Goal: Task Accomplishment & Management: Use online tool/utility

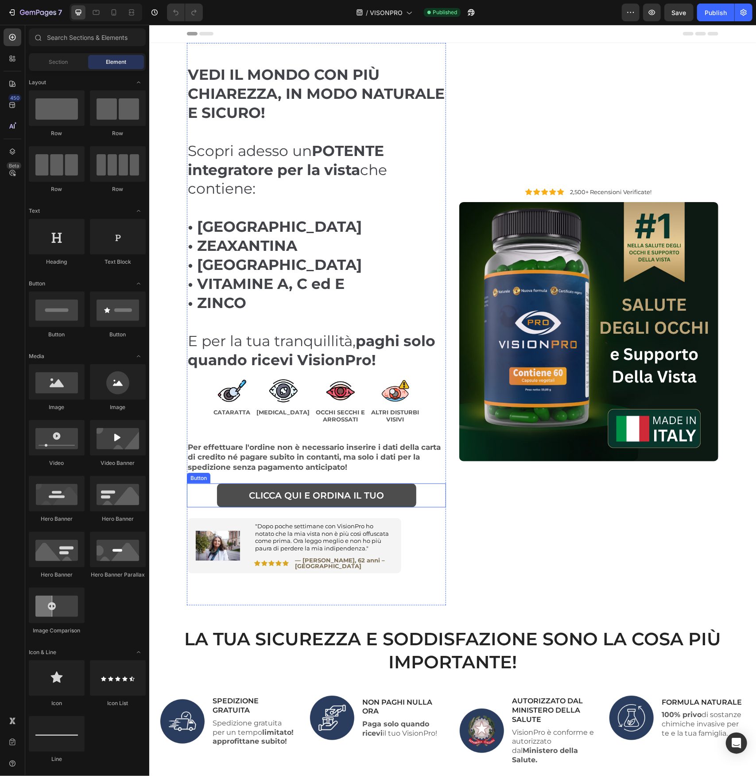
click at [407, 497] on link "CLICCA QUI E ORDINA IL TUO" at bounding box center [316, 495] width 199 height 24
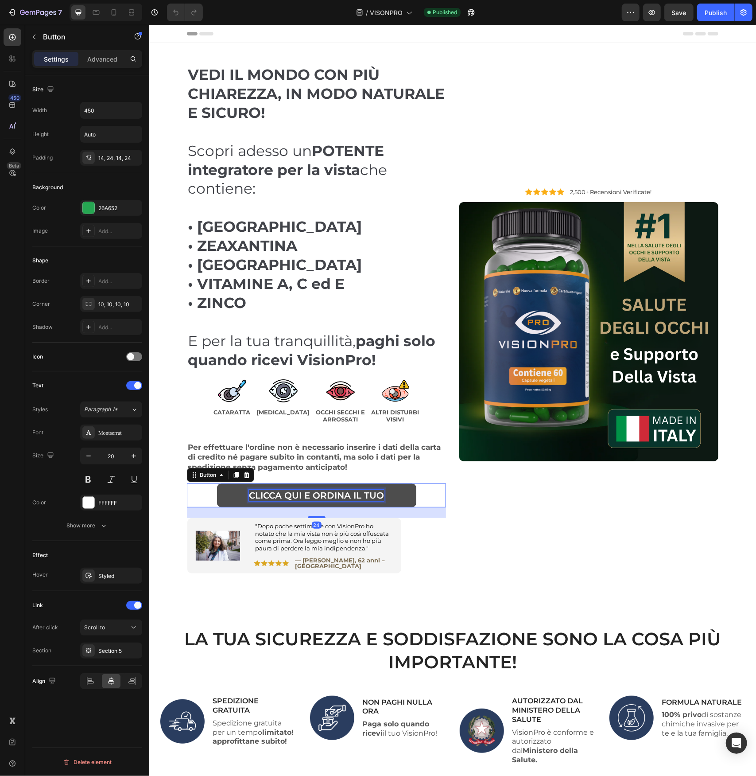
click at [342, 492] on p "CLICCA QUI E ORDINA IL TUO" at bounding box center [316, 495] width 135 height 12
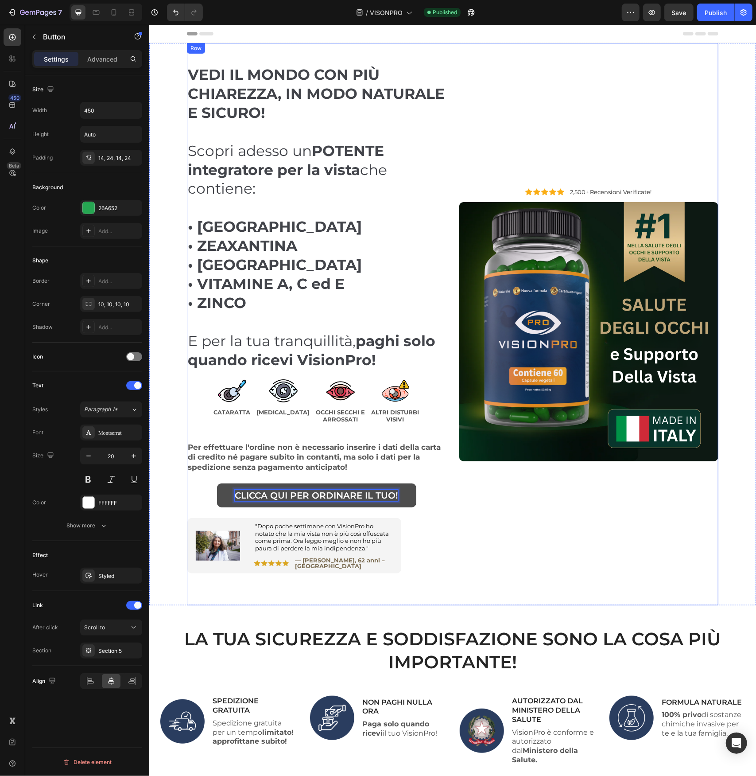
click at [446, 497] on div "VEDI IL MONDO CON PIÙ CHIAREZZA, IN MODO NATURALE E SICURO! Scopri adesso un PO…" at bounding box center [452, 324] width 532 height 562
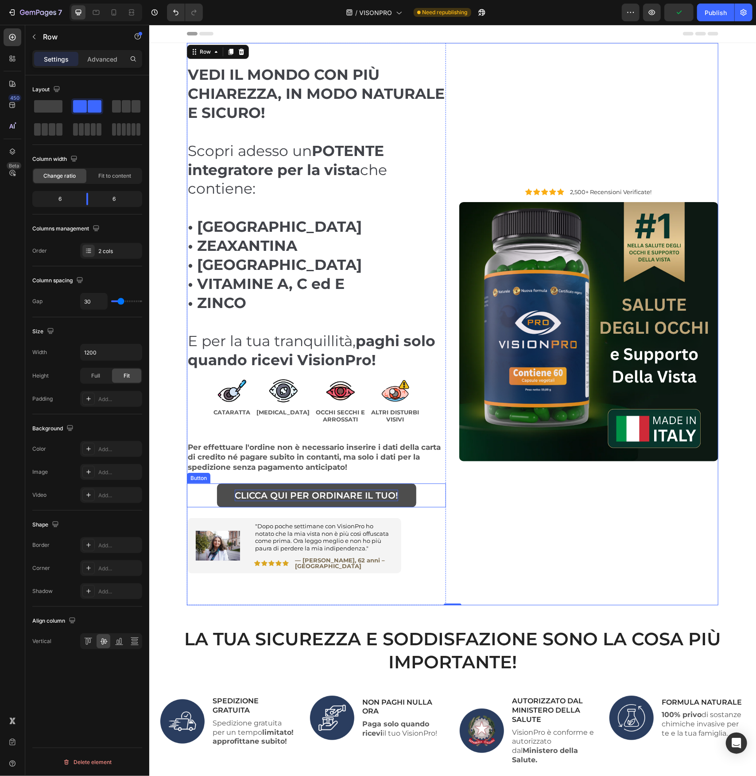
click at [377, 492] on p "CLICCA QUI PER ORDINARE IL TUO!" at bounding box center [315, 495] width 163 height 12
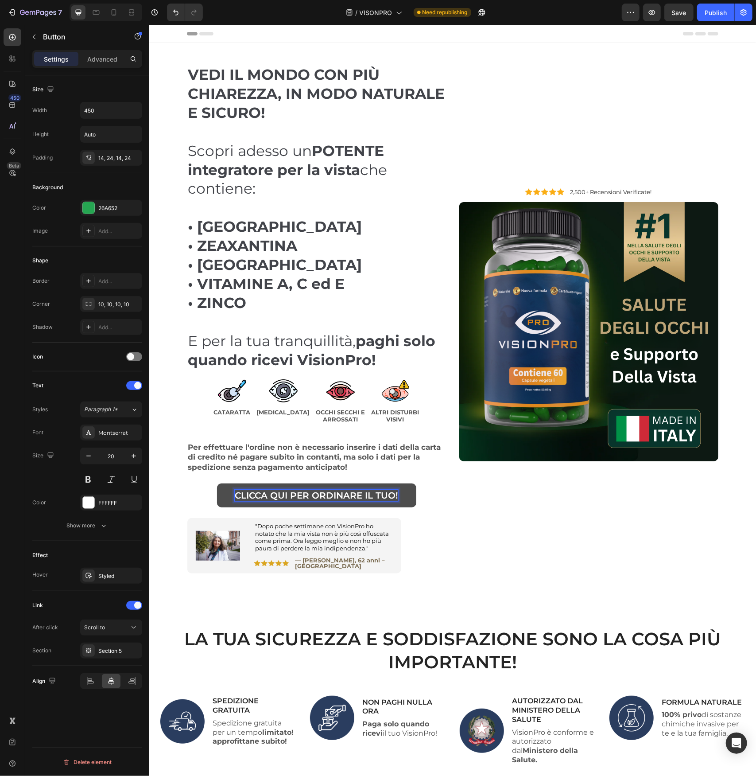
click at [393, 493] on p "CLICCA QUI PER ORDINARE IL TUO!" at bounding box center [315, 495] width 163 height 12
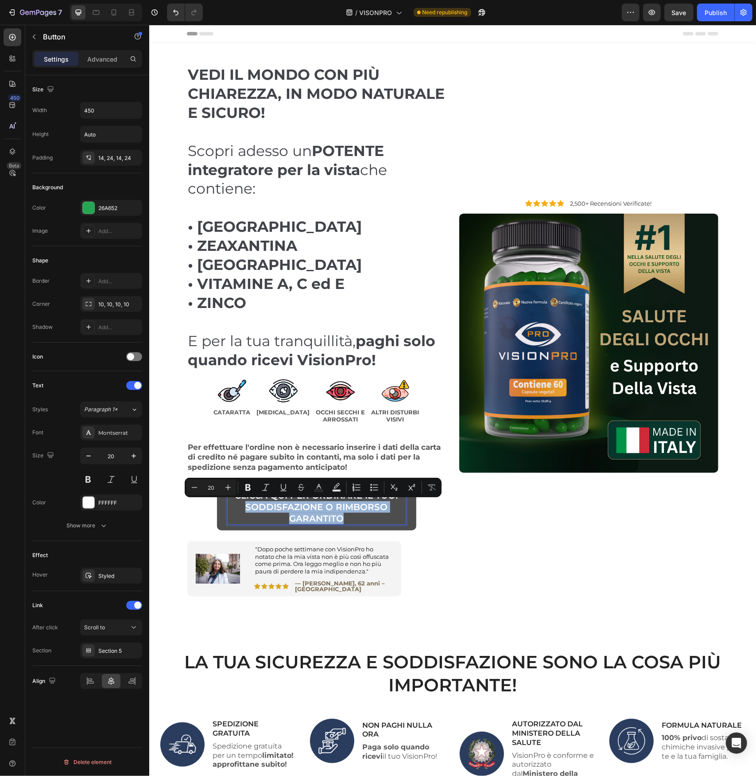
drag, startPoint x: 324, startPoint y: 514, endPoint x: 243, endPoint y: 508, distance: 81.7
click at [243, 508] on p "CLICCA QUI PER ORDINARE IL TUO! Soddisfazione o rimborso garantito" at bounding box center [316, 506] width 178 height 35
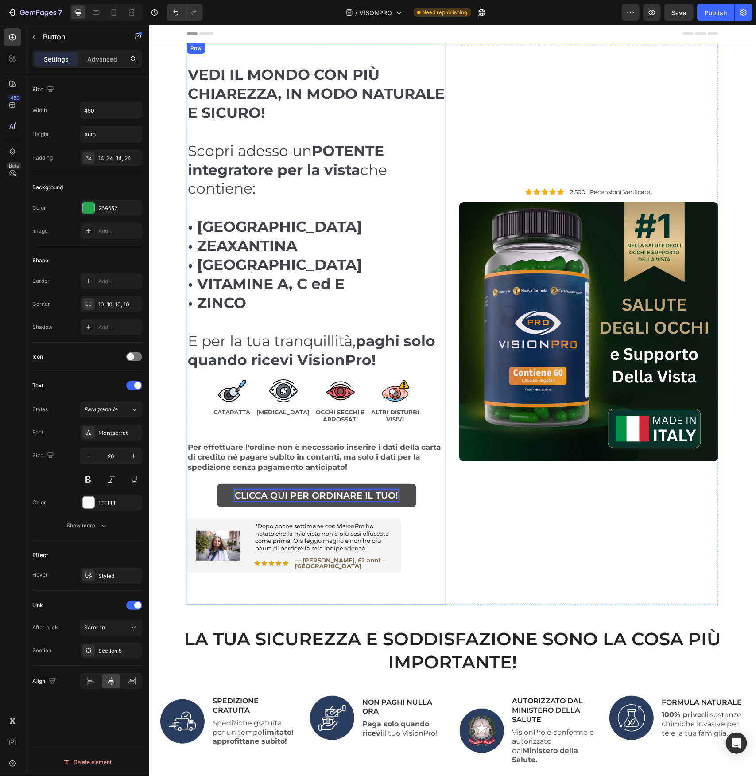
click at [419, 513] on div "CLICCA QUI PER ORDINARE IL TUO! Button 24" at bounding box center [315, 500] width 259 height 35
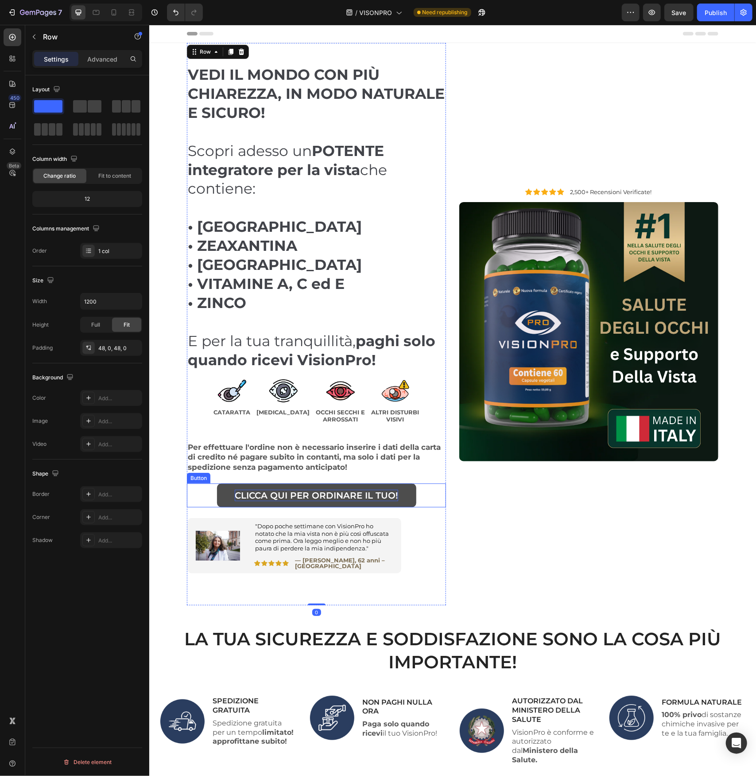
click at [381, 494] on p "CLICCA QUI PER ORDINARE IL TUO!" at bounding box center [315, 495] width 163 height 12
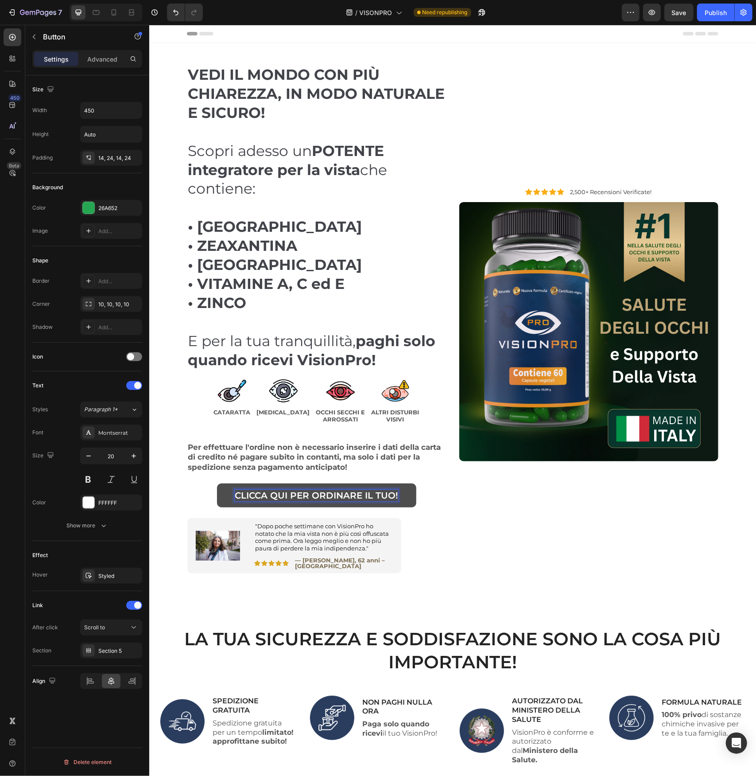
click at [227, 490] on link "CLICCA QUI PER ORDINARE IL TUO!" at bounding box center [316, 495] width 199 height 24
click at [237, 490] on p "CLICCA QUI PER ORDINARE IL TUO!" at bounding box center [315, 495] width 163 height 12
click at [222, 490] on link "CLICCA QUI PER ORDINARE IL TUO!" at bounding box center [316, 495] width 199 height 24
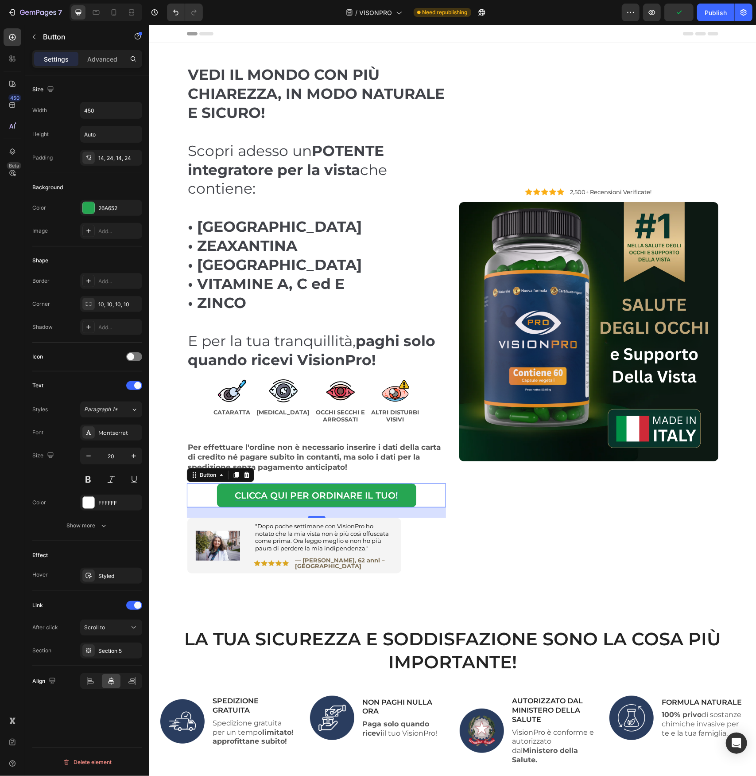
click at [254, 490] on p "CLICCA QUI PER ORDINARE IL TUO!" at bounding box center [315, 495] width 163 height 12
click at [260, 487] on link "CLICCA QUI PER ORDINARE IL TUO!" at bounding box center [316, 495] width 199 height 24
click at [426, 495] on div "CLICCA QUI PER ORDINARE IL TUO! Button 24" at bounding box center [315, 495] width 259 height 24
click at [400, 495] on link "CLICCA QUI PER ORDINARE IL TUO!" at bounding box center [316, 495] width 199 height 24
click at [387, 495] on p "CLICCA QUI PER ORDINARE IL TUO!" at bounding box center [315, 495] width 163 height 12
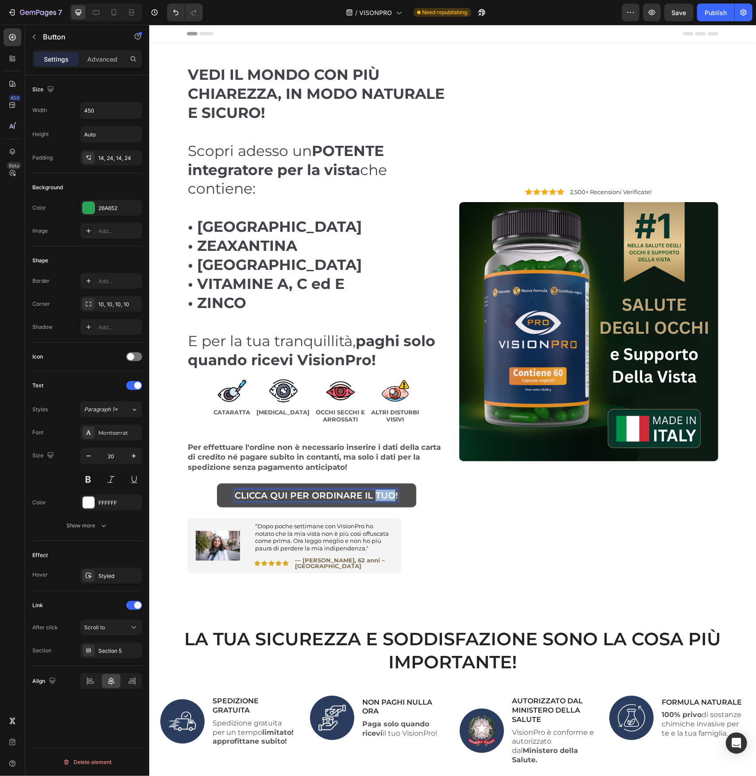
click at [387, 495] on p "CLICCA QUI PER ORDINARE IL TUO!" at bounding box center [315, 495] width 163 height 12
click at [420, 491] on div "CLICCA QUI PER ORDINARE IL TUO! Button 24" at bounding box center [315, 495] width 259 height 24
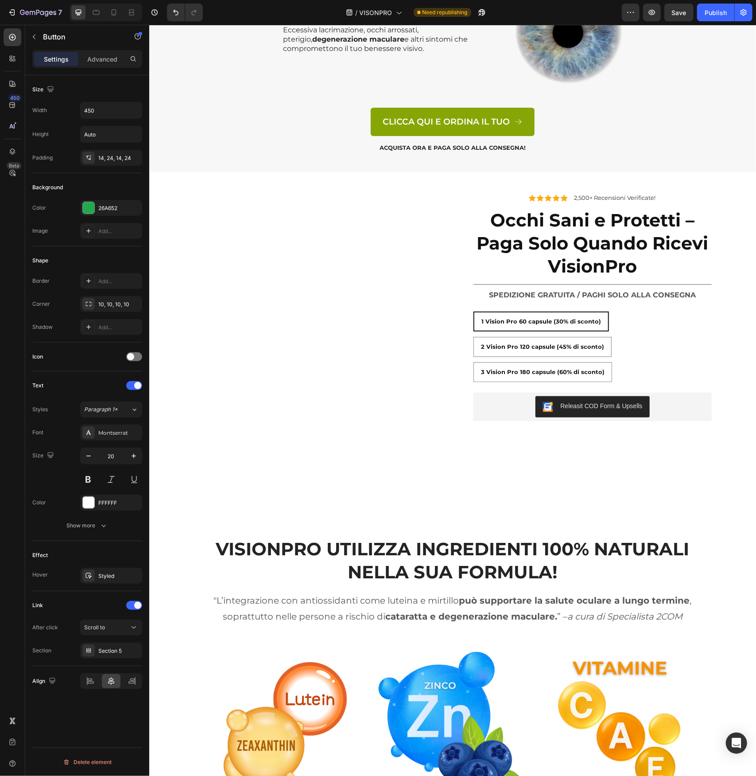
scroll to position [3544, 0]
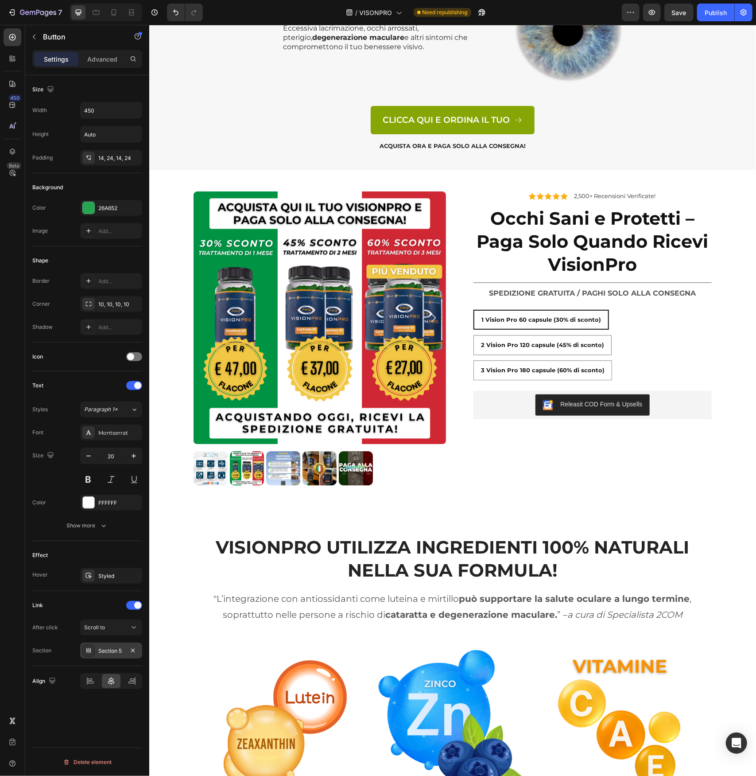
click at [122, 651] on div "Section 5" at bounding box center [111, 651] width 26 height 8
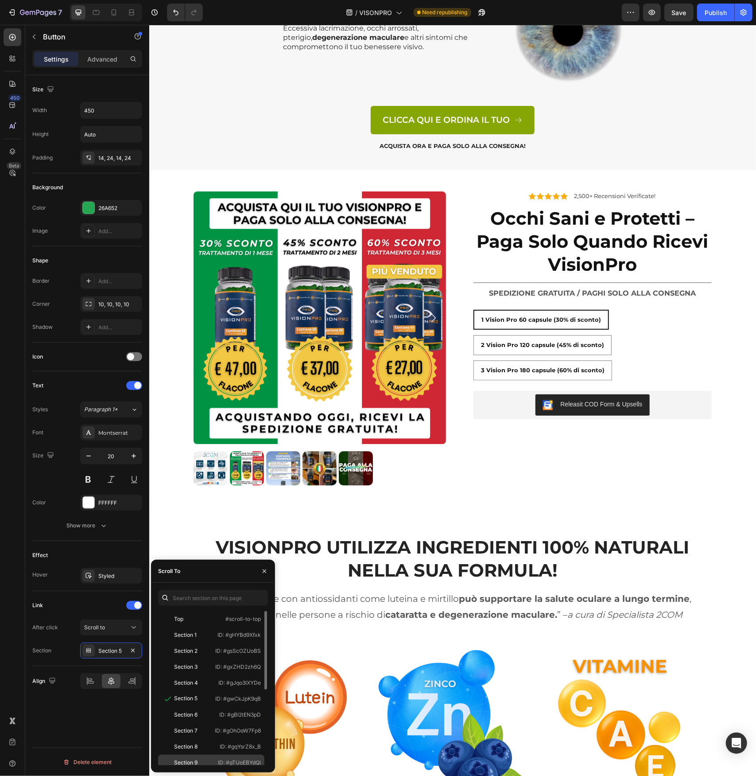
click at [210, 770] on div "Section 9 ID: #gTUoEBYdQi" at bounding box center [211, 778] width 106 height 16
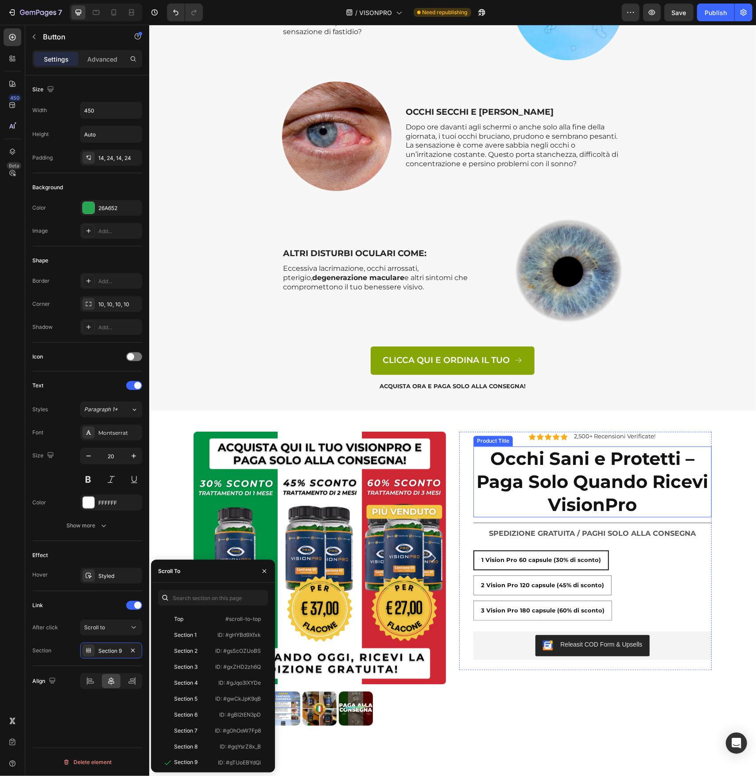
scroll to position [3189, 0]
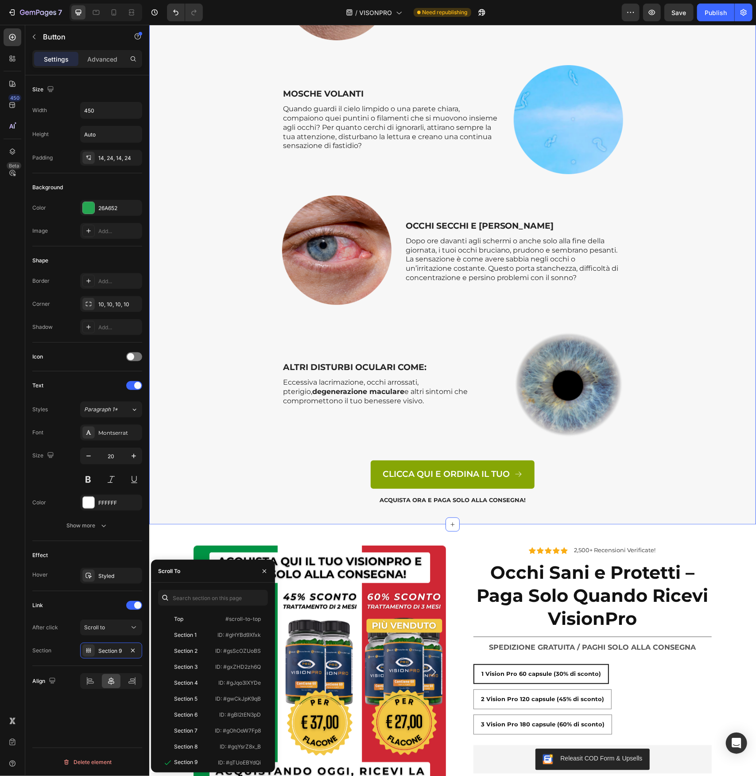
click at [662, 445] on div "SCOPRI I SINTOMI OCULARI CHE VISIONPRO PUÒ AIUTARTI A MIGLIORARE! Heading Row C…" at bounding box center [452, 129] width 594 height 780
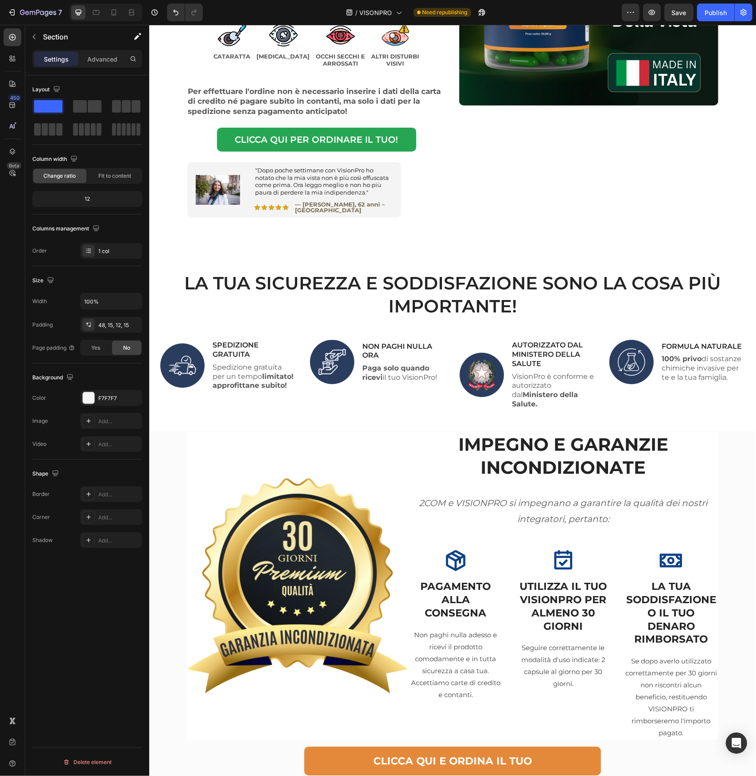
scroll to position [179, 0]
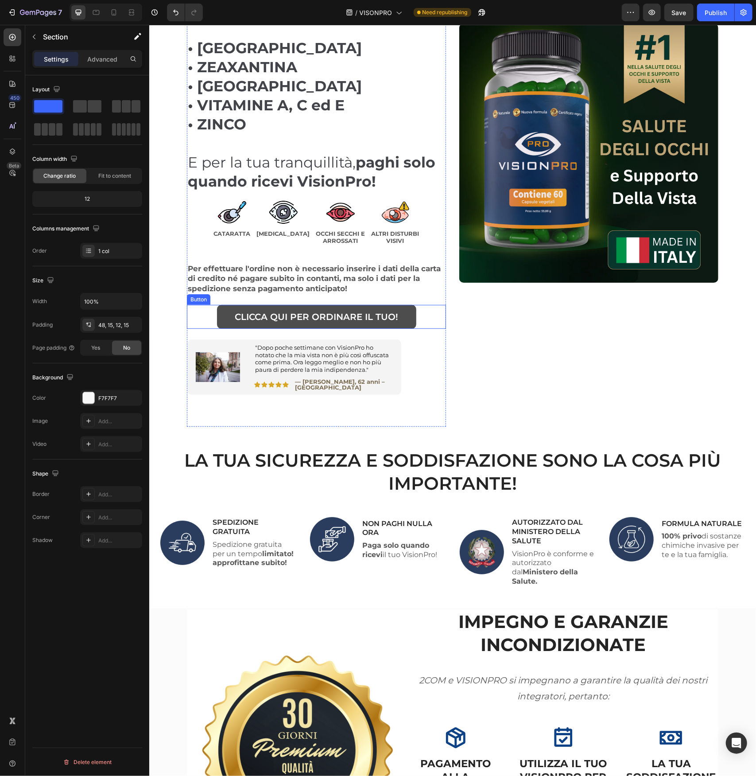
click at [410, 316] on link "CLICCA QUI PER ORDINARE IL TUO!" at bounding box center [316, 316] width 199 height 24
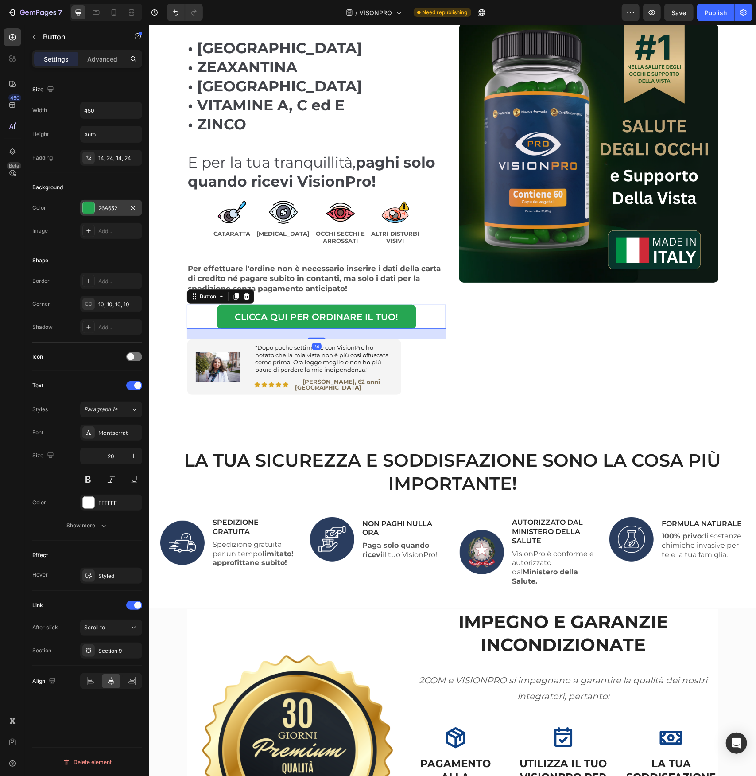
click at [87, 210] on div at bounding box center [89, 208] width 12 height 12
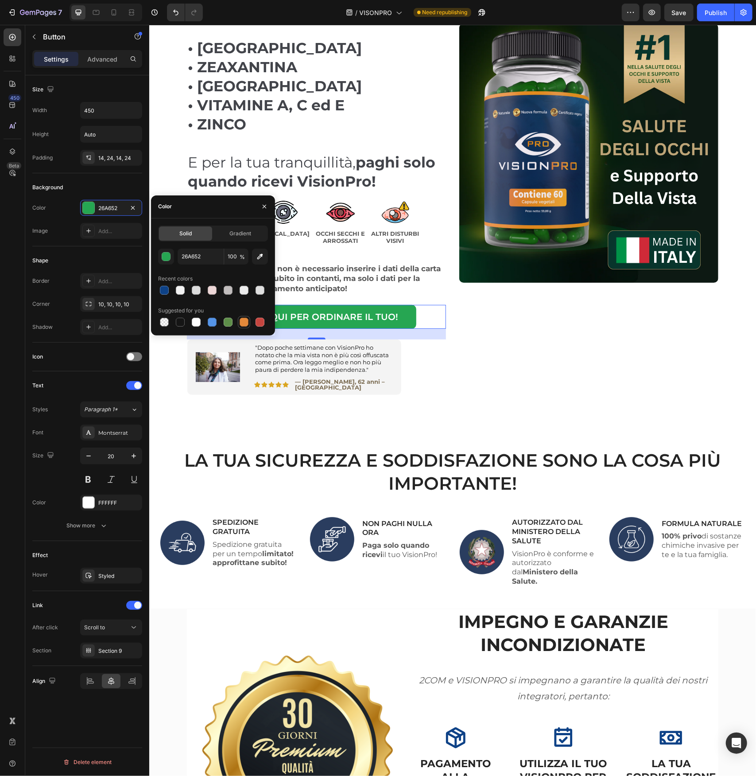
click at [244, 322] on div at bounding box center [244, 322] width 9 height 9
type input "E4893A"
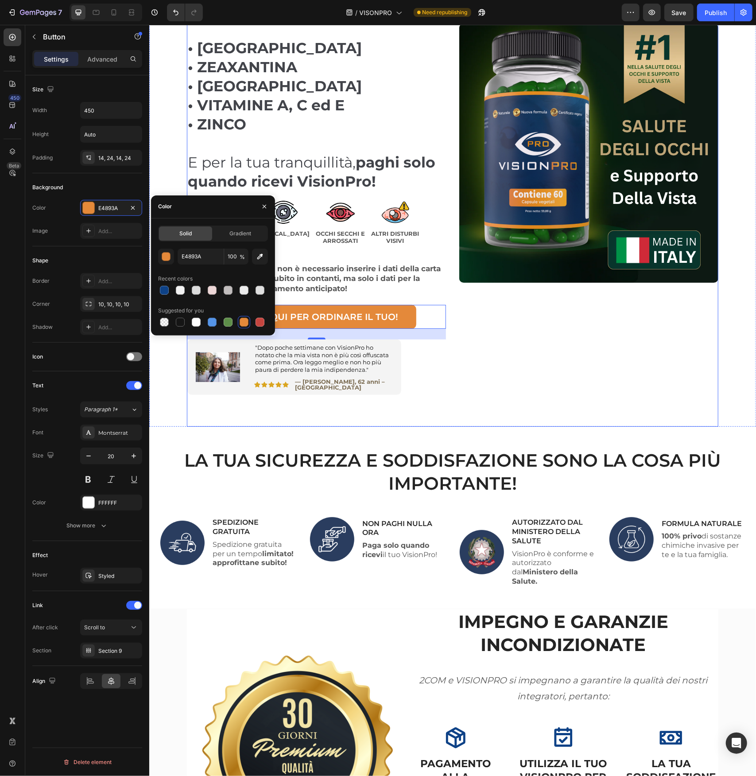
click at [472, 348] on div "Icon Icon Icon Icon Icon Icon List 2,500+ Recensioni Verificate! Text Block Row…" at bounding box center [588, 145] width 259 height 562
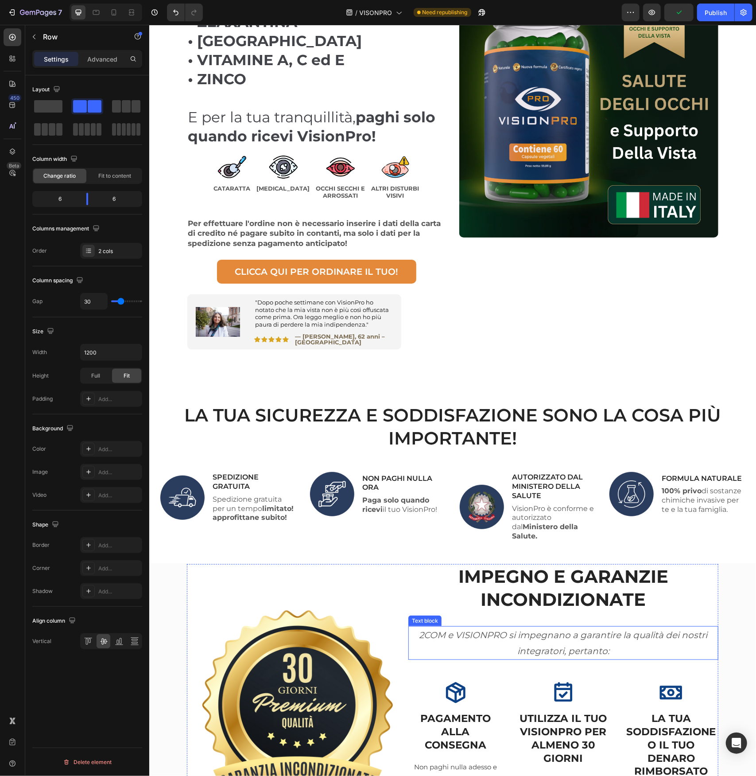
scroll to position [223, 0]
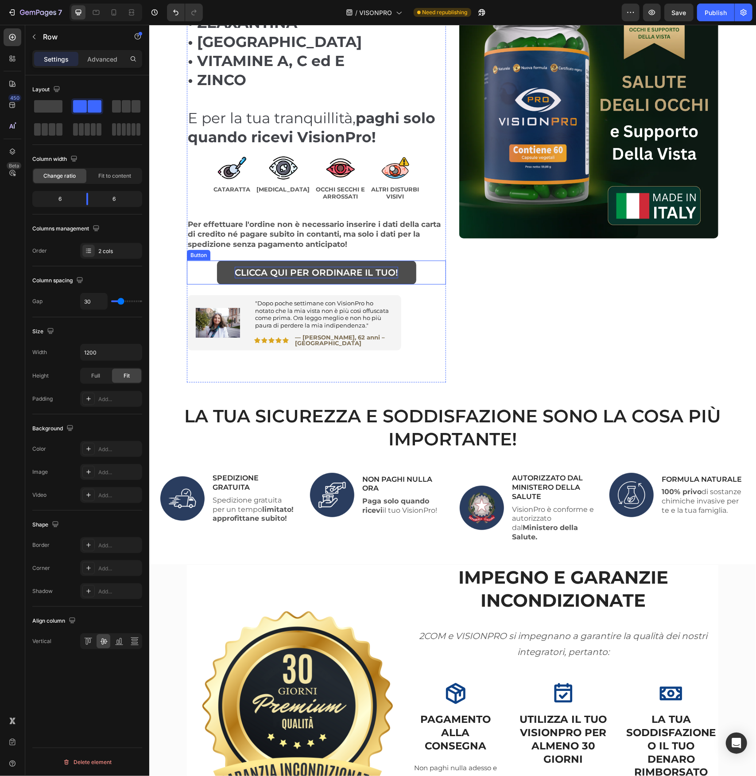
click at [366, 273] on p "CLICCA QUI PER ORDINARE IL TUO!" at bounding box center [315, 272] width 163 height 12
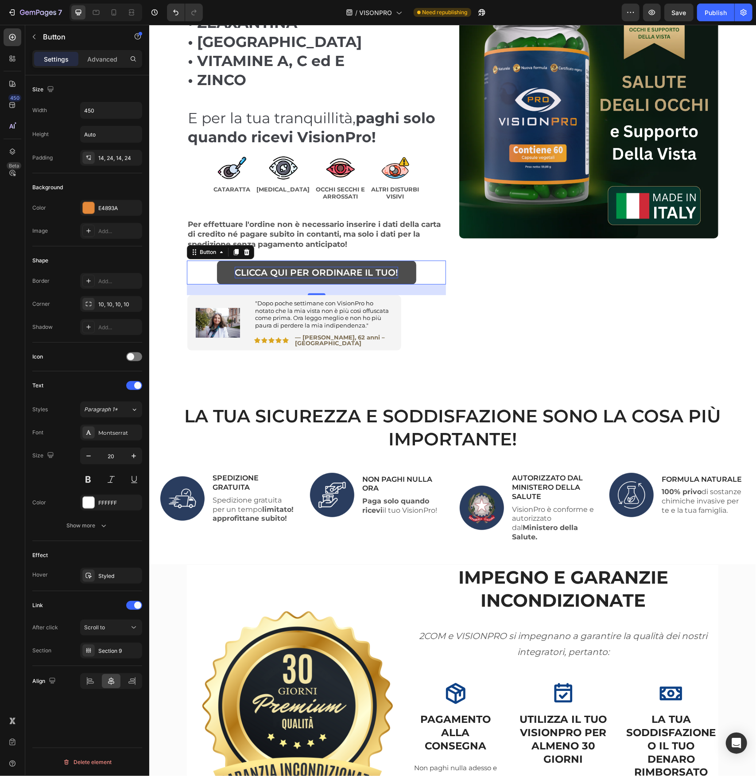
click at [366, 273] on p "CLICCA QUI PER ORDINARE IL TUO!" at bounding box center [315, 272] width 163 height 12
click at [392, 271] on p "CLICCA QUI PER ORDINARE IL TUO!" at bounding box center [315, 272] width 163 height 12
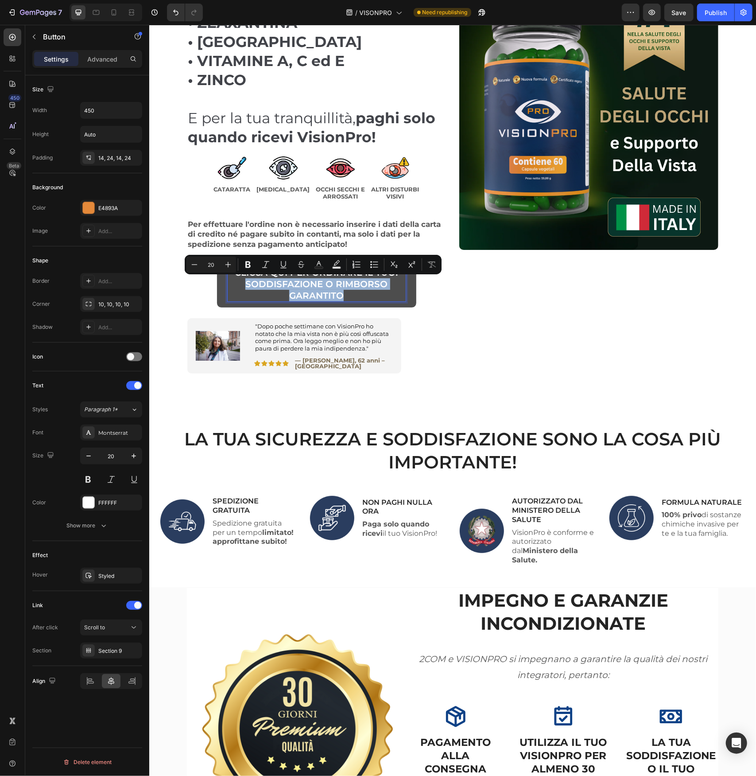
drag, startPoint x: 334, startPoint y: 291, endPoint x: 239, endPoint y: 283, distance: 94.8
click at [239, 283] on p "CLICCA QUI PER ORDINARE IL TUO! Soddisfazione o rimborso garantito" at bounding box center [316, 283] width 178 height 35
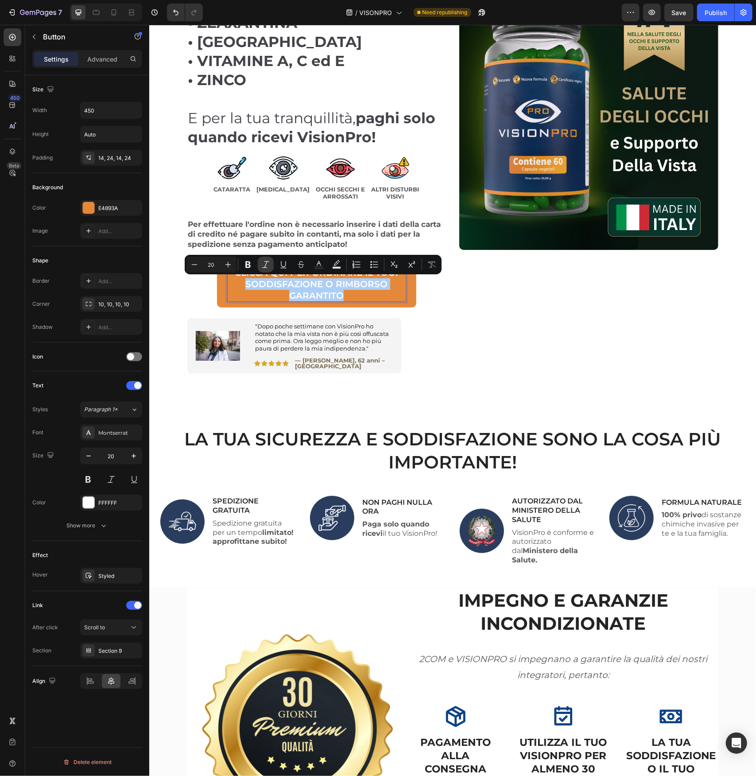
click at [268, 272] on button "Italic" at bounding box center [266, 264] width 16 height 16
click at [193, 260] on icon "Editor contextual toolbar" at bounding box center [194, 264] width 9 height 9
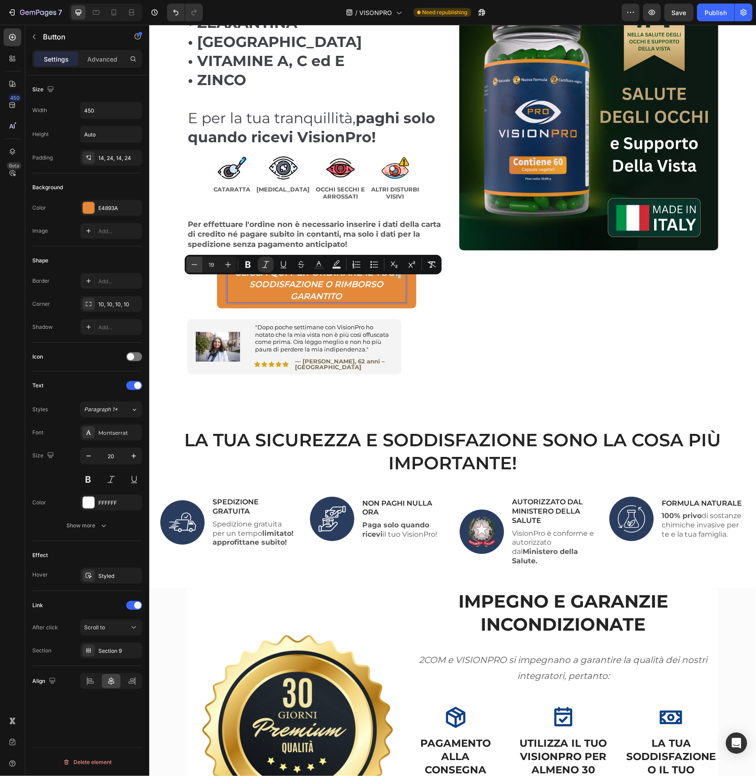
click at [193, 260] on icon "Editor contextual toolbar" at bounding box center [194, 264] width 9 height 9
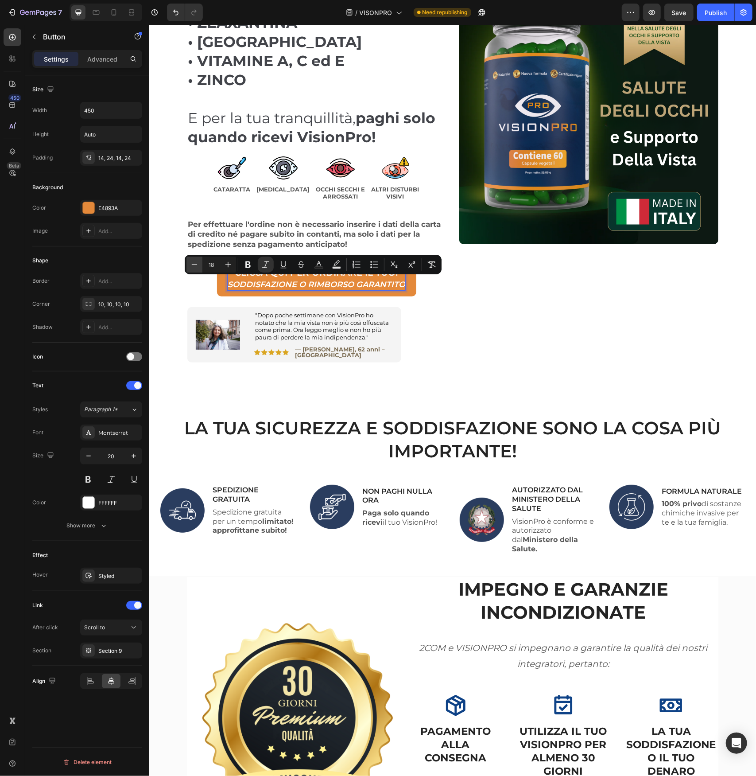
click at [193, 260] on icon "Editor contextual toolbar" at bounding box center [194, 264] width 9 height 9
type input "14"
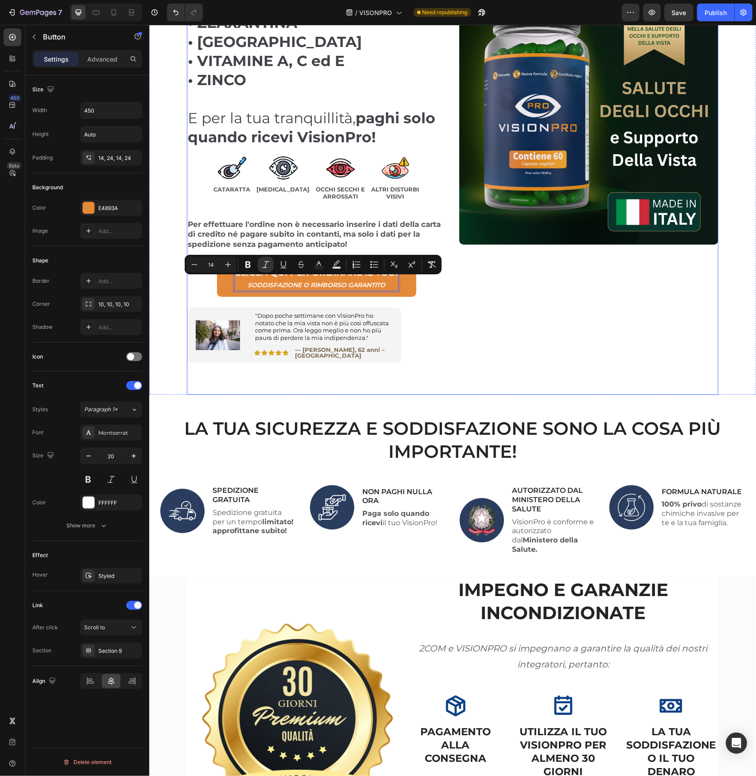
click at [465, 324] on div "Icon Icon Icon Icon Icon Icon List 2,500+ Recensioni Verificate! Text Block Row…" at bounding box center [588, 107] width 259 height 575
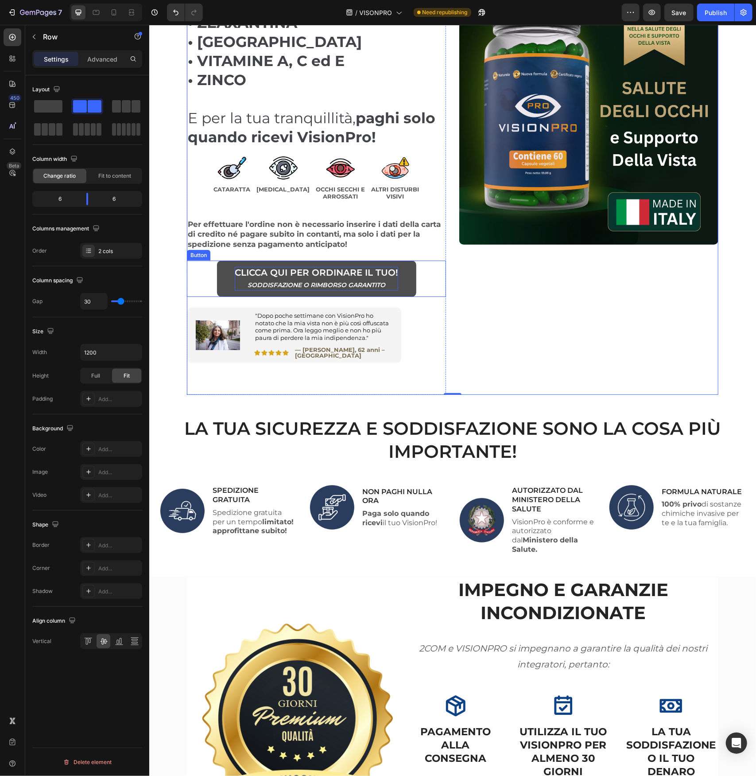
click at [390, 283] on p "CLICCA QUI PER ORDINARE IL TUO! Soddisfazione o rimborso garantito" at bounding box center [315, 278] width 163 height 24
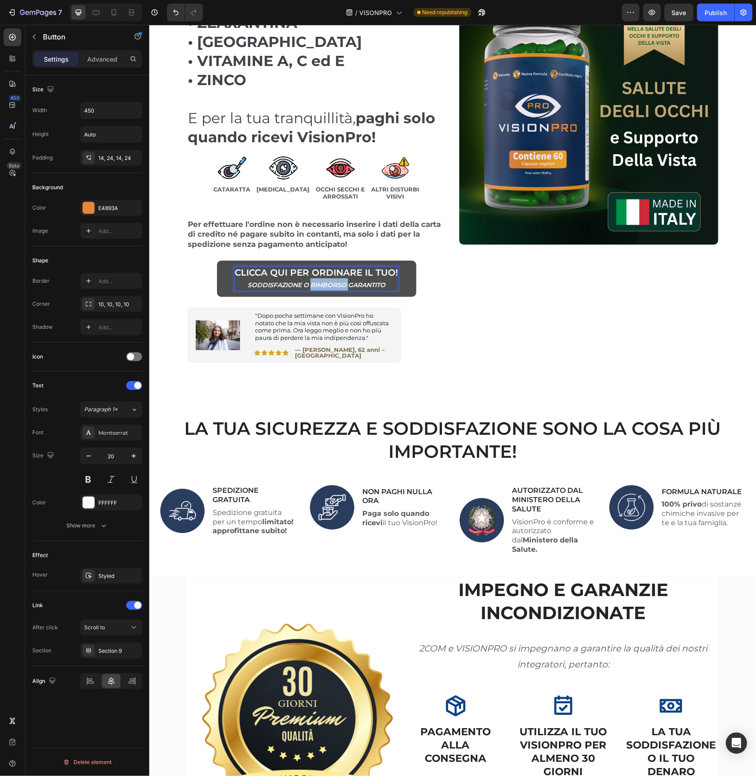
click at [331, 282] on icon "Soddisfazione o rimborso garantito" at bounding box center [316, 284] width 138 height 8
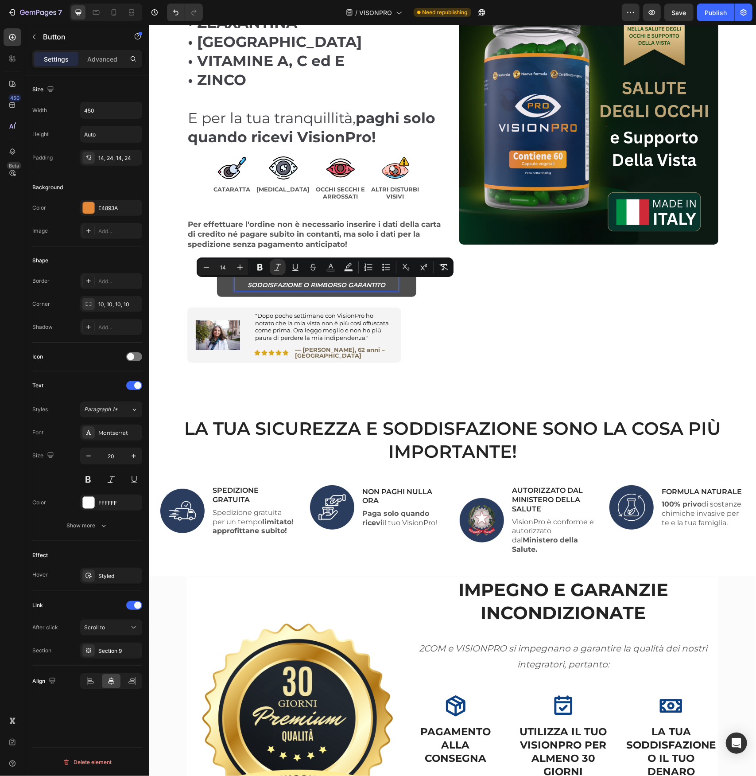
click at [371, 280] on icon "Soddisfazione o rimborso garantito" at bounding box center [316, 284] width 138 height 8
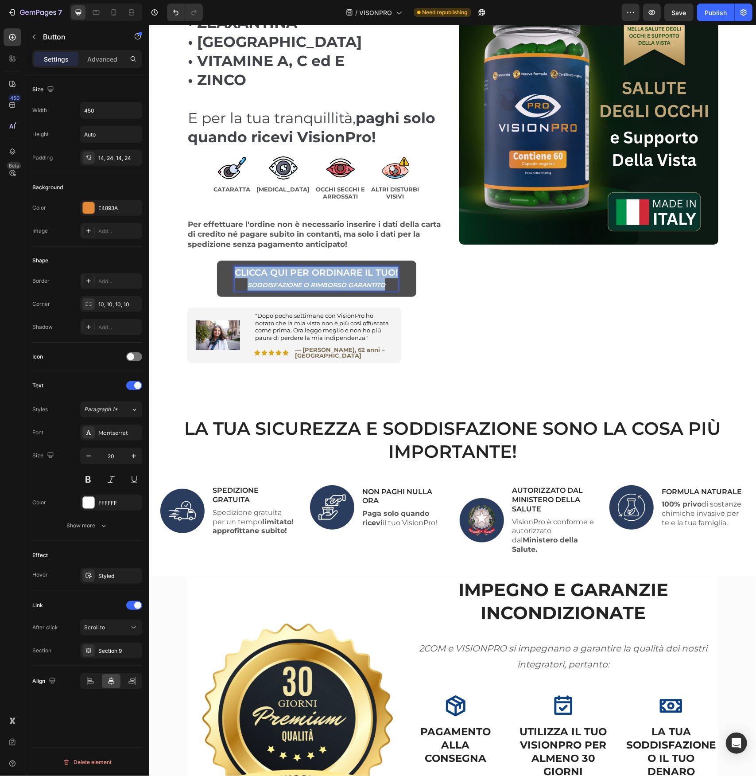
drag, startPoint x: 386, startPoint y: 283, endPoint x: 233, endPoint y: 262, distance: 155.2
click at [233, 262] on link "CLICCA QUI PER ORDINARE IL TUO! Soddisfazione o rimborso garantito" at bounding box center [316, 278] width 199 height 36
copy p "CLICCA QUI PER ORDINARE IL TUO! Soddisfazione o rimborso garantito"
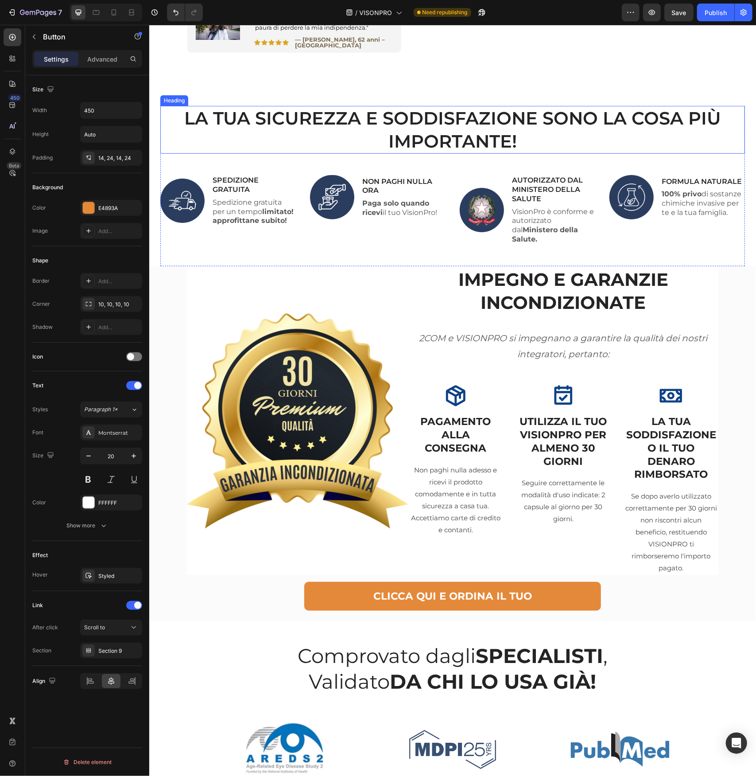
type input "16"
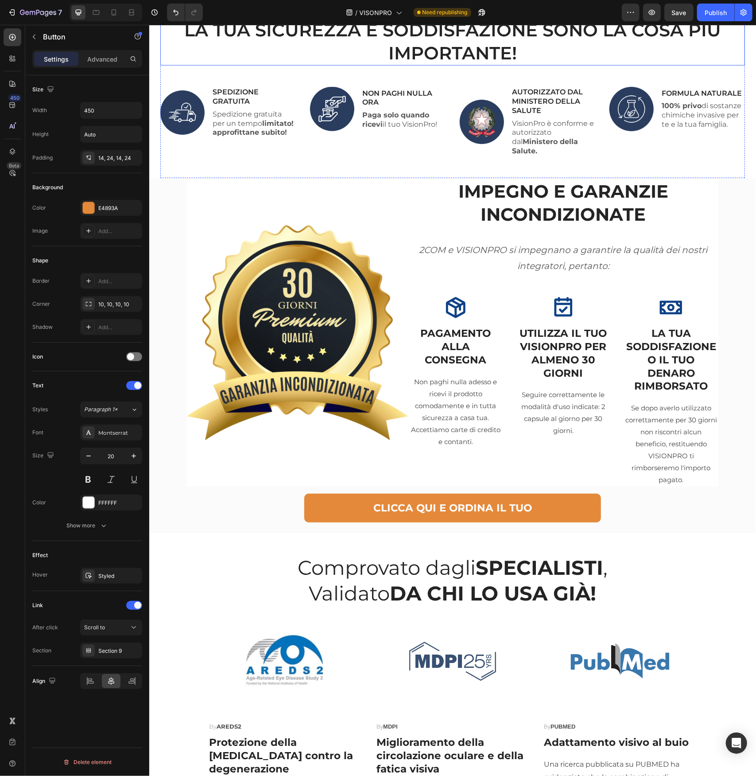
scroll to position [621, 0]
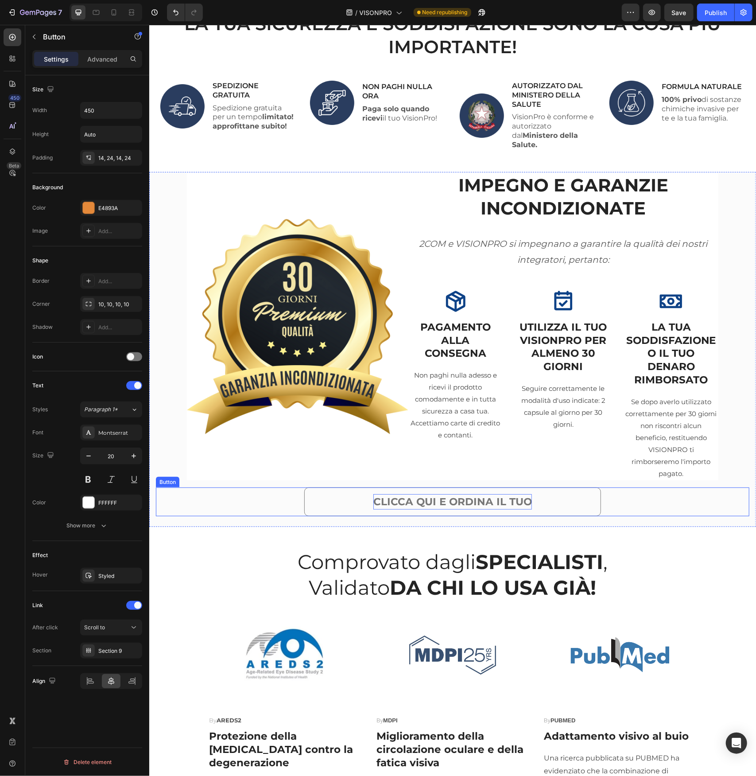
click at [453, 493] on p "CLICCA QUI E ORDINA IL TUO" at bounding box center [452, 501] width 159 height 16
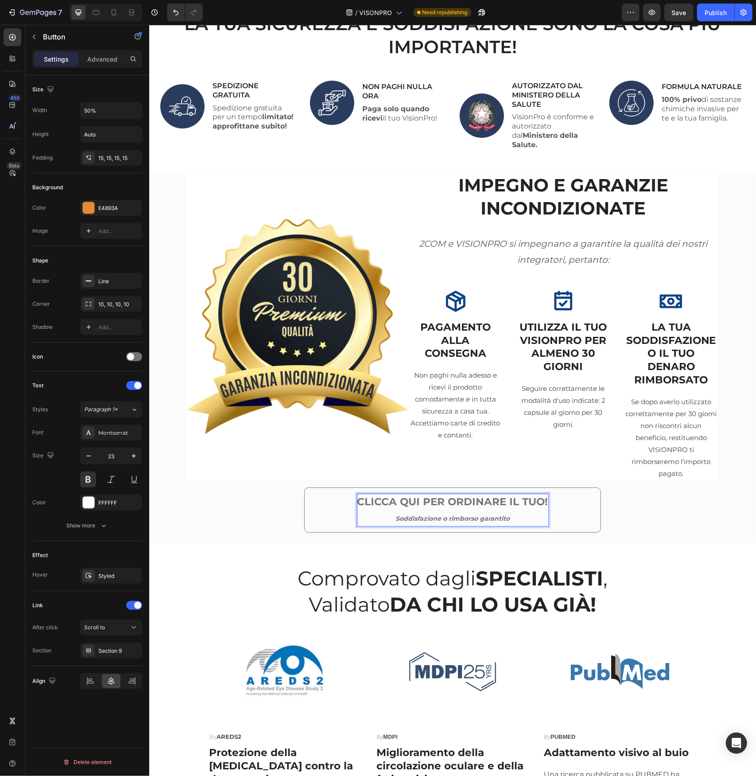
click at [242, 487] on div "CLICCA QUI PER ORDINARE IL TUO! Soddisfazione o rimborso garantito Button 0" at bounding box center [452, 509] width 594 height 45
click at [305, 507] on link "CLICCA QUI PER ORDINARE IL TUO! Soddisfazione o rimborso garantito" at bounding box center [452, 509] width 297 height 45
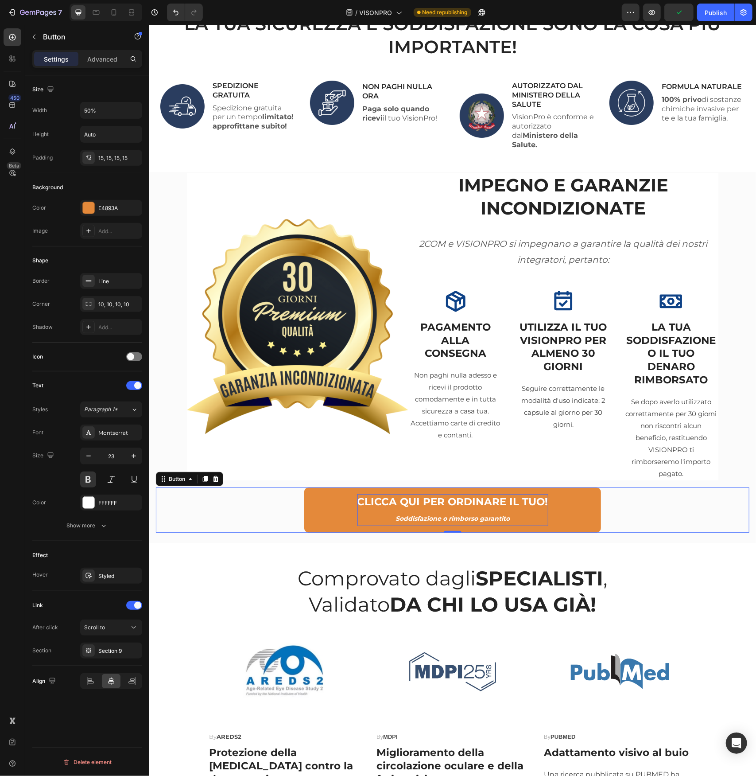
click at [259, 508] on div "CLICCA QUI PER ORDINARE IL TUO! Soddisfazione o rimborso garantito Button 0" at bounding box center [452, 509] width 594 height 45
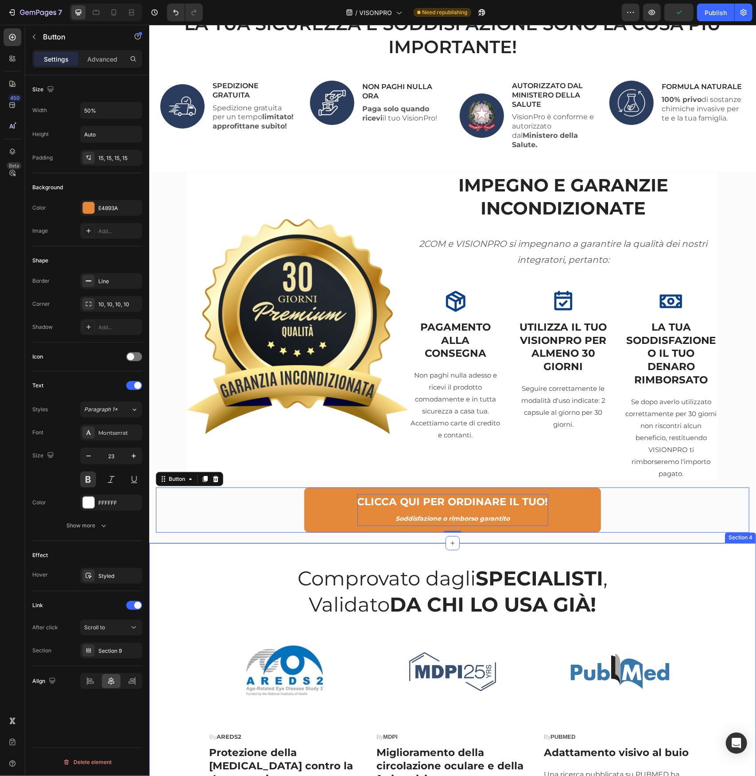
click at [249, 549] on div "Comprovato dagli SPECIALISTI , Validato DA CHI LO USA GIÀ! Heading Image By ARE…" at bounding box center [452, 725] width 607 height 364
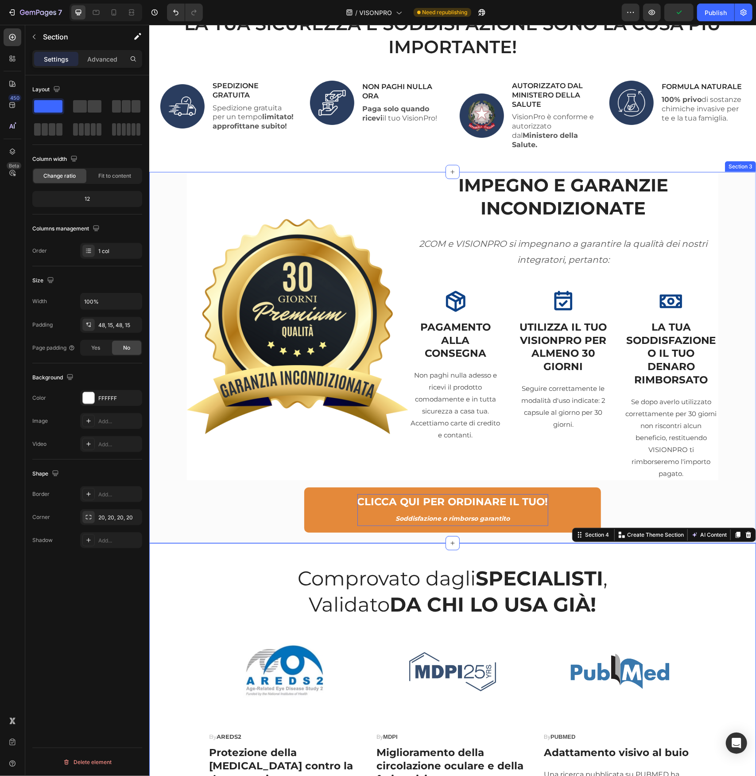
click at [249, 510] on div "CLICCA QUI PER ORDINARE IL TUO! Soddisfazione o rimborso garantito Button" at bounding box center [452, 509] width 594 height 45
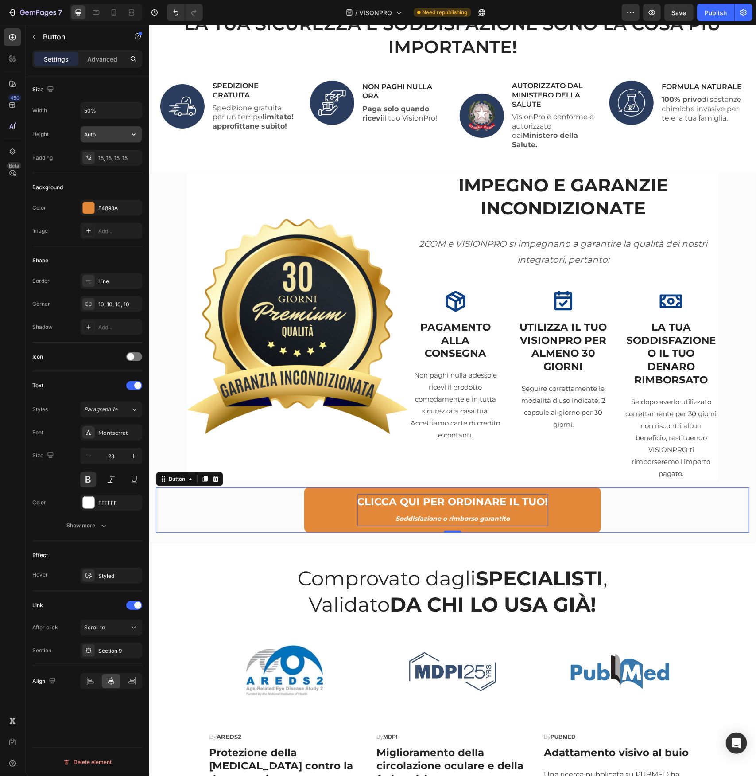
click at [100, 130] on input "Auto" at bounding box center [111, 134] width 61 height 16
click at [135, 134] on icon "button" at bounding box center [133, 134] width 9 height 9
click at [124, 157] on span "Auto" at bounding box center [129, 156] width 12 height 8
click at [102, 161] on div "15, 15, 15, 15" at bounding box center [111, 158] width 26 height 8
click at [95, 113] on input "50%" at bounding box center [111, 110] width 61 height 16
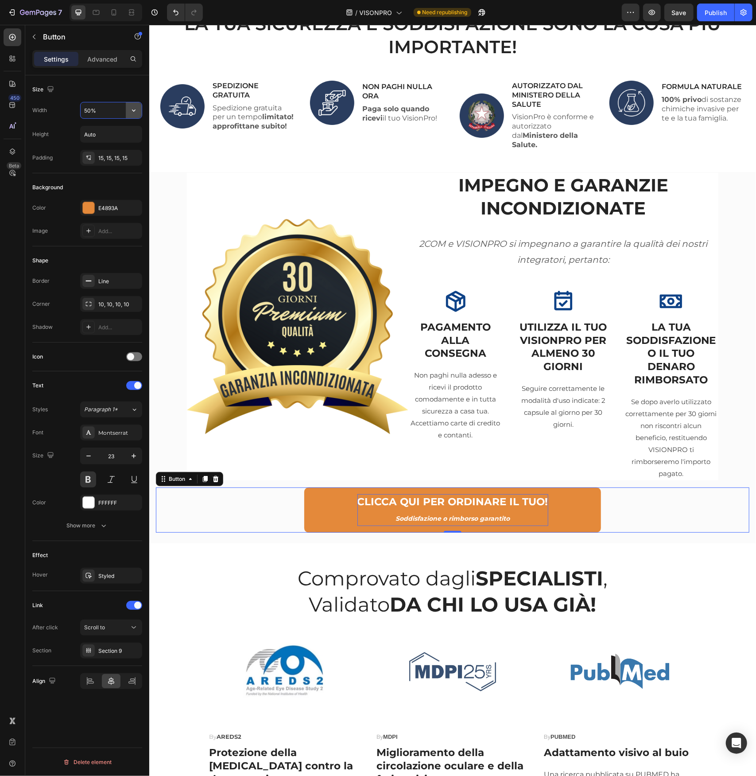
click at [131, 108] on icon "button" at bounding box center [133, 110] width 9 height 9
click at [87, 111] on input "50%" at bounding box center [111, 110] width 61 height 16
type input "40%"
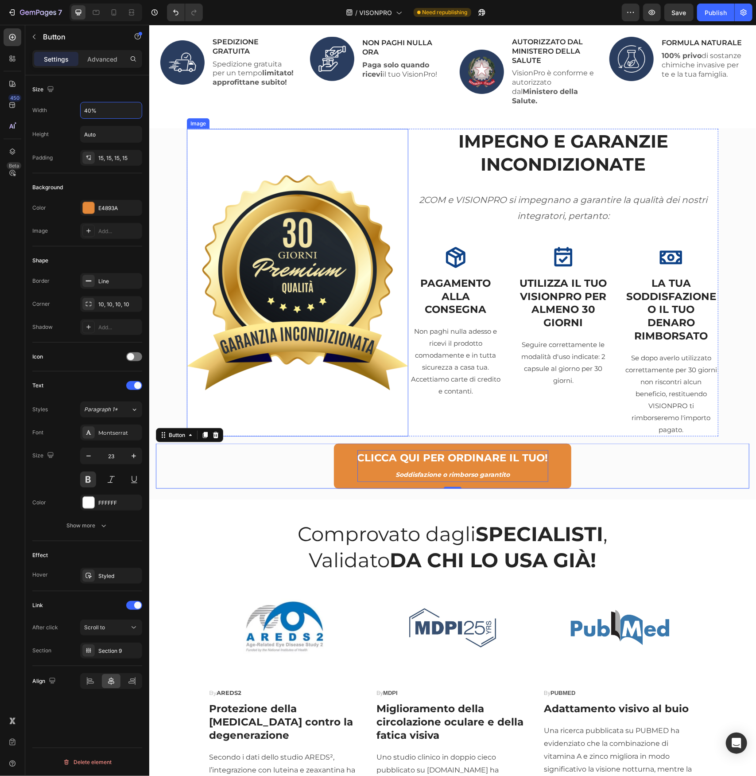
scroll to position [666, 0]
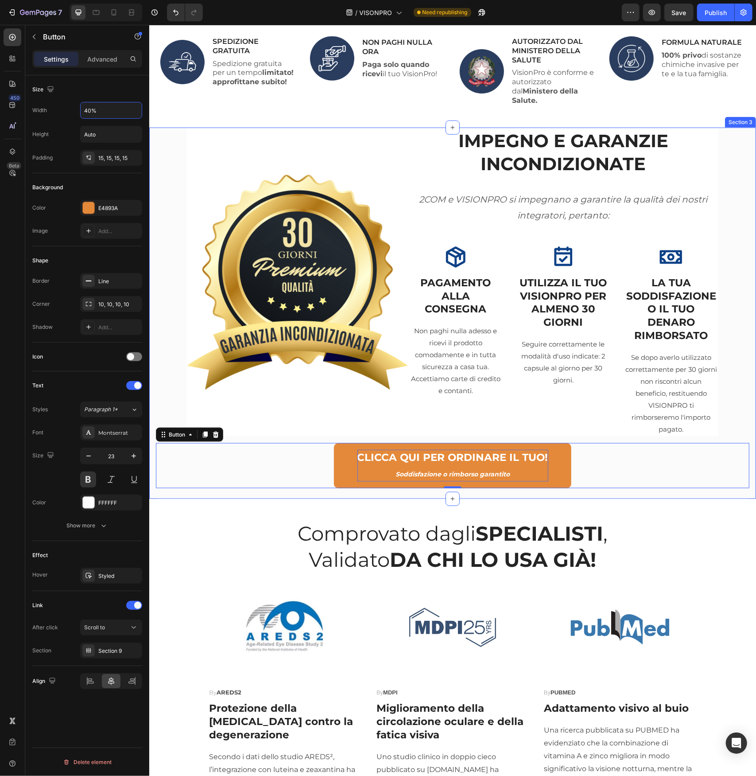
click at [276, 484] on div "Image IMPEGNO E GARANZIE INCONDIZIONATE Heading 2COM e VISIONPRO si impegnano a…" at bounding box center [452, 313] width 607 height 372
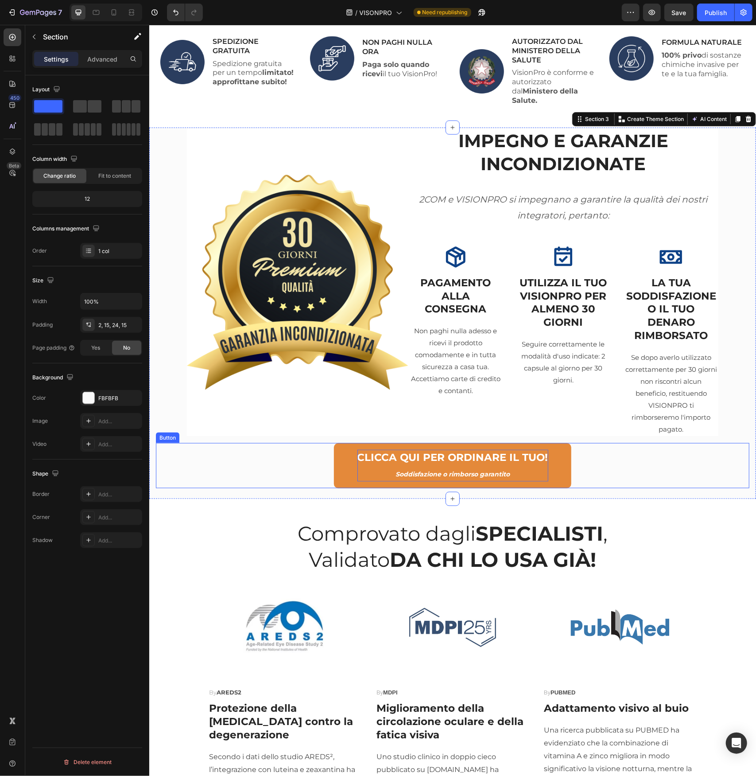
click at [407, 470] on icon "Soddisfazione o rimborso garantito" at bounding box center [452, 474] width 114 height 8
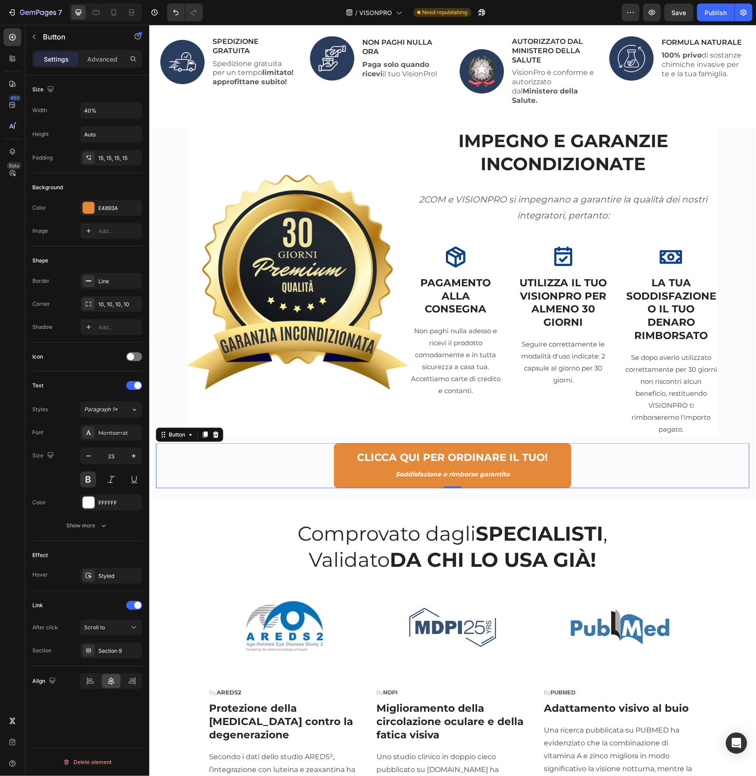
click at [335, 464] on link "CLICCA QUI PER ORDINARE IL TUO! Soddisfazione o rimborso garantito" at bounding box center [452, 465] width 237 height 45
click at [204, 431] on icon at bounding box center [204, 434] width 5 height 6
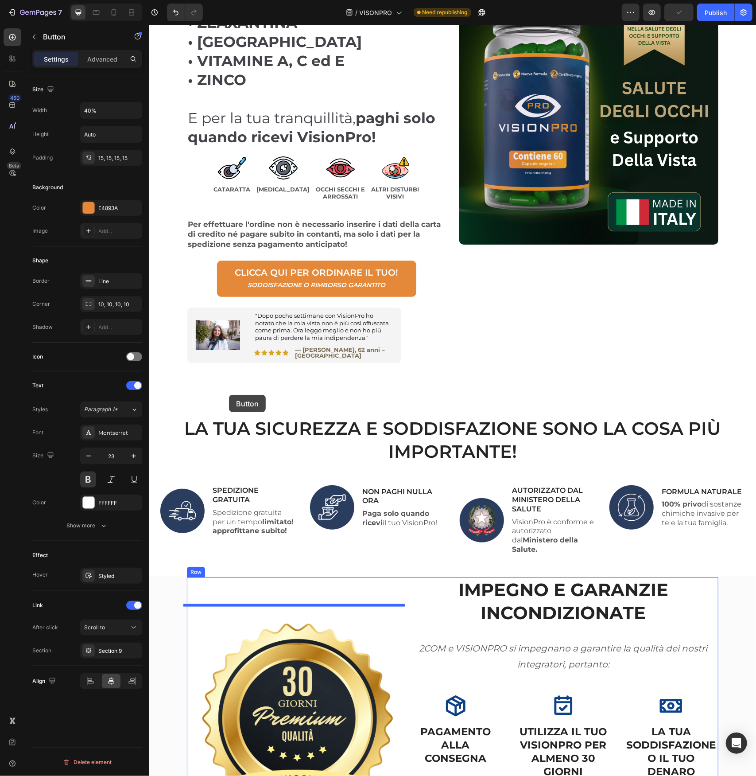
scroll to position [90, 0]
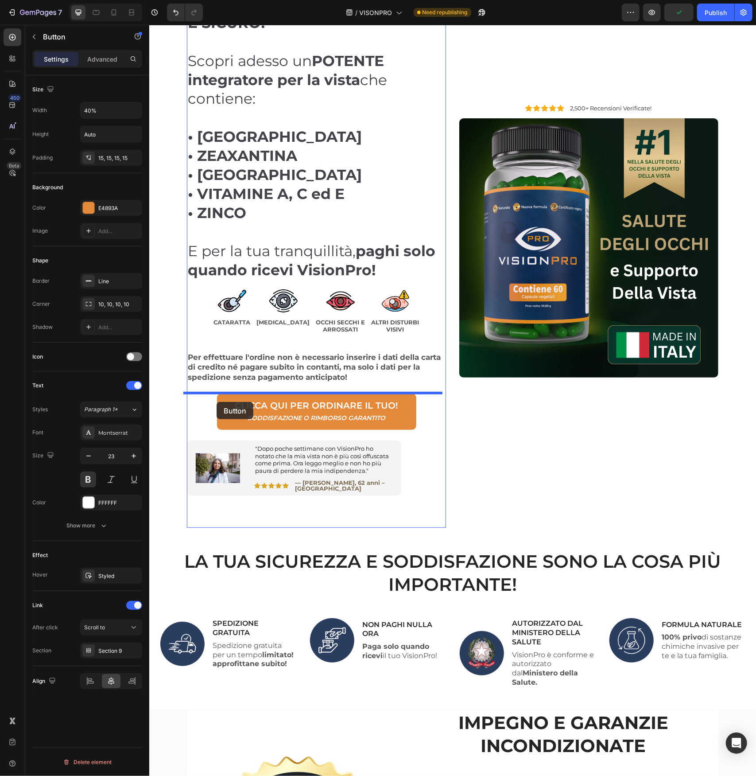
drag, startPoint x: 163, startPoint y: 471, endPoint x: 216, endPoint y: 401, distance: 87.8
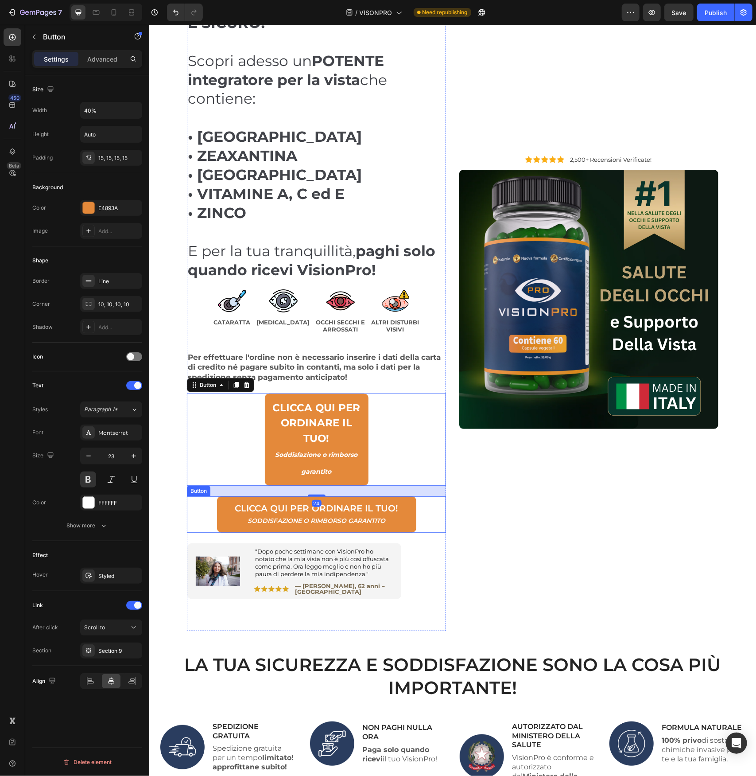
click at [416, 505] on div "CLICCA QUI PER ORDINARE IL TUO! Soddisfazione o rimborso garantito Button" at bounding box center [315, 514] width 259 height 36
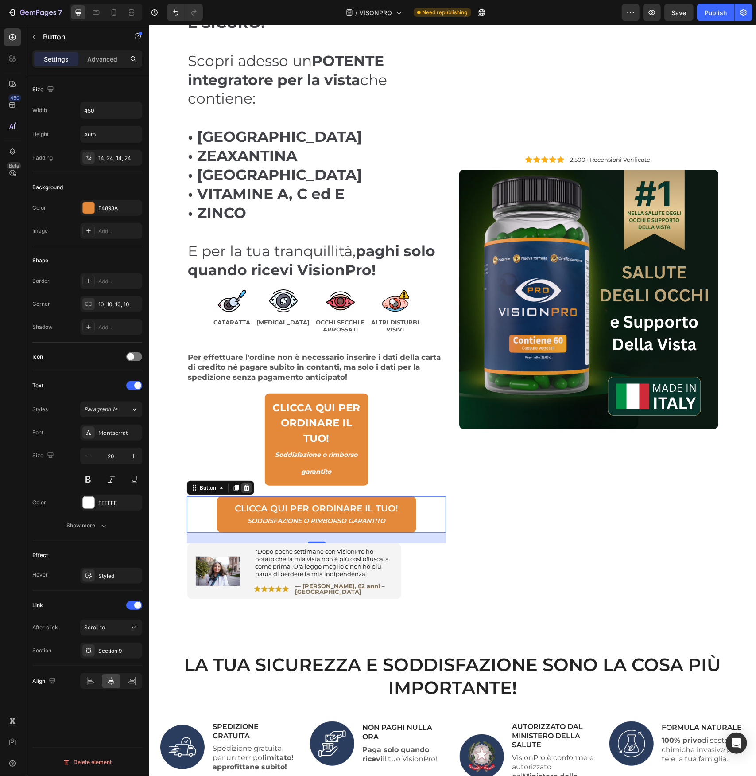
click at [243, 484] on icon at bounding box center [246, 487] width 7 height 7
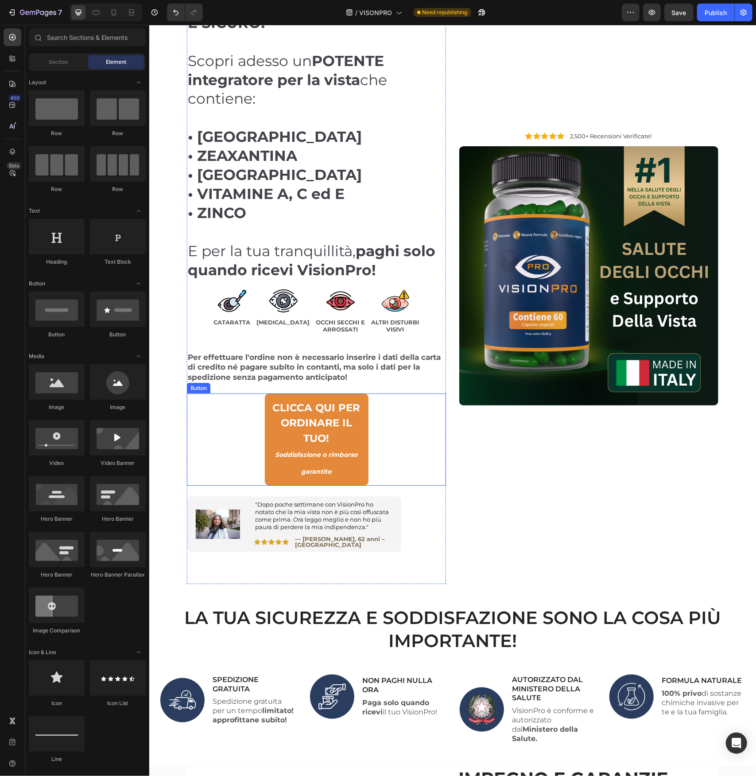
click at [256, 457] on div "CLICCA QUI PER ORDINARE IL TUO! Soddisfazione o rimborso garantito Button" at bounding box center [315, 439] width 259 height 93
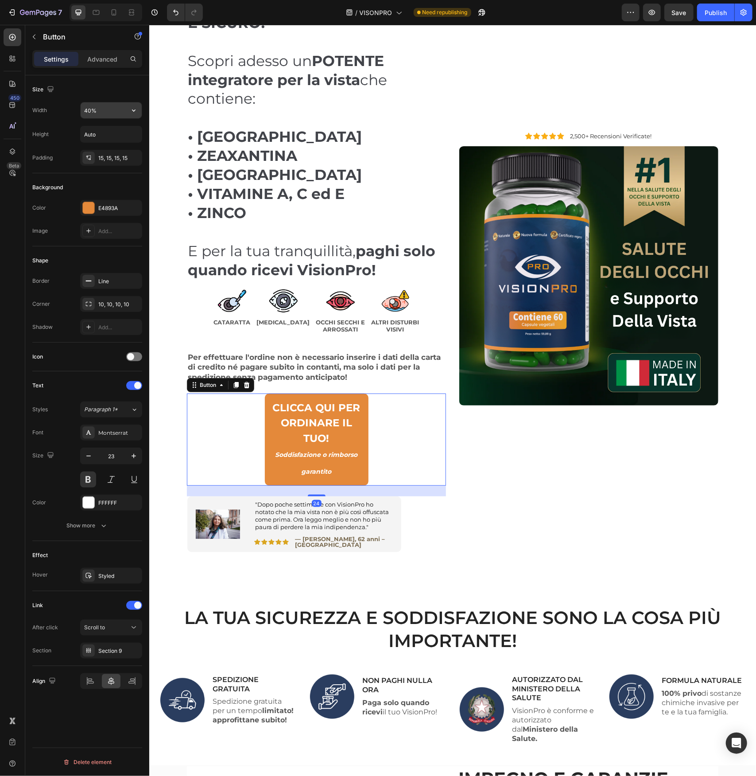
click at [86, 111] on input "40%" at bounding box center [111, 110] width 61 height 16
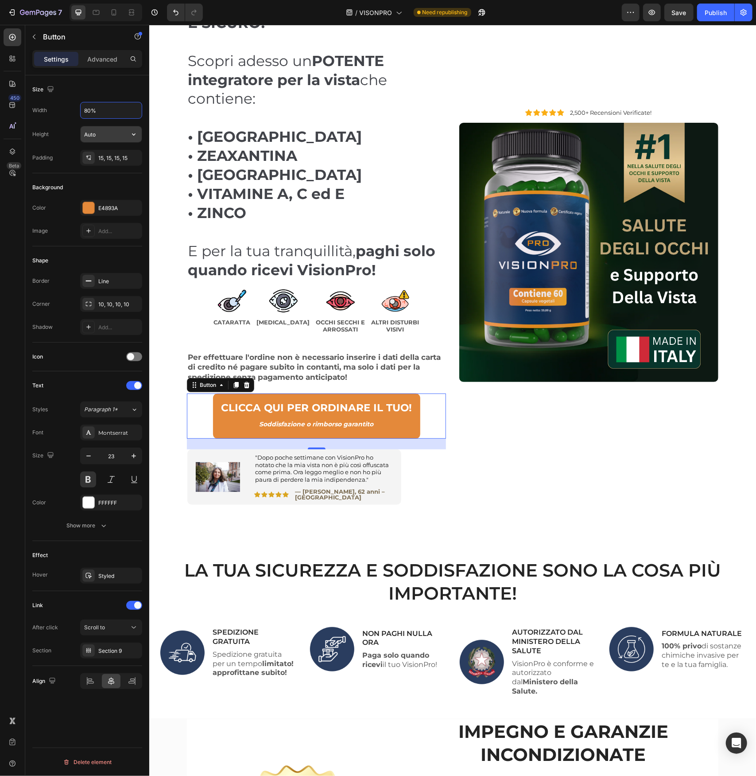
type input "80%"
click at [98, 133] on input "Auto" at bounding box center [111, 134] width 61 height 16
click at [133, 134] on icon "button" at bounding box center [133, 134] width 9 height 9
click at [131, 155] on span "Auto" at bounding box center [129, 156] width 12 height 8
click at [101, 131] on input "Auto" at bounding box center [111, 134] width 61 height 16
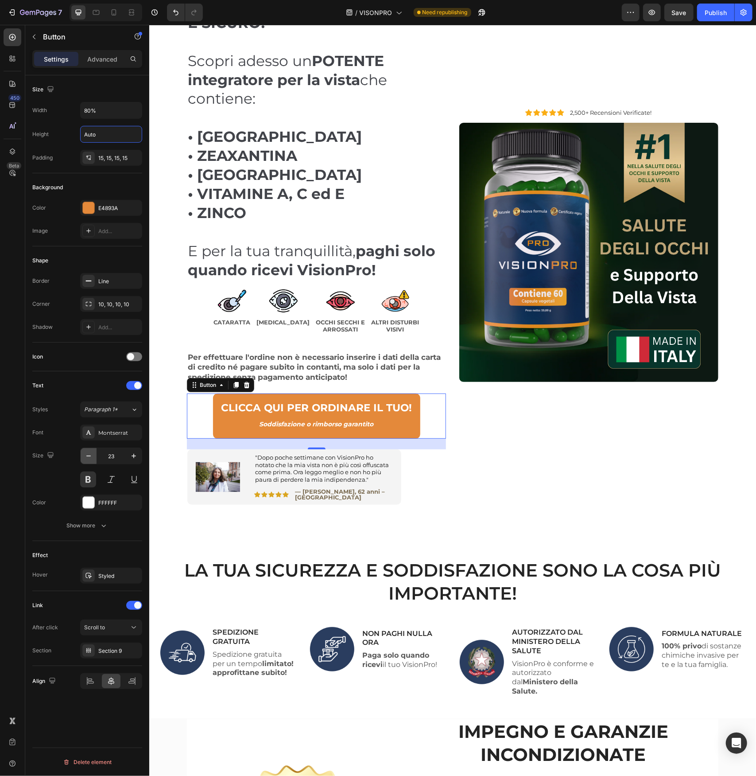
click at [88, 456] on icon "button" at bounding box center [88, 455] width 9 height 9
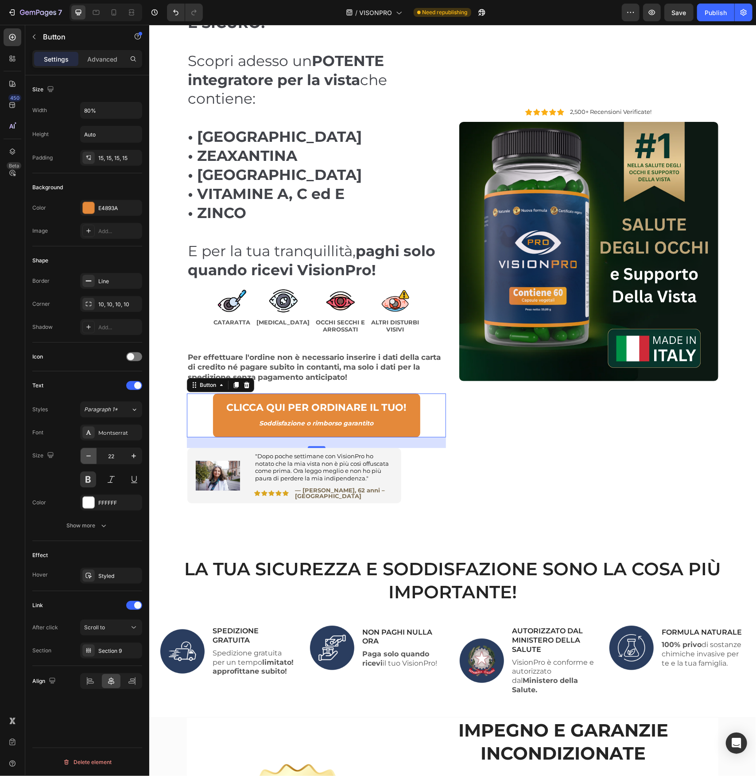
click at [88, 456] on icon "button" at bounding box center [88, 455] width 9 height 9
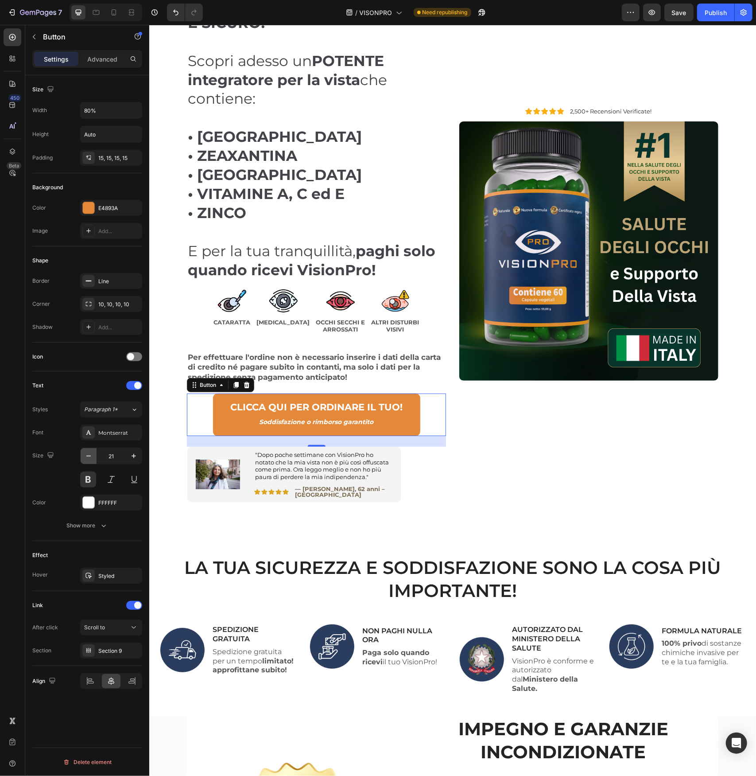
click at [88, 456] on icon "button" at bounding box center [88, 455] width 9 height 9
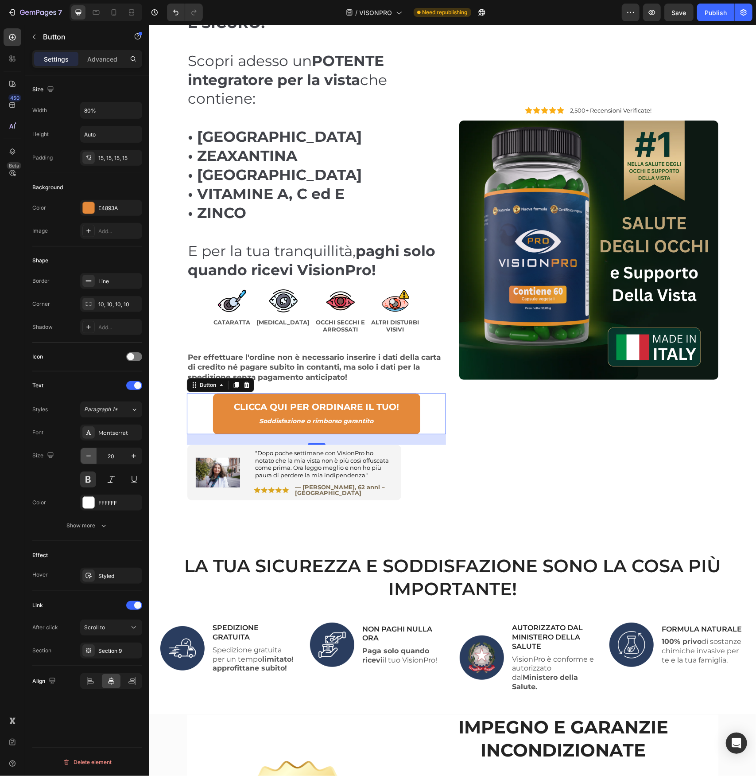
click at [88, 456] on icon "button" at bounding box center [88, 455] width 9 height 9
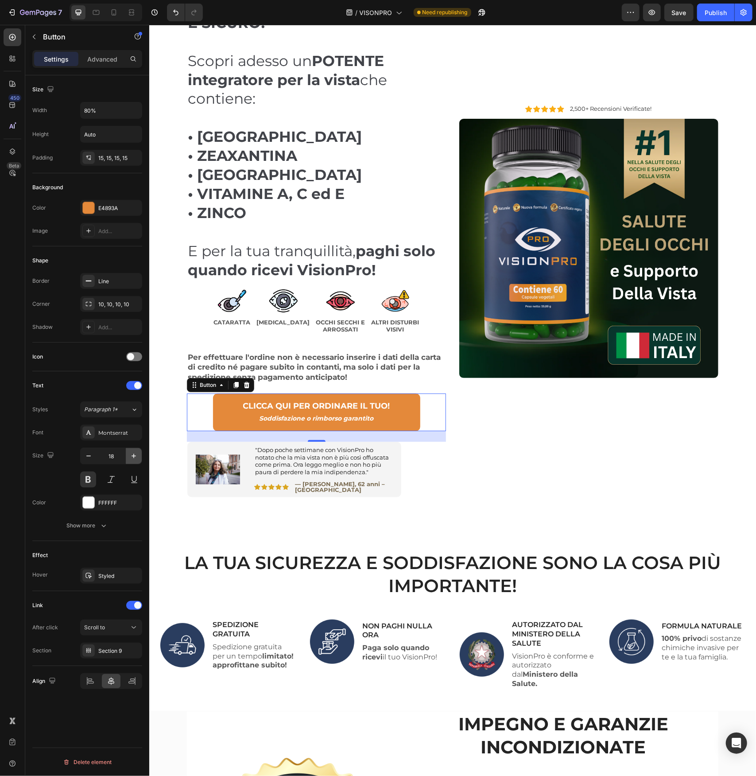
click at [136, 456] on icon "button" at bounding box center [133, 455] width 9 height 9
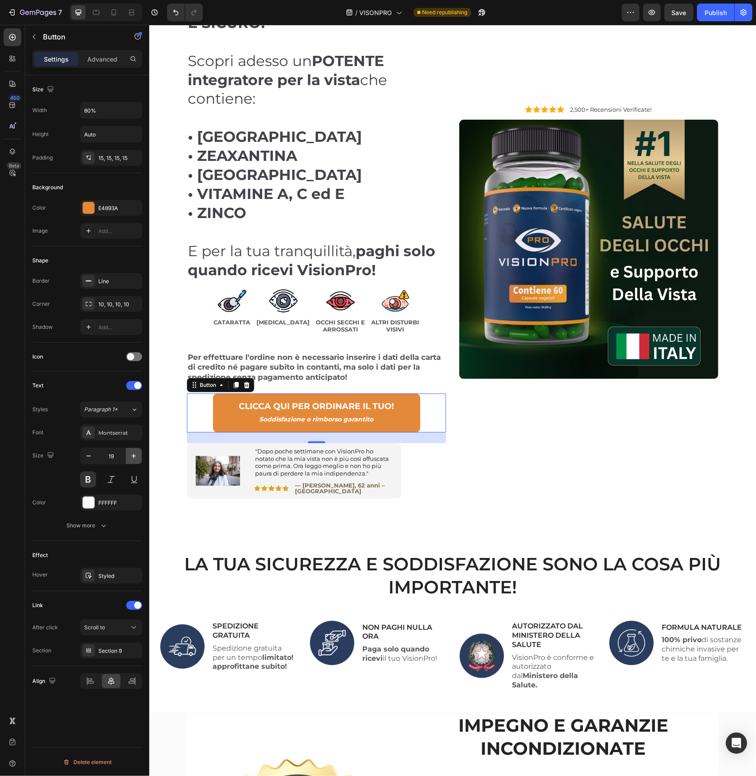
click at [136, 456] on icon "button" at bounding box center [133, 455] width 9 height 9
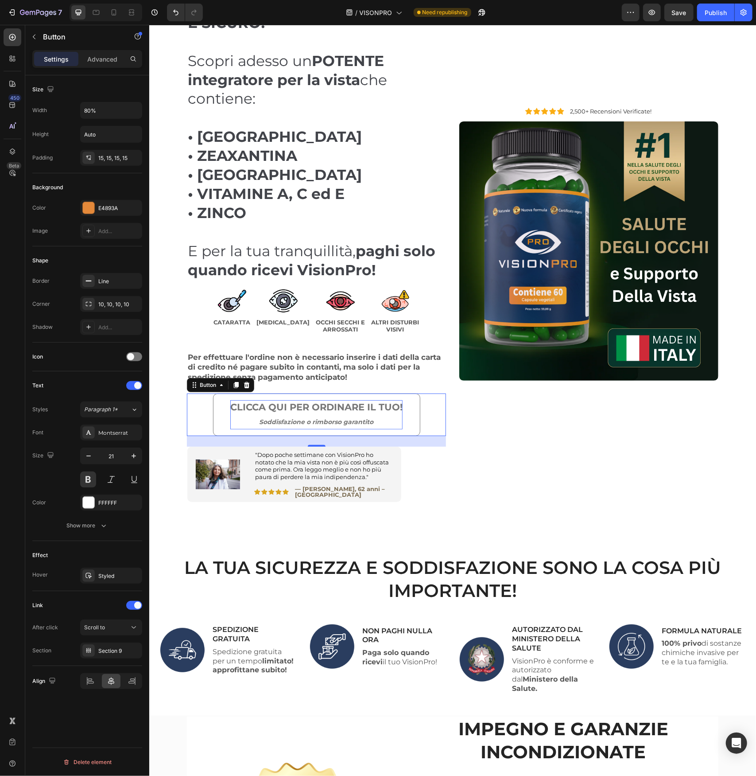
click at [275, 420] on icon "Soddisfazione o rimborso garantito" at bounding box center [316, 421] width 114 height 8
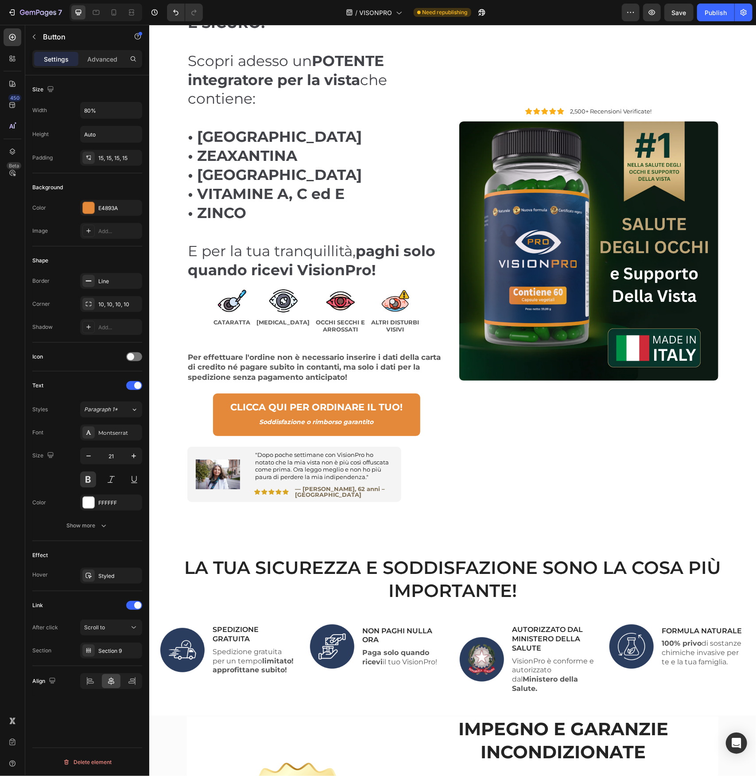
click at [199, 419] on div "CLICCA QUI PER ORDINARE IL TUO! Soddisfazione o rimborso garantito Button 24" at bounding box center [315, 414] width 259 height 43
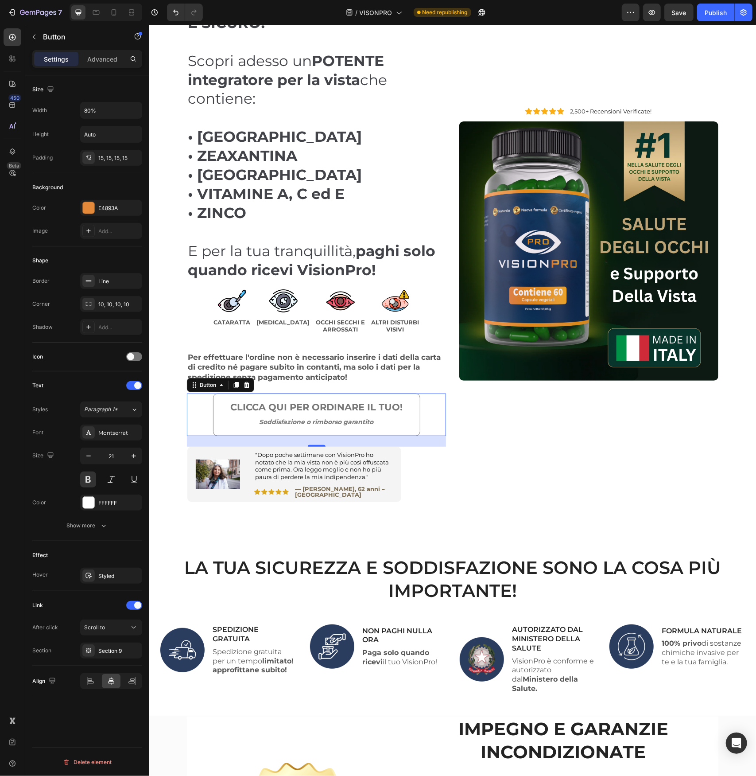
click at [217, 413] on link "CLICCA QUI PER ORDINARE IL TUO! Soddisfazione o rimborso garantito" at bounding box center [316, 414] width 207 height 43
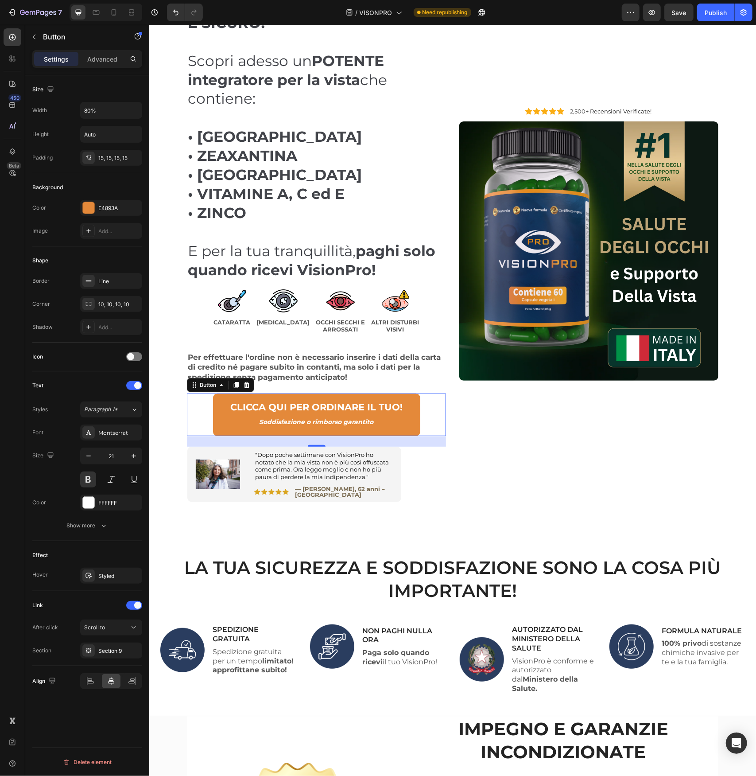
click at [191, 415] on div "CLICCA QUI PER ORDINARE IL TUO! Soddisfazione o rimborso garantito Button 24" at bounding box center [315, 414] width 259 height 43
click at [86, 455] on icon "button" at bounding box center [88, 455] width 9 height 9
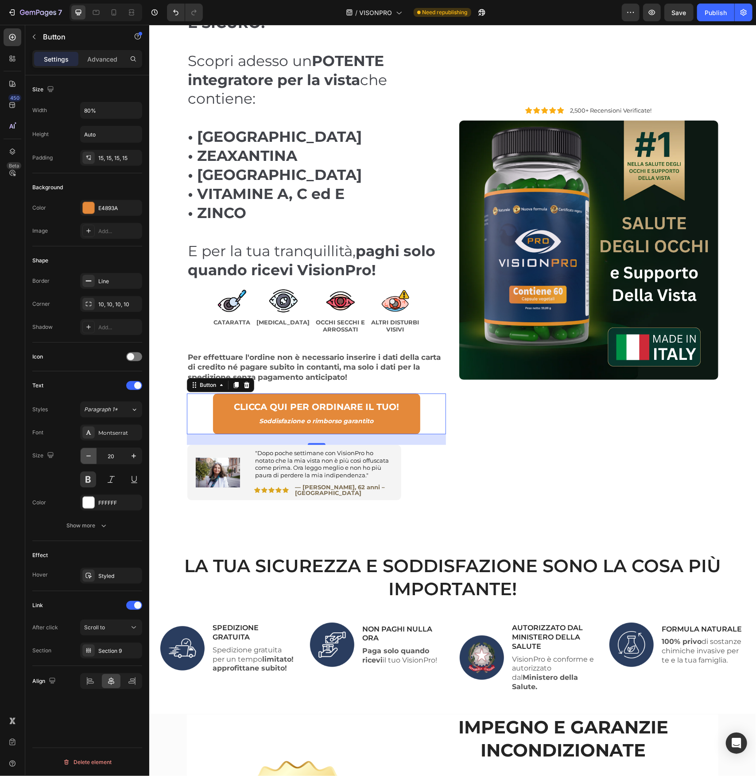
click at [86, 455] on icon "button" at bounding box center [88, 455] width 9 height 9
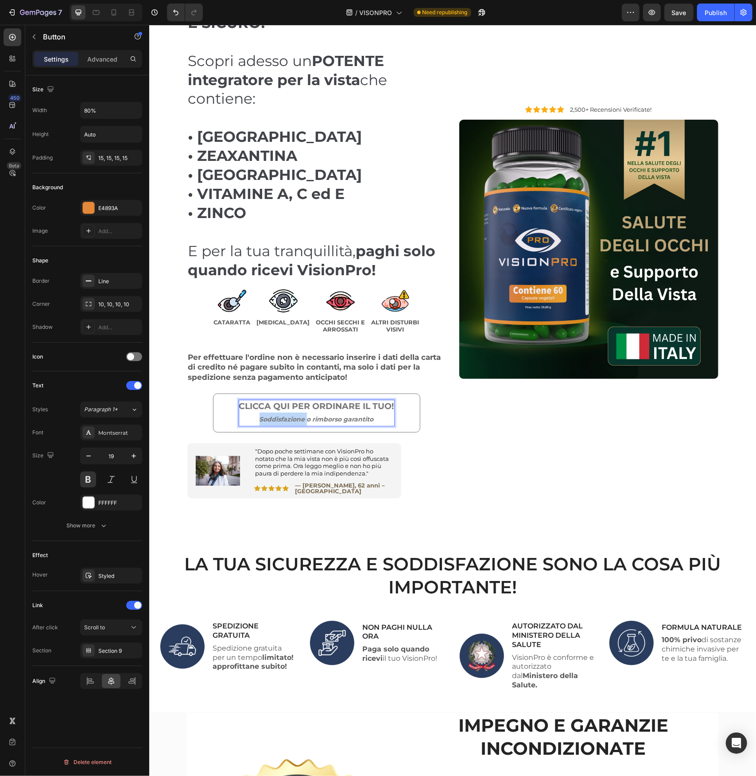
click at [279, 419] on icon "Soddisfazione o rimborso garantito" at bounding box center [316, 419] width 114 height 8
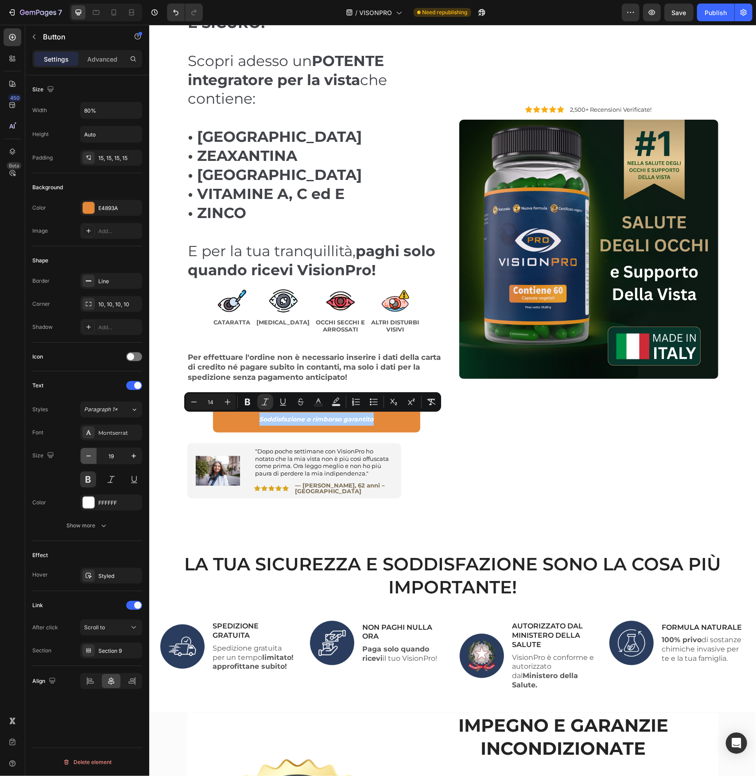
click at [89, 455] on icon "button" at bounding box center [88, 455] width 4 height 1
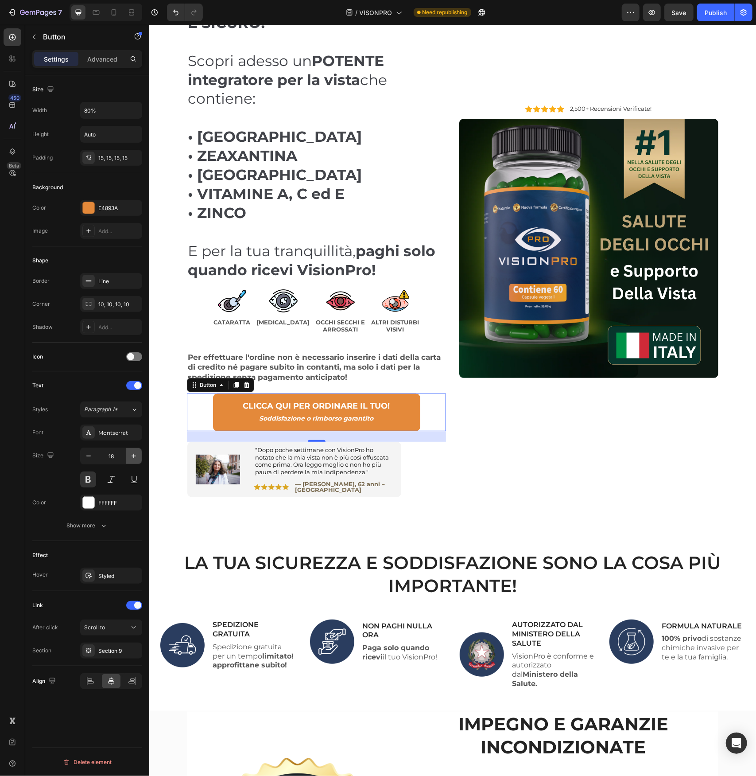
click at [136, 451] on icon "button" at bounding box center [133, 455] width 9 height 9
type input "19"
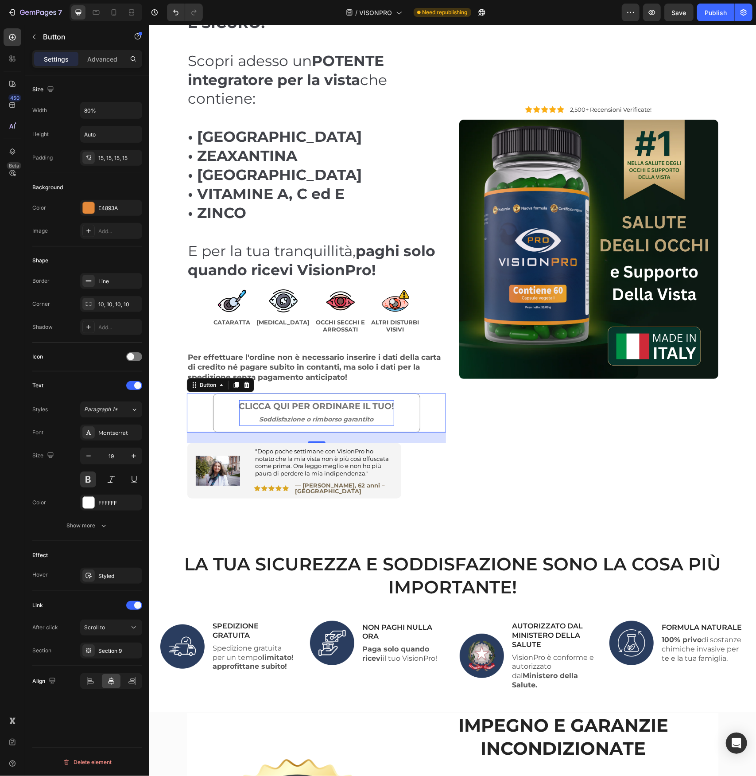
click at [271, 418] on icon "Soddisfazione o rimborso garantito" at bounding box center [316, 419] width 114 height 8
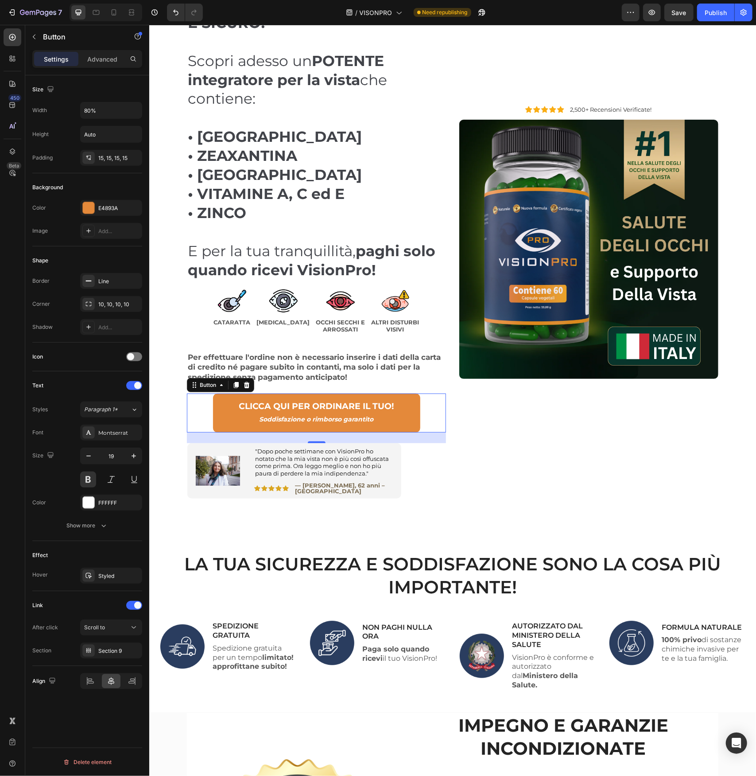
click at [206, 421] on div "CLICCA QUI PER ORDINARE IL TUO! Soddisfazione o rimborso garantito Button 24" at bounding box center [315, 412] width 259 height 39
click at [490, 425] on div "Icon Icon Icon Icon Icon Icon List 2,500+ Recensioni Verificate! Text Block Row…" at bounding box center [588, 241] width 259 height 577
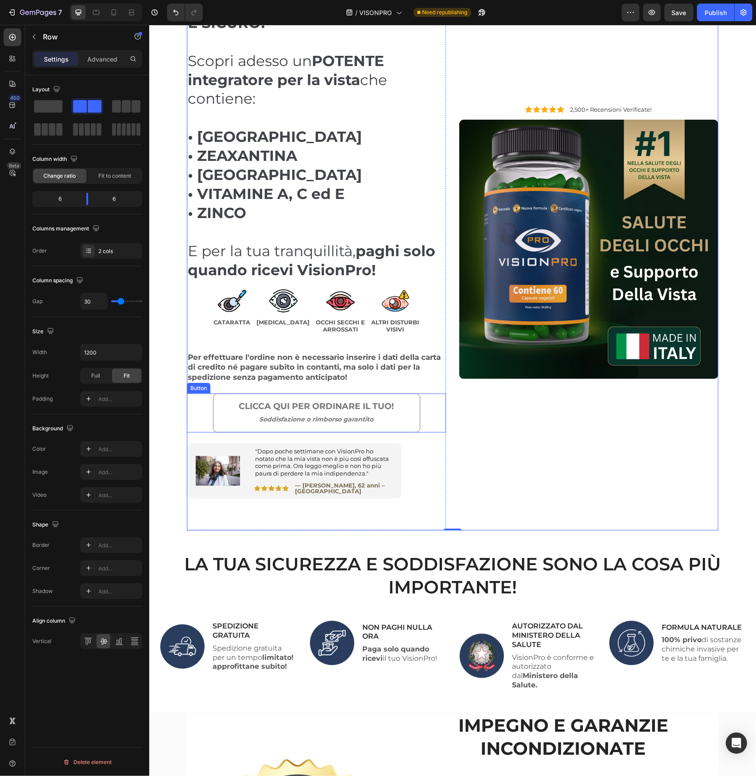
click at [412, 408] on link "CLICCA QUI PER ORDINARE IL TUO! Soddisfazione o rimborso garantito" at bounding box center [316, 412] width 207 height 39
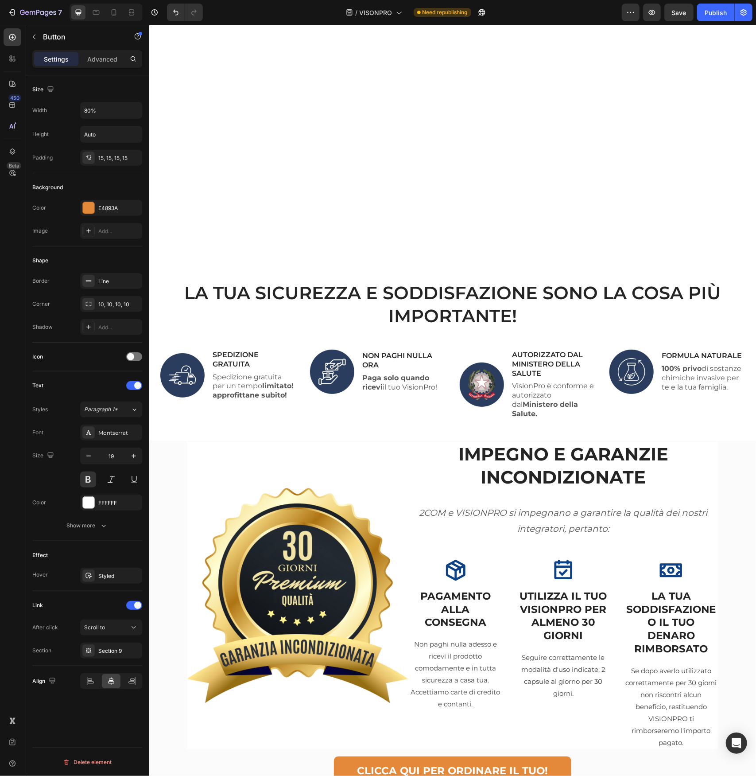
scroll to position [666, 0]
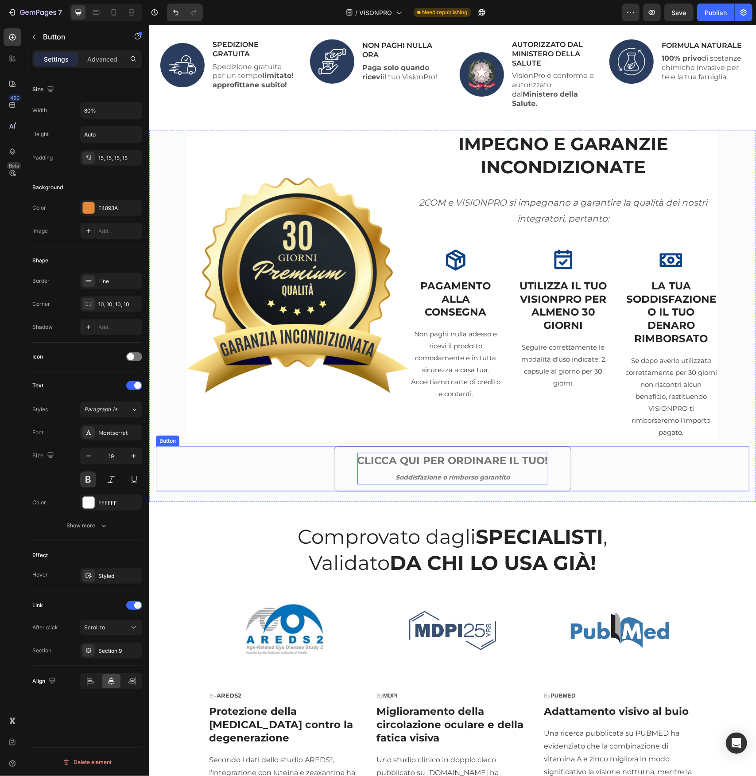
click at [516, 462] on p "CLICCA QUI PER ORDINARE IL TUO! Soddisfazione o rimborso garantito" at bounding box center [452, 468] width 191 height 32
click at [509, 465] on p "CLICCA QUI PER ORDINARE IL TUO! Soddisfazione o rimborso garantito" at bounding box center [452, 468] width 191 height 32
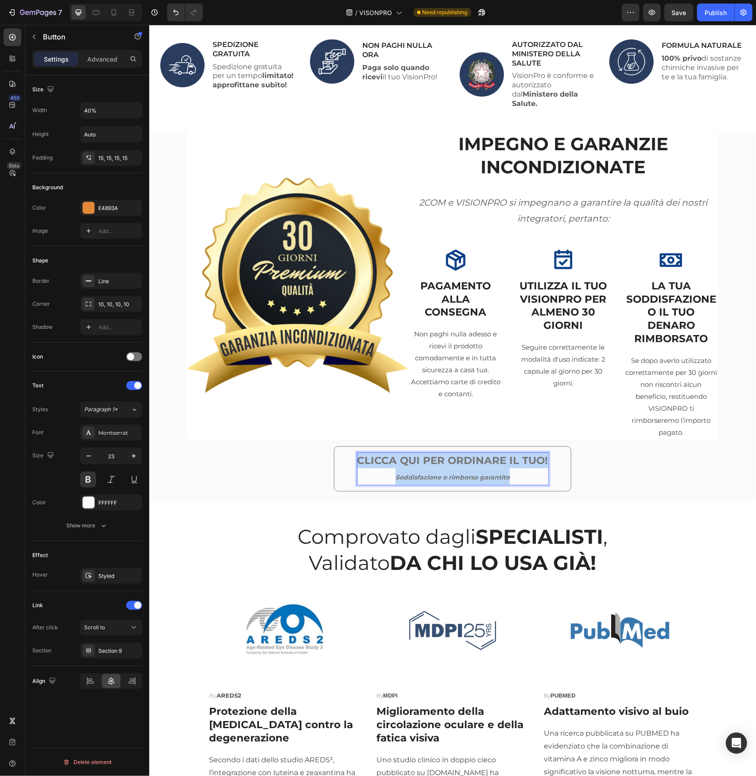
drag, startPoint x: 519, startPoint y: 465, endPoint x: 350, endPoint y: 450, distance: 169.4
click at [350, 450] on link "CLICCA QUI PER ORDINARE IL TUO! Soddisfazione o rimborso garantito" at bounding box center [452, 468] width 237 height 45
copy p "CLICCA QUI PER ORDINARE IL TUO! Soddisfazione o rimborso garantito"
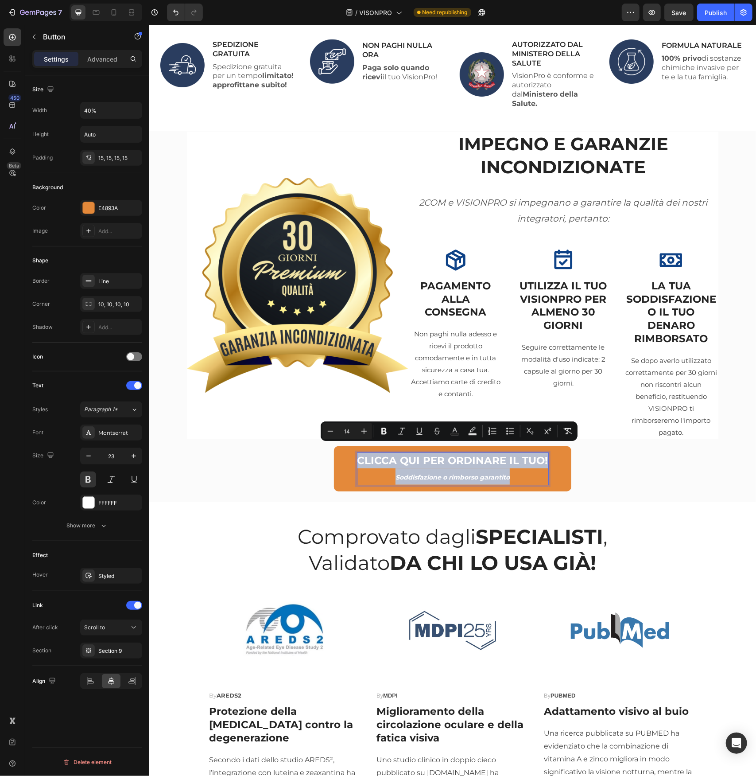
click at [264, 468] on div "CLICCA QUI PER ORDINARE IL TUO! Soddisfazione o rimborso garantito Button 0" at bounding box center [452, 468] width 594 height 45
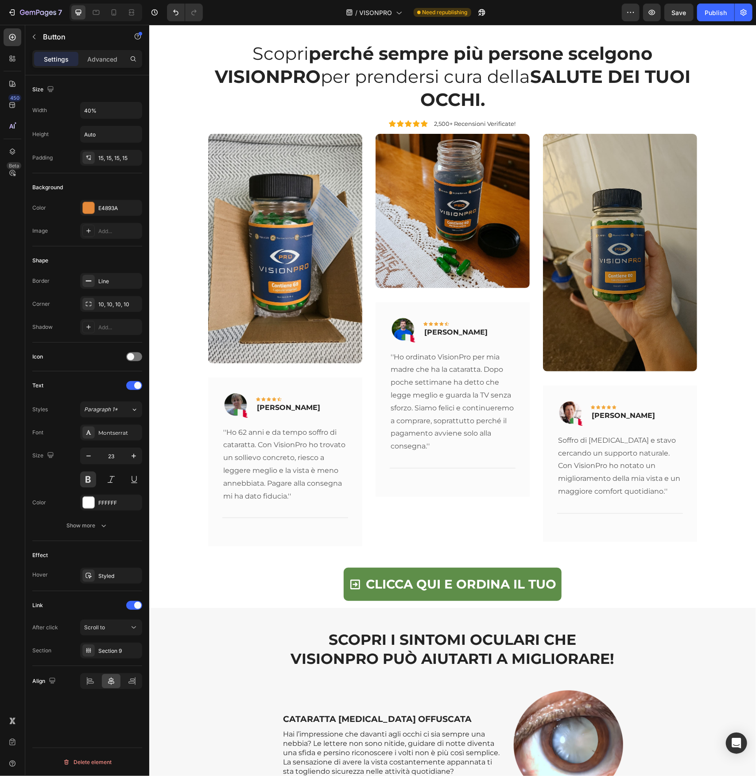
scroll to position [2482, 0]
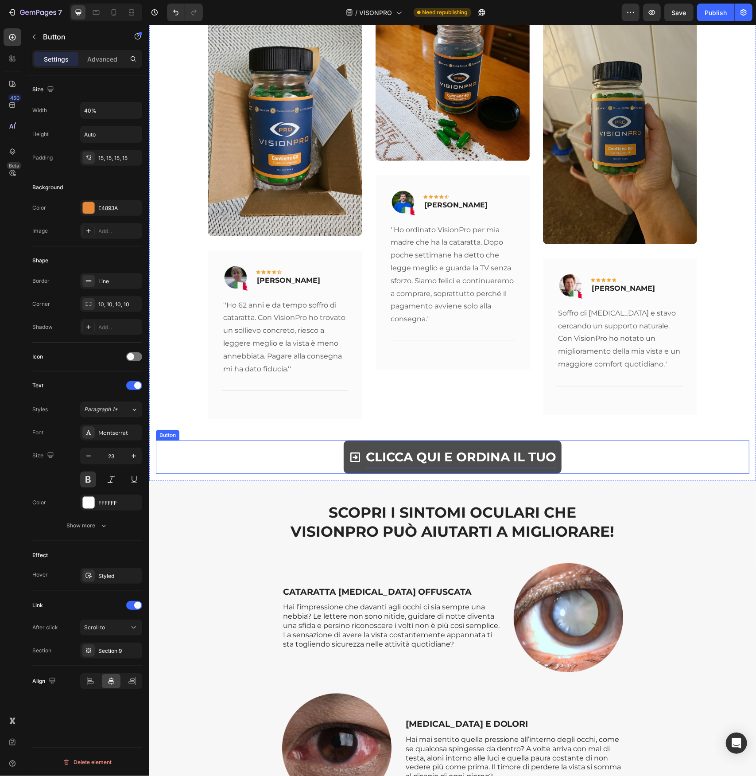
click at [503, 445] on p "CLICCA QUI E ORDINA IL TUO" at bounding box center [460, 456] width 190 height 22
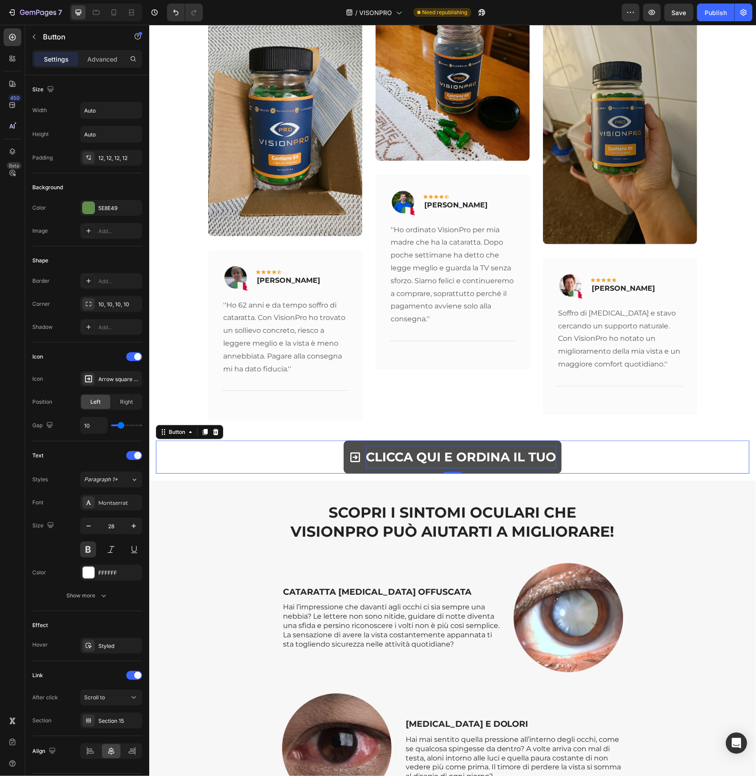
click at [503, 445] on p "CLICCA QUI E ORDINA IL TUO" at bounding box center [460, 456] width 190 height 22
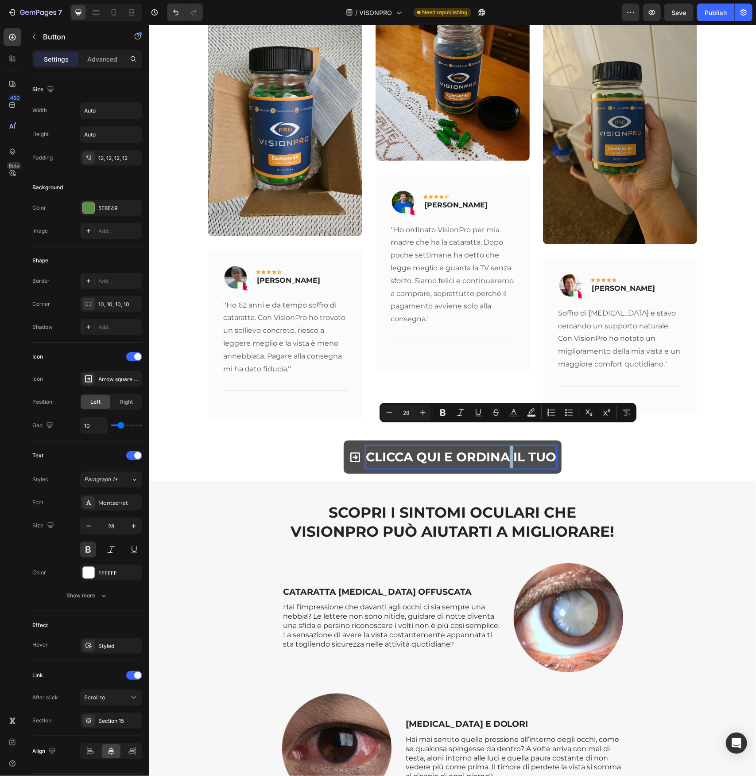
click at [503, 445] on p "CLICCA QUI E ORDINA IL TUO" at bounding box center [460, 456] width 190 height 22
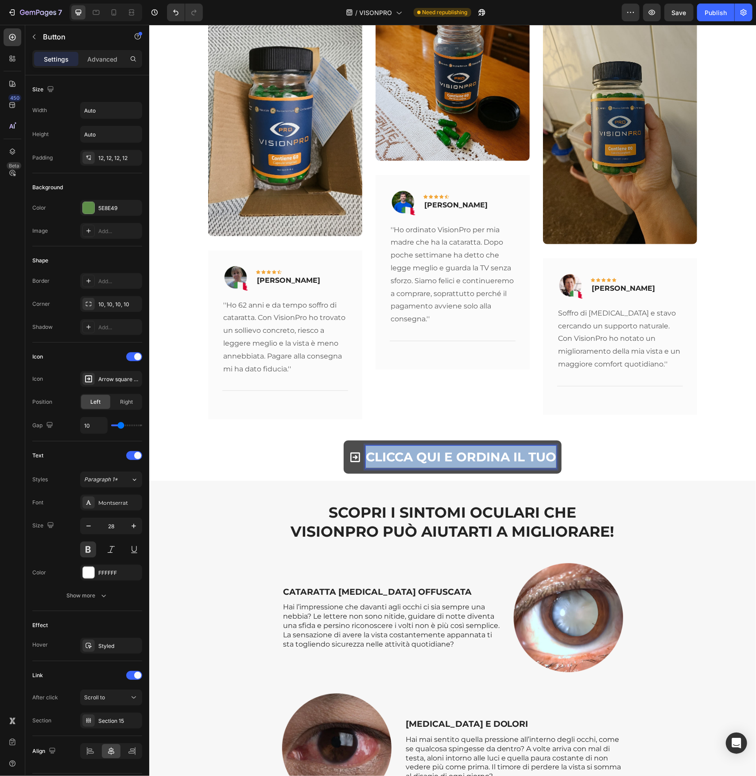
click at [503, 445] on p "CLICCA QUI E ORDINA IL TUO" at bounding box center [460, 456] width 190 height 22
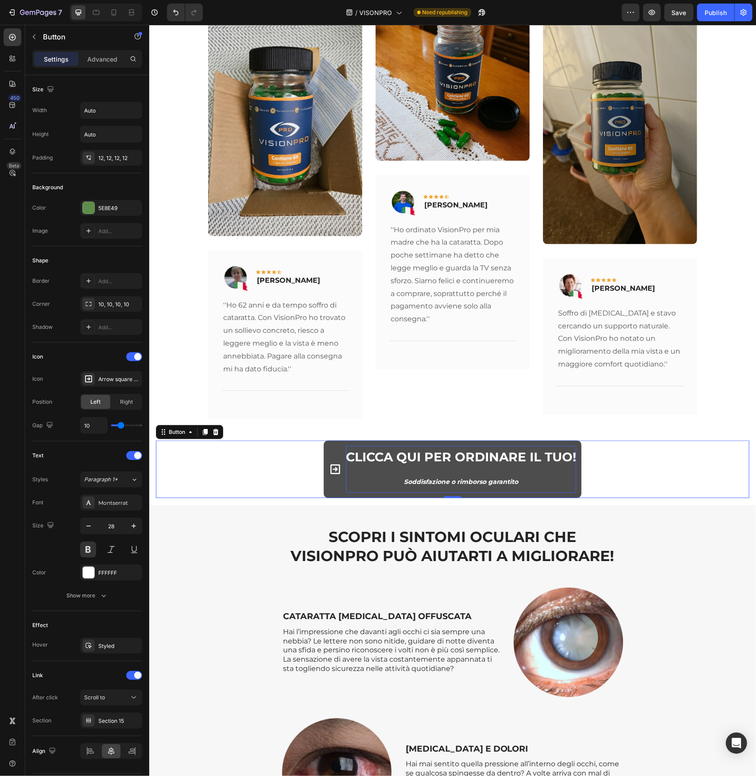
click at [283, 447] on div "CLICCA QUI PER ORDINARE IL TUO! Soddisfazione o rimborso garantito Button 0" at bounding box center [452, 469] width 594 height 58
click at [346, 465] on p "CLICCA QUI PER ORDINARE IL TUO! Soddisfazione o rimborso garantito" at bounding box center [461, 468] width 230 height 47
click at [332, 468] on span at bounding box center [335, 468] width 12 height 47
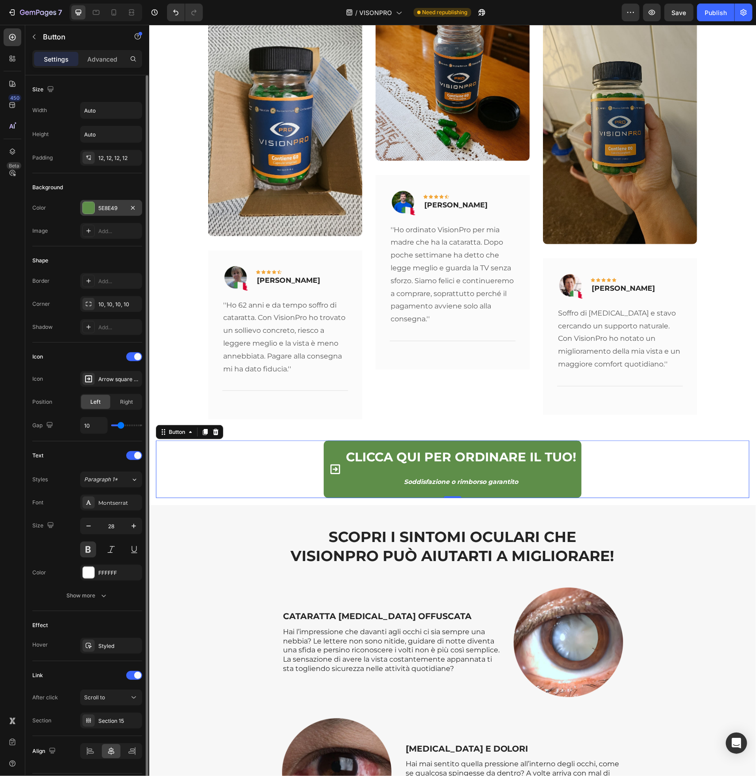
click at [87, 210] on div at bounding box center [89, 208] width 12 height 12
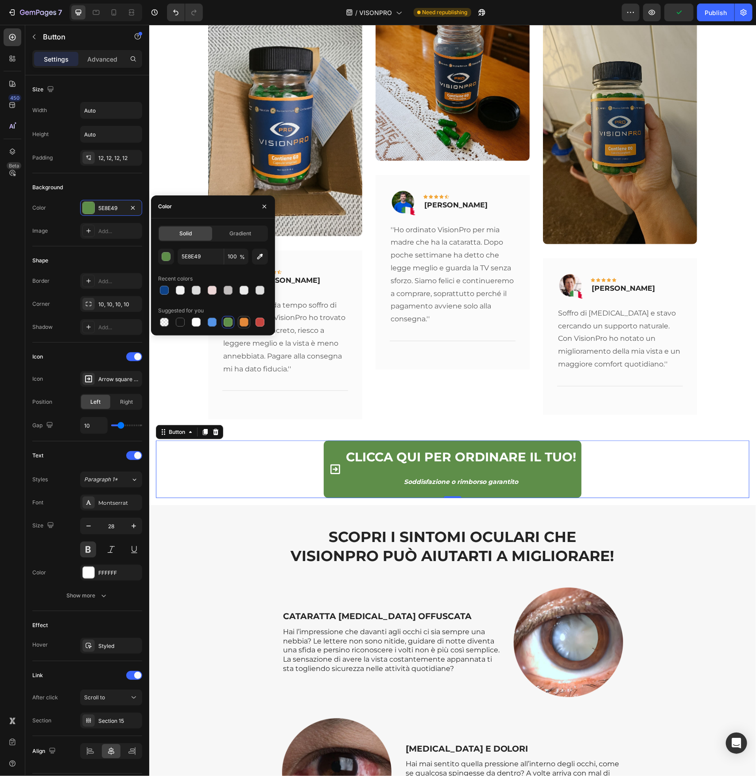
drag, startPoint x: 240, startPoint y: 325, endPoint x: 95, endPoint y: 338, distance: 145.5
click at [240, 325] on div at bounding box center [244, 322] width 9 height 9
type input "E4893A"
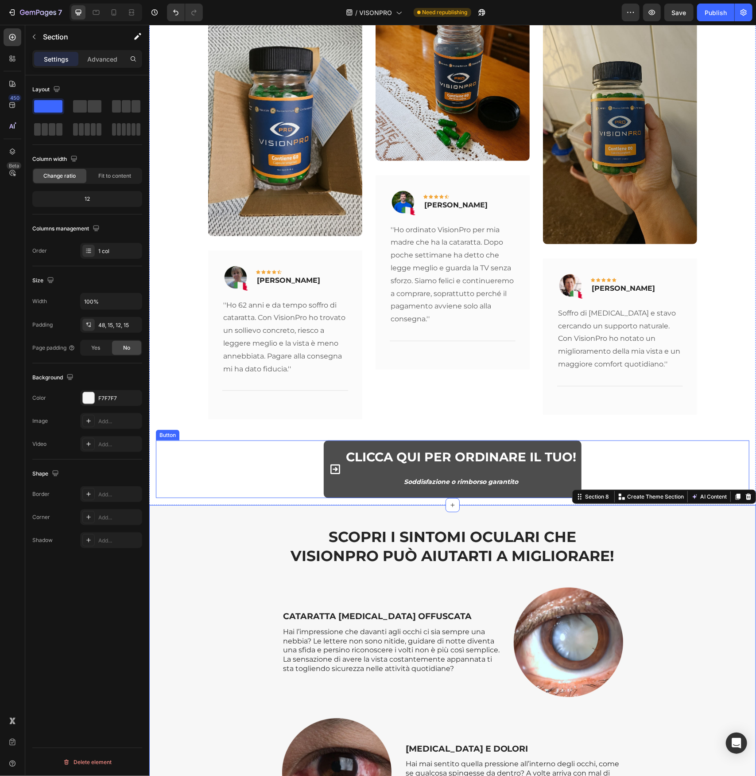
click at [337, 464] on span at bounding box center [335, 468] width 12 height 47
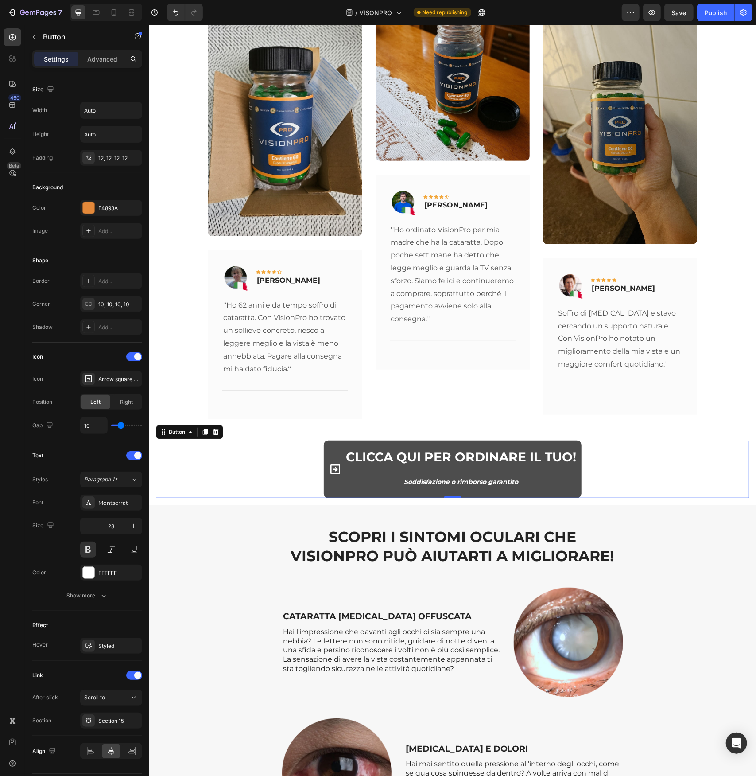
click at [332, 464] on icon at bounding box center [335, 469] width 10 height 10
click at [335, 462] on icon at bounding box center [335, 468] width 12 height 12
click at [330, 462] on icon at bounding box center [335, 468] width 12 height 12
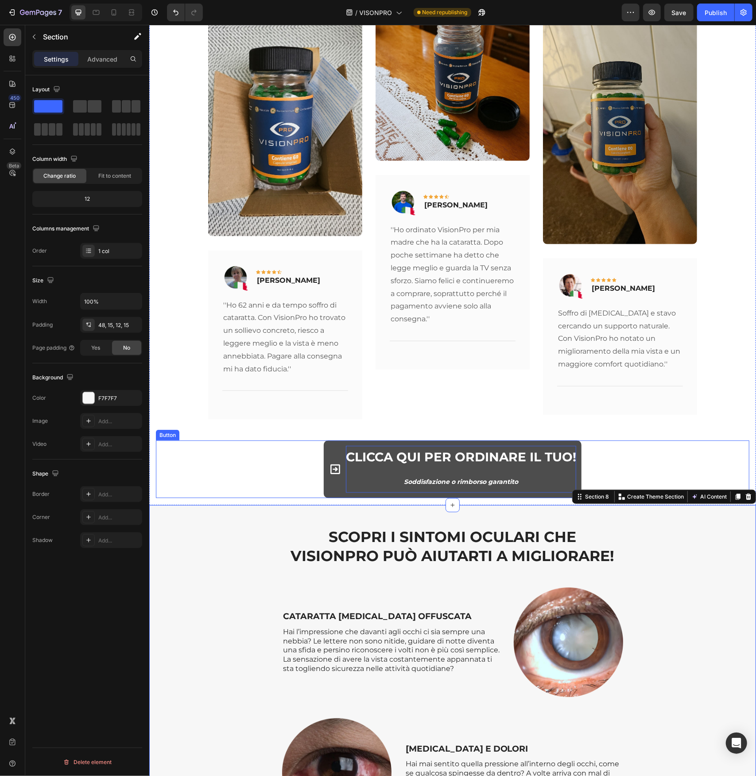
click at [357, 460] on p "CLICCA QUI PER ORDINARE IL TUO! Soddisfazione o rimborso garantito" at bounding box center [461, 468] width 230 height 47
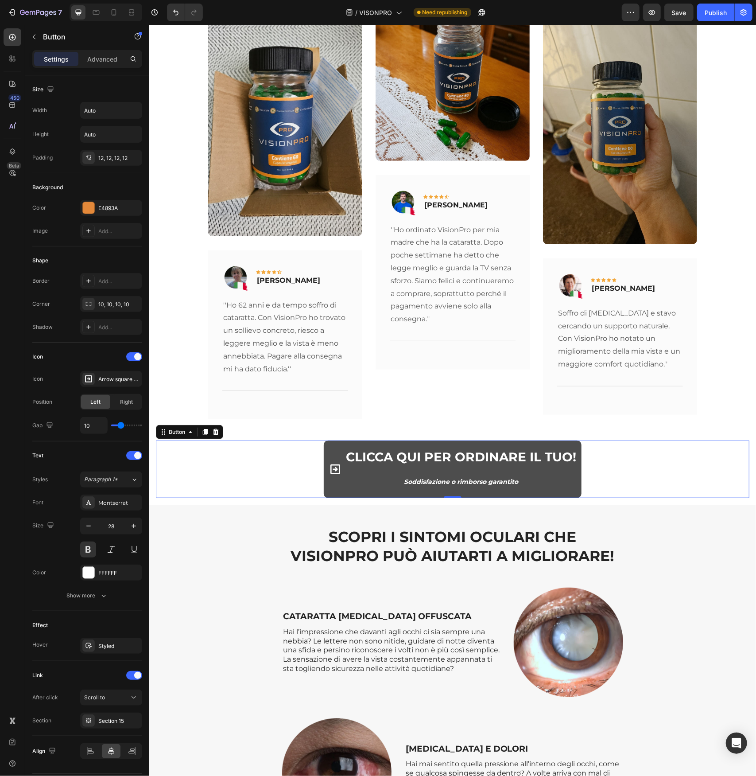
click at [337, 457] on span at bounding box center [335, 468] width 12 height 47
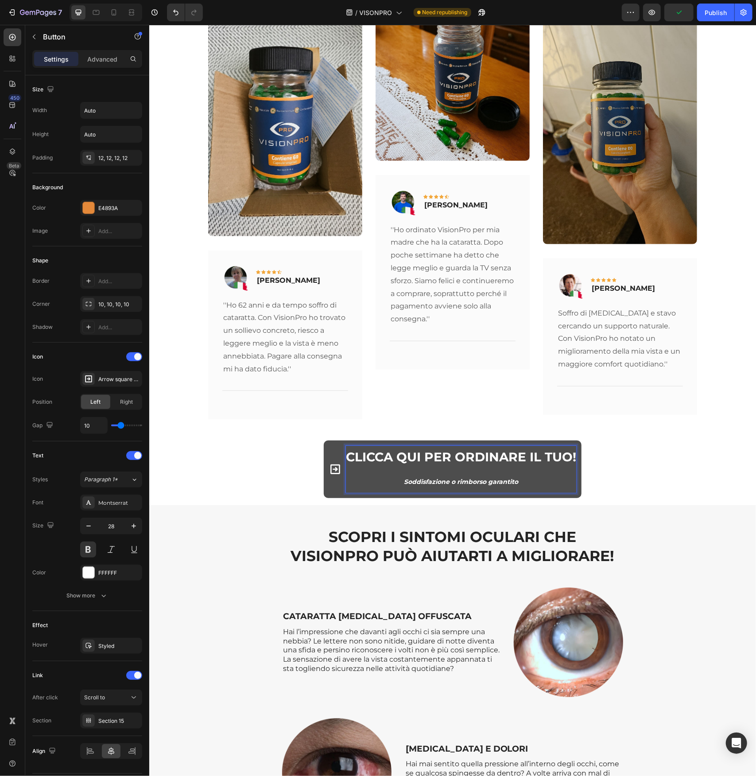
click at [334, 445] on span at bounding box center [335, 468] width 12 height 47
click at [331, 464] on icon at bounding box center [335, 469] width 10 height 10
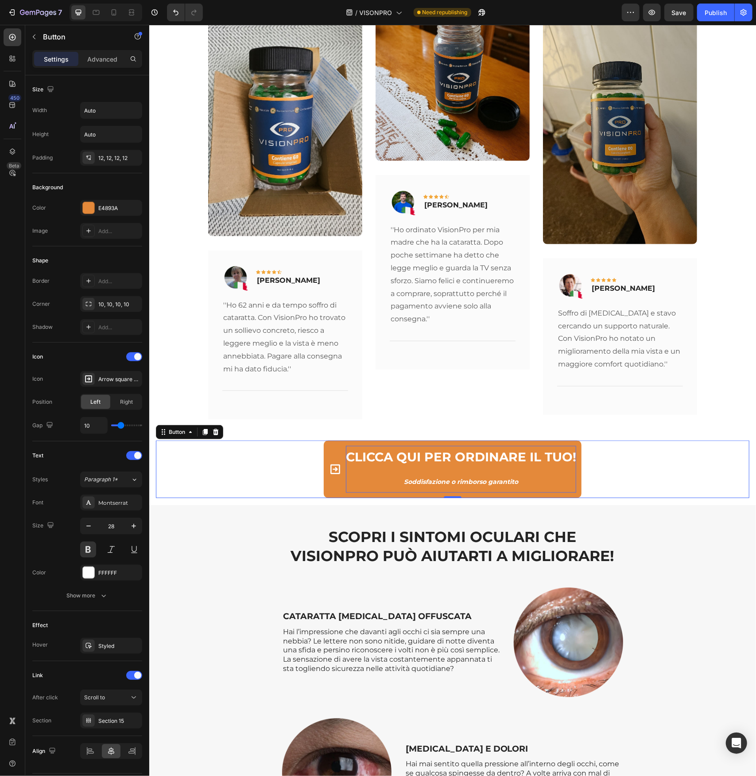
click at [361, 445] on p "CLICCA QUI PER ORDINARE IL TUO! Soddisfazione o rimborso garantito" at bounding box center [461, 468] width 230 height 47
click at [274, 467] on div "CLICCA QUI PER ORDINARE IL TUO! Soddisfazione o rimborso garantito Button 0" at bounding box center [452, 469] width 594 height 58
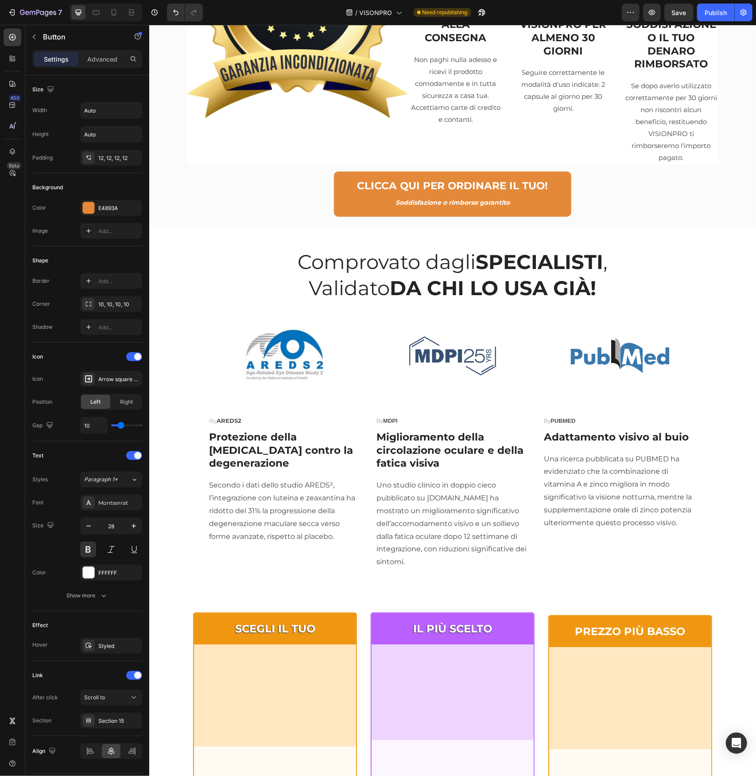
scroll to position [754, 0]
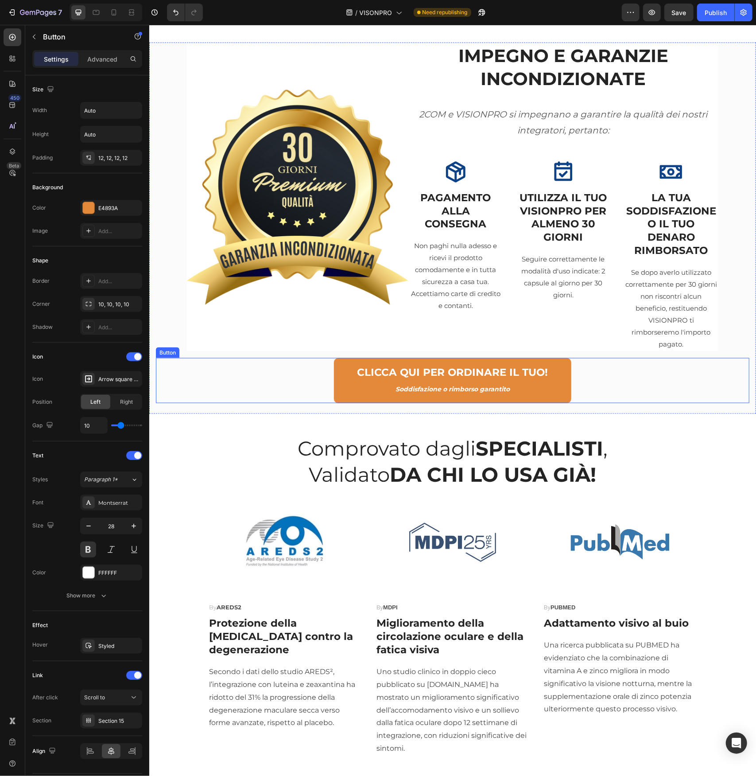
click at [325, 372] on div "CLICCA QUI PER ORDINARE IL TUO! Soddisfazione o rimborso garantito Button" at bounding box center [452, 379] width 594 height 45
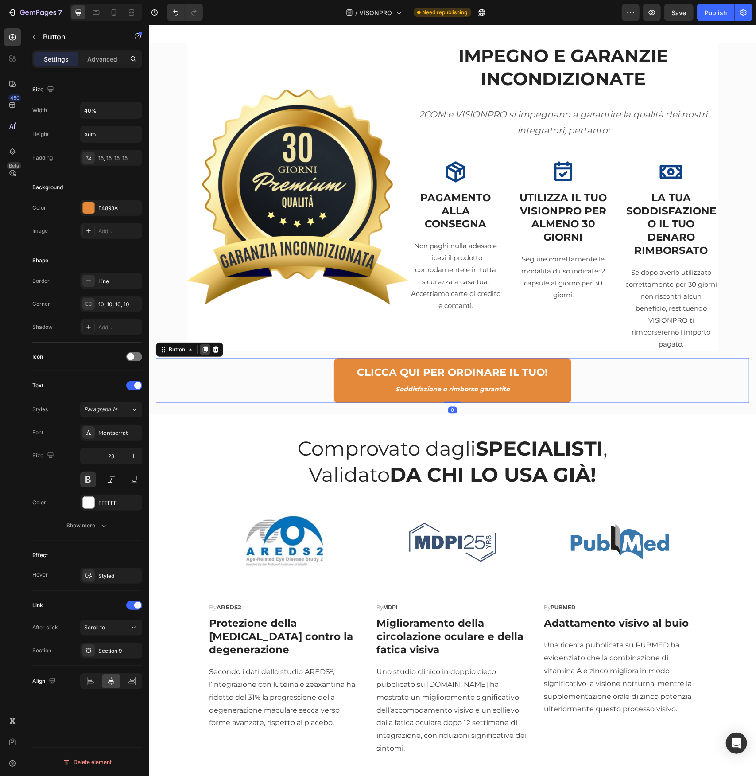
click at [202, 346] on icon at bounding box center [204, 349] width 7 height 7
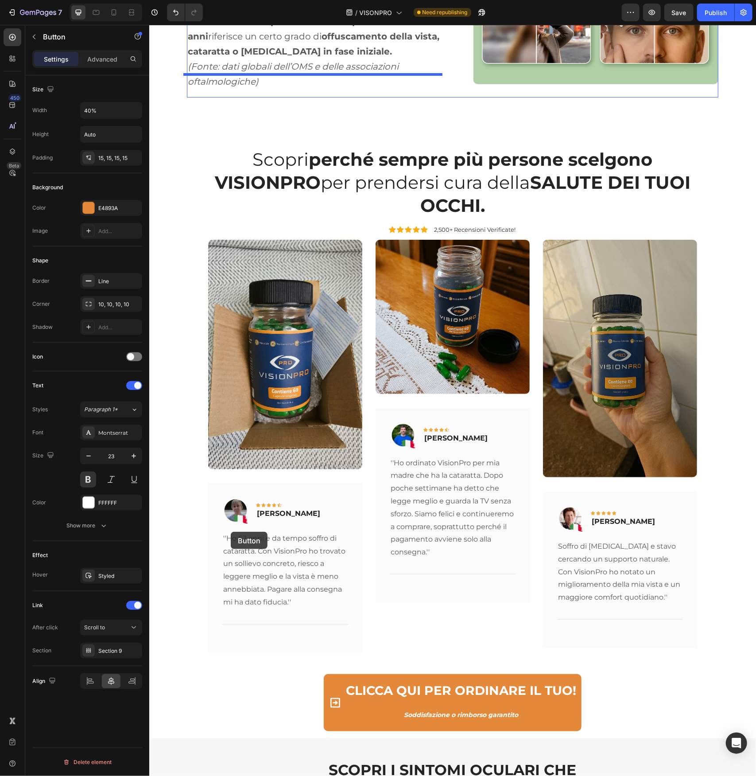
scroll to position [2393, 0]
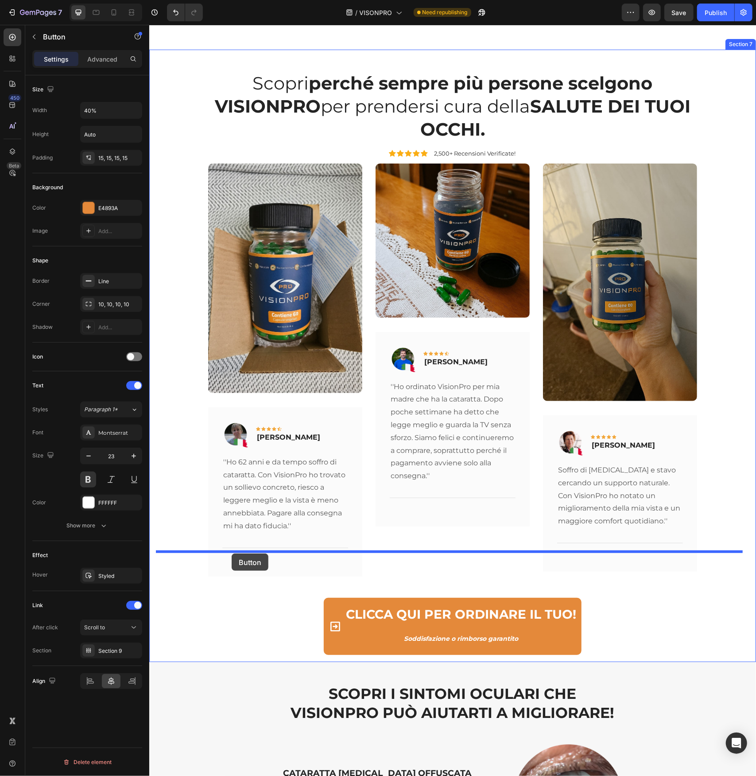
drag, startPoint x: 164, startPoint y: 388, endPoint x: 231, endPoint y: 553, distance: 178.0
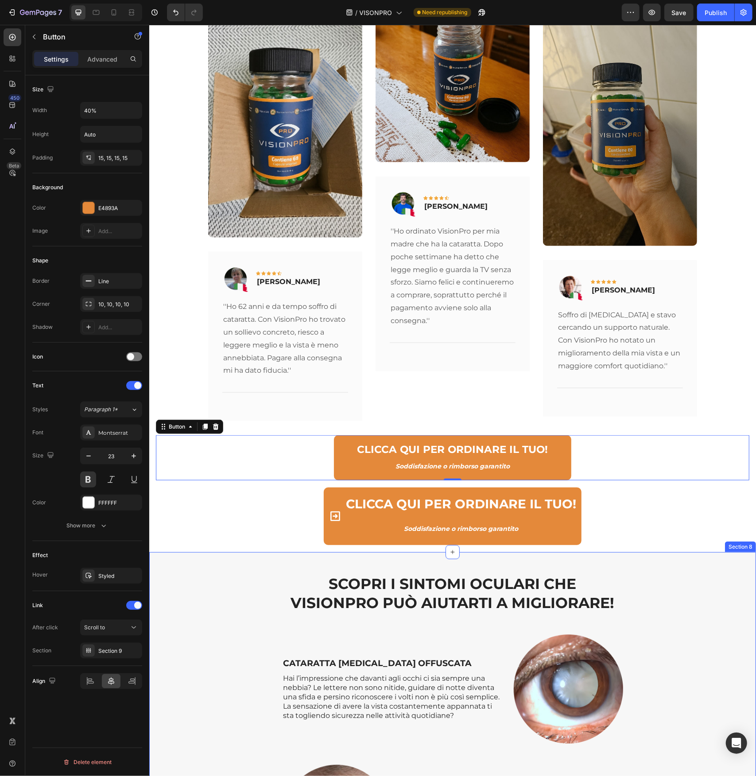
scroll to position [2526, 0]
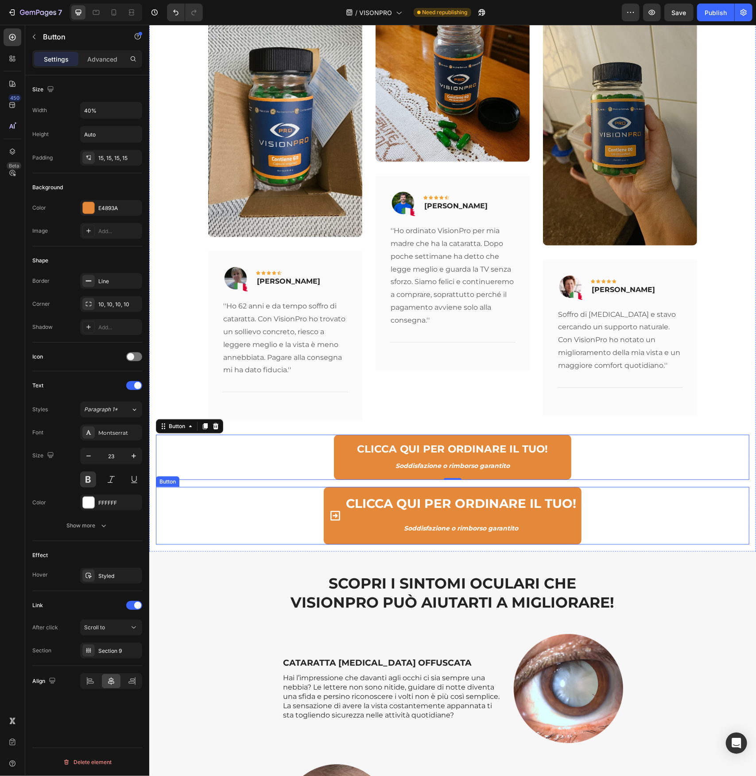
click at [250, 496] on div "CLICCA QUI PER ORDINARE IL TUO! Soddisfazione o rimborso garantito Button" at bounding box center [452, 515] width 594 height 58
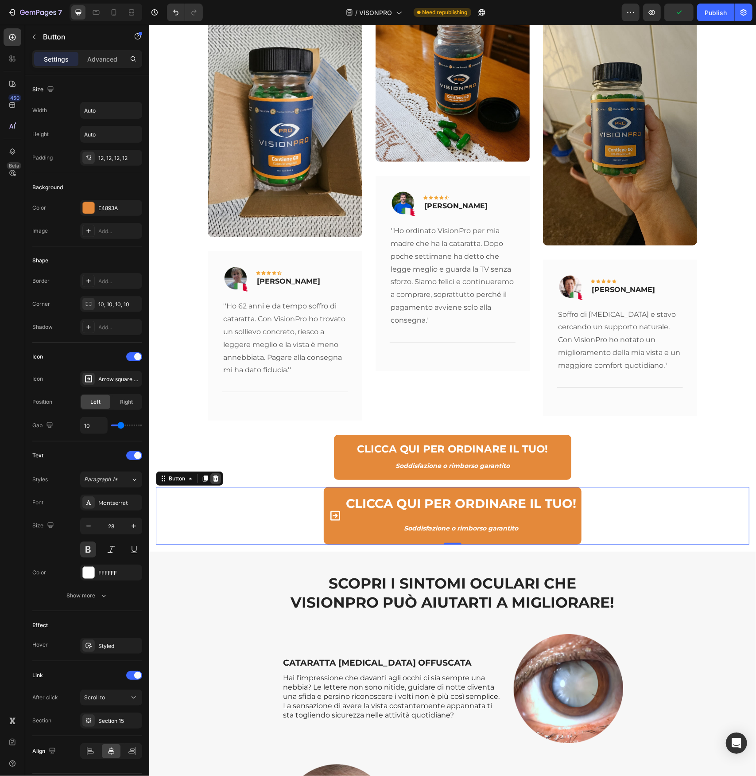
click at [218, 474] on icon at bounding box center [215, 477] width 7 height 7
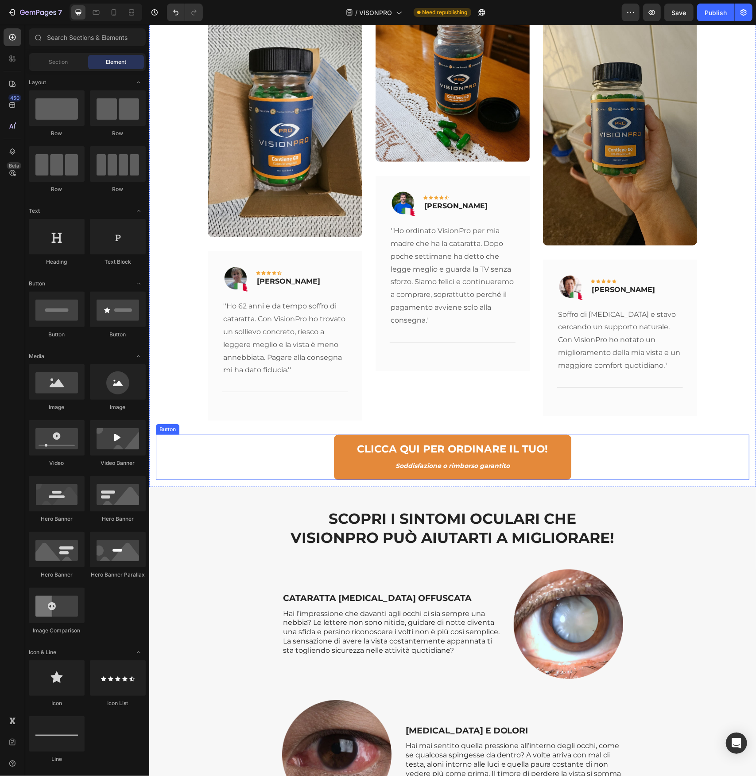
click at [260, 443] on div "CLICCA QUI PER ORDINARE IL TUO! Soddisfazione o rimborso garantito Button" at bounding box center [452, 456] width 594 height 45
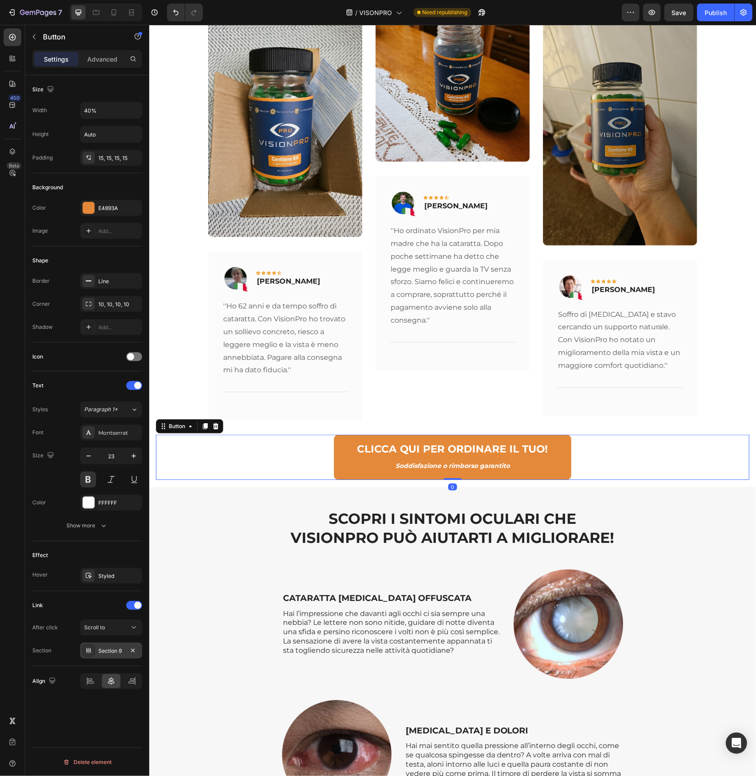
click at [116, 647] on div "Section 9" at bounding box center [111, 651] width 26 height 8
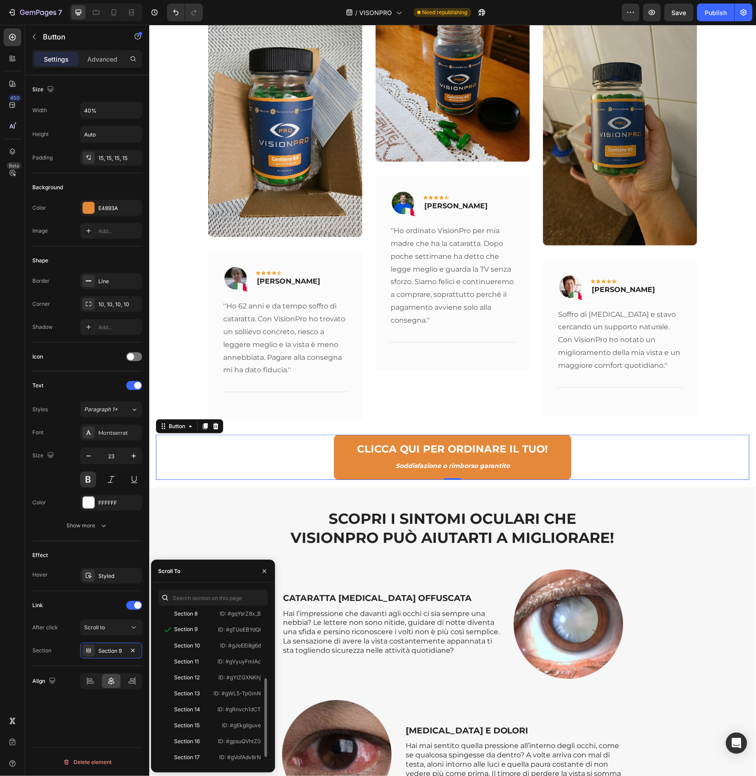
scroll to position [149, 0]
click at [190, 717] on div "Section 15 ID: #gEkgiIguve" at bounding box center [211, 725] width 106 height 16
click at [282, 497] on div "Heading" at bounding box center [296, 502] width 28 height 11
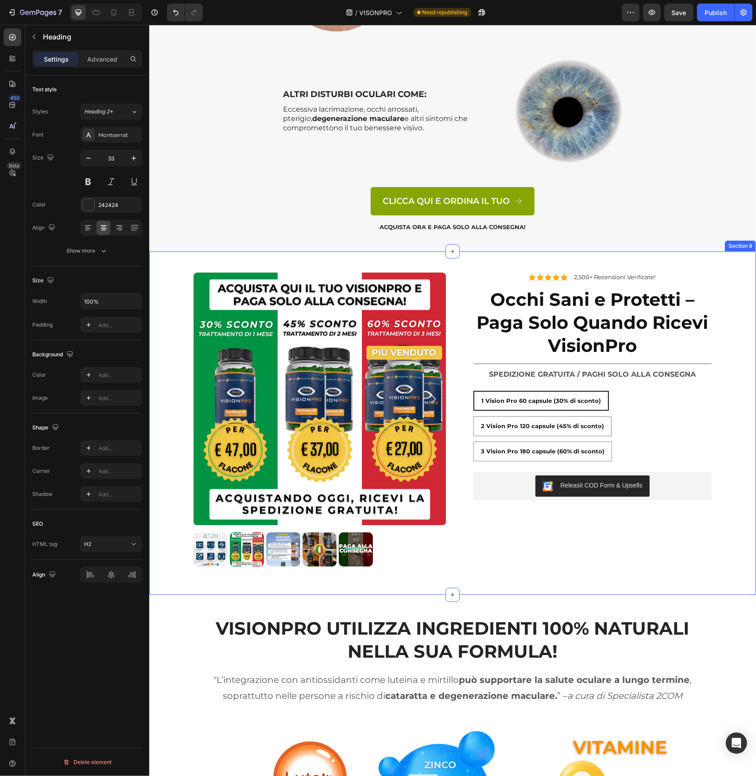
scroll to position [3323, 0]
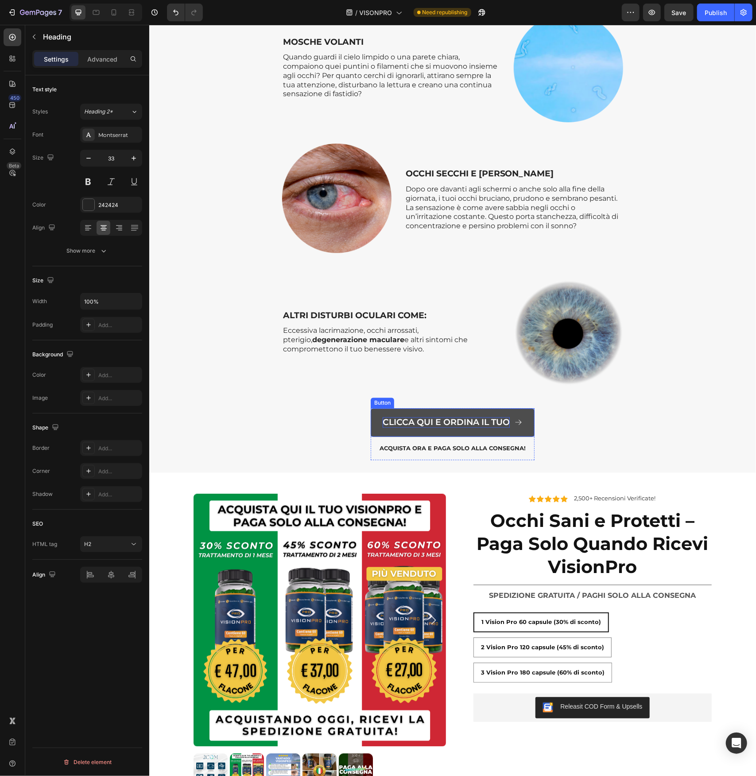
click at [488, 421] on p "CLICCA QUI E ORDINA IL TUO" at bounding box center [445, 422] width 127 height 11
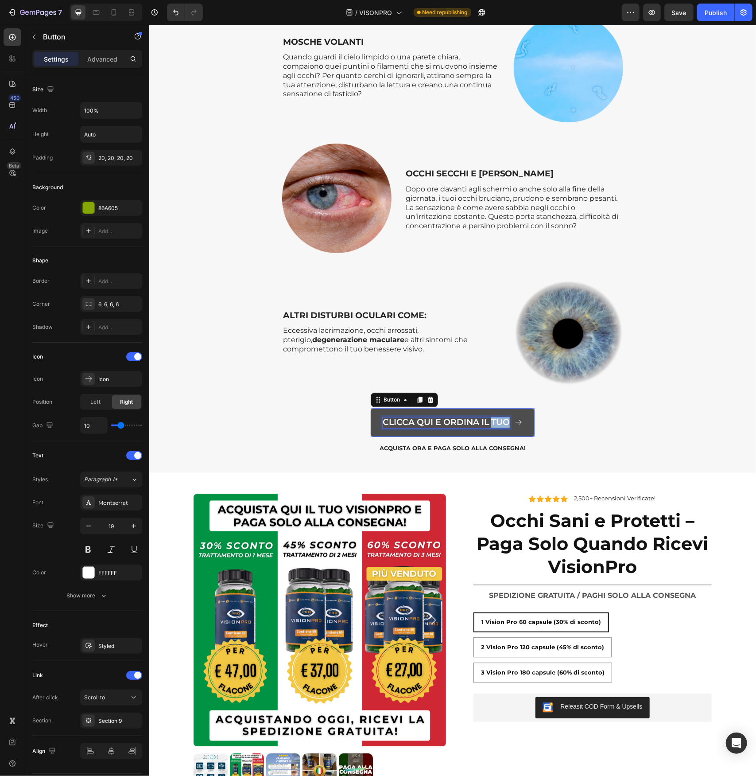
click at [488, 421] on p "CLICCA QUI E ORDINA IL TUO" at bounding box center [445, 422] width 127 height 11
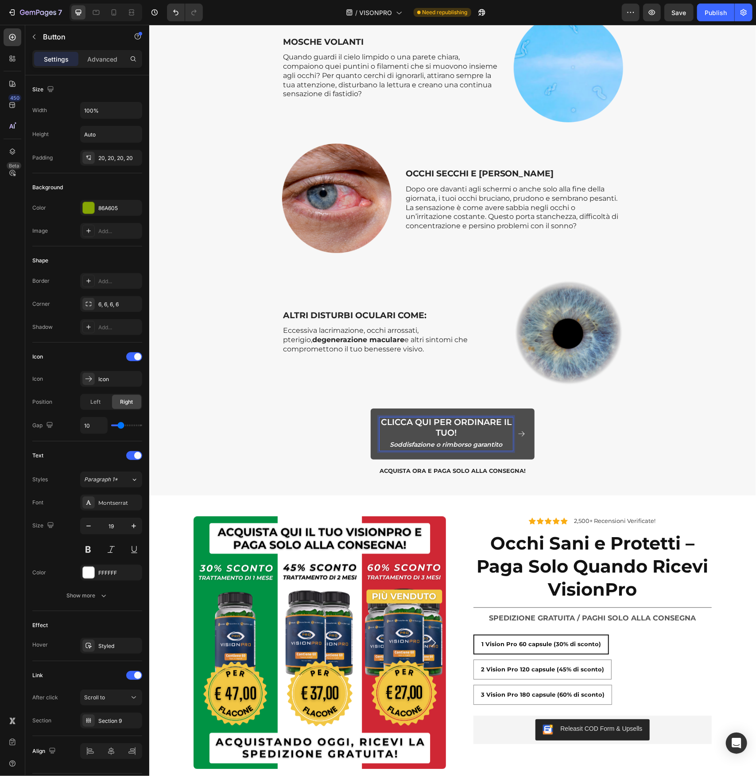
click at [519, 433] on icon at bounding box center [521, 433] width 8 height 8
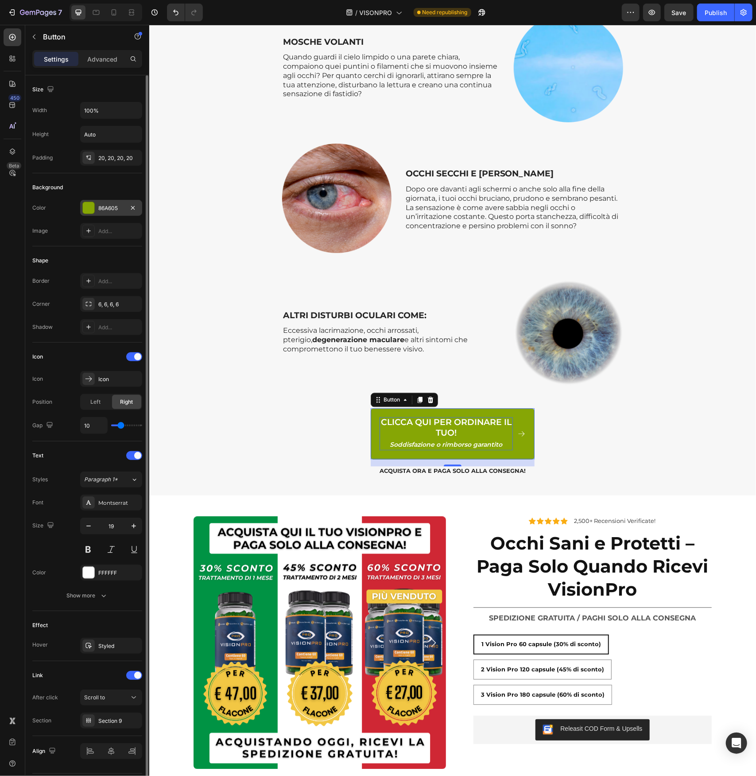
click at [88, 207] on div at bounding box center [89, 208] width 12 height 12
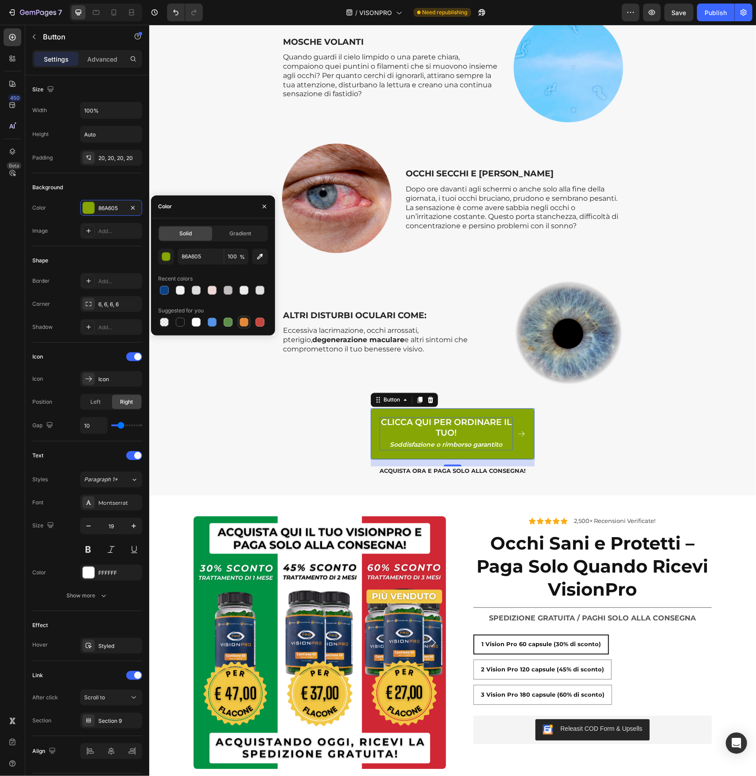
drag, startPoint x: 244, startPoint y: 323, endPoint x: 94, endPoint y: 312, distance: 150.1
click at [244, 323] on div at bounding box center [244, 322] width 9 height 9
type input "E4893A"
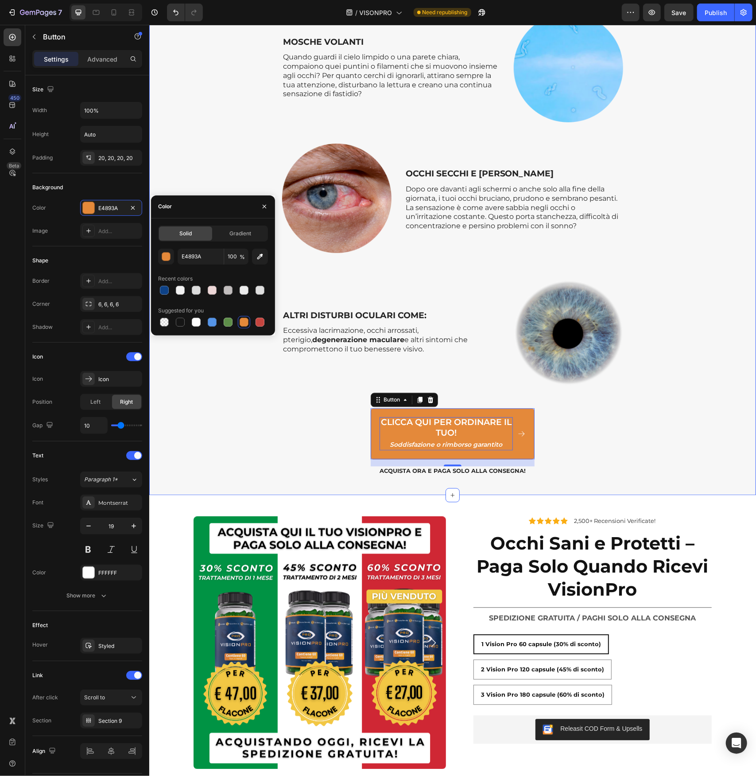
click at [250, 451] on div "SCOPRI I SINTOMI OCULARI CHE VISIONPRO PUÒ AIUTARTI A MIGLIORARE! Heading Row C…" at bounding box center [452, 88] width 594 height 802
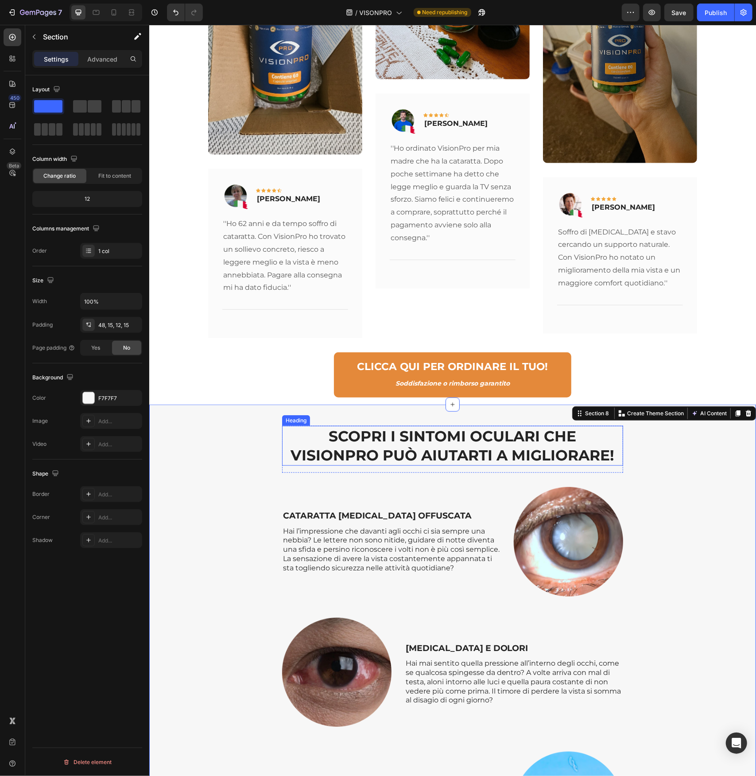
scroll to position [2614, 0]
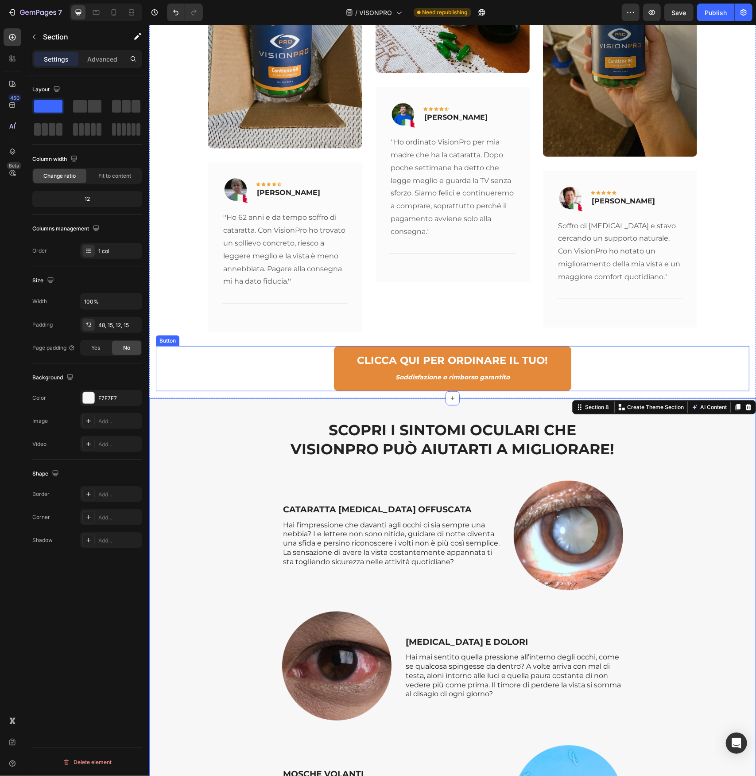
drag, startPoint x: 322, startPoint y: 340, endPoint x: 314, endPoint y: 342, distance: 7.8
click at [322, 346] on div "CLICCA QUI PER ORDINARE IL TUO! Soddisfazione o rimborso garantito Button" at bounding box center [452, 368] width 594 height 45
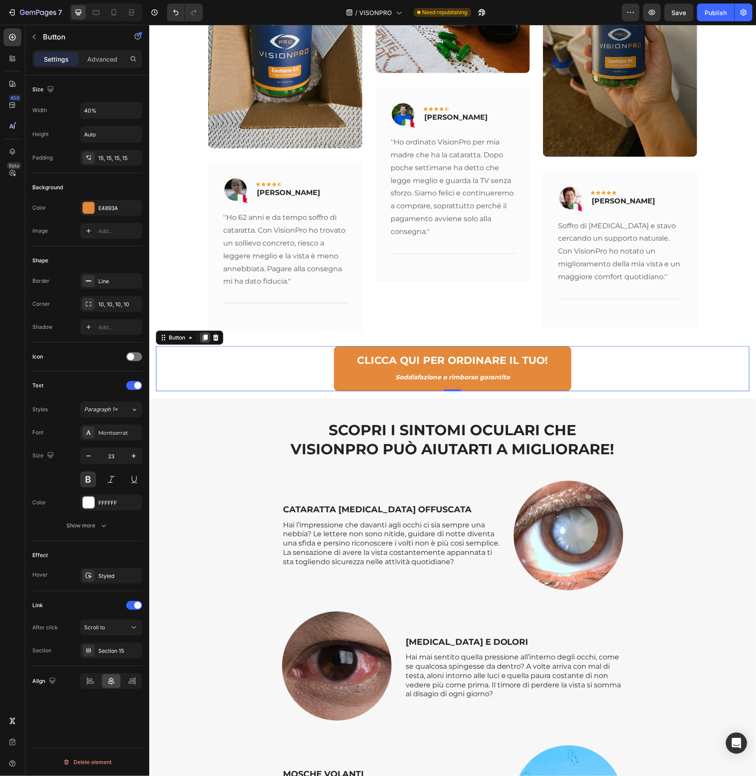
click at [204, 334] on icon at bounding box center [204, 337] width 5 height 6
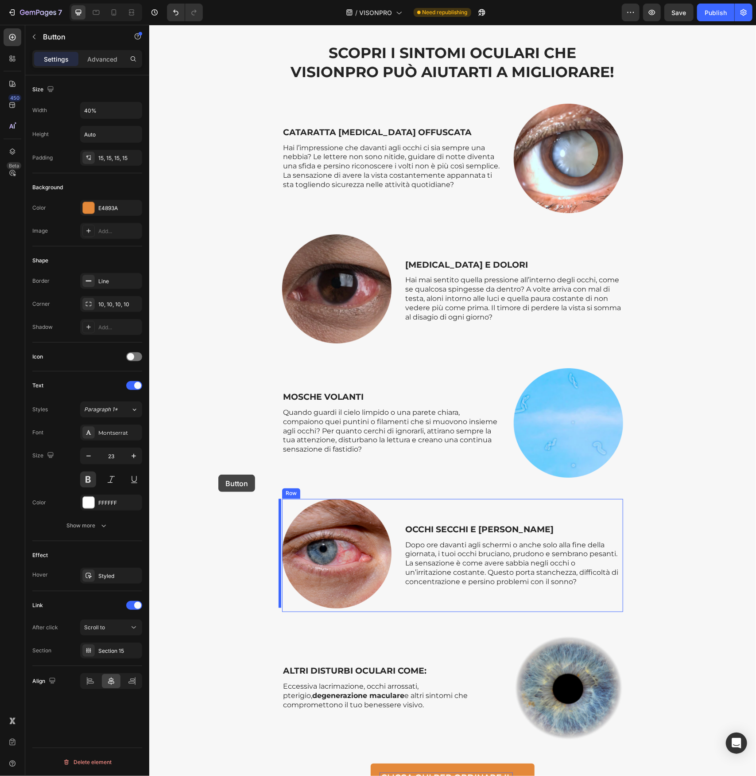
scroll to position [3234, 0]
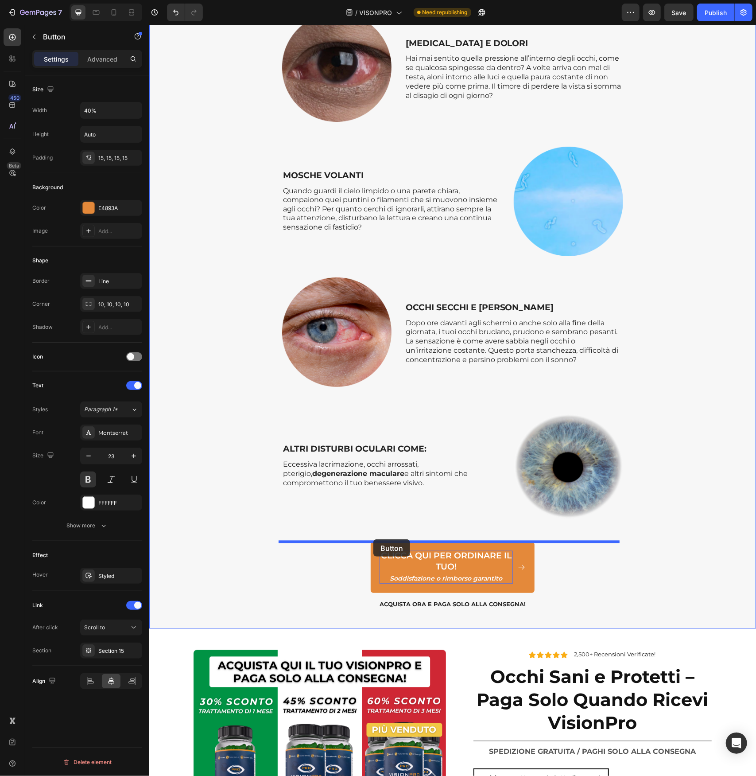
drag, startPoint x: 161, startPoint y: 357, endPoint x: 373, endPoint y: 539, distance: 279.3
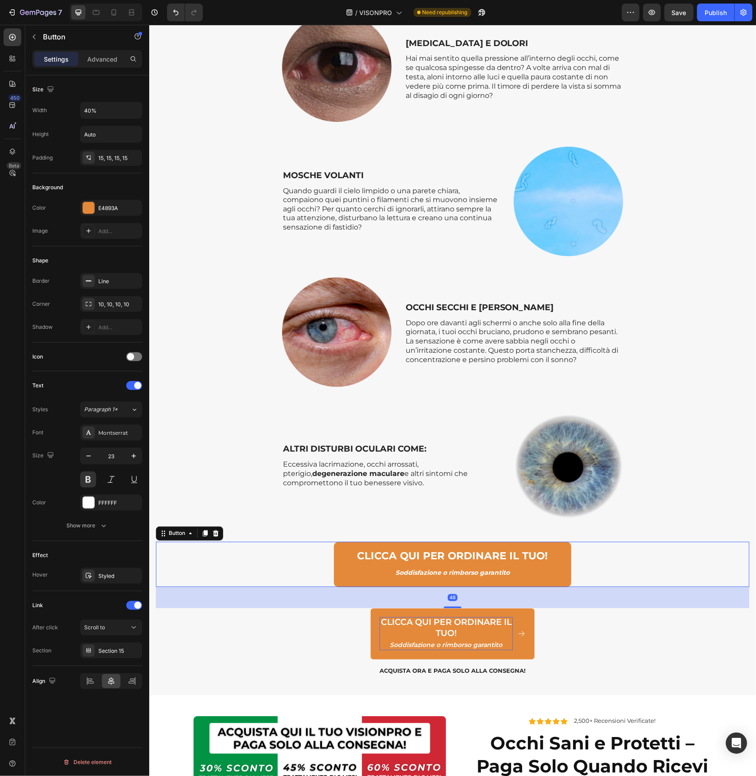
scroll to position [3367, 0]
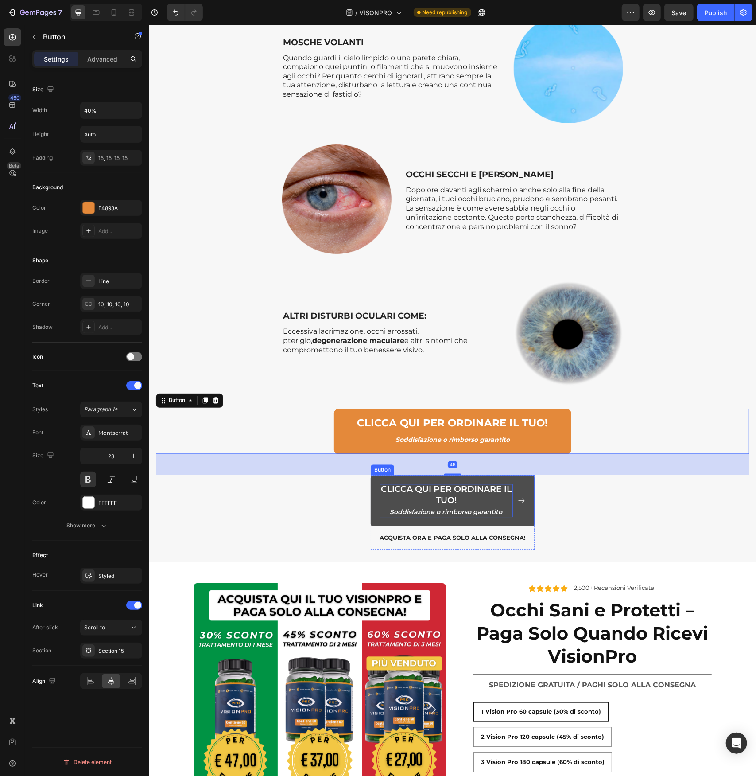
click at [520, 488] on span at bounding box center [521, 500] width 8 height 33
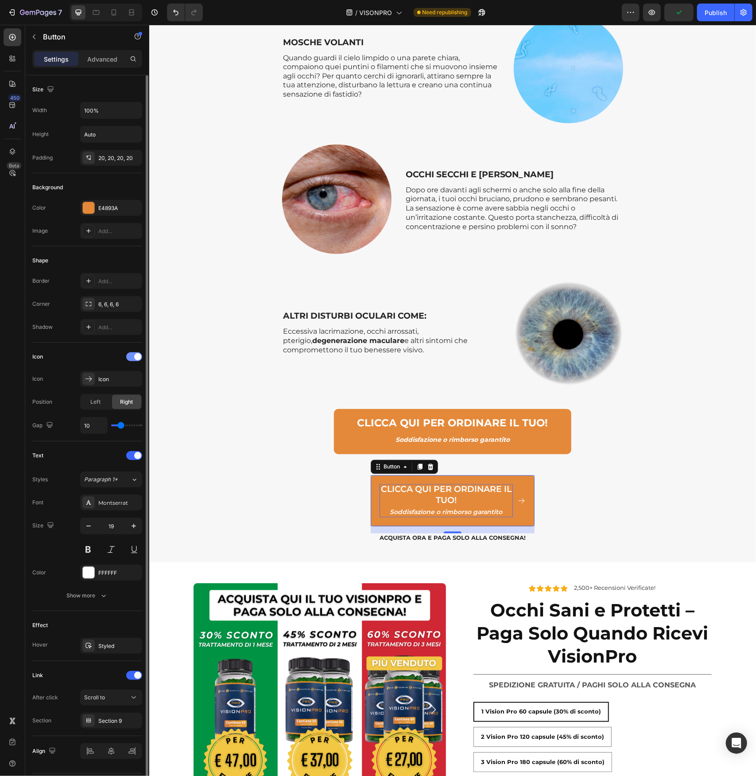
click at [137, 356] on span at bounding box center [137, 356] width 7 height 7
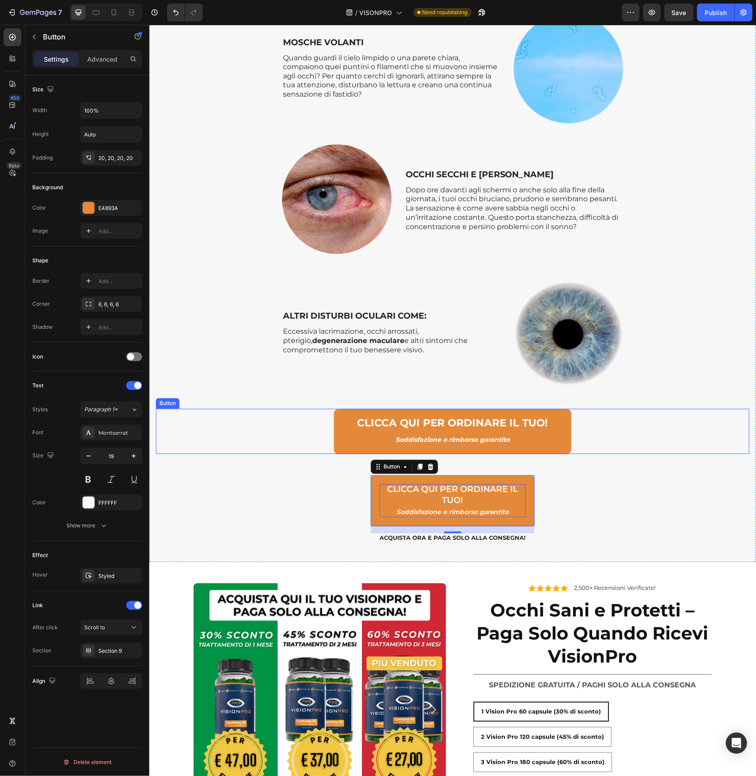
click at [315, 421] on div "CLICCA QUI PER ORDINARE IL TUO! Soddisfazione o rimborso garantito Button" at bounding box center [452, 430] width 594 height 45
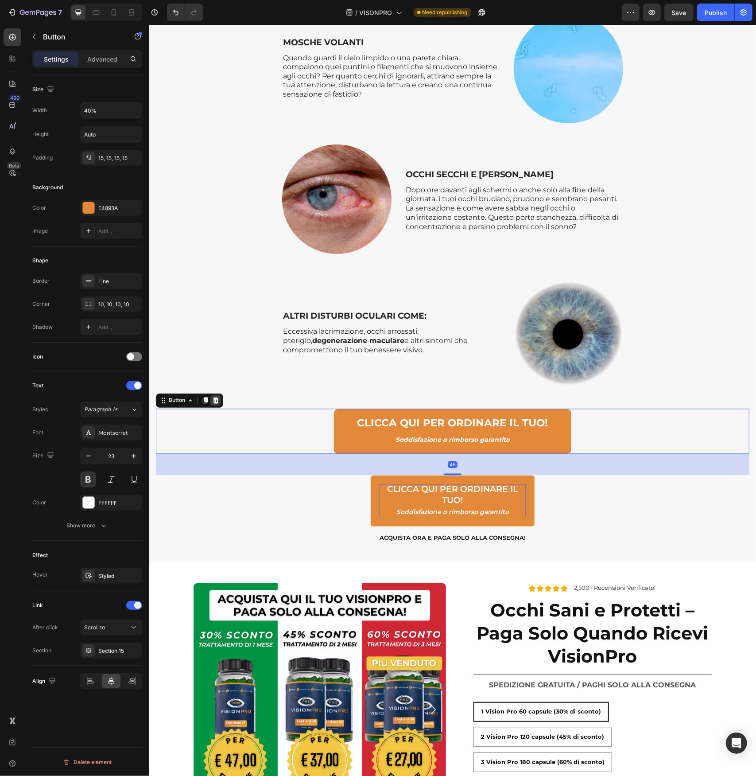
click at [217, 400] on icon at bounding box center [215, 399] width 7 height 7
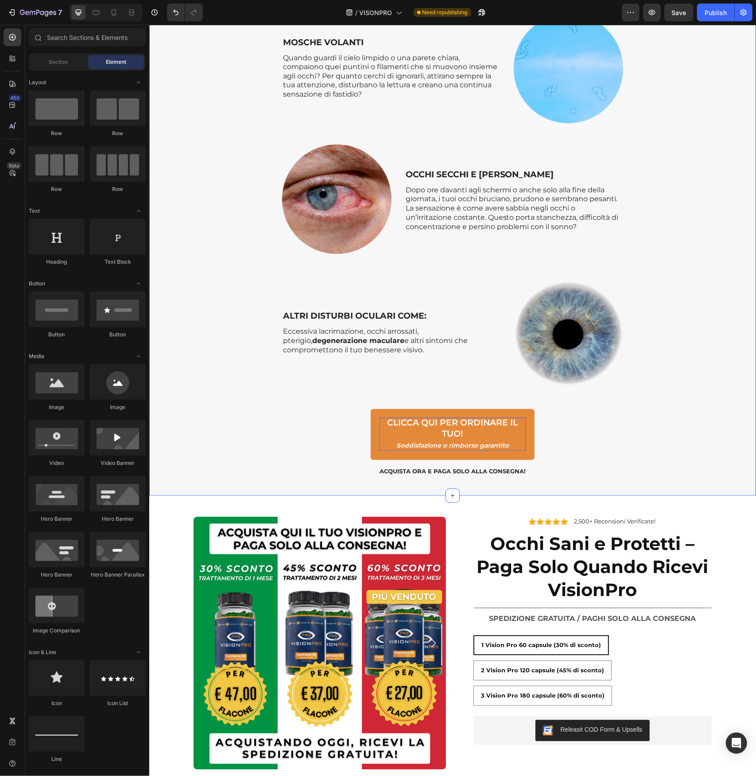
click at [366, 437] on div "SCOPRI I SINTOMI OCULARI CHE VISIONPRO PUÒ AIUTARTI A MIGLIORARE! Heading Row C…" at bounding box center [452, 89] width 594 height 802
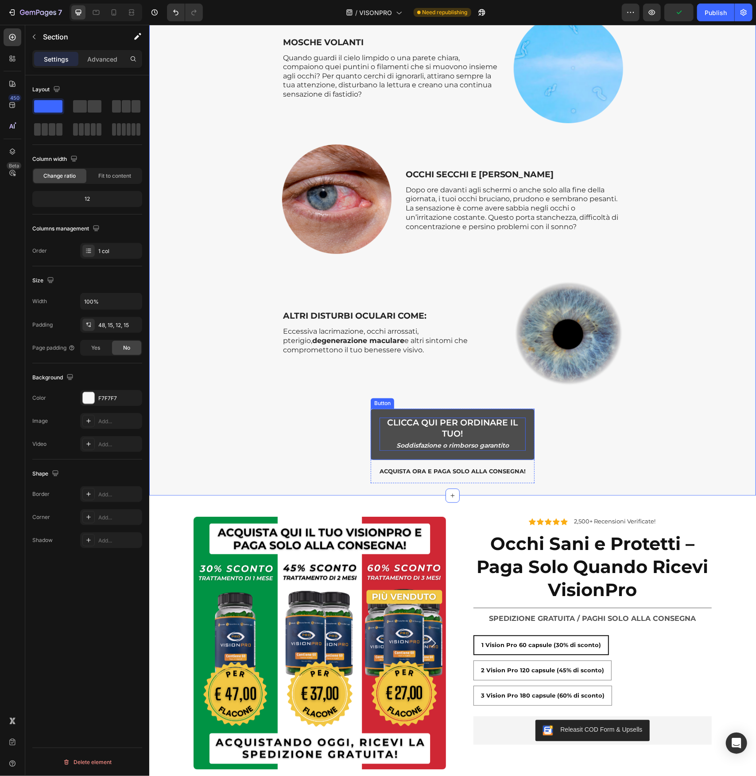
click at [370, 436] on link "CLICCA QUI PER ORDINARE IL TUO! Soddisfazione o rimborso garantito" at bounding box center [452, 433] width 164 height 51
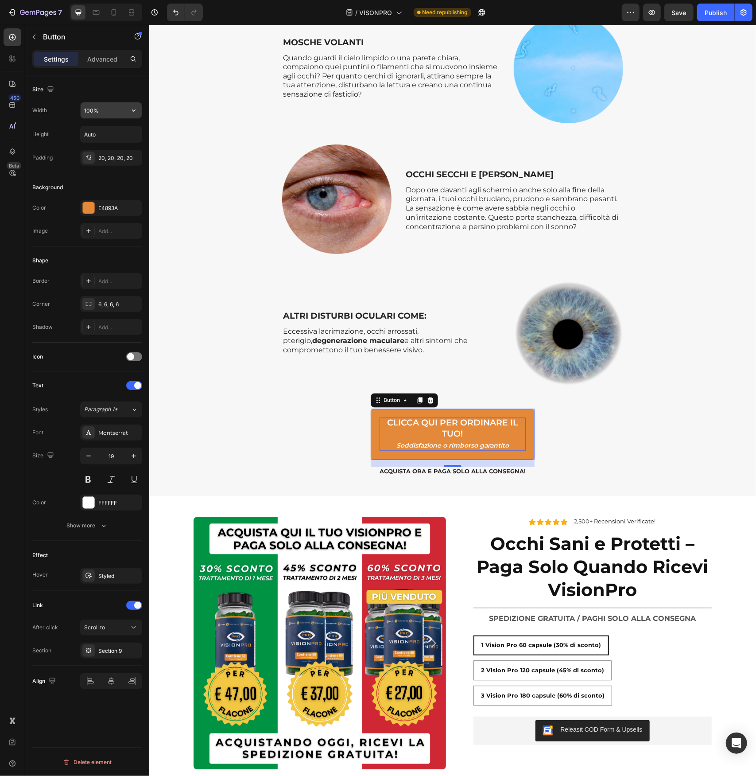
click at [89, 114] on input "100%" at bounding box center [111, 110] width 61 height 16
click at [131, 107] on icon "button" at bounding box center [133, 110] width 9 height 9
click at [90, 109] on input "100%" at bounding box center [111, 110] width 61 height 16
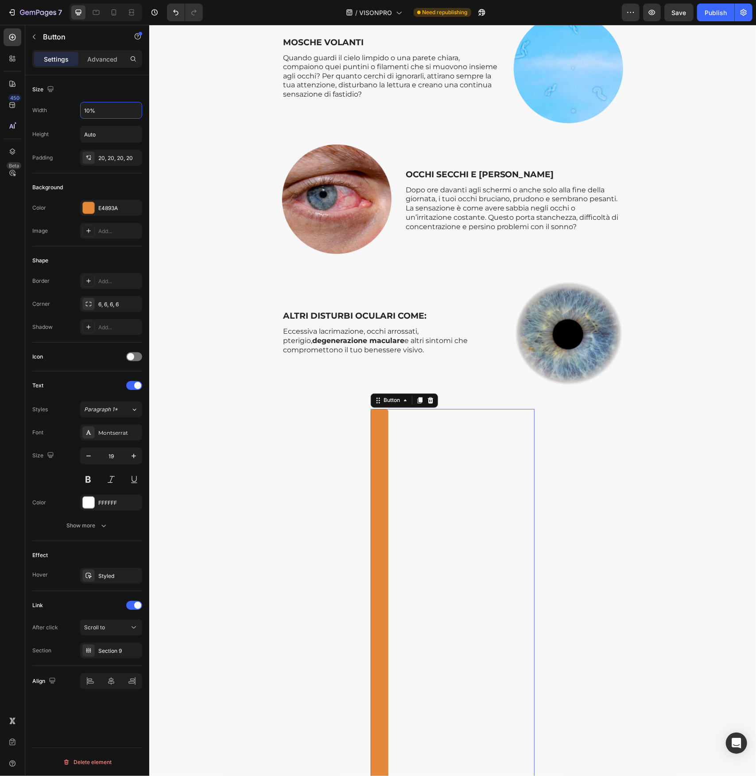
type input "100%"
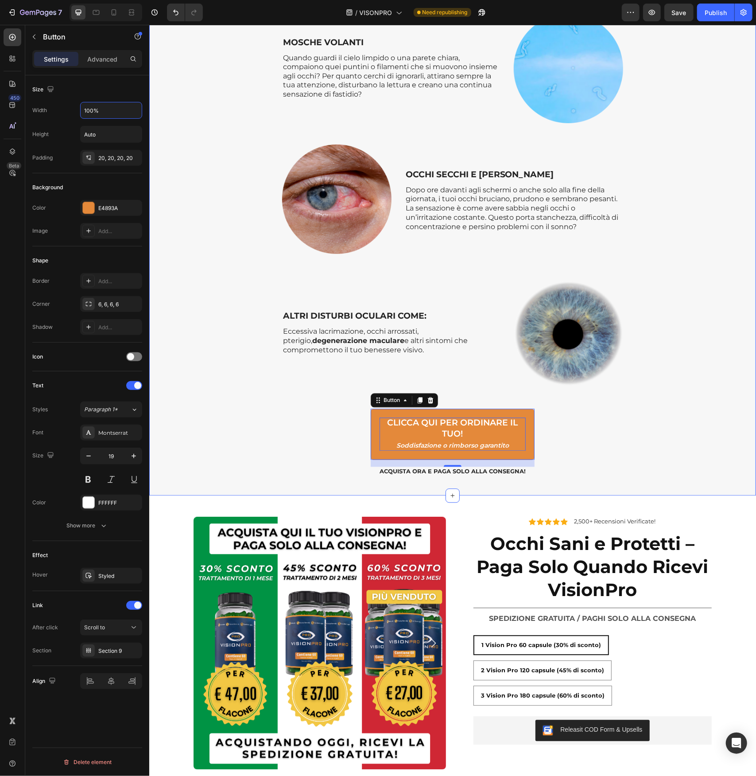
click at [330, 439] on div "SCOPRI I SINTOMI OCULARI CHE VISIONPRO PUÒ AIUTARTI A MIGLIORARE! Heading Row C…" at bounding box center [452, 89] width 594 height 802
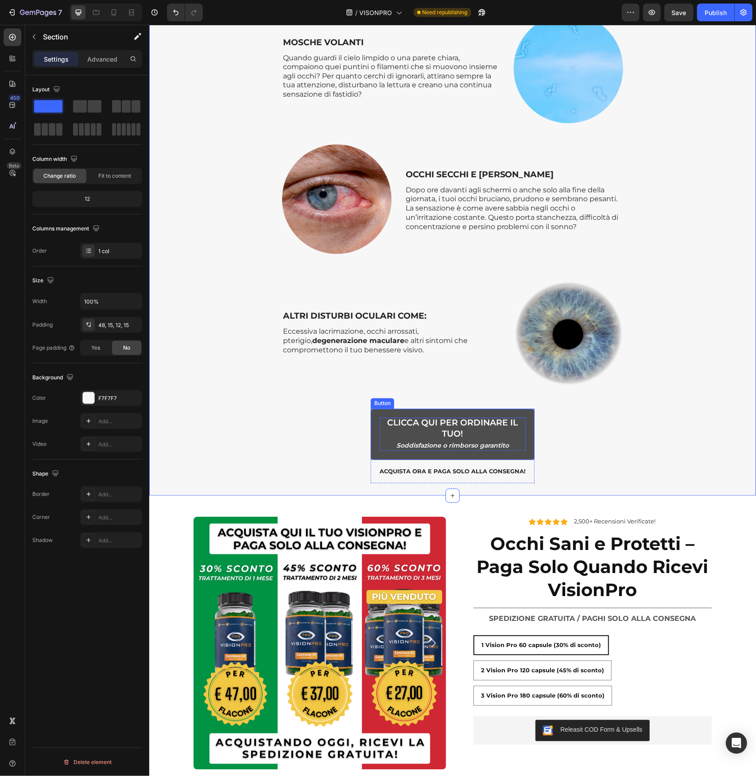
click at [370, 430] on link "CLICCA QUI PER ORDINARE IL TUO! Soddisfazione o rimborso garantito" at bounding box center [452, 433] width 164 height 51
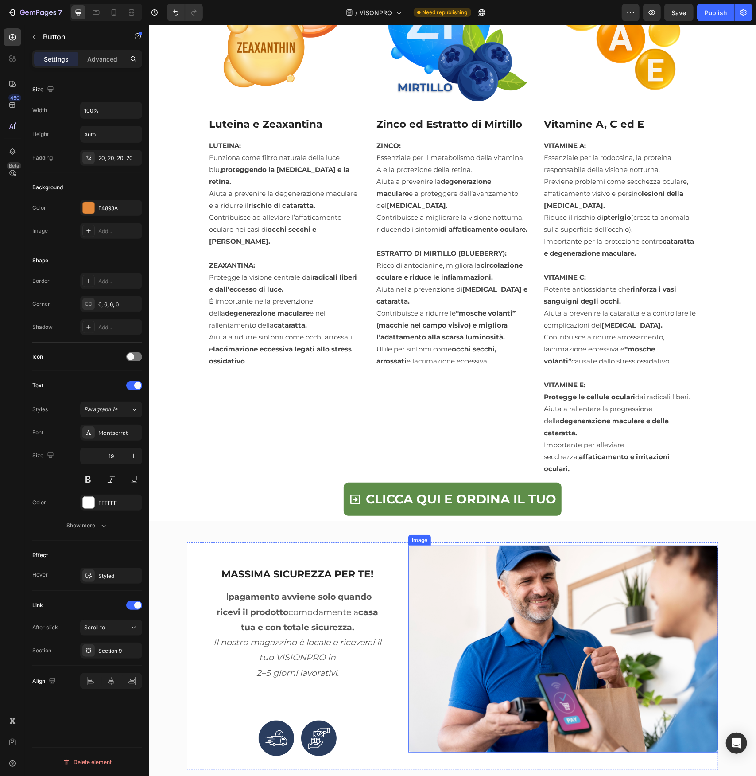
scroll to position [4430, 0]
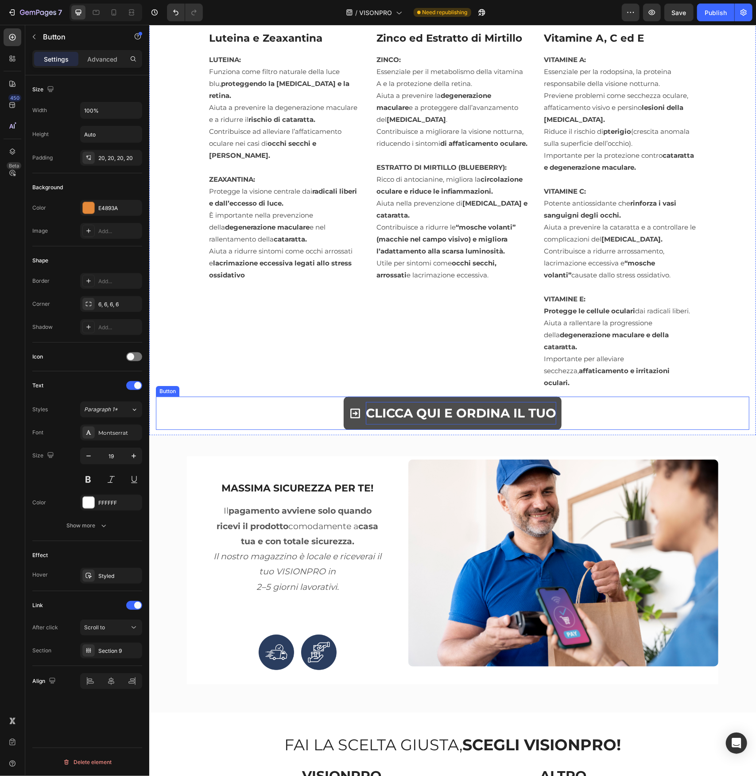
click at [450, 401] on p "CLICCA QUI E ORDINA IL TUO" at bounding box center [460, 412] width 190 height 22
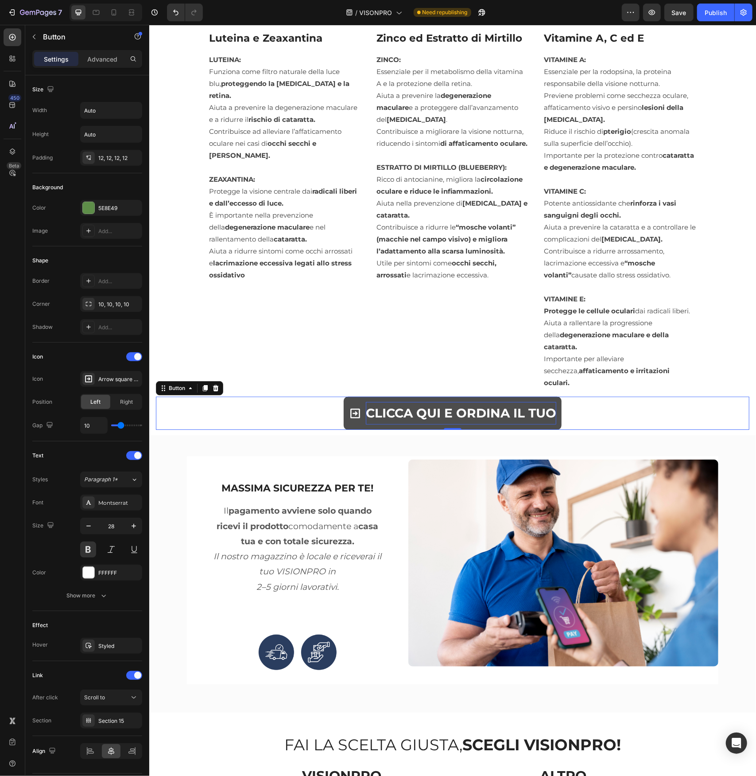
click at [450, 401] on p "CLICCA QUI E ORDINA IL TUO" at bounding box center [460, 412] width 190 height 22
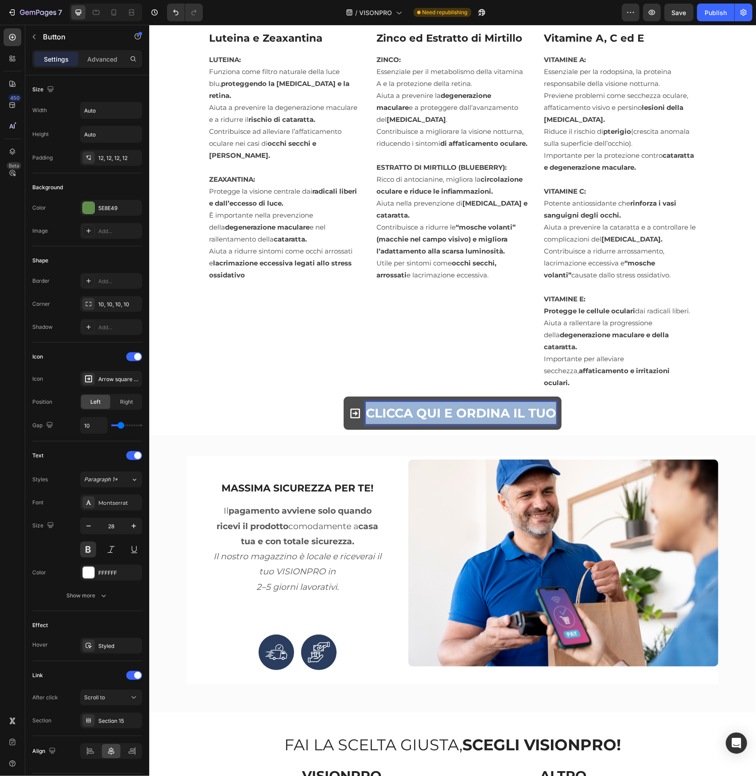
click at [450, 401] on p "CLICCA QUI E ORDINA IL TUO" at bounding box center [460, 412] width 190 height 22
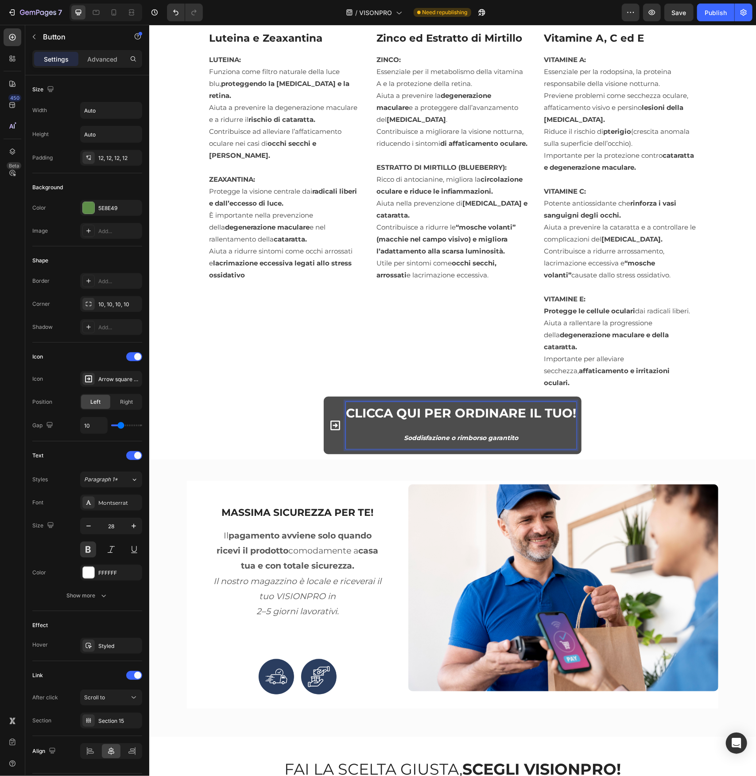
click at [278, 424] on div "CLICCA QUI PER ORDINARE IL TUO! Soddisfazione o rimborso garantito Button 0" at bounding box center [452, 425] width 594 height 58
click at [323, 423] on link "CLICCA QUI PER ORDINARE IL TUO! Soddisfazione o rimborso garantito" at bounding box center [452, 425] width 258 height 58
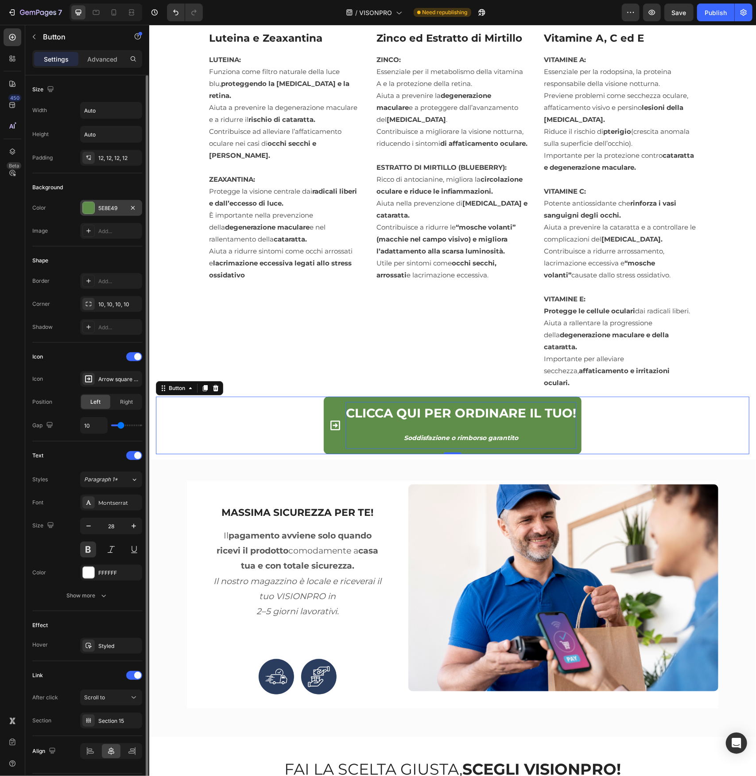
click at [88, 210] on div at bounding box center [89, 208] width 12 height 12
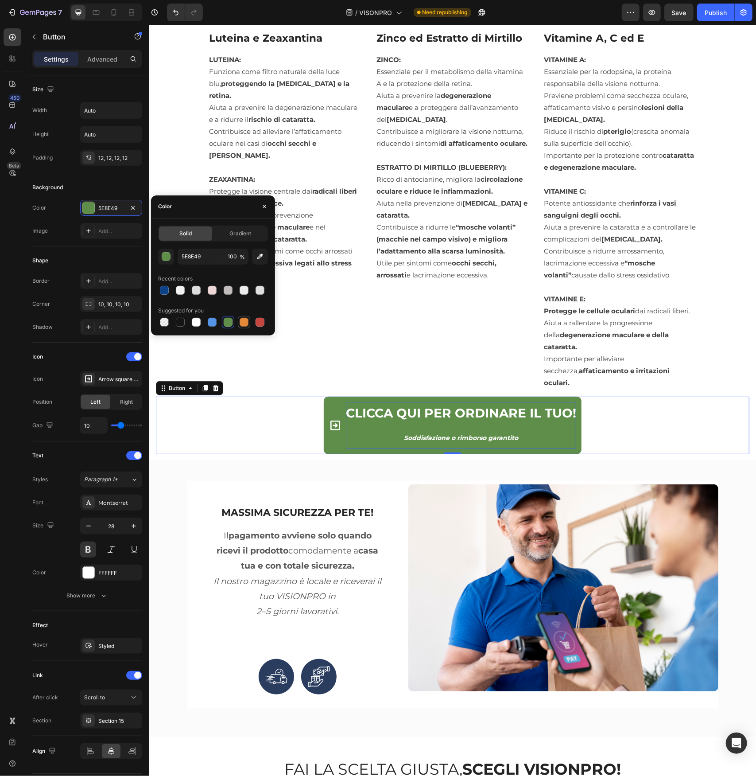
click at [238, 320] on div at bounding box center [244, 322] width 12 height 12
type input "E4893A"
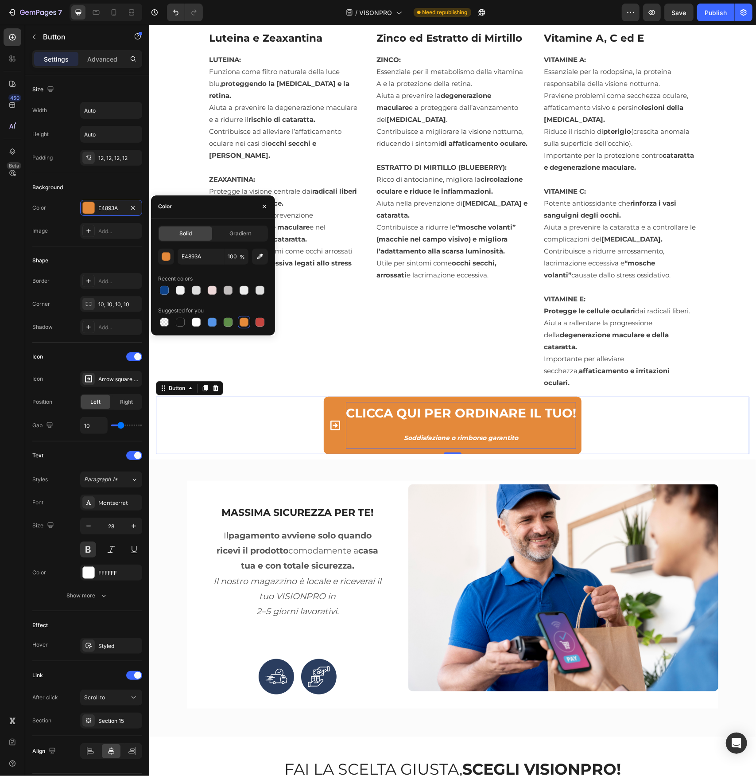
click at [283, 410] on div "CLICCA QUI PER ORDINARE IL TUO! Soddisfazione o rimborso garantito Button 0" at bounding box center [452, 425] width 594 height 58
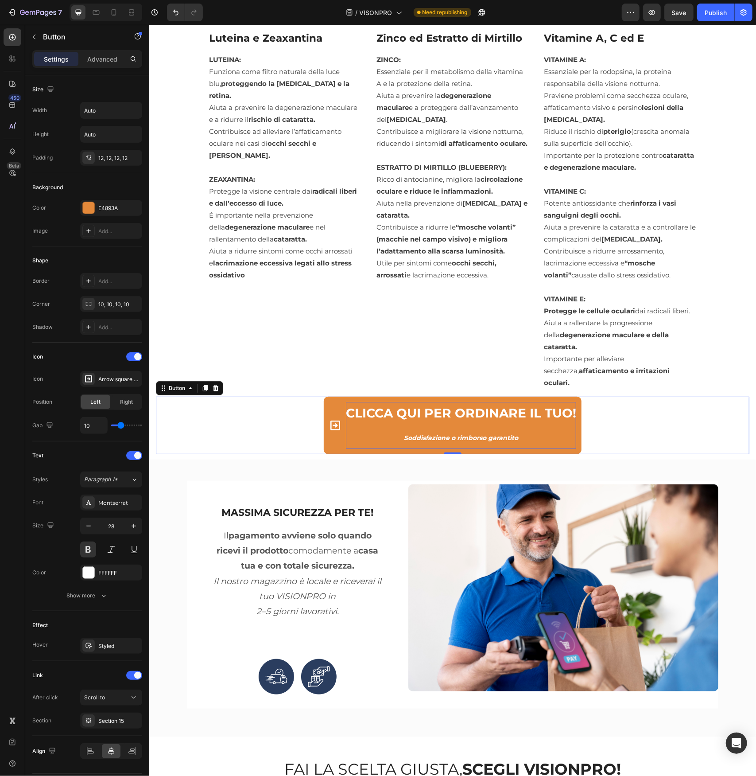
click at [330, 418] on span at bounding box center [335, 424] width 12 height 47
click at [330, 410] on span at bounding box center [335, 424] width 12 height 47
click at [131, 354] on div at bounding box center [134, 356] width 16 height 9
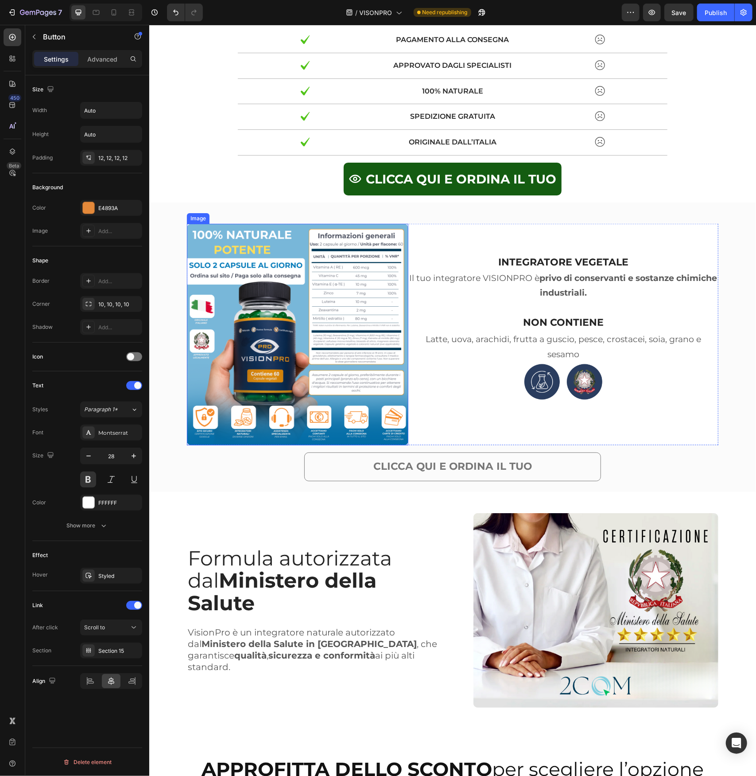
scroll to position [5405, 0]
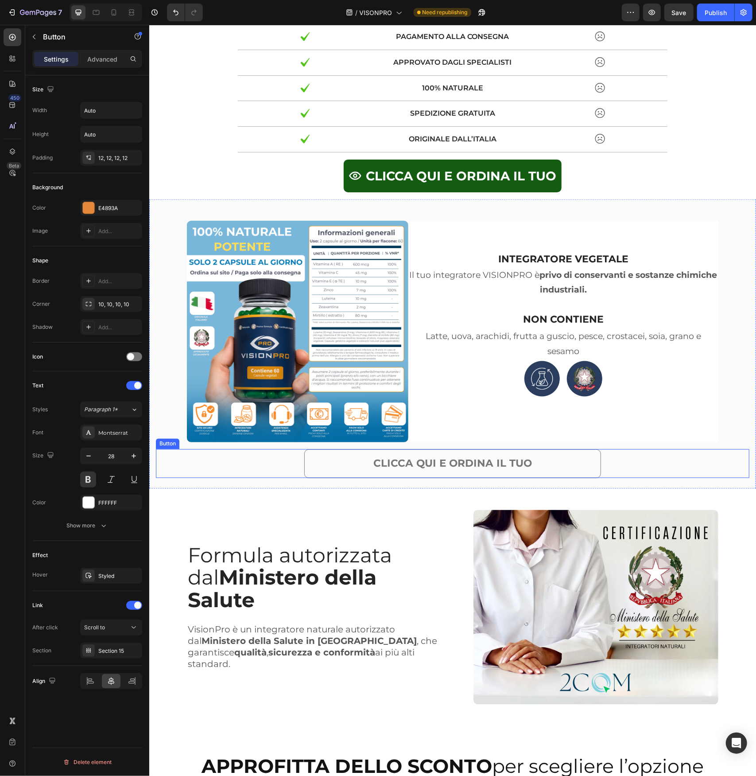
click at [338, 455] on link "CLICCA QUI E ORDINA IL TUO" at bounding box center [452, 463] width 297 height 29
click at [383, 459] on p "CLICCA QUI E ORDINA IL TUO" at bounding box center [452, 463] width 159 height 16
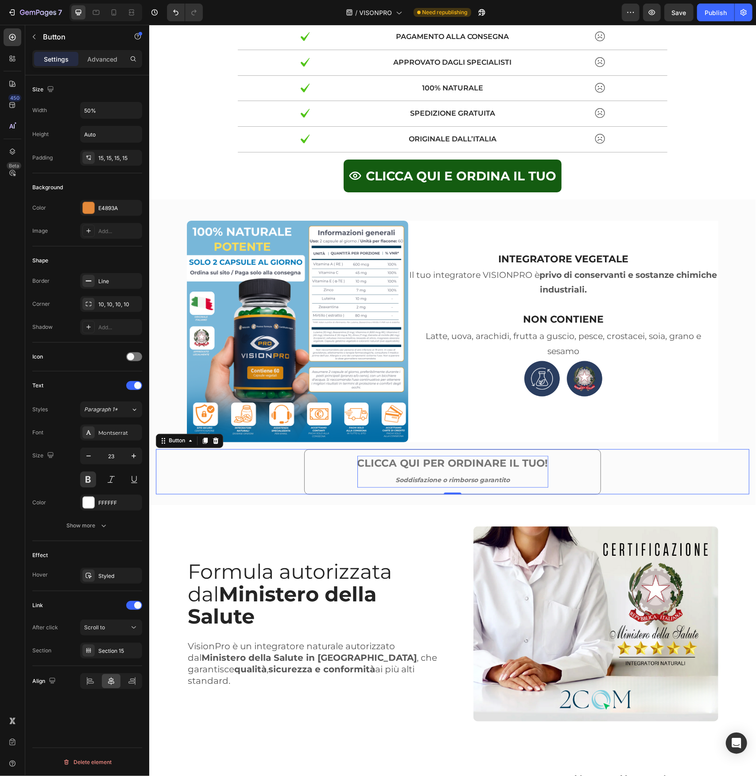
click at [237, 469] on div "CLICCA QUI PER ORDINARE IL TUO! Soddisfazione o rimborso garantito Button 0" at bounding box center [452, 471] width 594 height 45
click at [326, 474] on link "CLICCA QUI PER ORDINARE IL TUO! Soddisfazione o rimborso garantito" at bounding box center [452, 471] width 297 height 45
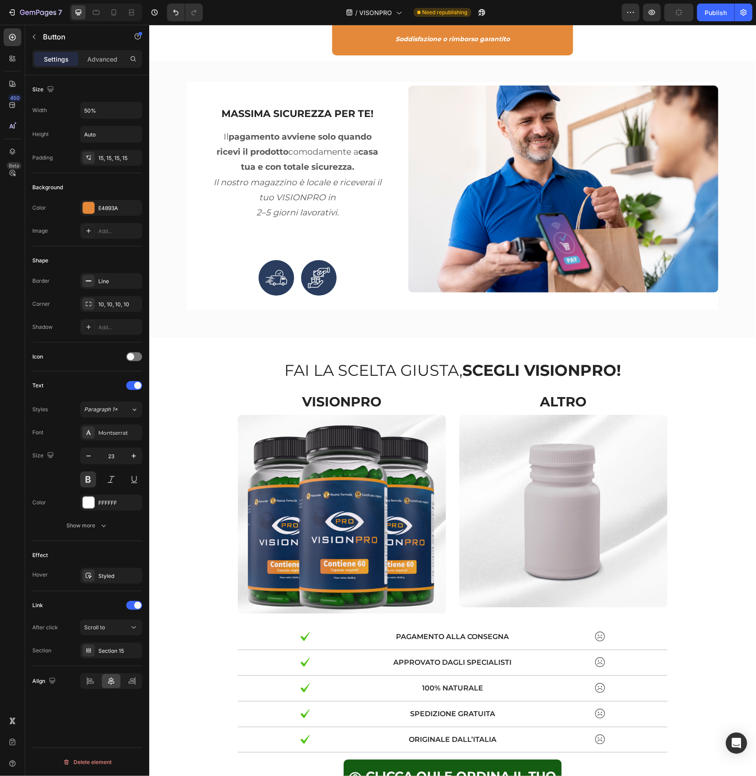
scroll to position [4563, 0]
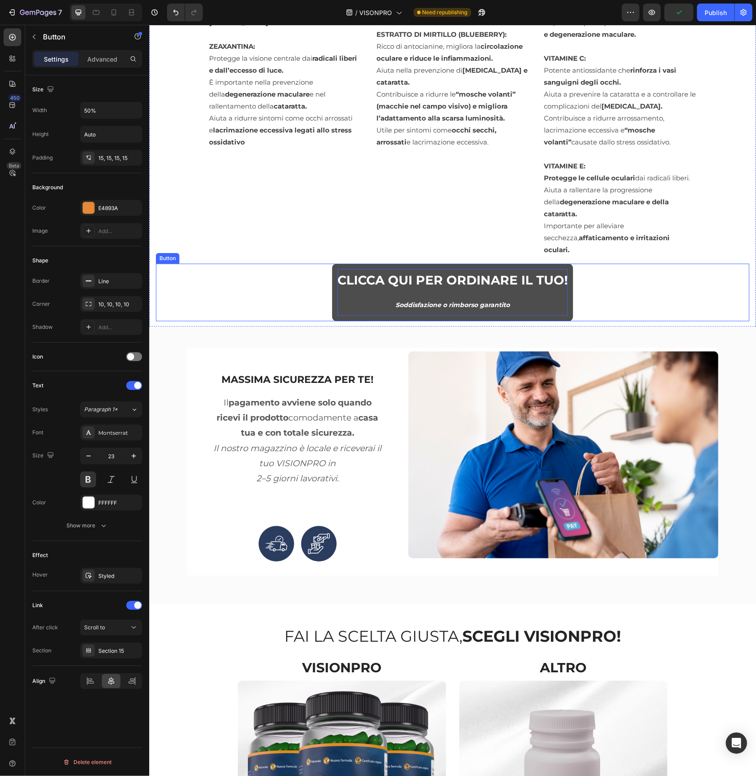
click at [338, 283] on p "CLICCA QUI PER ORDINARE IL TUO! Soddisfazione o rimborso garantito" at bounding box center [452, 291] width 230 height 47
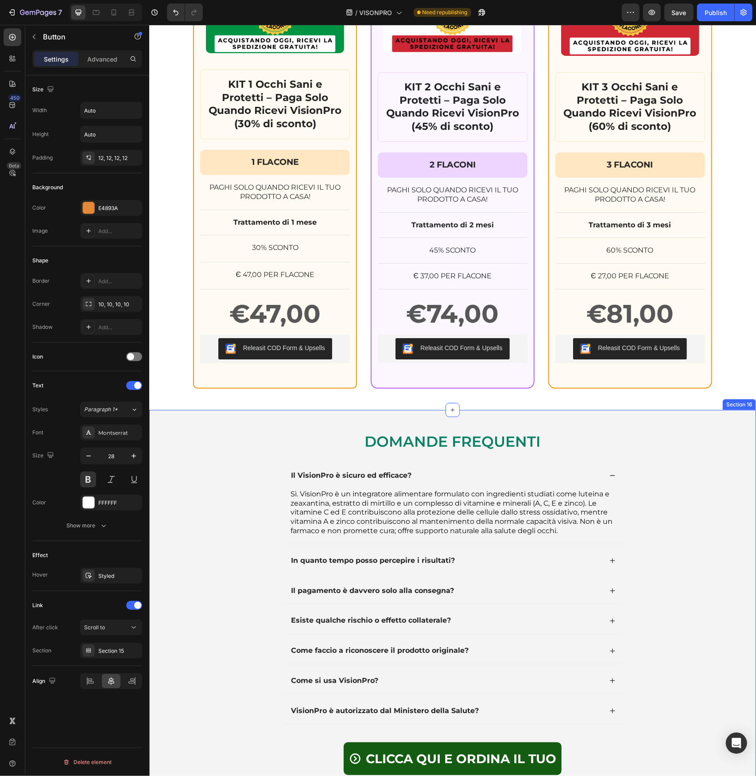
scroll to position [6690, 0]
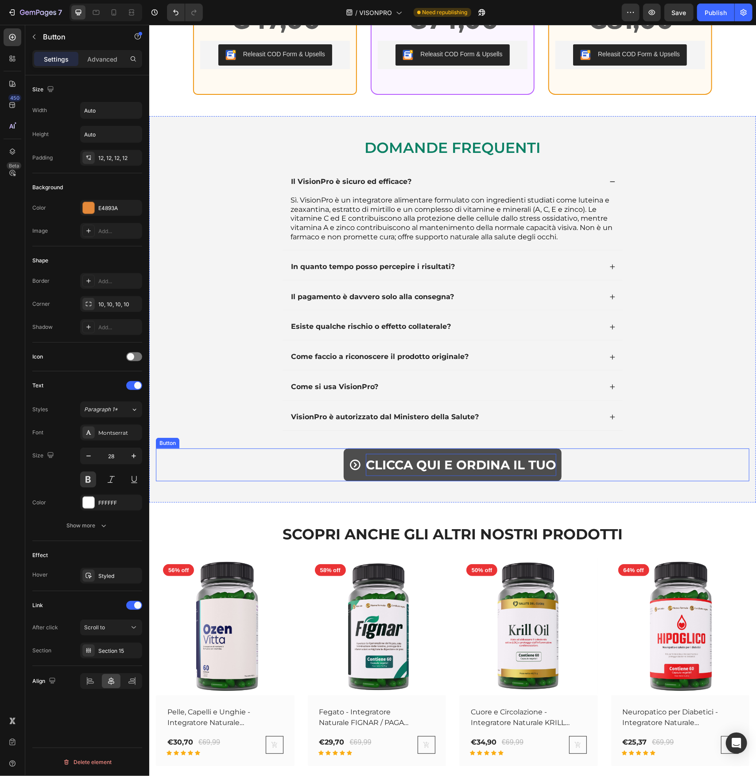
click at [480, 461] on p "CLICCA QUI E ORDINA IL TUO" at bounding box center [460, 464] width 190 height 22
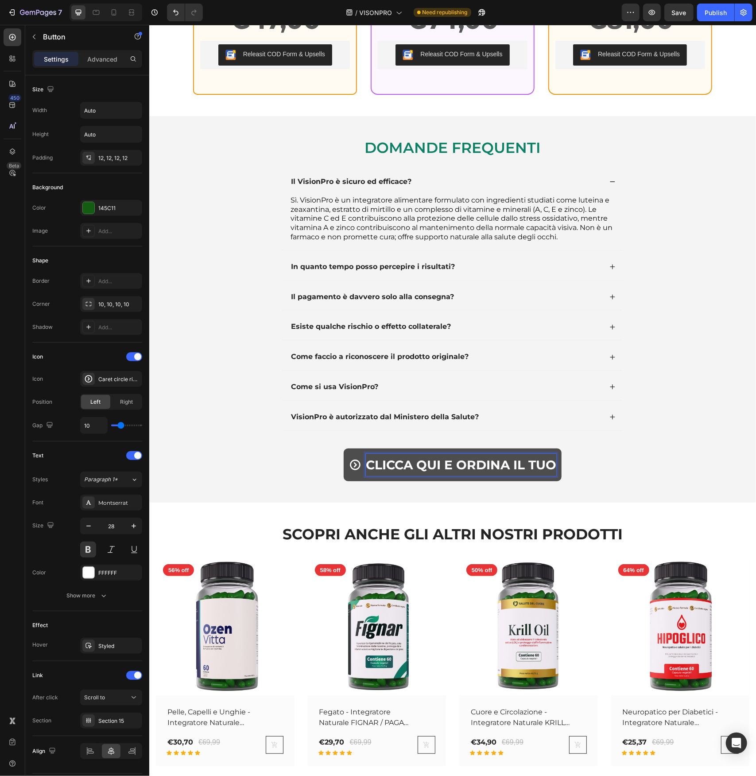
click at [471, 459] on p "CLICCA QUI E ORDINA IL TUO" at bounding box center [460, 464] width 190 height 22
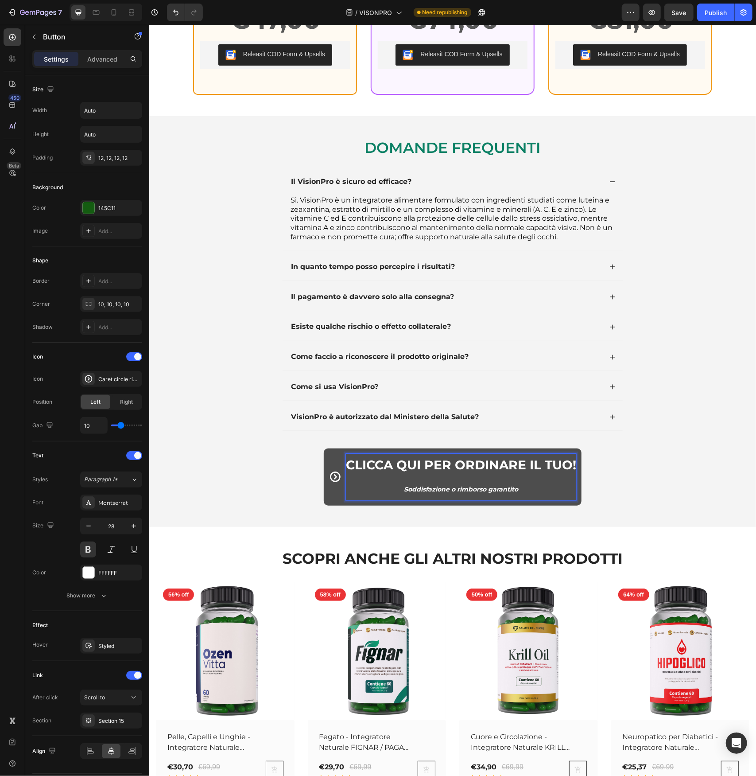
click at [329, 485] on span at bounding box center [335, 476] width 12 height 47
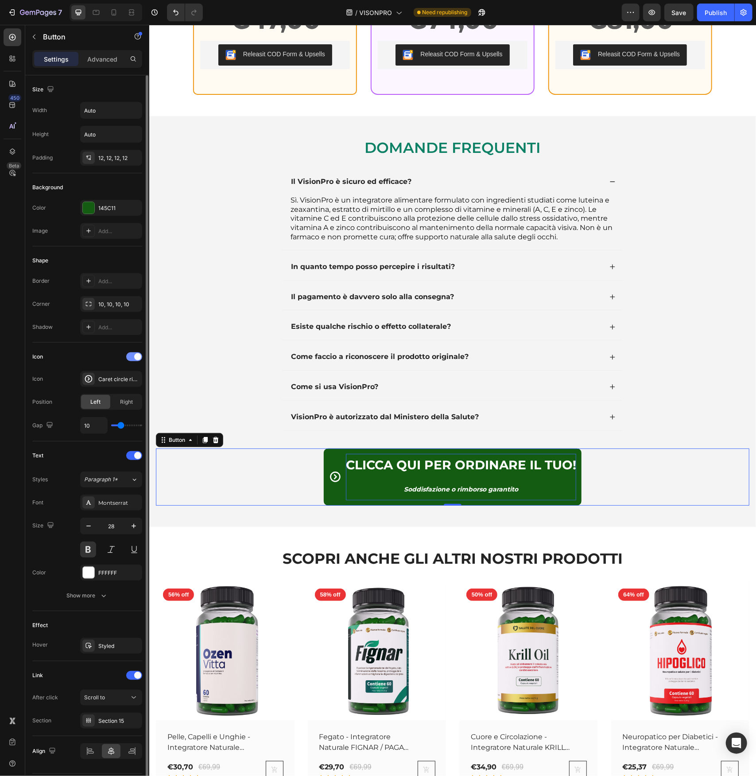
click at [132, 356] on div at bounding box center [134, 356] width 16 height 9
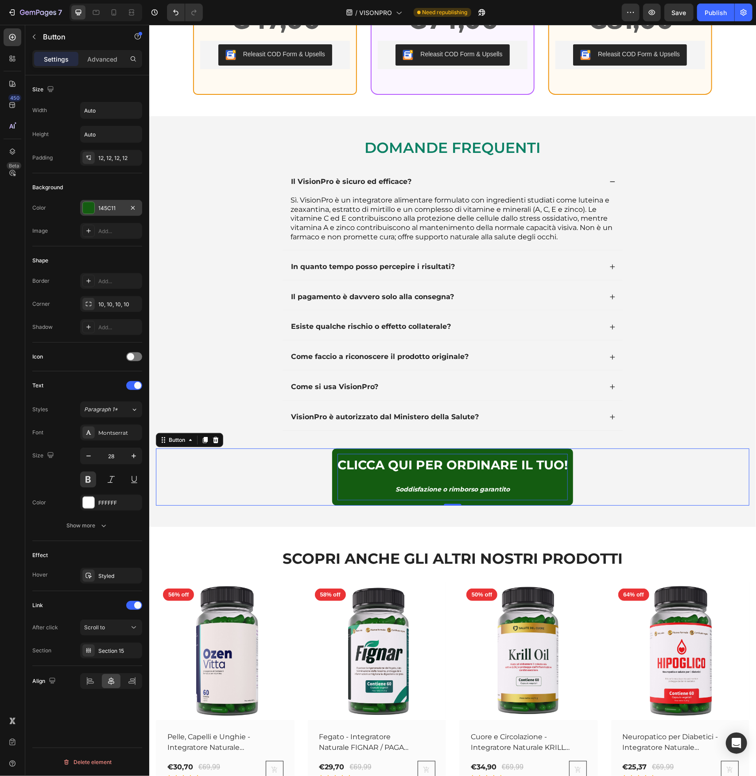
click at [89, 208] on div at bounding box center [89, 208] width 12 height 12
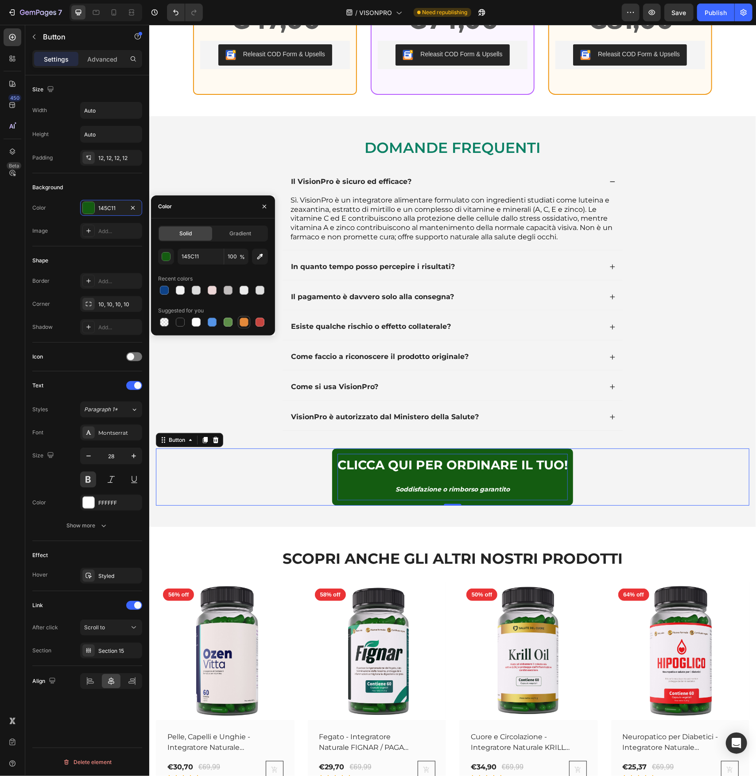
click at [245, 322] on div at bounding box center [244, 322] width 9 height 9
type input "E4893A"
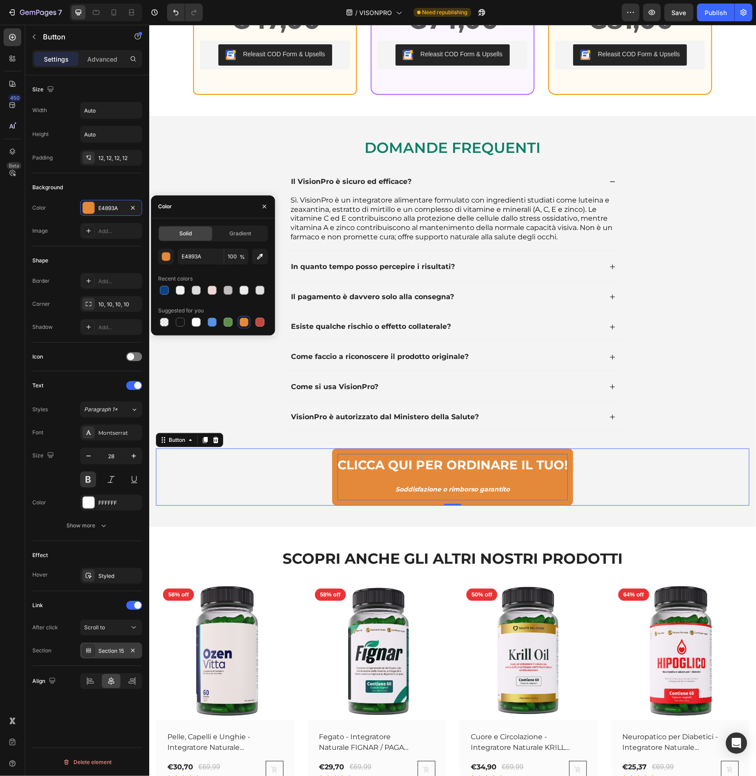
click at [117, 647] on div "Section 15" at bounding box center [111, 651] width 26 height 8
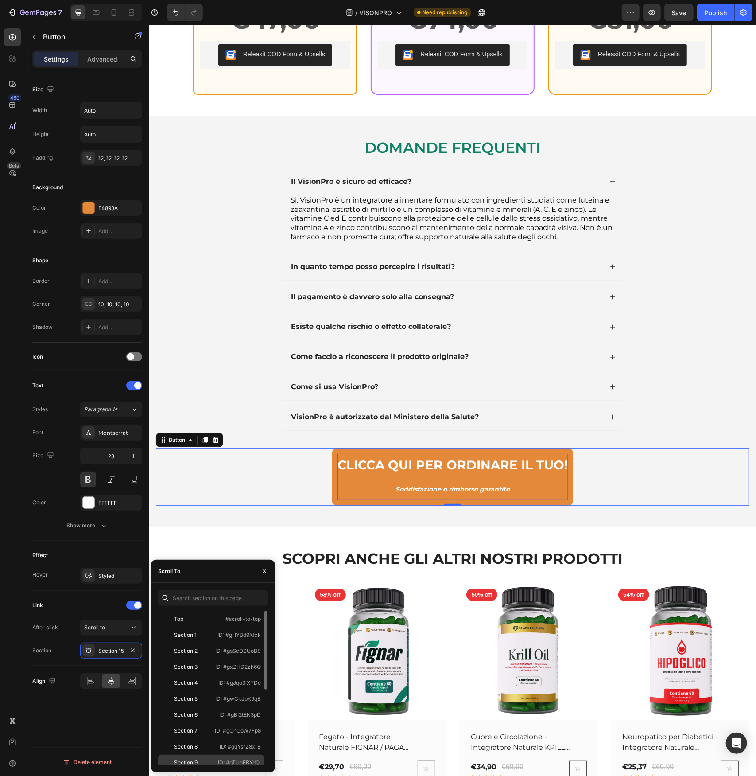
click at [207, 760] on div "Section 9" at bounding box center [187, 762] width 51 height 8
click at [632, 486] on div "CLICCA QUI PER ORDINARE IL TUO! Soddisfazione o rimborso garantito Button 0" at bounding box center [452, 477] width 594 height 58
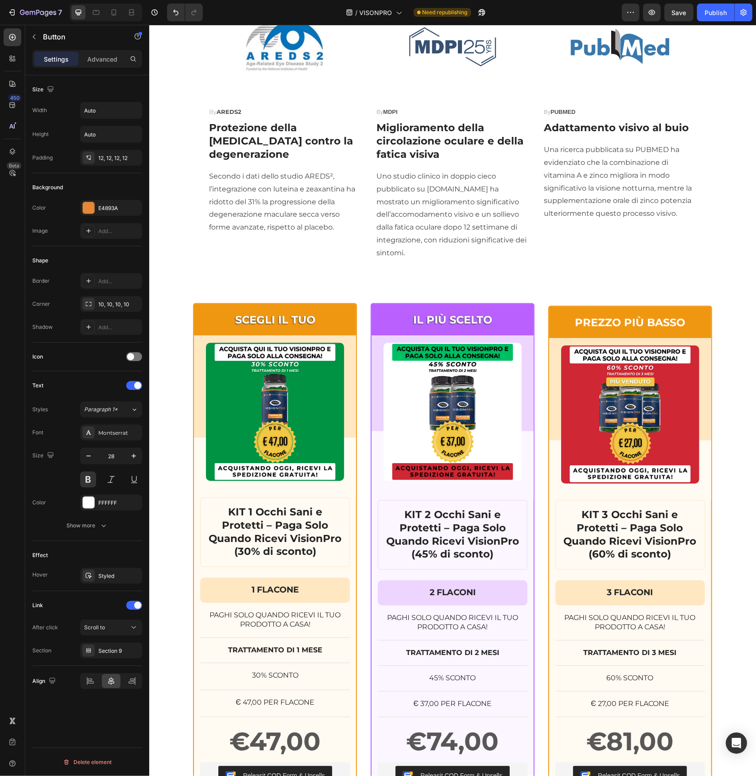
scroll to position [1285, 0]
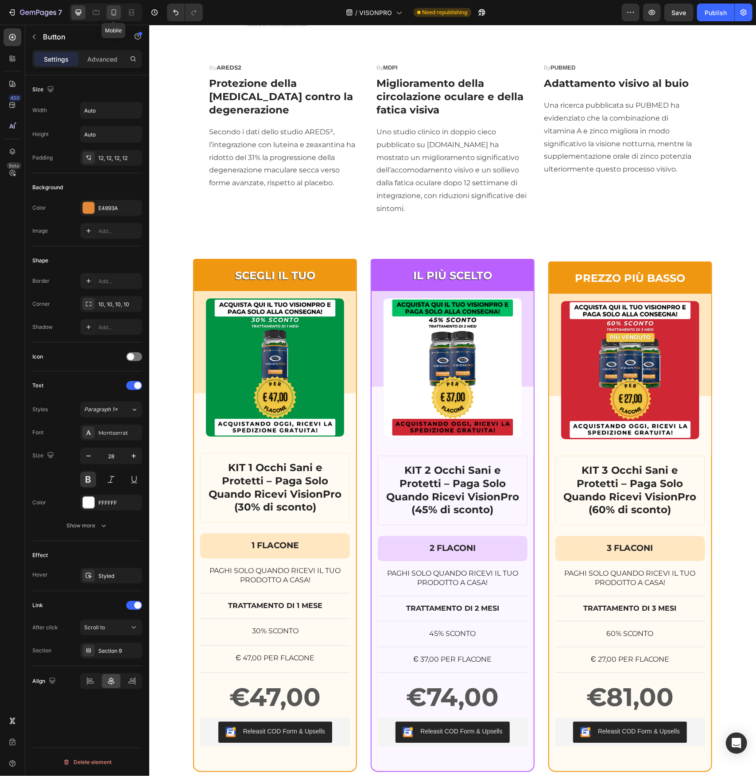
click at [114, 13] on icon at bounding box center [113, 12] width 9 height 9
type input "100%"
type input "15"
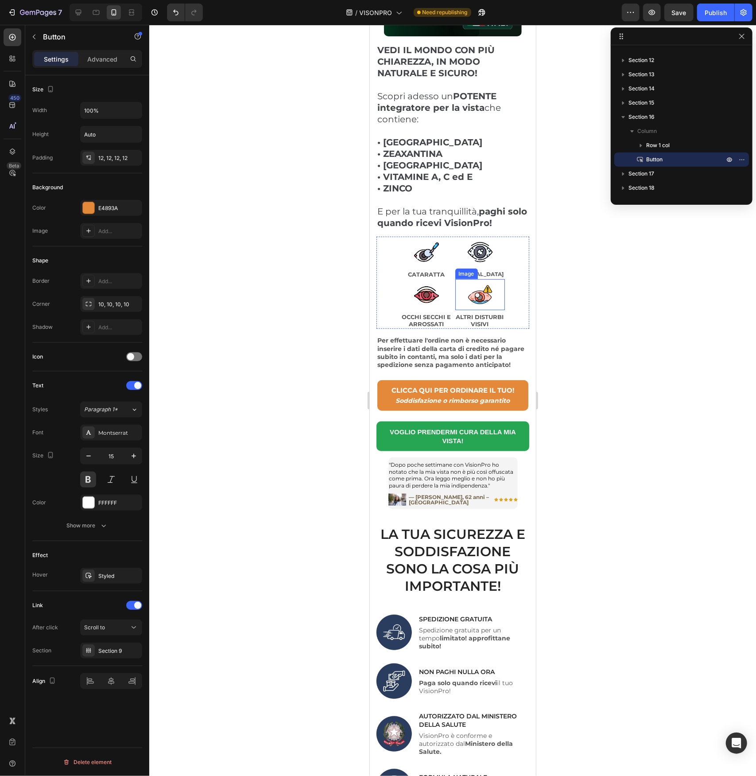
scroll to position [177, 0]
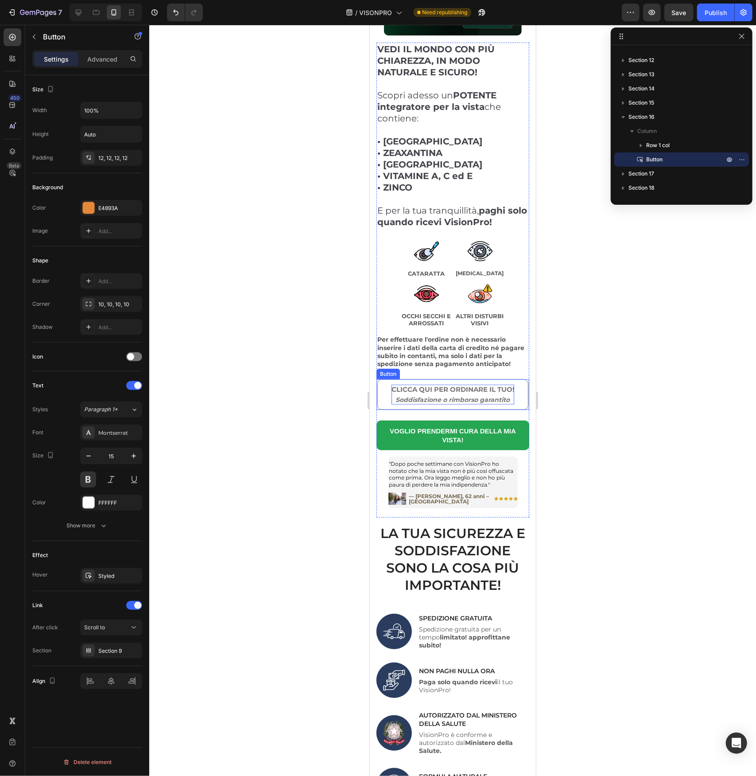
click at [396, 387] on p "CLICCA QUI PER ORDINARE IL TUO! Soddisfazione o rimborso garantito" at bounding box center [452, 394] width 123 height 20
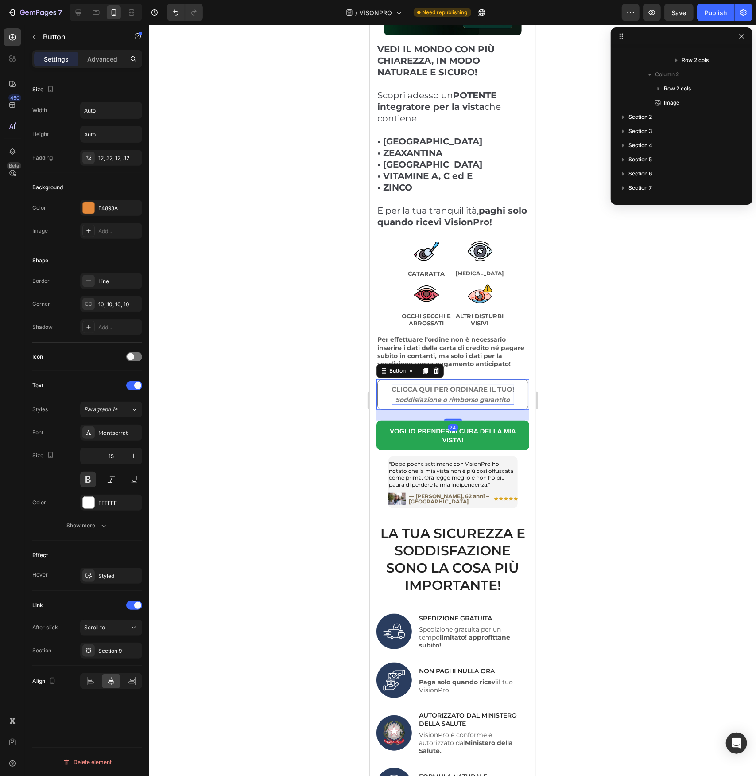
scroll to position [68, 0]
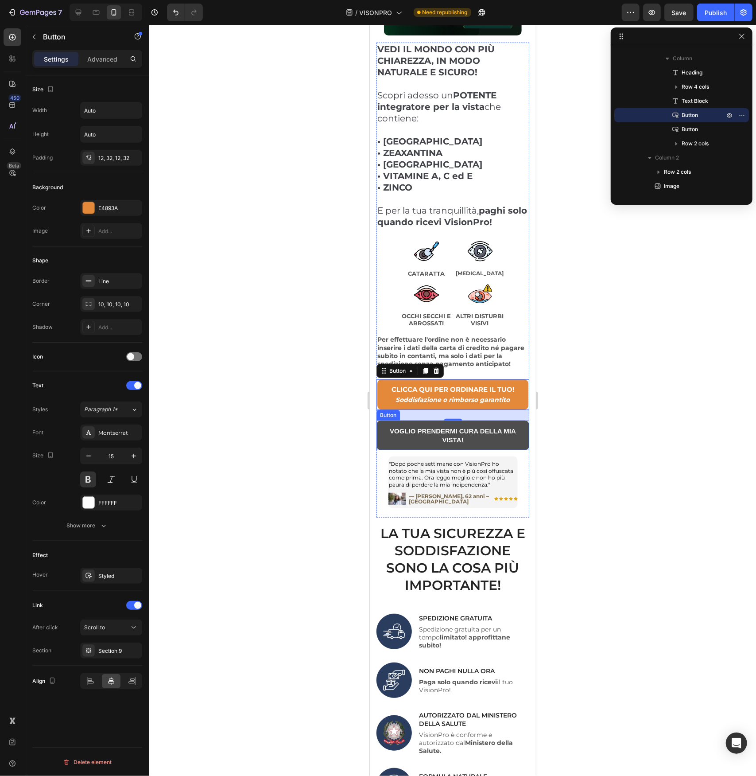
click at [384, 445] on link "VOGLIO PRENDERMI CURA DELLA MIA VISTA!" at bounding box center [452, 435] width 153 height 30
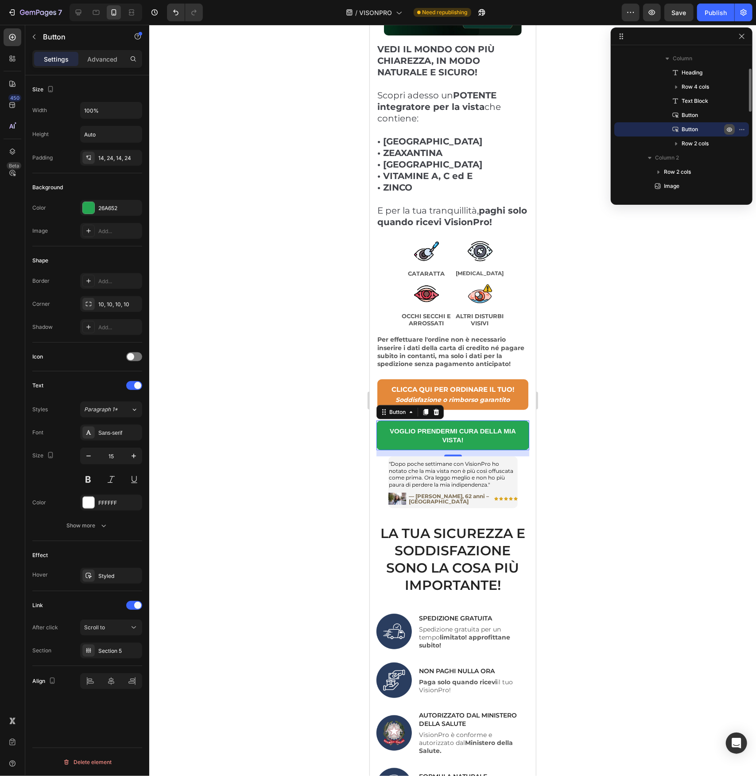
click at [728, 127] on icon "button" at bounding box center [729, 129] width 7 height 7
click at [435, 412] on icon at bounding box center [436, 411] width 6 height 6
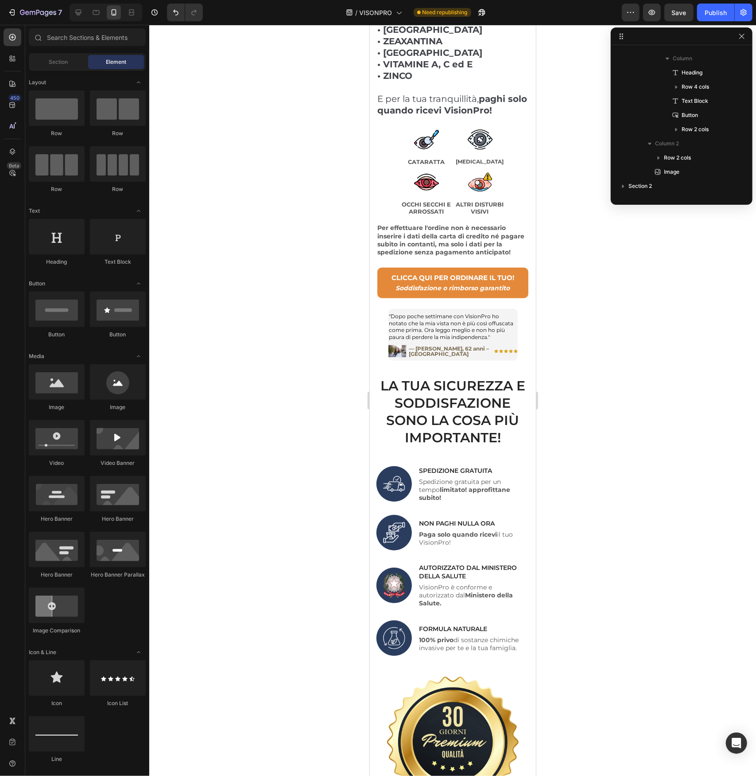
scroll to position [266, 0]
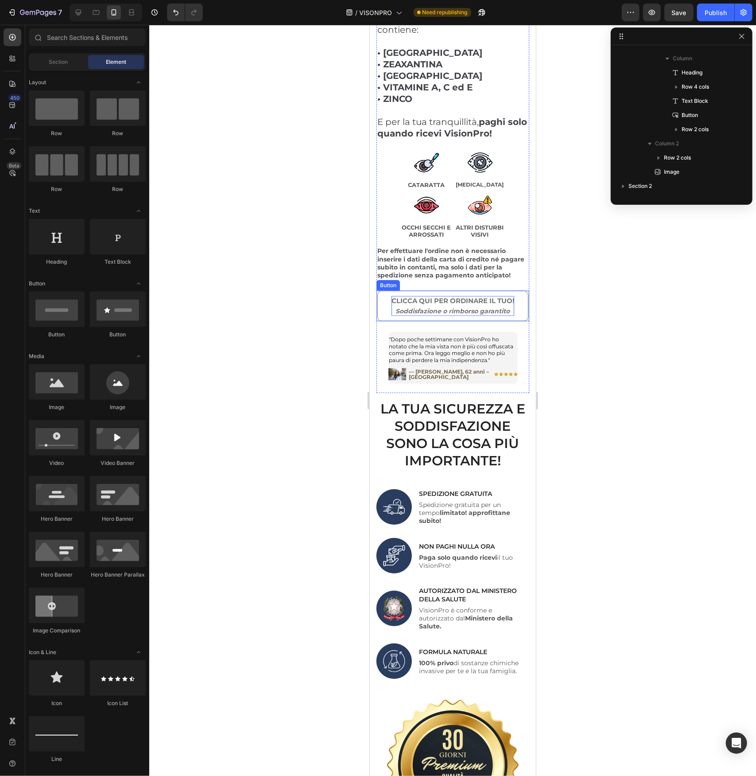
click at [454, 299] on p "CLICCA QUI PER ORDINARE IL TUO! Soddisfazione o rimborso garantito" at bounding box center [452, 305] width 123 height 20
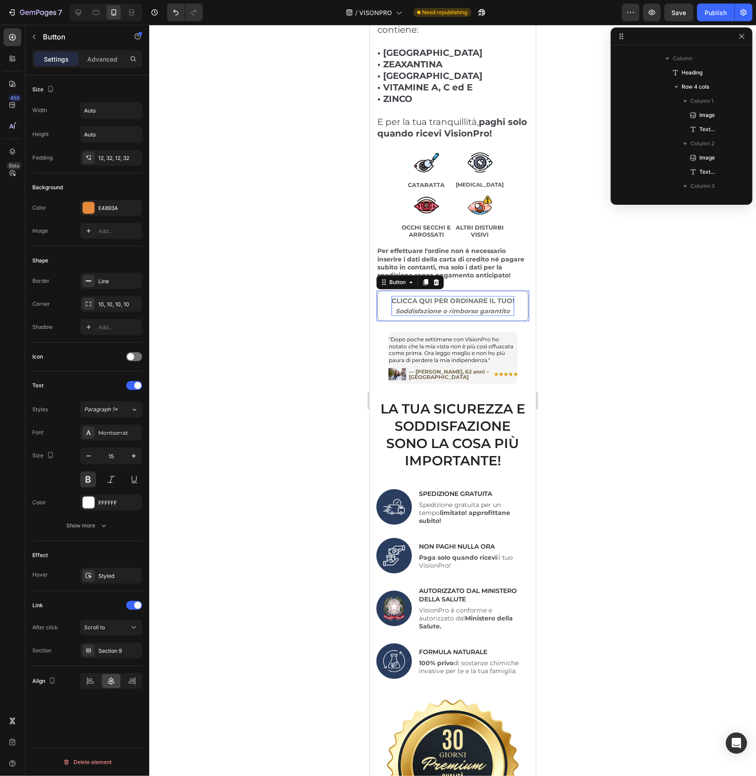
scroll to position [238, 0]
click at [432, 295] on p "CLICCA QUI PER ORDINARE IL TUO! Soddisfazione o rimborso garantito" at bounding box center [452, 305] width 123 height 20
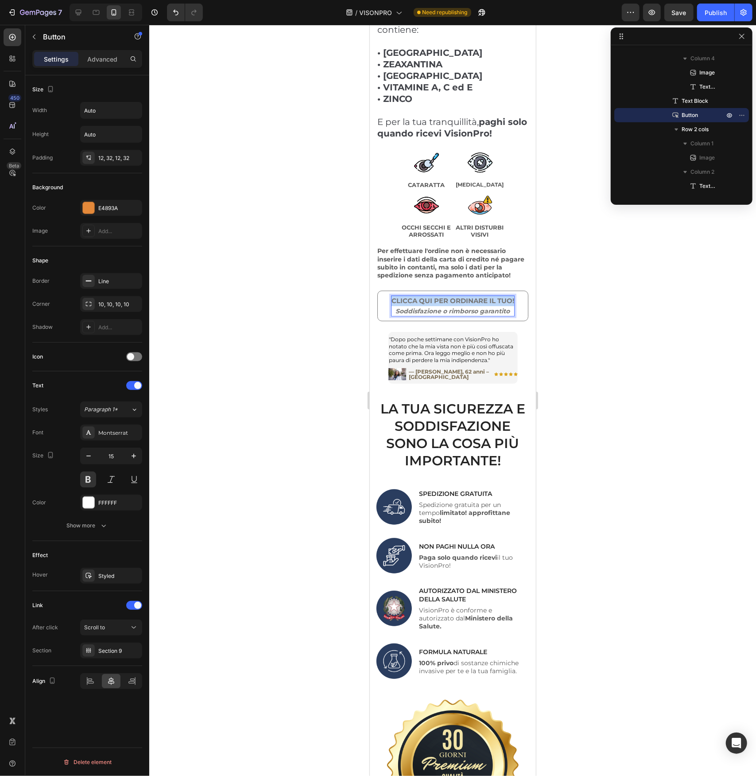
click at [432, 295] on p "CLICCA QUI PER ORDINARE IL TUO! Soddisfazione o rimborso garantito" at bounding box center [452, 305] width 123 height 20
click at [322, 314] on div at bounding box center [452, 400] width 607 height 751
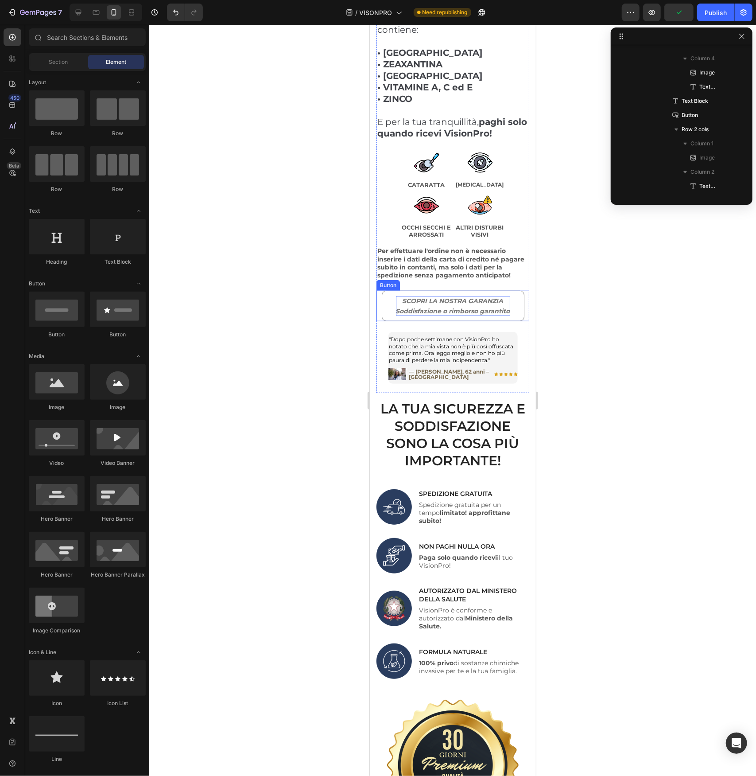
click at [425, 296] on icon "SCOPRI LA NOSTRA GARANZIA" at bounding box center [452, 300] width 101 height 8
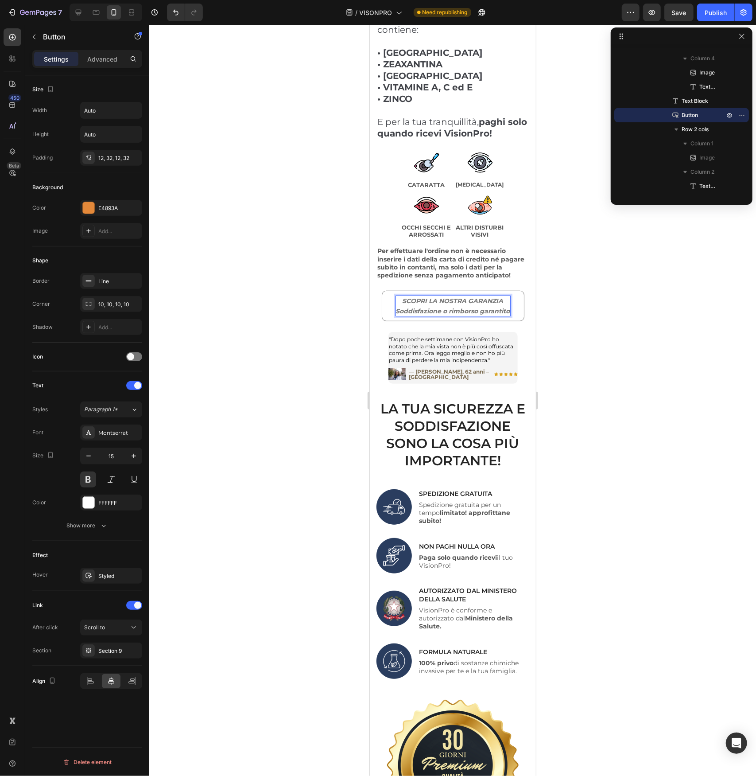
click at [425, 296] on icon "SCOPRI LA NOSTRA GARANZIA" at bounding box center [452, 300] width 101 height 8
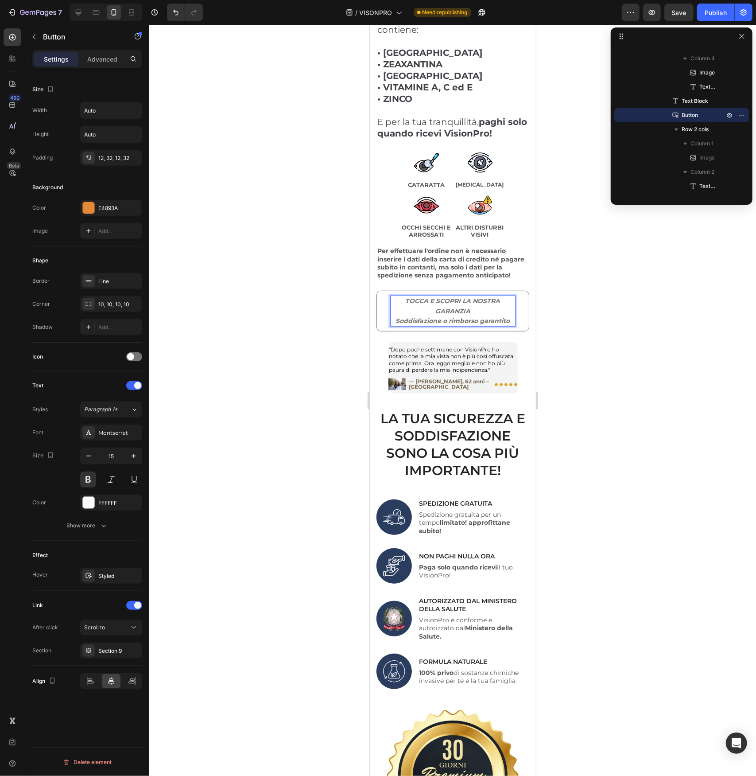
click at [356, 320] on div at bounding box center [452, 400] width 607 height 751
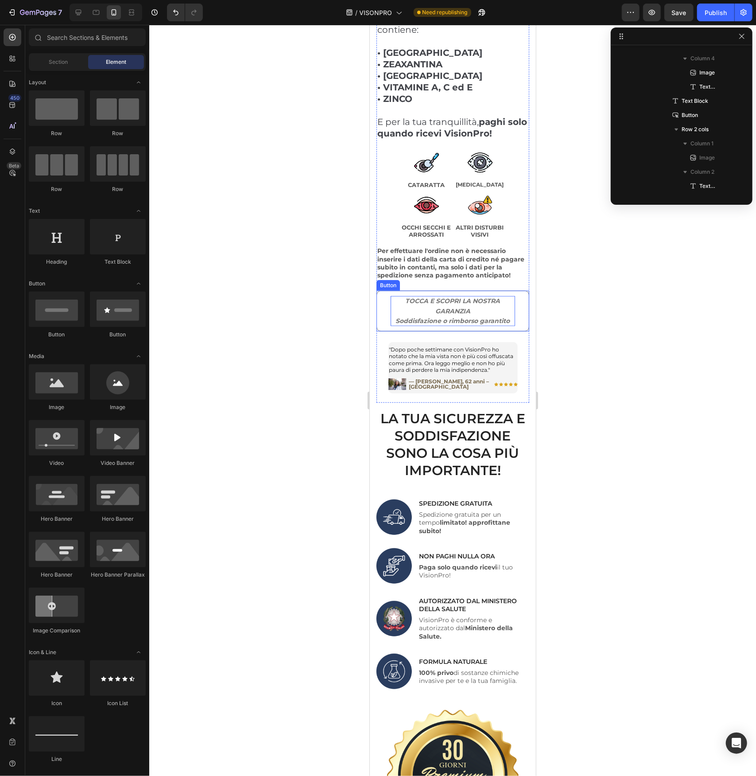
click at [473, 303] on p "TOCCA E SCOPRI LA NOSTRA GARANZIA Soddisfazione o rimborso garantito" at bounding box center [452, 310] width 124 height 30
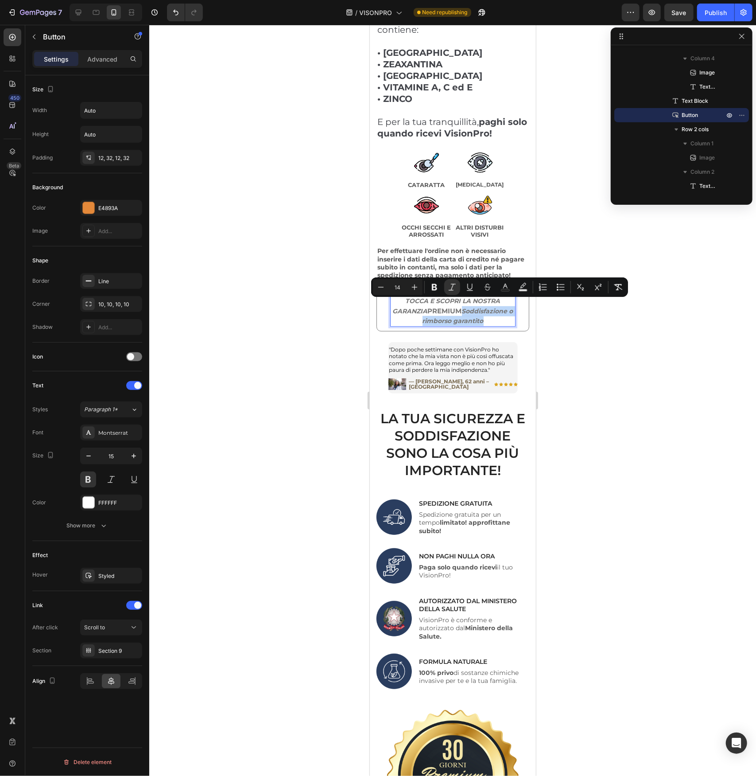
drag, startPoint x: 486, startPoint y: 313, endPoint x: 461, endPoint y: 304, distance: 26.2
click at [461, 304] on p "TOCCA E SCOPRI LA NOSTRA GARANZIA PREMIUM Soddisfazione o rimborso garantito" at bounding box center [452, 310] width 124 height 30
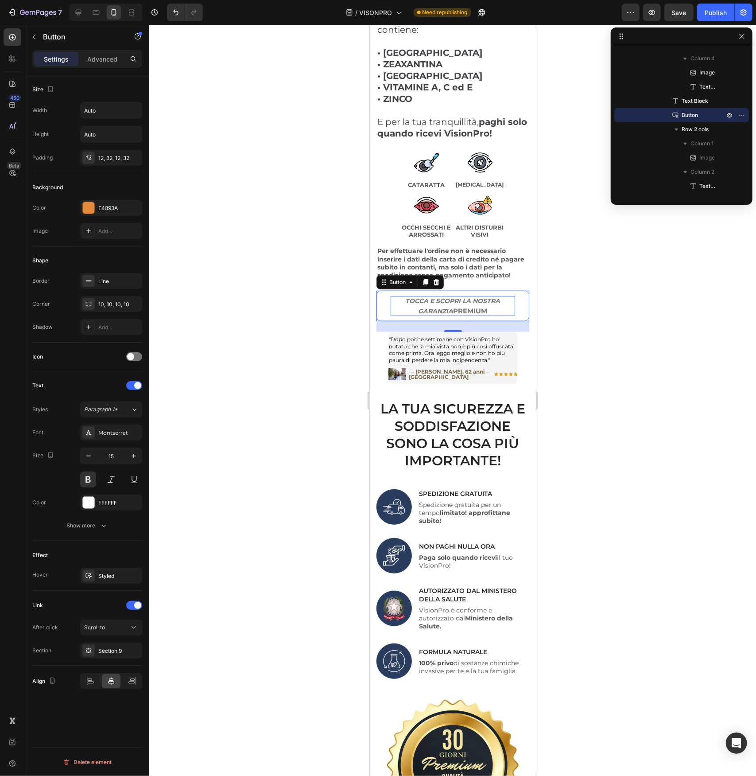
click at [283, 312] on div at bounding box center [452, 400] width 607 height 751
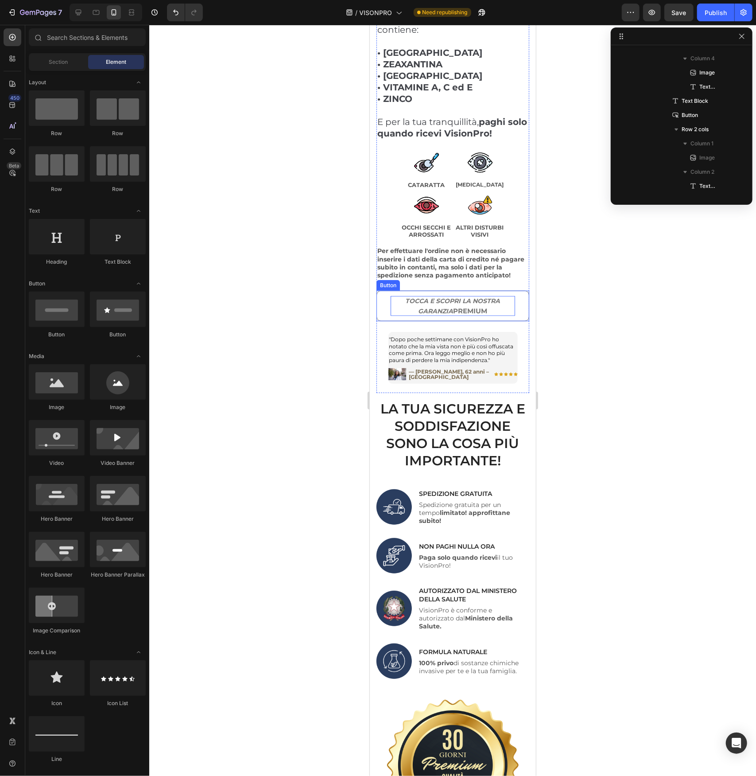
click at [384, 300] on link "TOCCA E SCOPRI LA NOSTRA GARANZIA PREMIUM" at bounding box center [452, 305] width 153 height 31
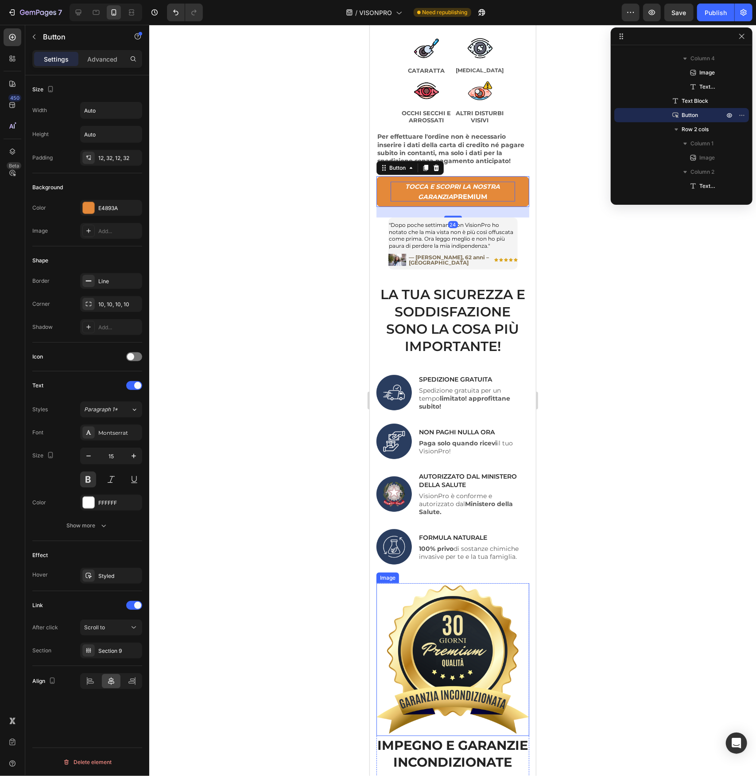
scroll to position [443, 0]
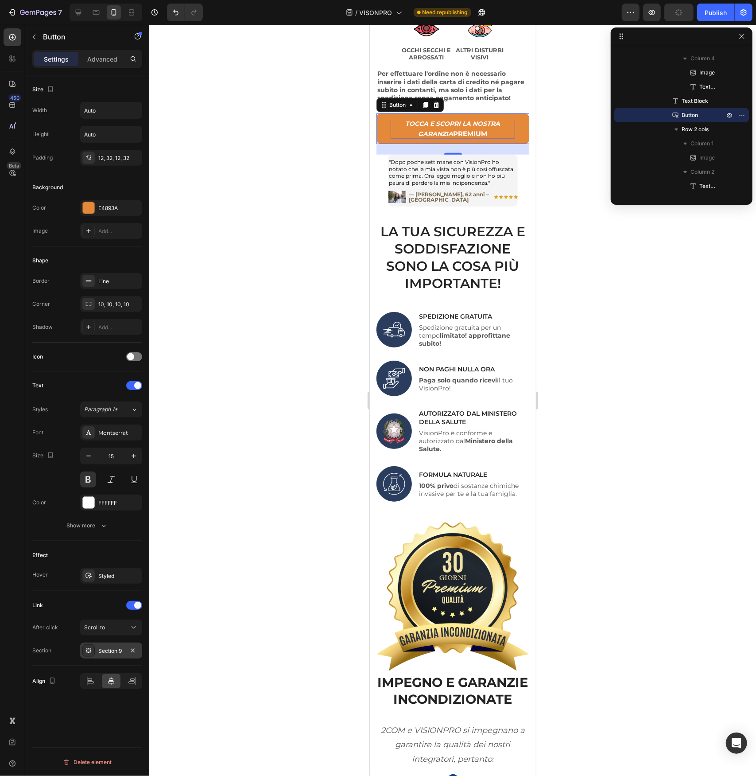
click at [111, 647] on div "Section 9" at bounding box center [111, 651] width 26 height 8
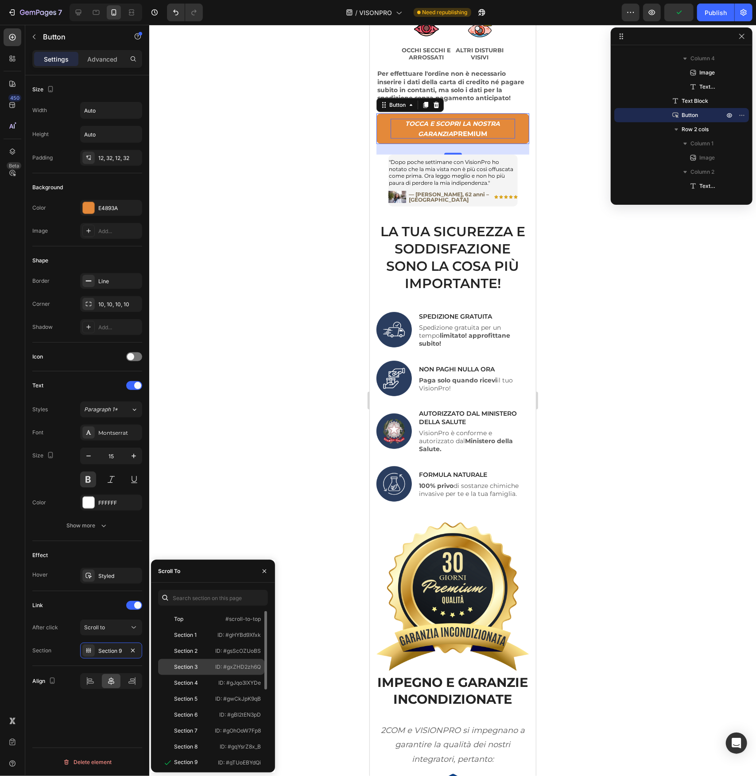
click at [200, 669] on div "Section 3" at bounding box center [187, 667] width 50 height 8
click at [350, 572] on div at bounding box center [452, 400] width 607 height 751
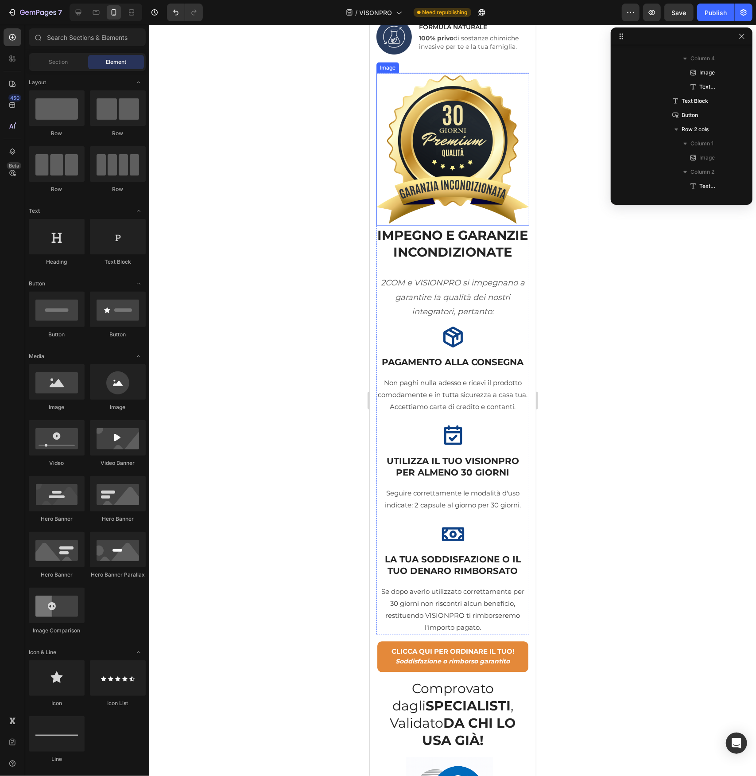
scroll to position [930, 0]
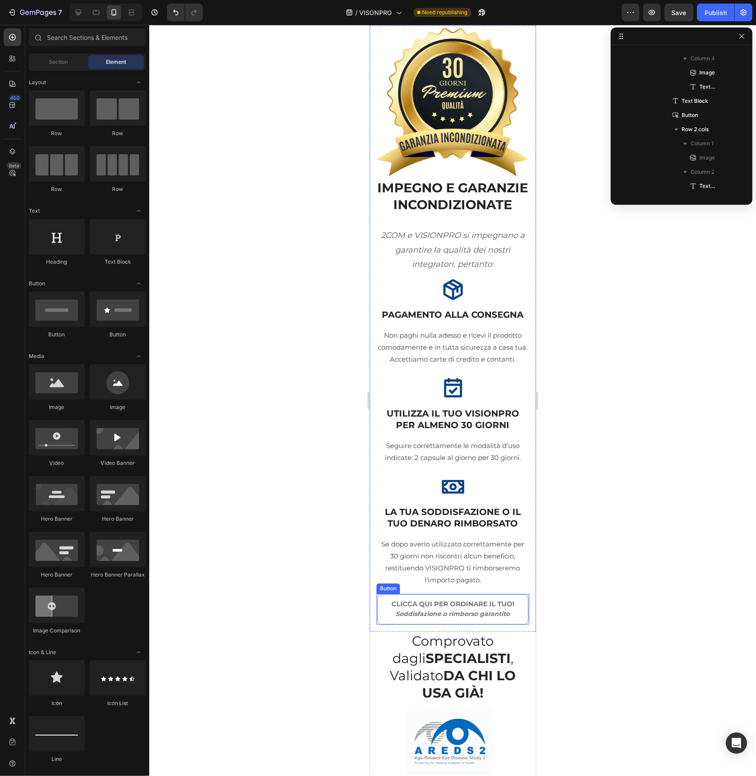
click at [516, 624] on link "CLICCA QUI PER ORDINARE IL TUO! Soddisfazione o rimborso garantito" at bounding box center [452, 609] width 151 height 31
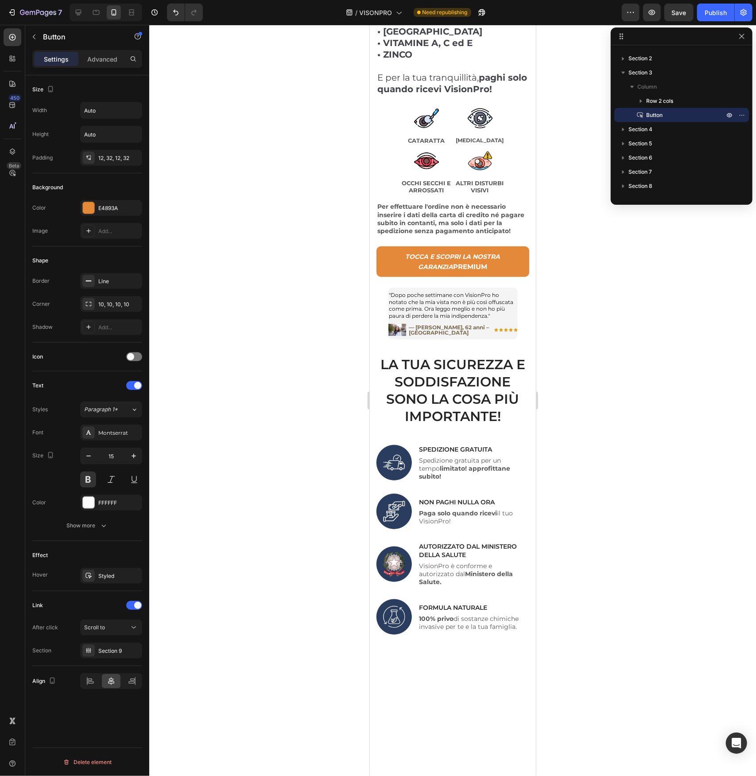
scroll to position [133, 0]
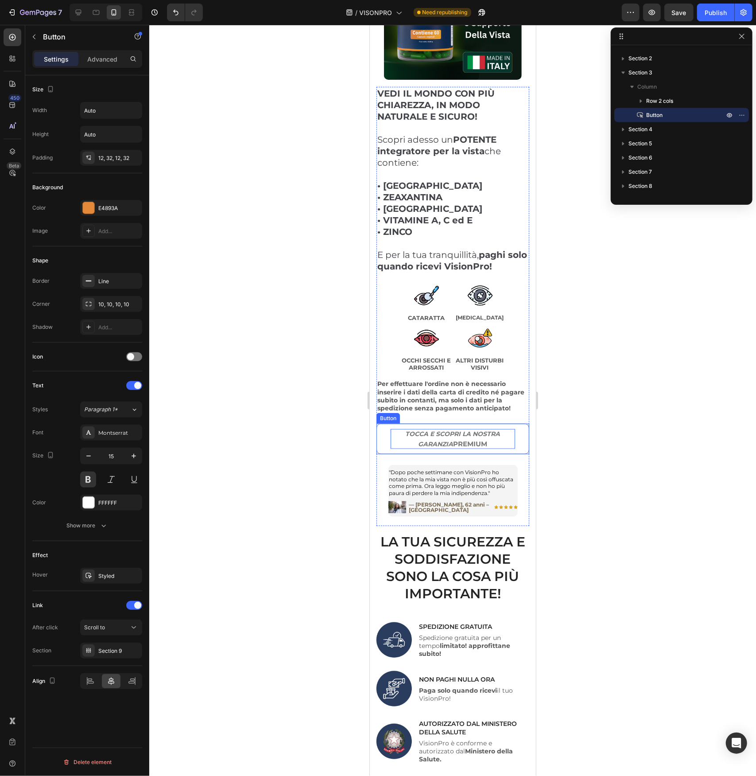
click at [464, 435] on p "TOCCA E SCOPRI LA NOSTRA GARANZIA PREMIUM" at bounding box center [452, 438] width 124 height 20
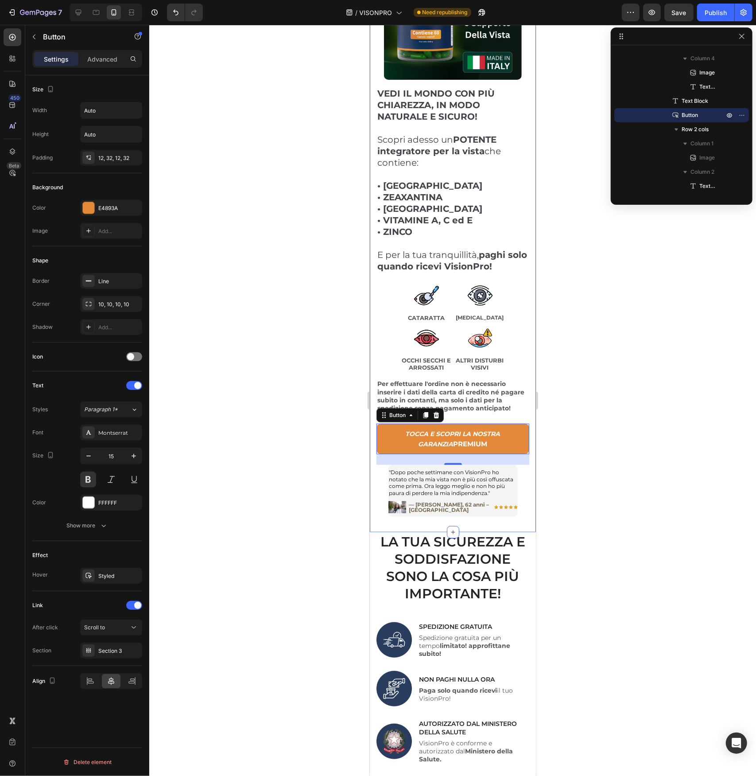
click at [523, 476] on div "VEDI IL MONDO CON PIÙ CHIAREZZA, IN MODO NATURALE E SICURO! Scopri adesso un PO…" at bounding box center [452, 221] width 166 height 622
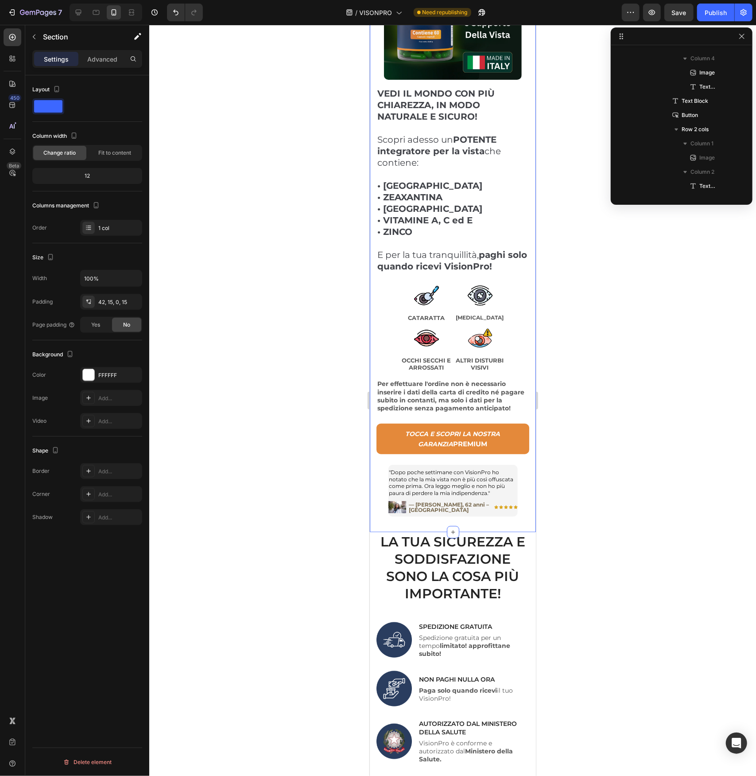
scroll to position [0, 0]
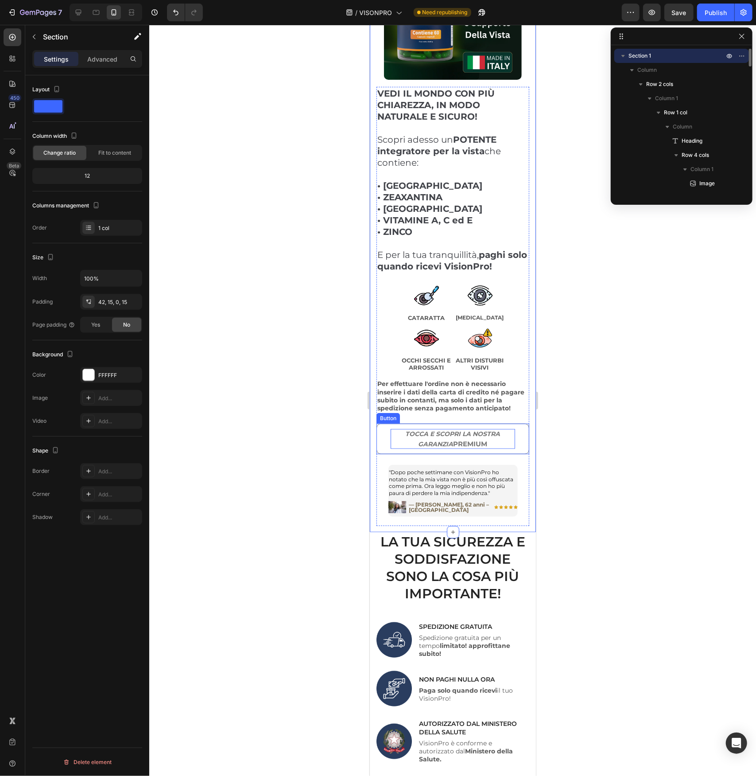
click at [489, 435] on p "TOCCA E SCOPRI LA NOSTRA GARANZIA PREMIUM" at bounding box center [452, 438] width 124 height 20
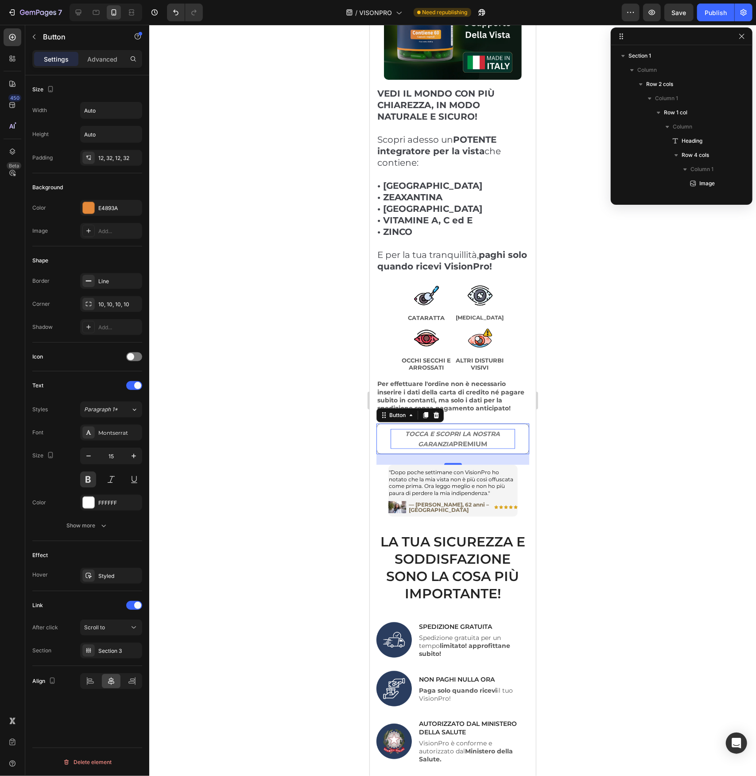
scroll to position [238, 0]
click at [489, 435] on p "TOCCA E SCOPRI LA NOSTRA GARANZIA PREMIUM" at bounding box center [452, 438] width 124 height 20
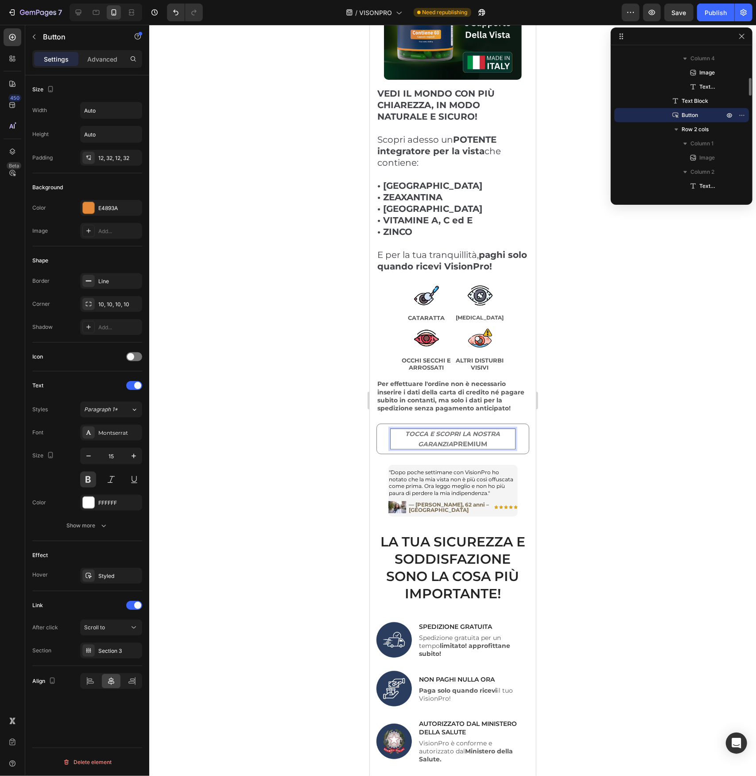
click at [489, 435] on p "TOCCA E SCOPRI LA NOSTRA GARANZIA PREMIUM" at bounding box center [452, 438] width 124 height 20
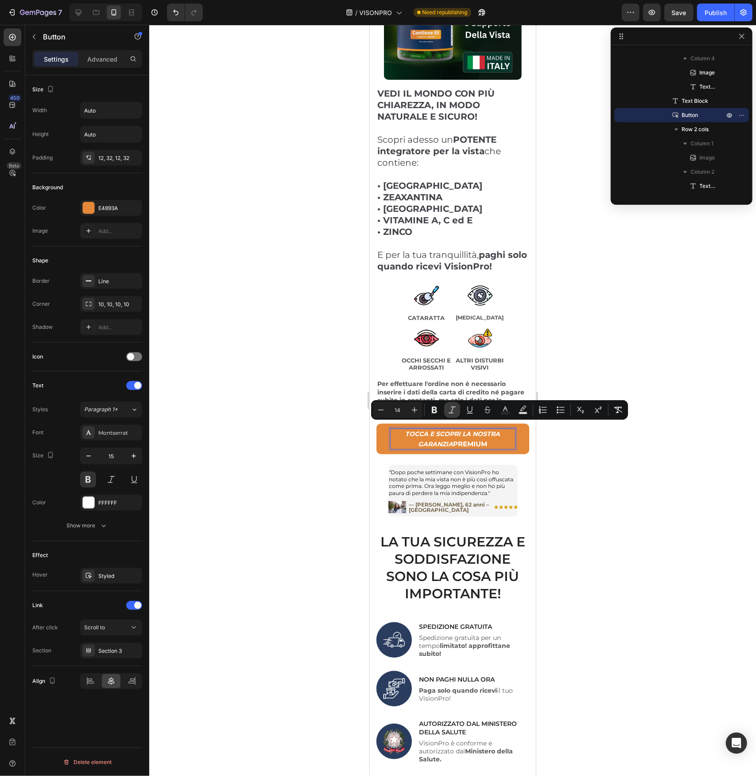
click at [454, 412] on icon "Editor contextual toolbar" at bounding box center [452, 409] width 9 height 9
click at [349, 459] on div at bounding box center [452, 400] width 607 height 751
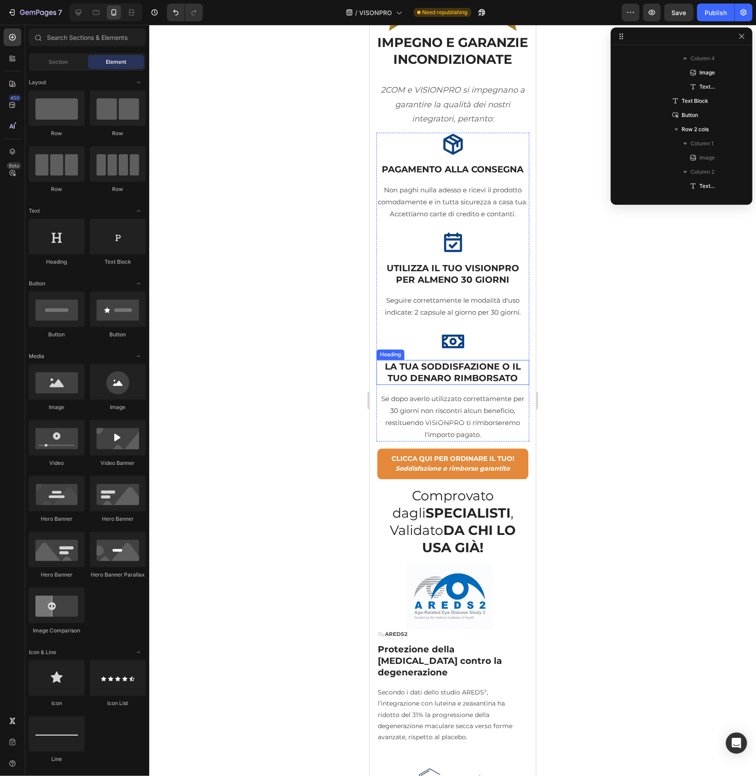
scroll to position [1152, 0]
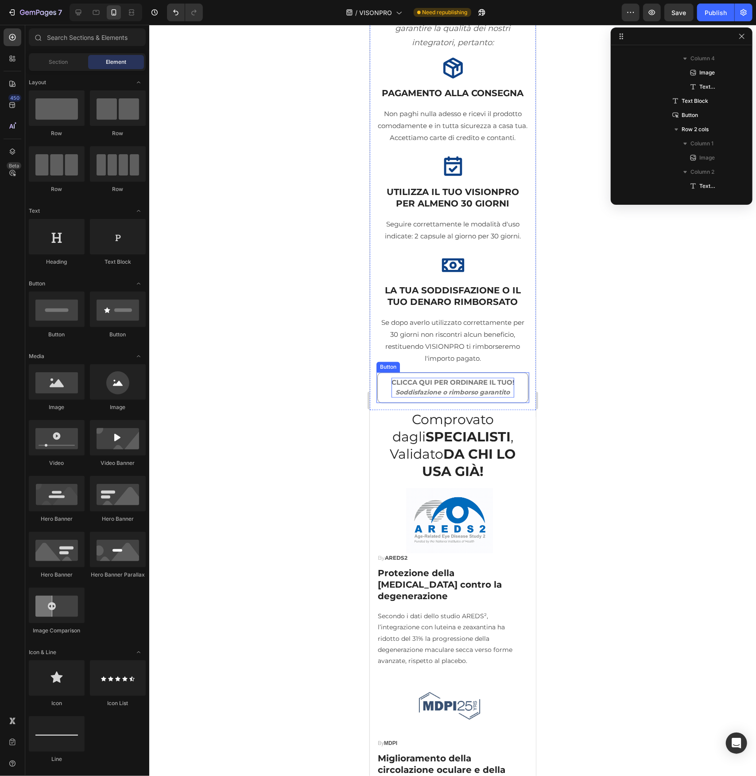
click at [402, 397] on p "CLICCA QUI PER ORDINARE IL TUO! Soddisfazione o rimborso garantito" at bounding box center [452, 387] width 123 height 20
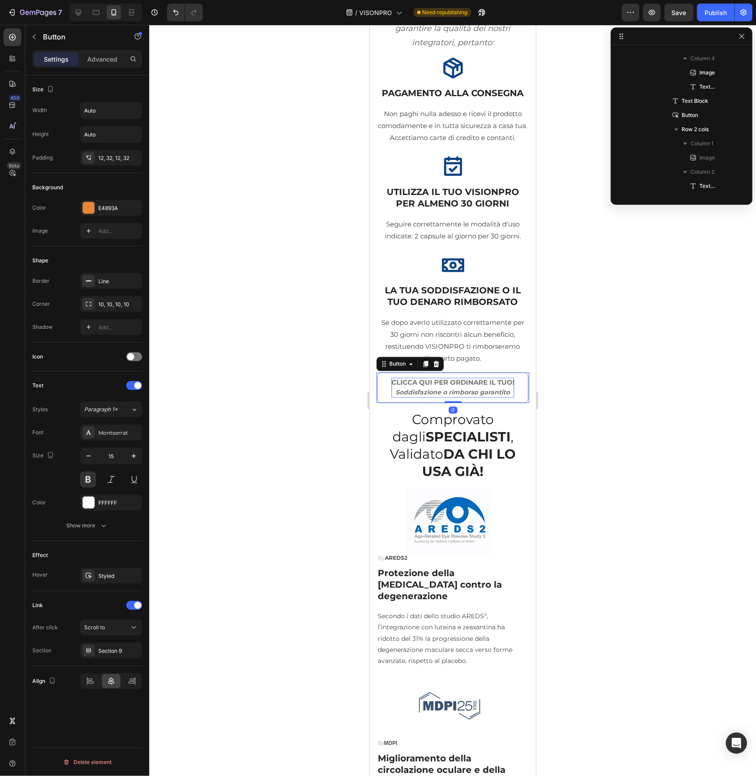
scroll to position [947, 0]
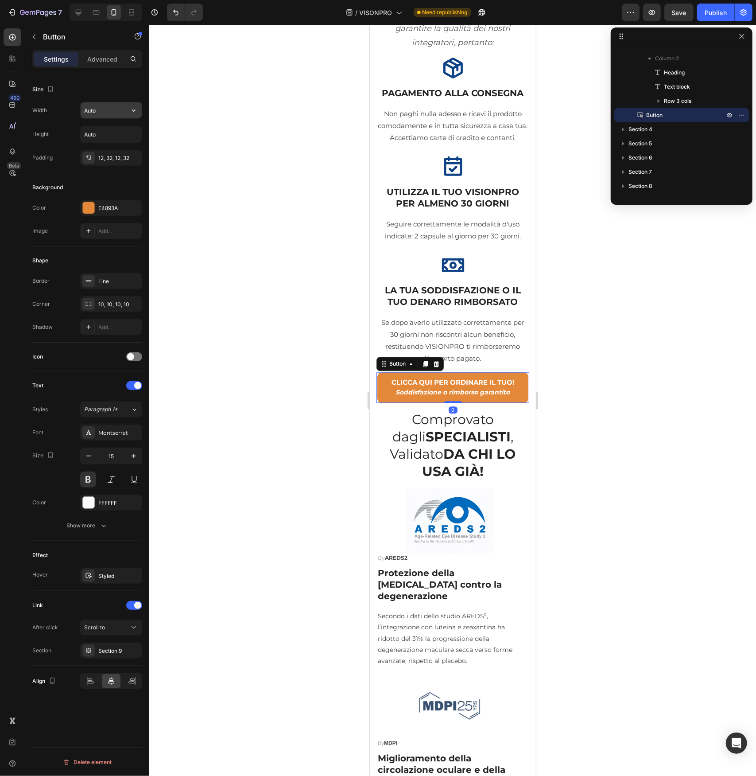
click at [106, 111] on input "Auto" at bounding box center [111, 110] width 61 height 16
click at [131, 110] on icon "button" at bounding box center [133, 110] width 9 height 9
click at [105, 147] on p "Full 100%" at bounding box center [109, 149] width 50 height 8
type input "100%"
click at [99, 139] on input "Auto" at bounding box center [111, 134] width 61 height 16
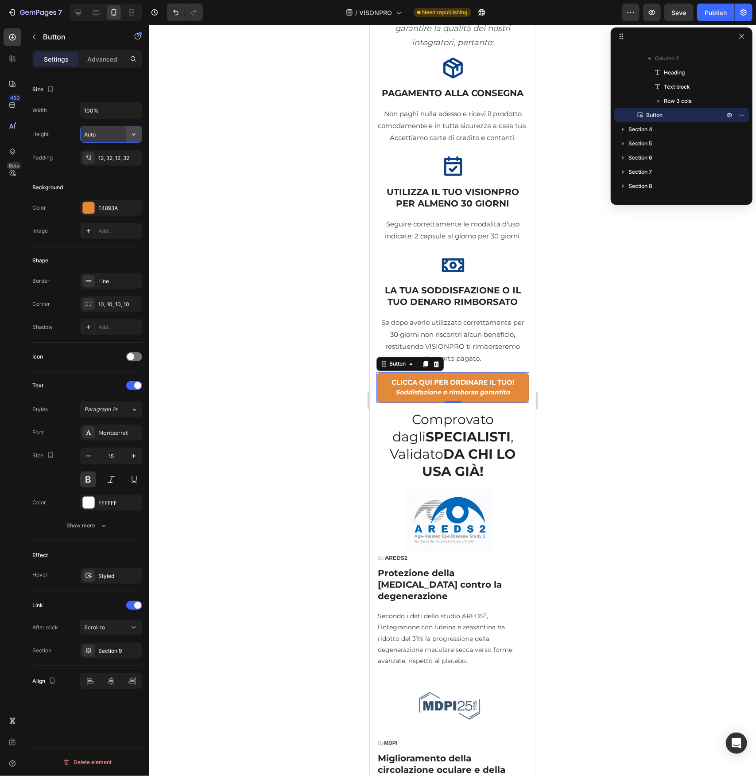
click at [135, 132] on icon "button" at bounding box center [133, 134] width 9 height 9
click at [113, 136] on input "Auto" at bounding box center [111, 134] width 61 height 16
click at [424, 397] on p "CLICCA QUI PER ORDINARE IL TUO! Soddisfazione o rimborso garantito" at bounding box center [452, 387] width 123 height 20
click at [113, 60] on p "Advanced" at bounding box center [102, 58] width 30 height 9
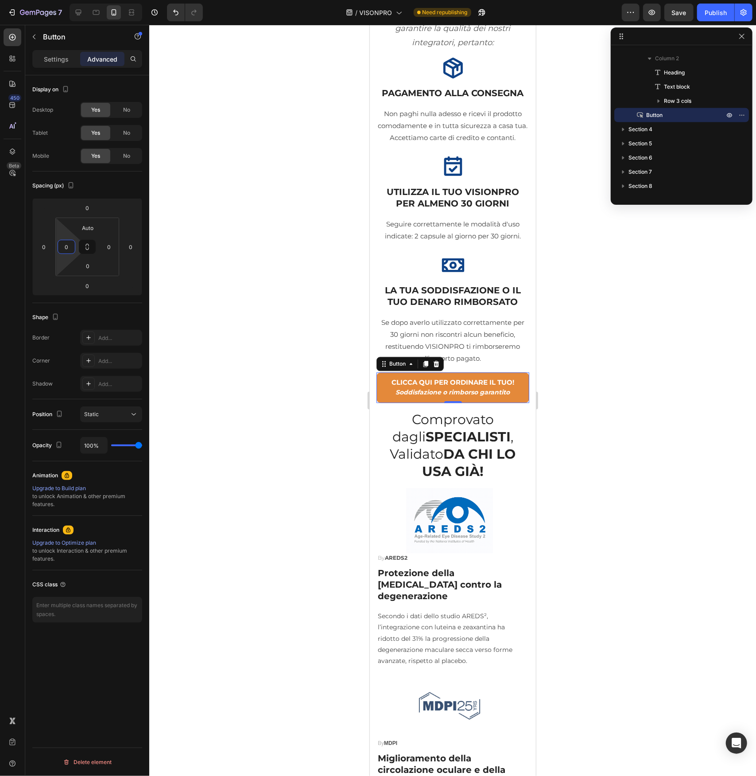
click at [63, 248] on input "0" at bounding box center [66, 246] width 13 height 13
click at [74, 285] on div "XS 4px" at bounding box center [85, 291] width 55 height 13
type input "4"
click at [70, 249] on input "4" at bounding box center [66, 246] width 13 height 13
click at [68, 246] on input "4" at bounding box center [66, 246] width 13 height 13
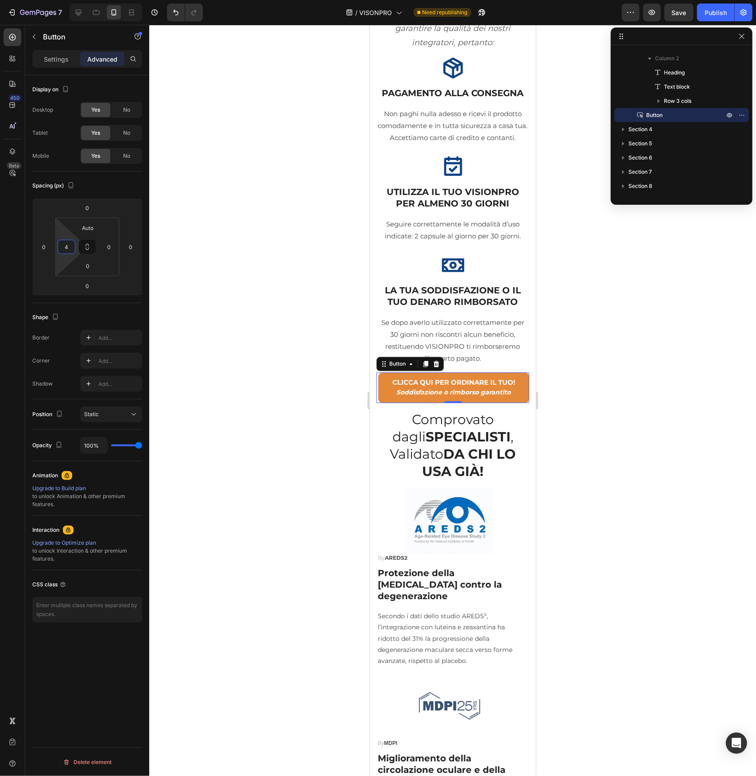
click at [68, 246] on input "4" at bounding box center [66, 246] width 13 height 13
type input "0"
click at [63, 59] on p "Settings" at bounding box center [56, 58] width 25 height 9
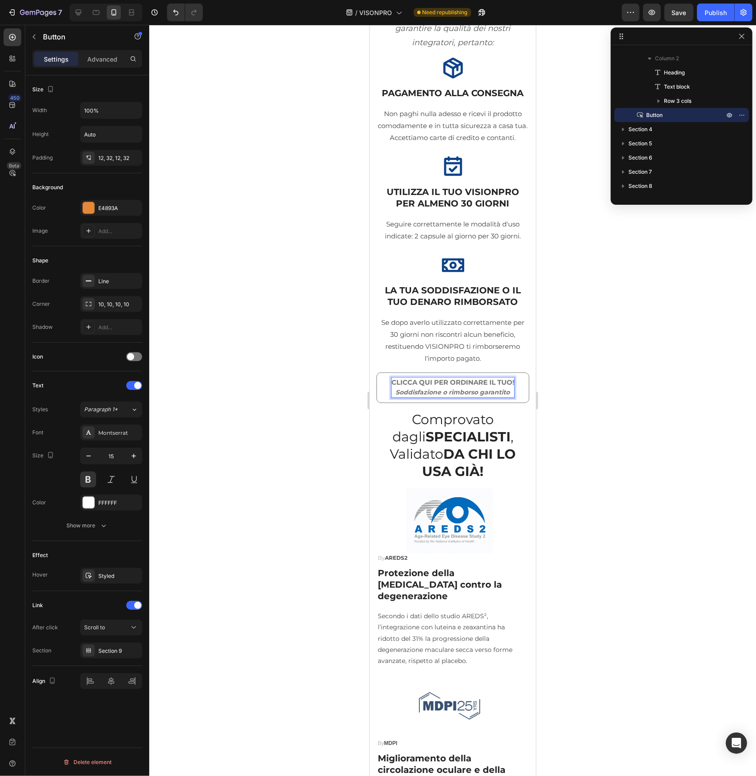
click at [389, 392] on link "CLICCA QUI PER ORDINARE IL TUO! Soddisfazione o rimborso garantito" at bounding box center [452, 387] width 153 height 31
click at [386, 392] on link "CLICCA QUI PER ORDINARE IL TUO! Soddisfazione o rimborso garantito" at bounding box center [452, 387] width 153 height 31
click at [112, 156] on div "12, 32, 12, 32" at bounding box center [111, 158] width 26 height 8
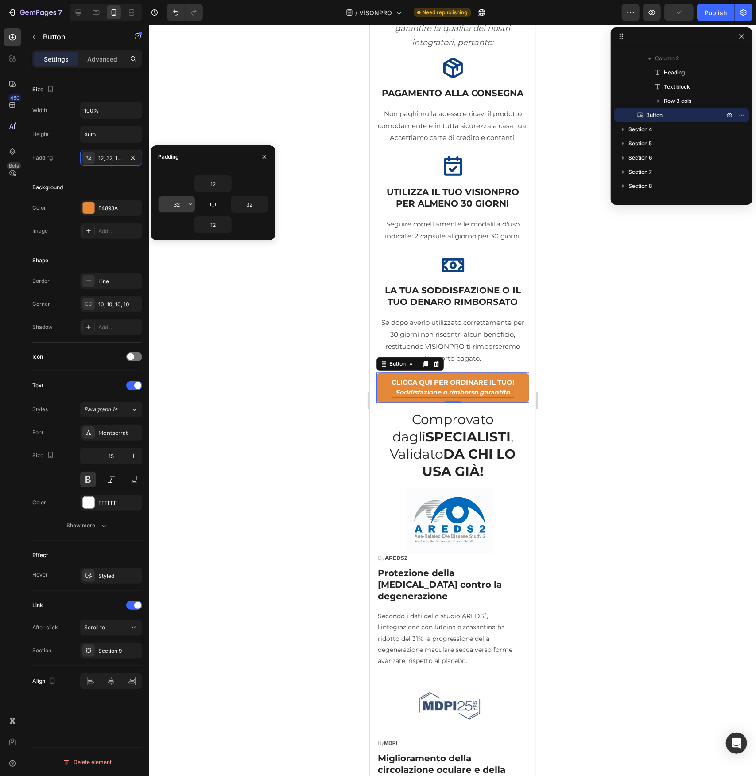
click at [180, 203] on input "32" at bounding box center [177, 204] width 36 height 16
type input "15"
click at [249, 205] on input "32" at bounding box center [249, 204] width 36 height 16
type input "15"
click at [238, 299] on div at bounding box center [452, 400] width 607 height 751
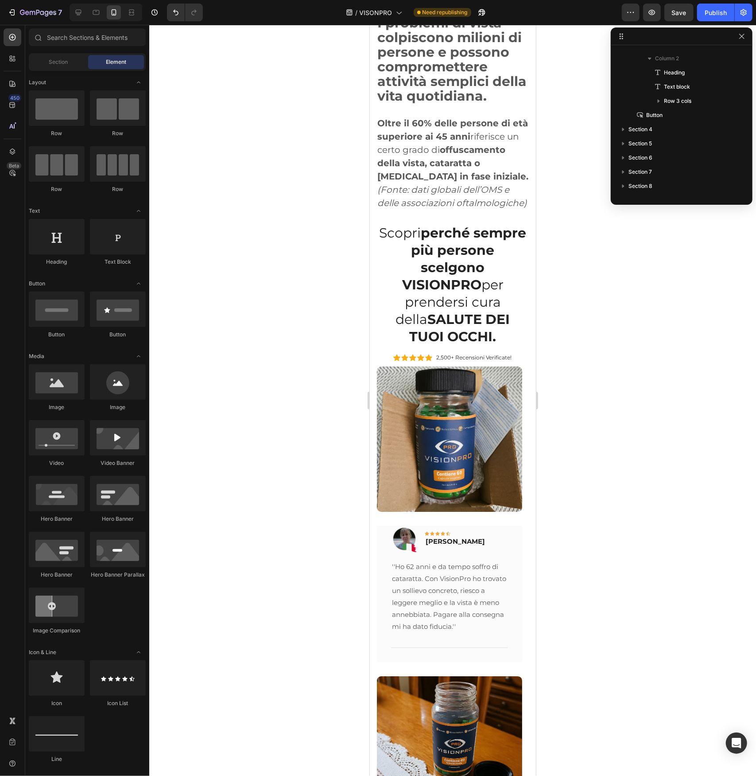
scroll to position [4120, 0]
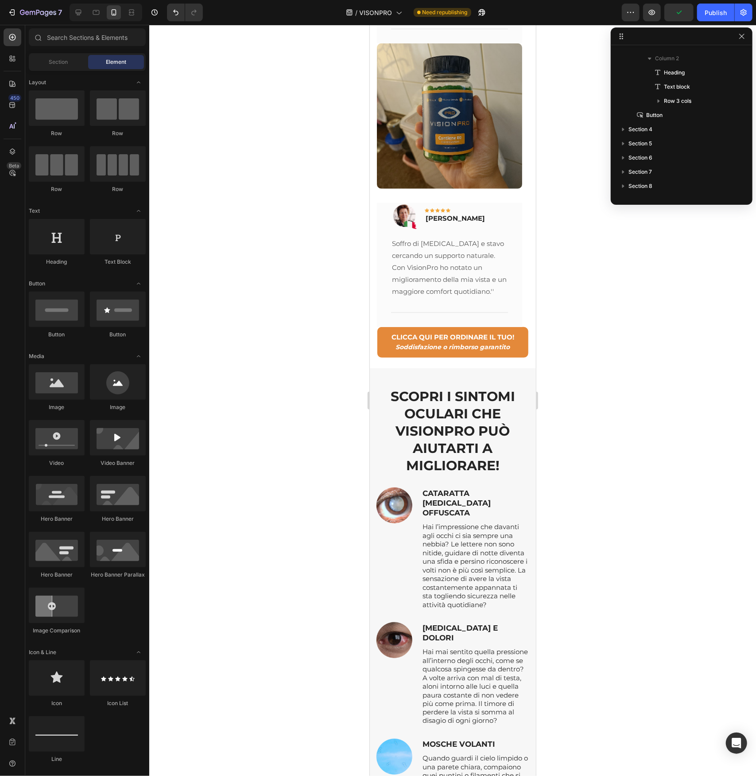
scroll to position [5050, 0]
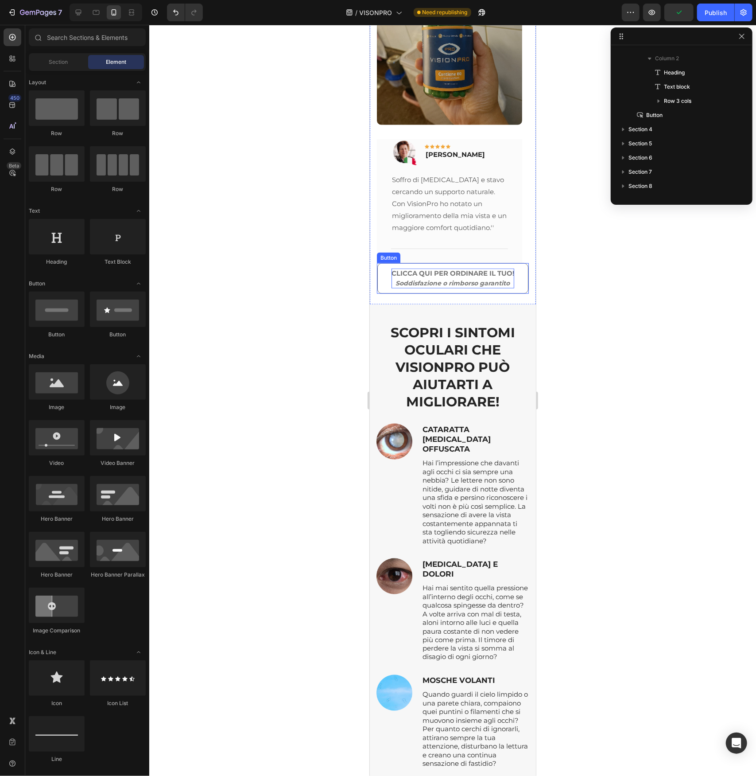
click at [449, 278] on p "CLICCA QUI PER ORDINARE IL TUO! Soddisfazione o rimborso garantito" at bounding box center [452, 278] width 123 height 20
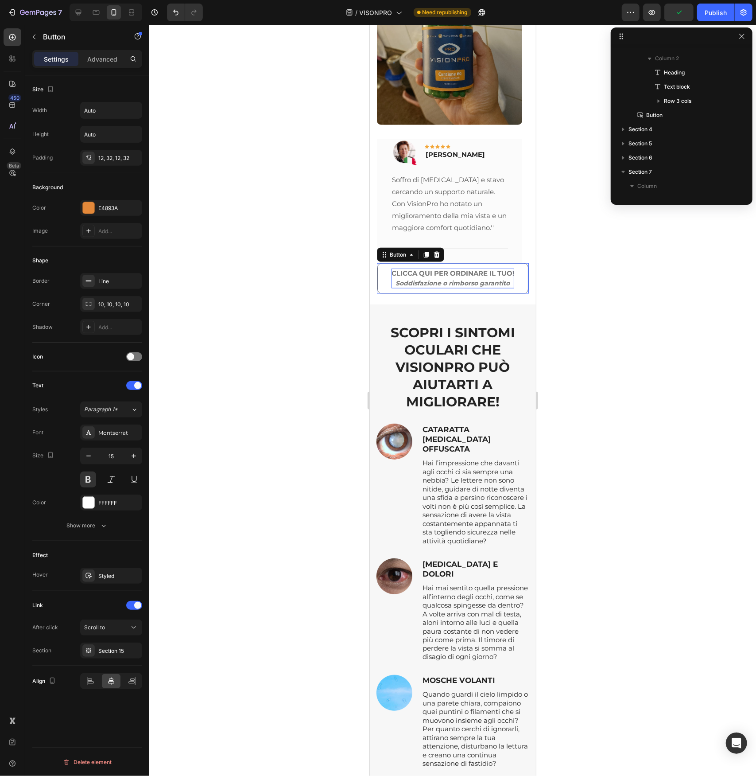
scroll to position [1046, 0]
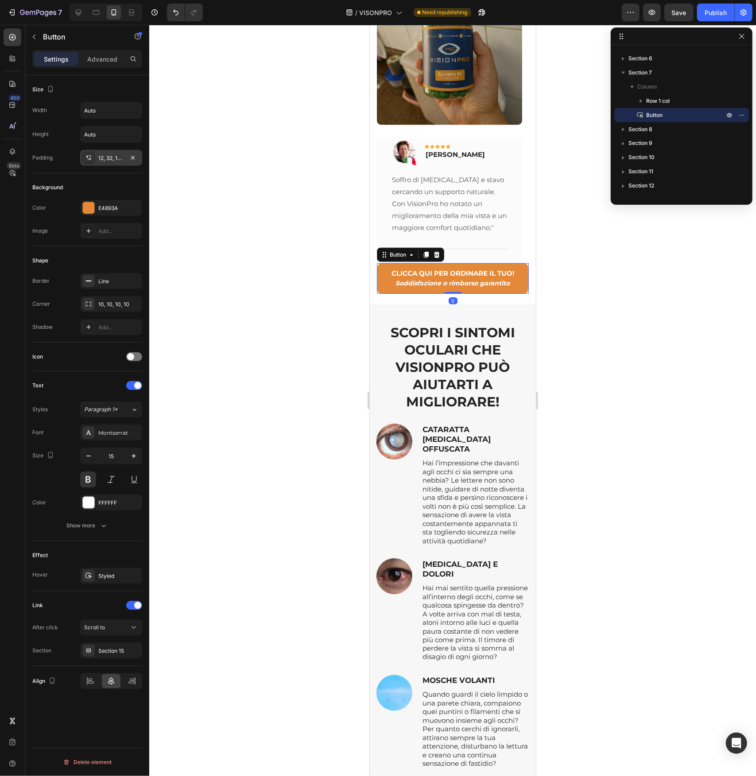
click at [108, 159] on div "12, 32, 12, 32" at bounding box center [111, 158] width 26 height 8
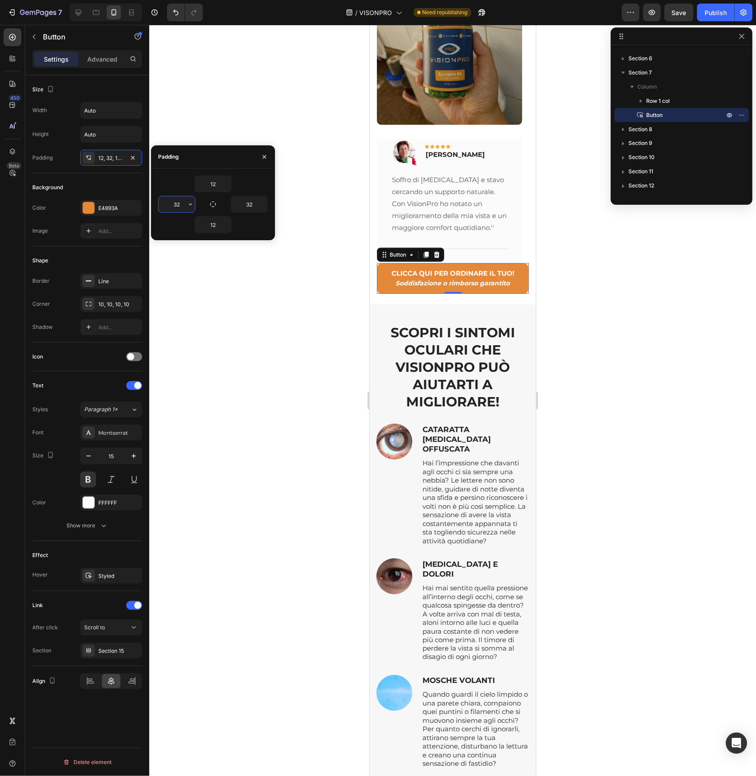
click at [172, 201] on input "32" at bounding box center [177, 204] width 36 height 16
type input "15"
click at [247, 202] on input "32" at bounding box center [249, 204] width 36 height 16
type input "15"
click at [450, 348] on h2 "SCOPRI I SINTOMI OCULARI CHE VISIONPRO PUÒ AIUTARTI A MIGLIORARE!" at bounding box center [452, 366] width 153 height 88
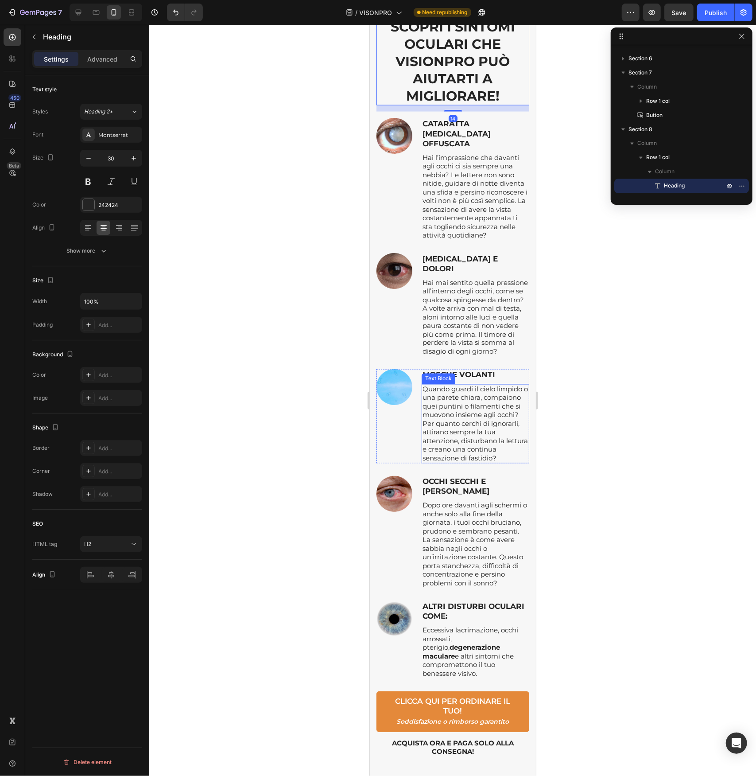
scroll to position [5714, 0]
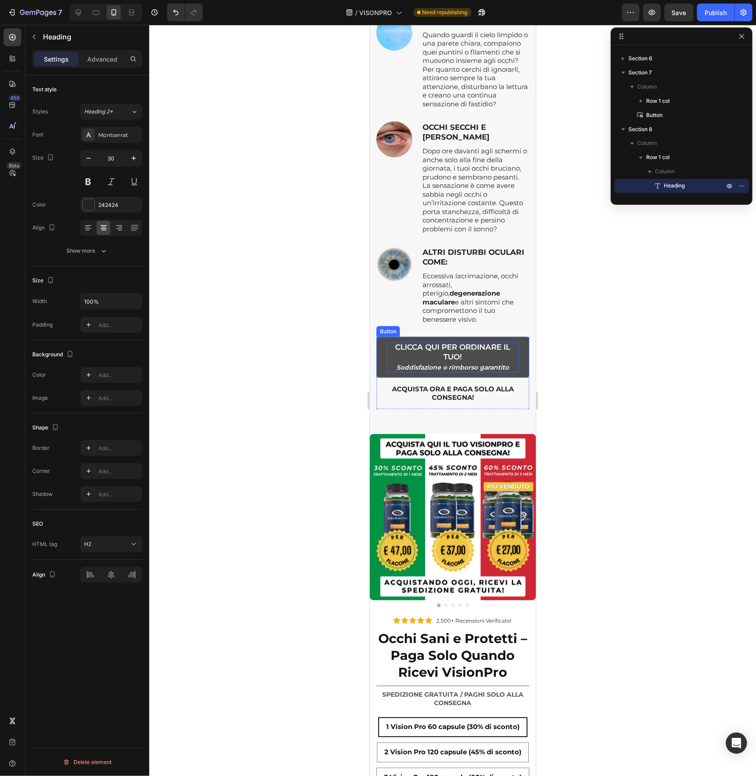
click at [445, 363] on p "CLICCA QUI PER ORDINARE IL TUO! Soddisfazione o rimborso garantito" at bounding box center [453, 357] width 132 height 30
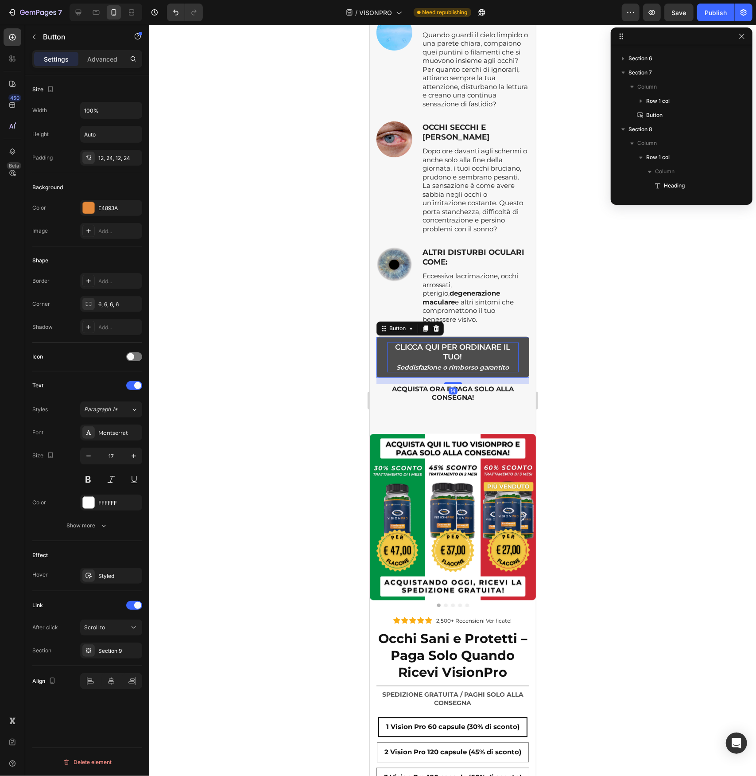
scroll to position [1231, 0]
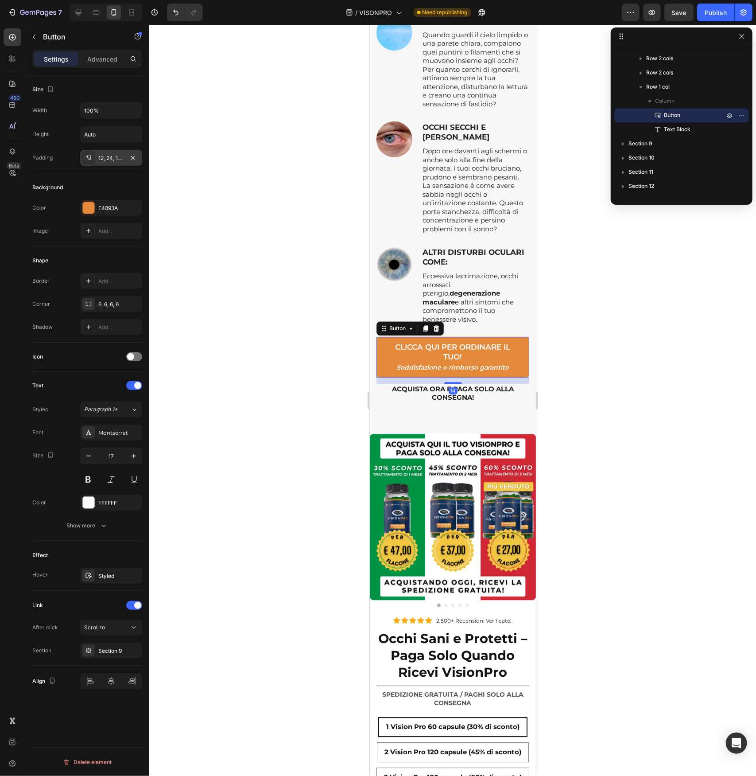
click at [111, 157] on div "12, 24, 12, 24" at bounding box center [111, 158] width 26 height 8
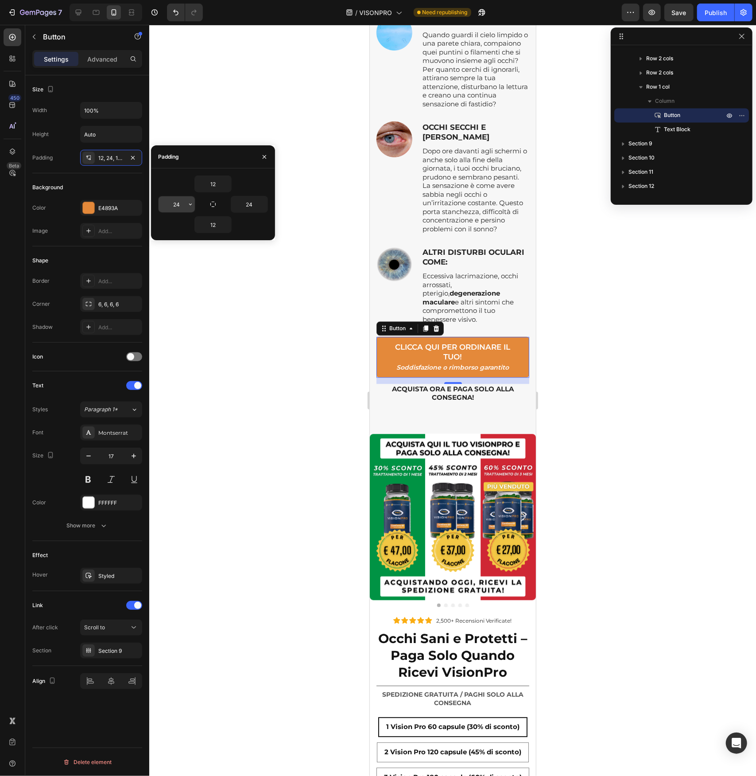
click at [180, 202] on input "24" at bounding box center [177, 204] width 36 height 16
type input "15"
click at [256, 202] on input "24" at bounding box center [249, 204] width 36 height 16
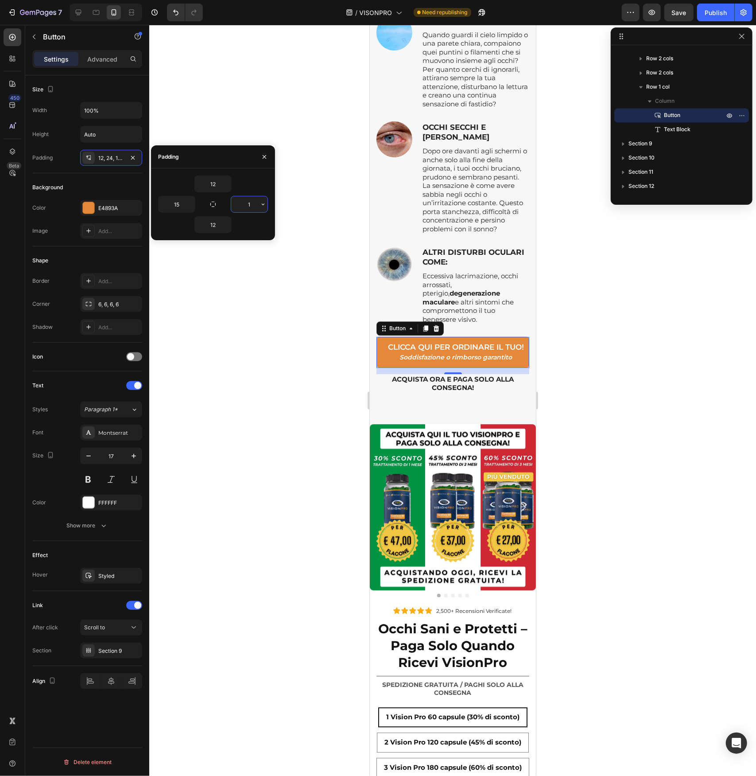
type input "15"
click at [330, 366] on div at bounding box center [452, 400] width 607 height 751
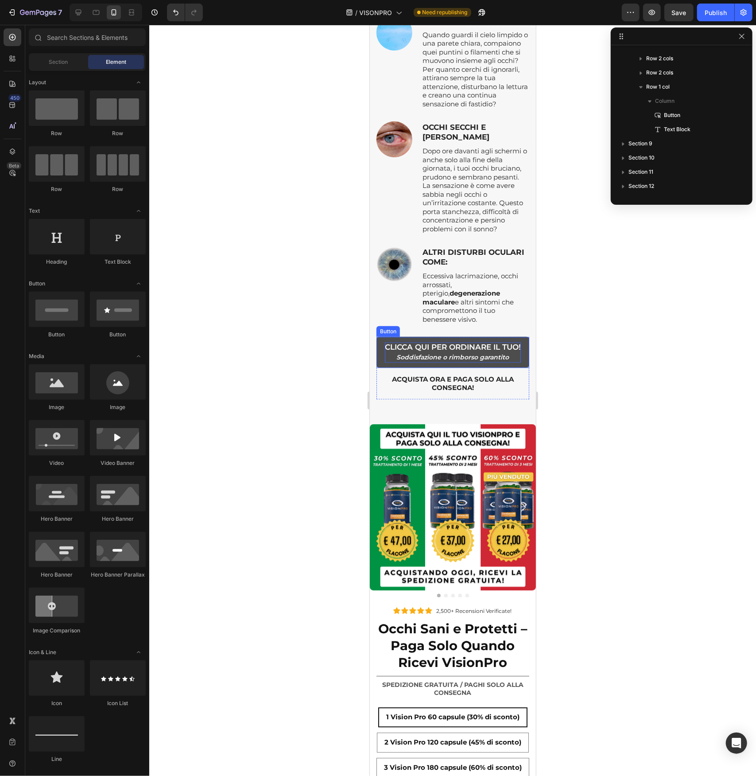
click at [412, 361] on p "CLICCA QUI PER ORDINARE IL TUO! Soddisfazione o rimborso garantito" at bounding box center [452, 352] width 136 height 20
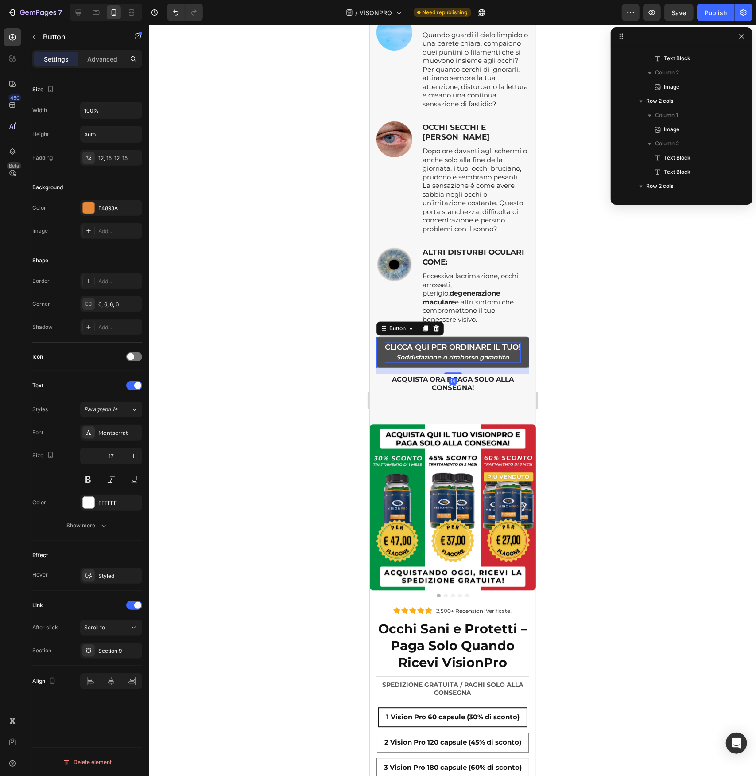
scroll to position [1585, 0]
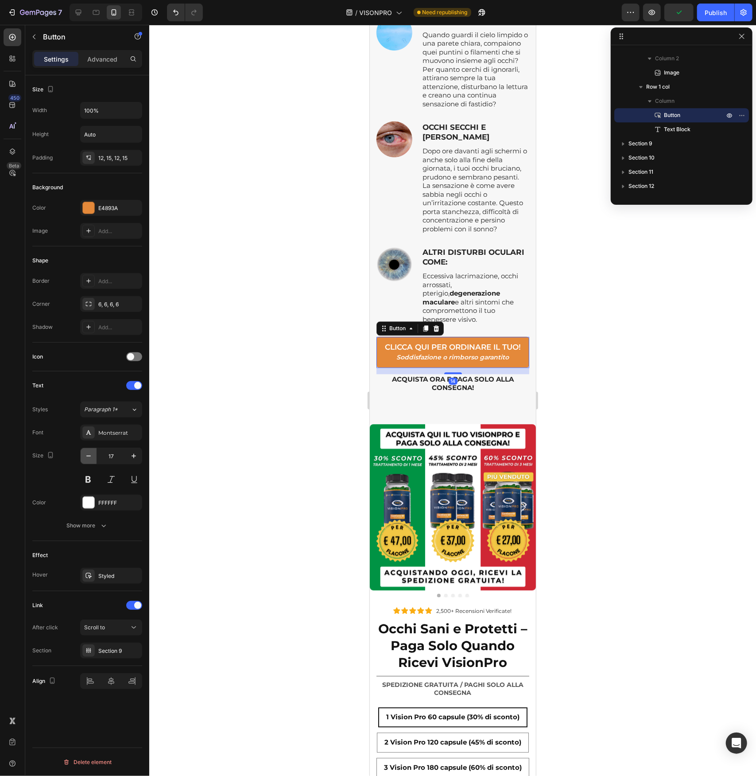
click at [88, 455] on icon "button" at bounding box center [88, 455] width 4 height 1
type input "16"
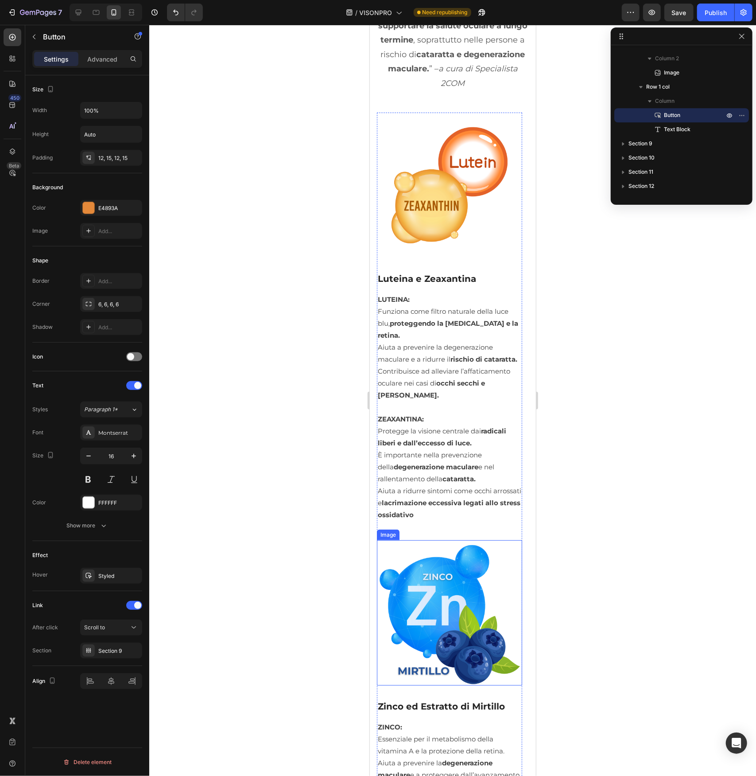
scroll to position [6644, 0]
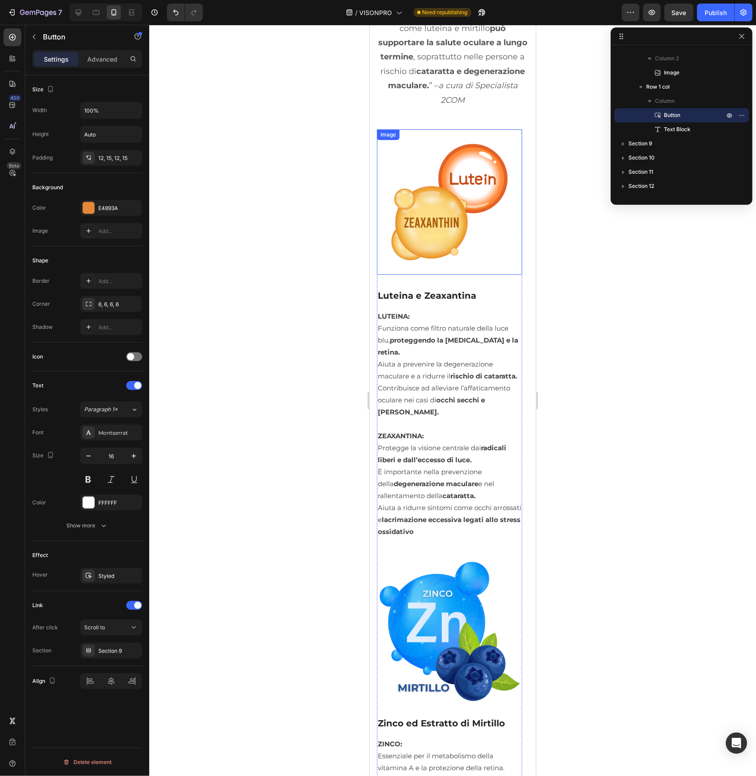
click at [457, 240] on img at bounding box center [449, 201] width 145 height 145
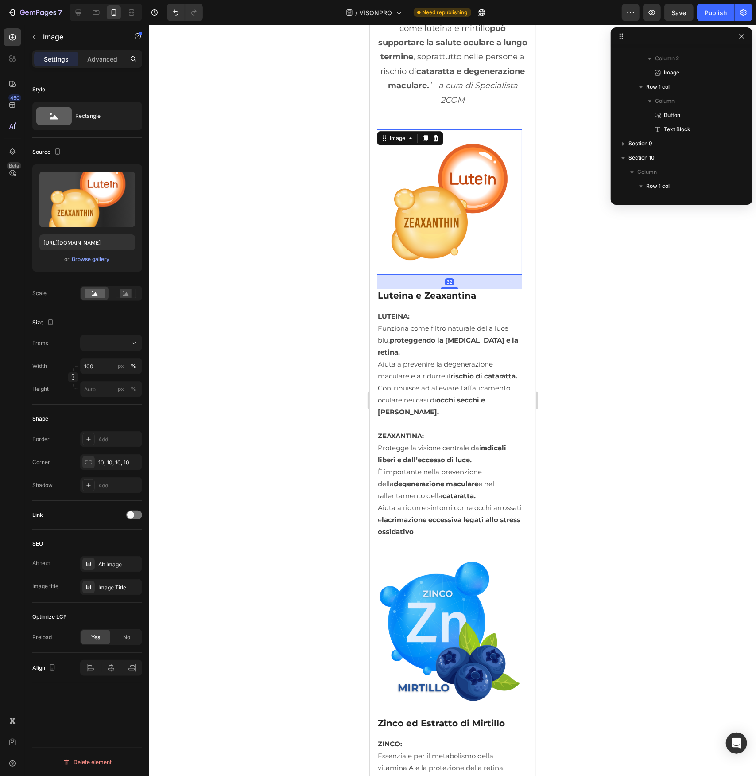
scroll to position [1769, 0]
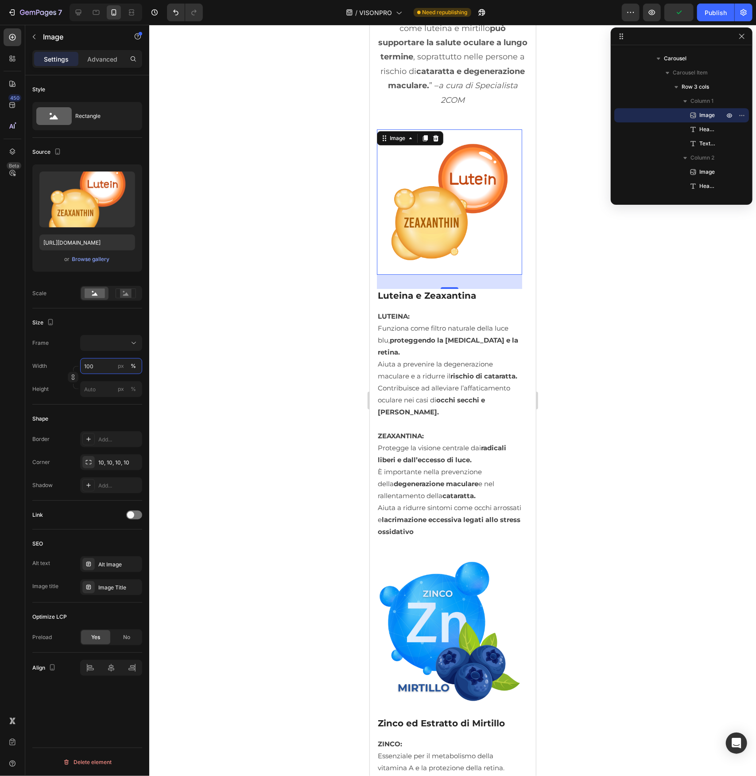
click at [97, 367] on input "100" at bounding box center [111, 366] width 62 height 16
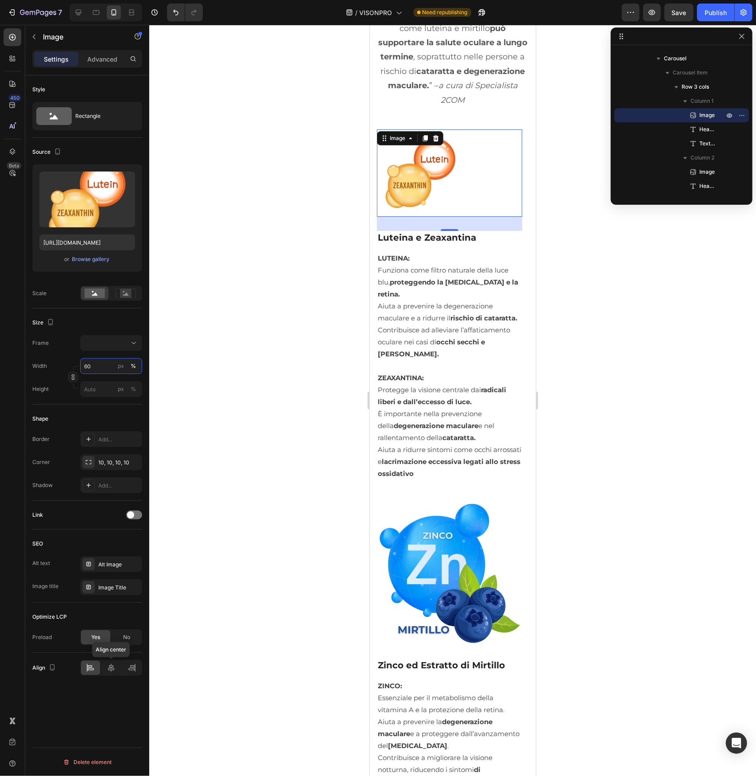
type input "60"
click at [110, 666] on icon at bounding box center [111, 667] width 9 height 9
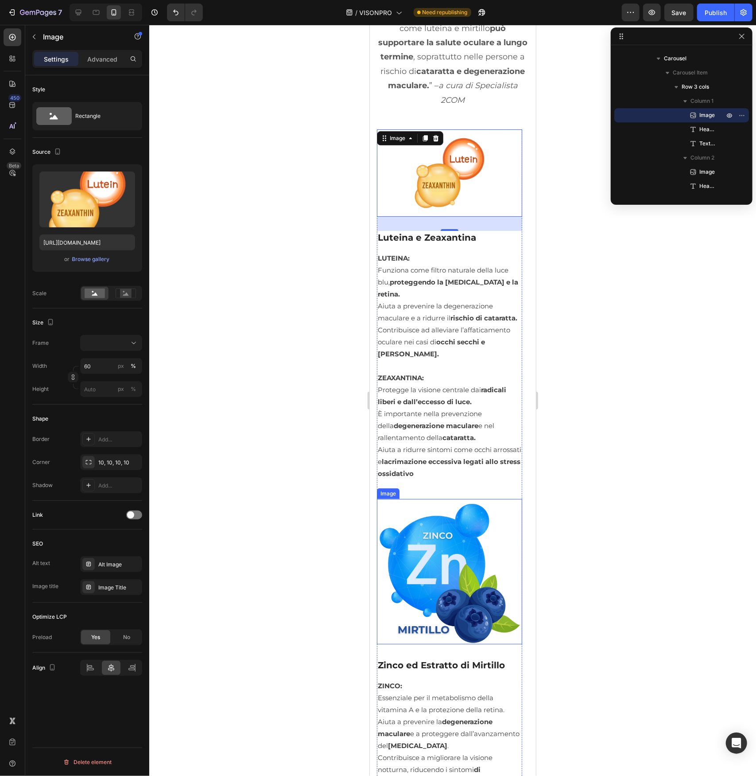
click at [464, 600] on img at bounding box center [449, 570] width 145 height 145
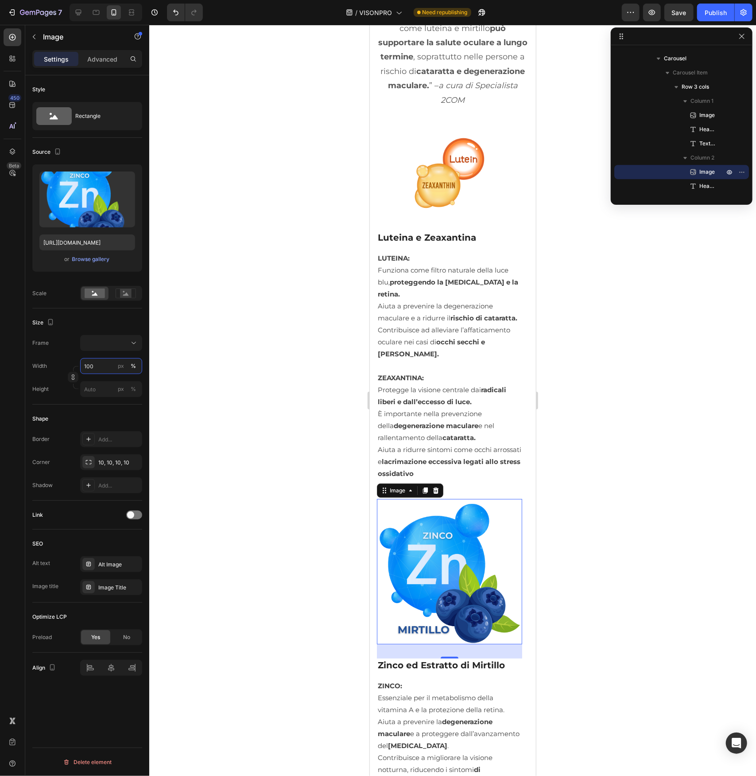
click at [90, 365] on input "100" at bounding box center [111, 366] width 62 height 16
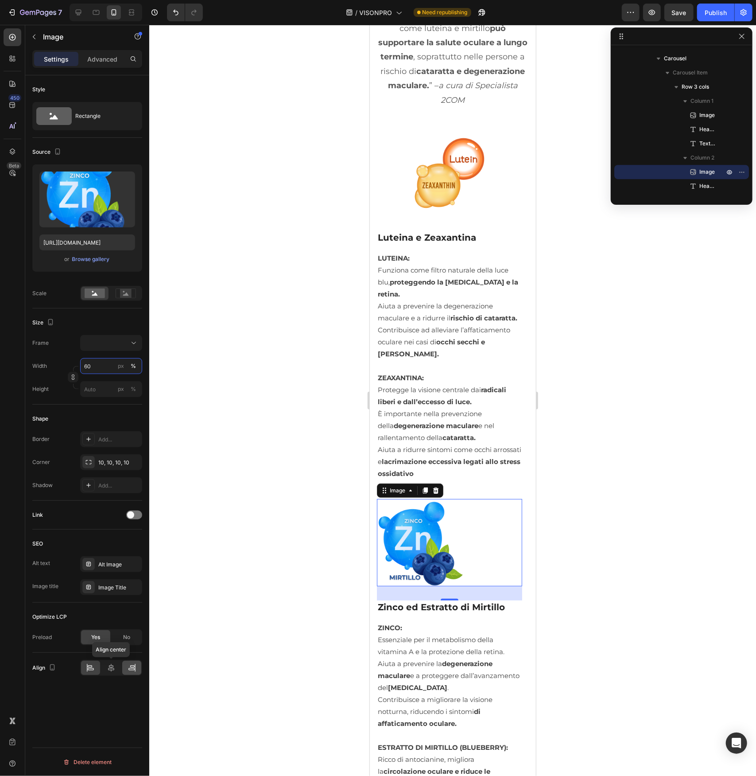
type input "60"
click at [109, 667] on icon at bounding box center [111, 667] width 9 height 9
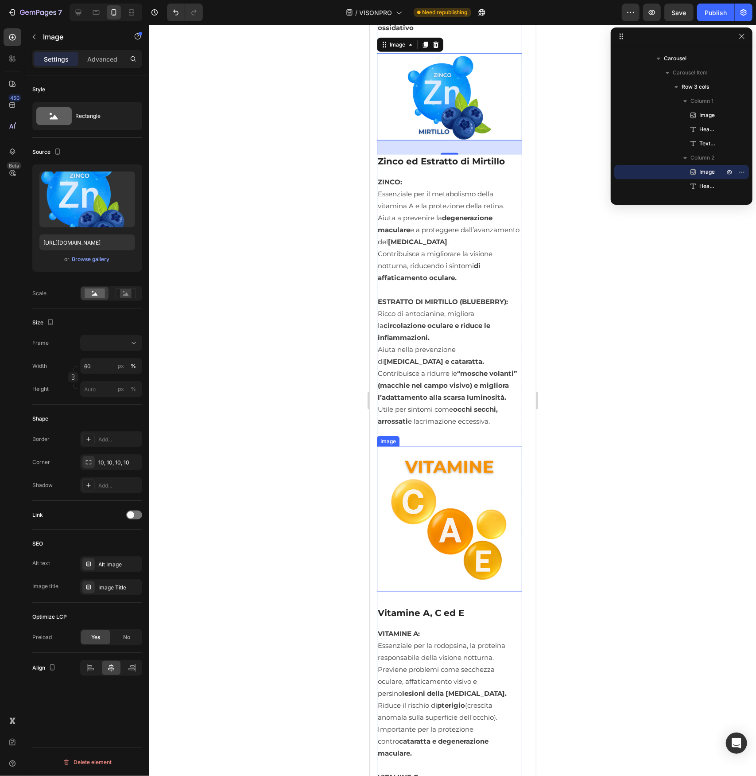
scroll to position [7139, 0]
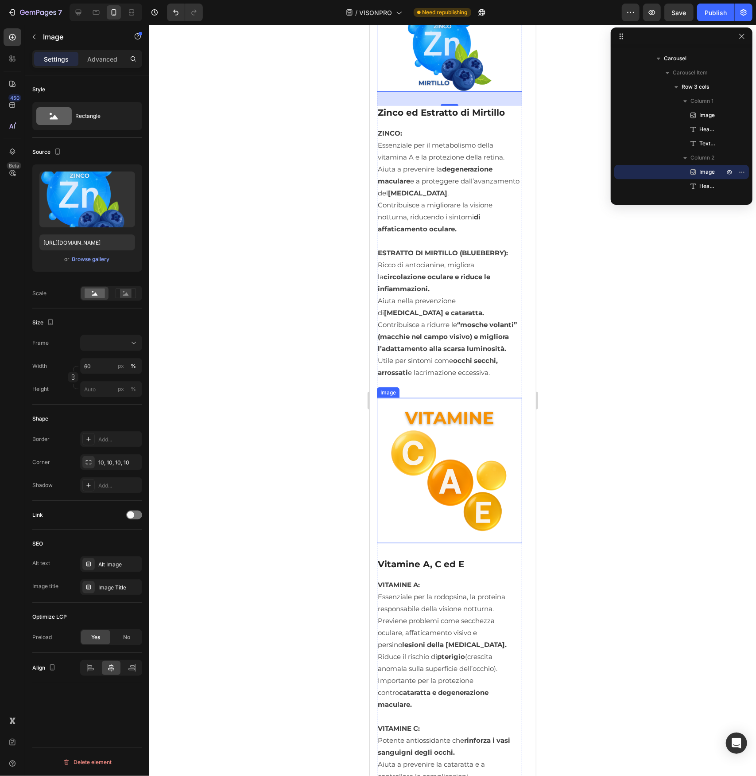
click at [429, 450] on img at bounding box center [449, 469] width 145 height 145
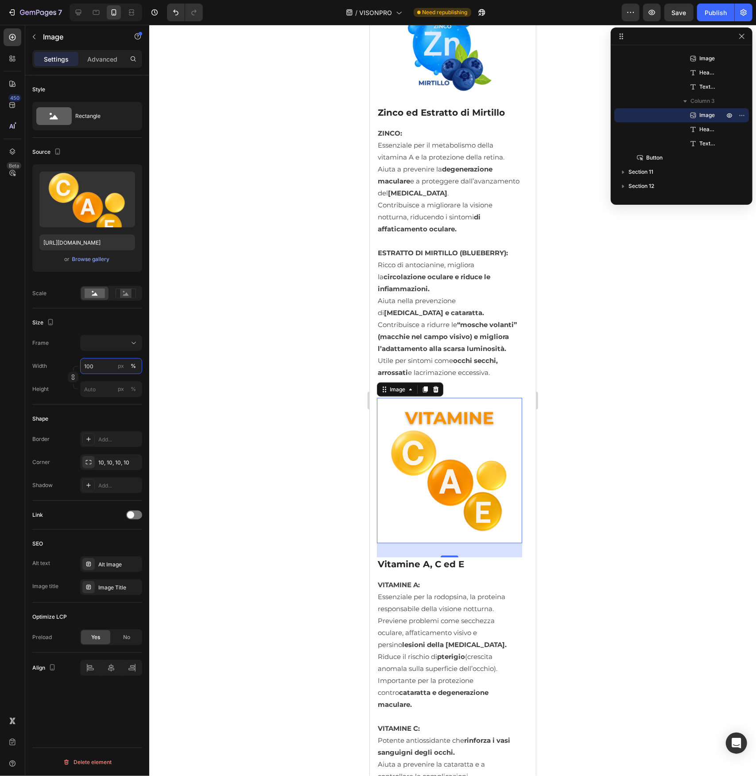
click at [95, 366] on input "100" at bounding box center [111, 366] width 62 height 16
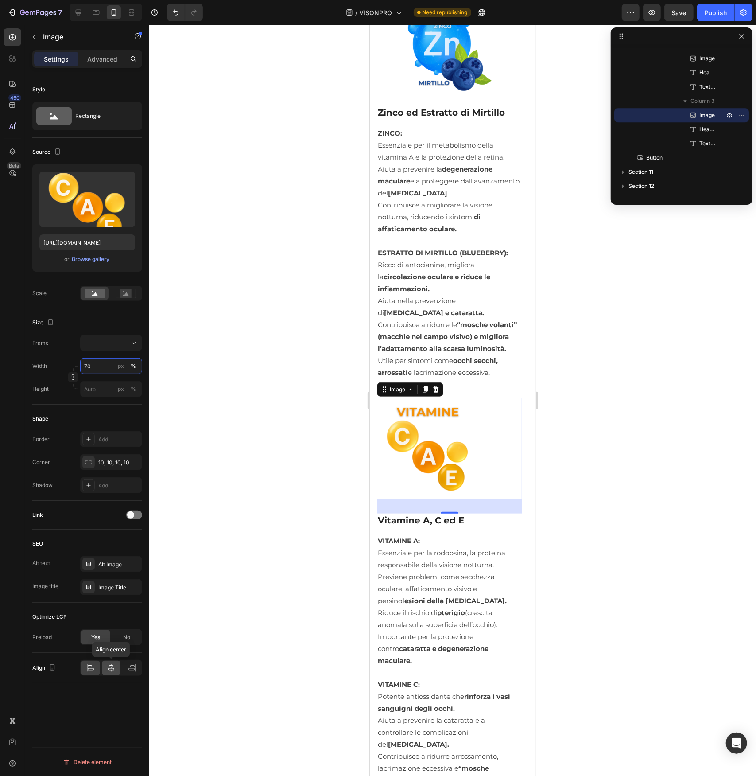
type input "70"
drag, startPoint x: 110, startPoint y: 663, endPoint x: 146, endPoint y: 640, distance: 43.2
click at [110, 664] on icon at bounding box center [111, 667] width 9 height 9
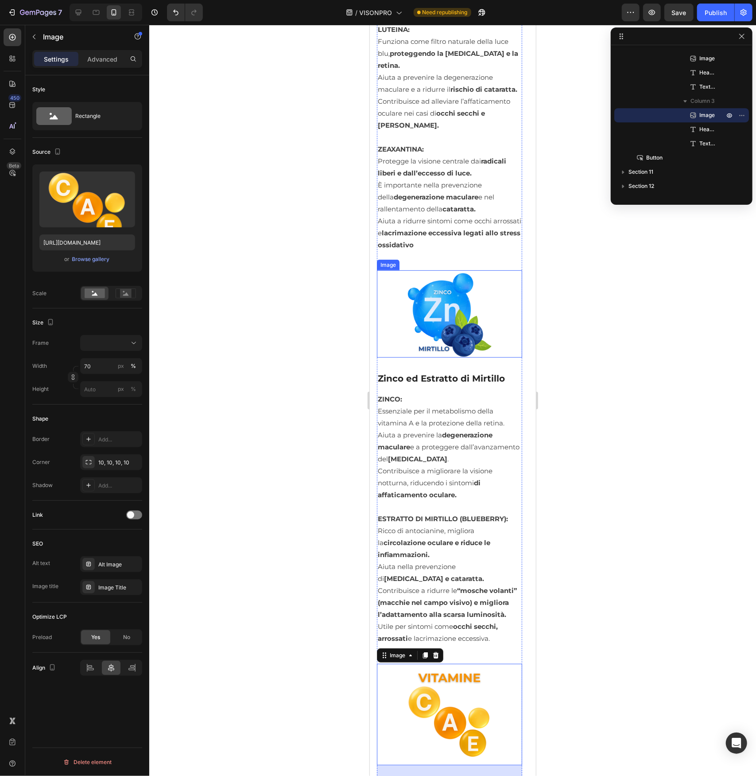
scroll to position [6651, 0]
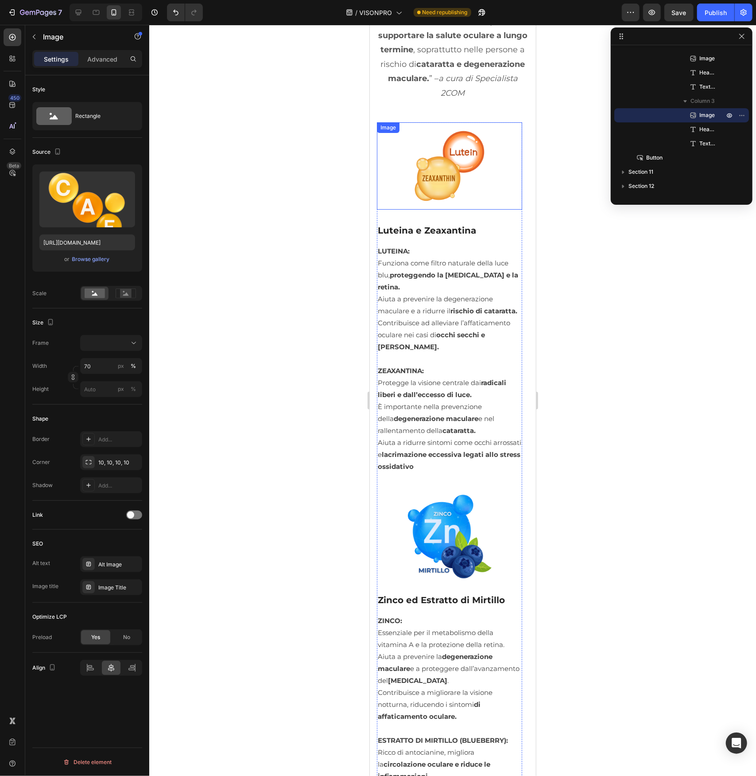
click at [416, 149] on img at bounding box center [449, 165] width 87 height 87
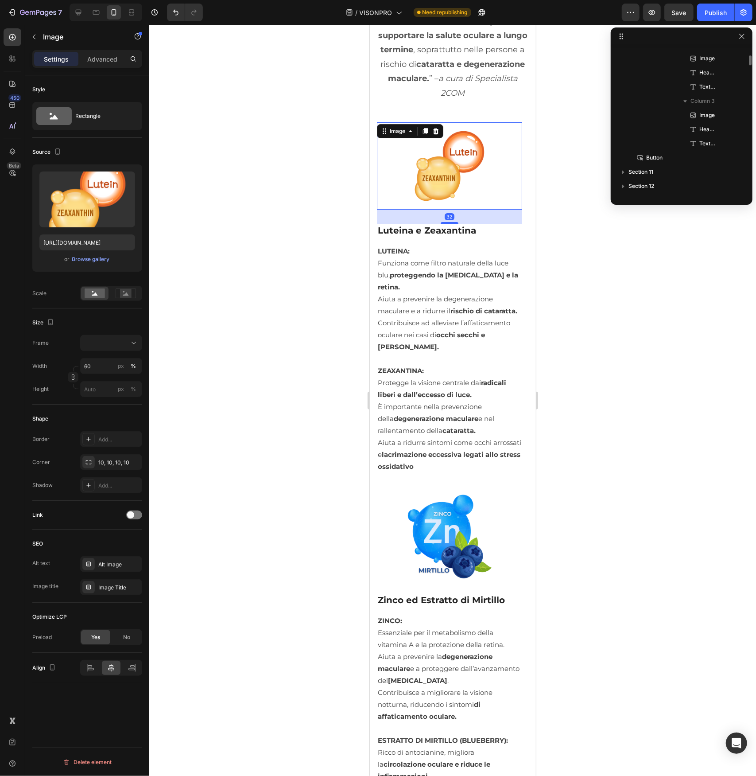
scroll to position [1769, 0]
click at [93, 367] on input "60" at bounding box center [111, 366] width 62 height 16
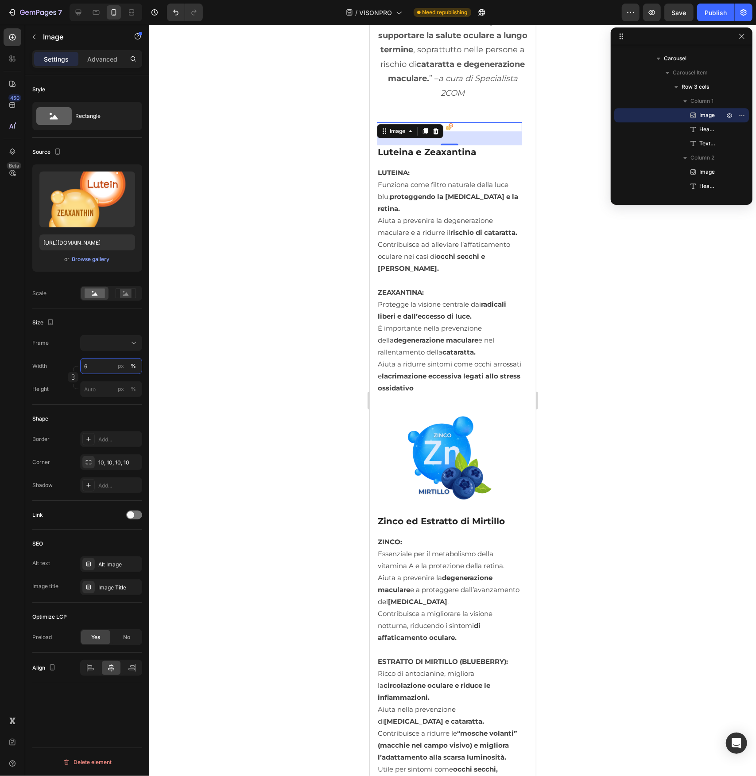
type input "65"
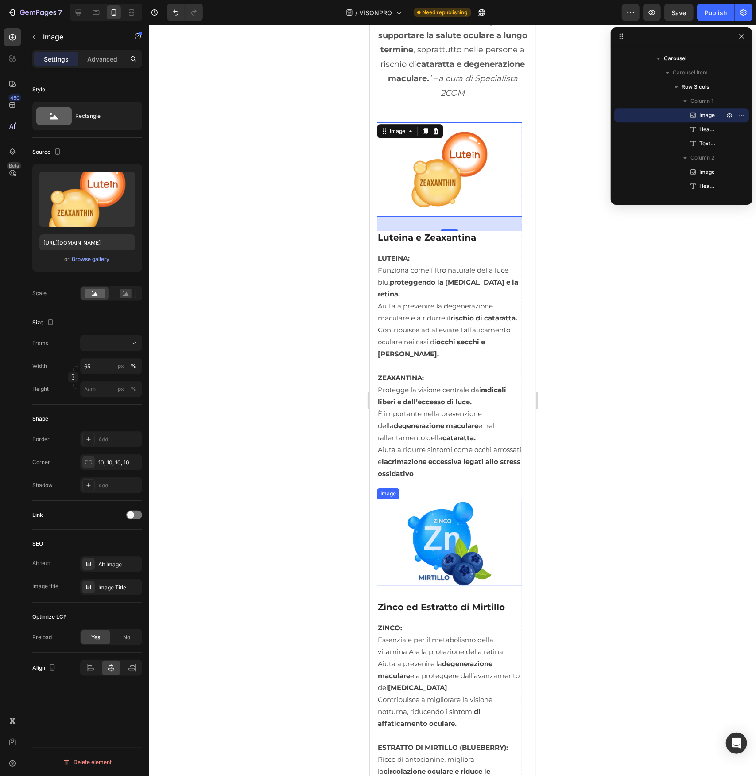
click at [469, 524] on img at bounding box center [449, 541] width 87 height 87
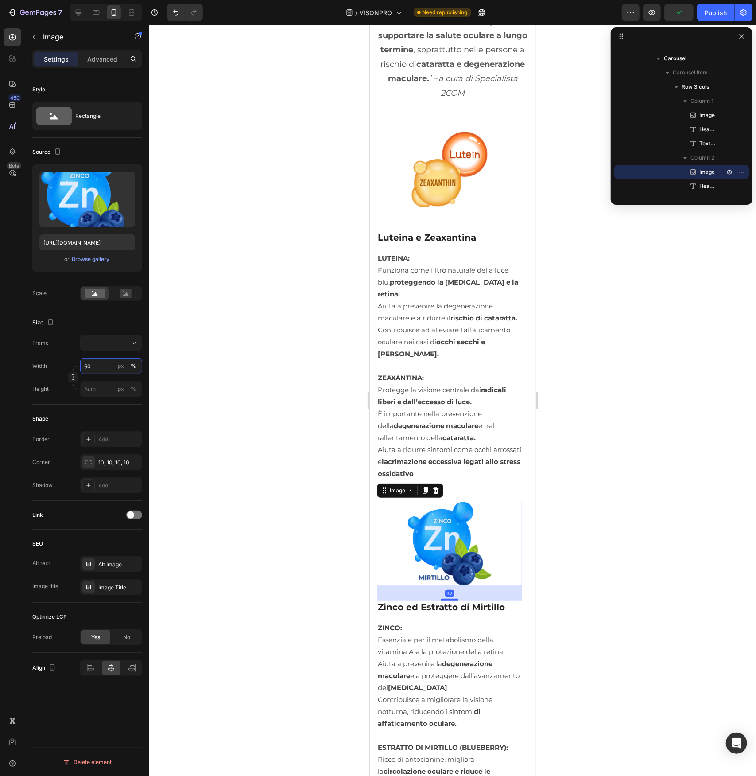
click at [99, 369] on input "60" at bounding box center [111, 366] width 62 height 16
type input "65"
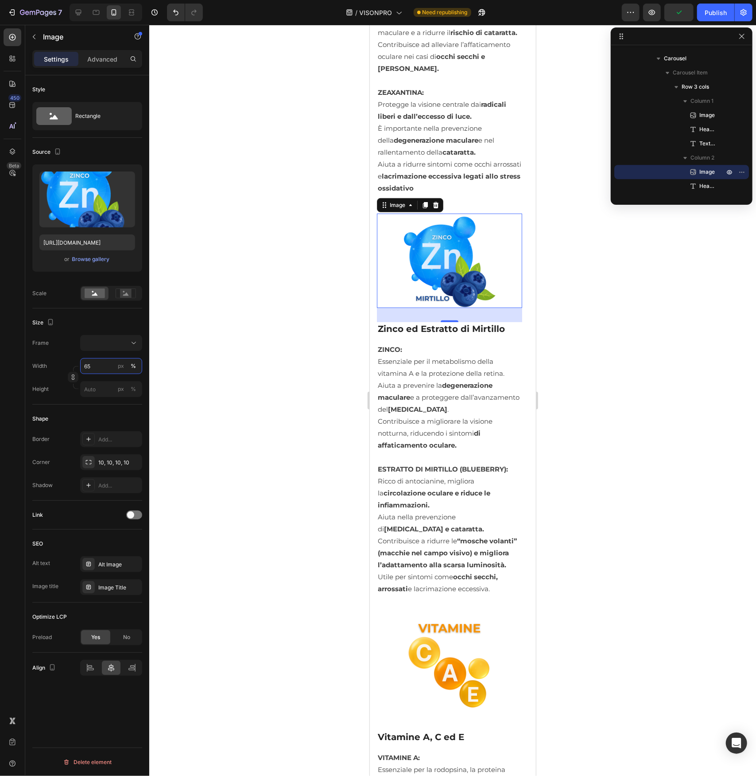
scroll to position [6962, 0]
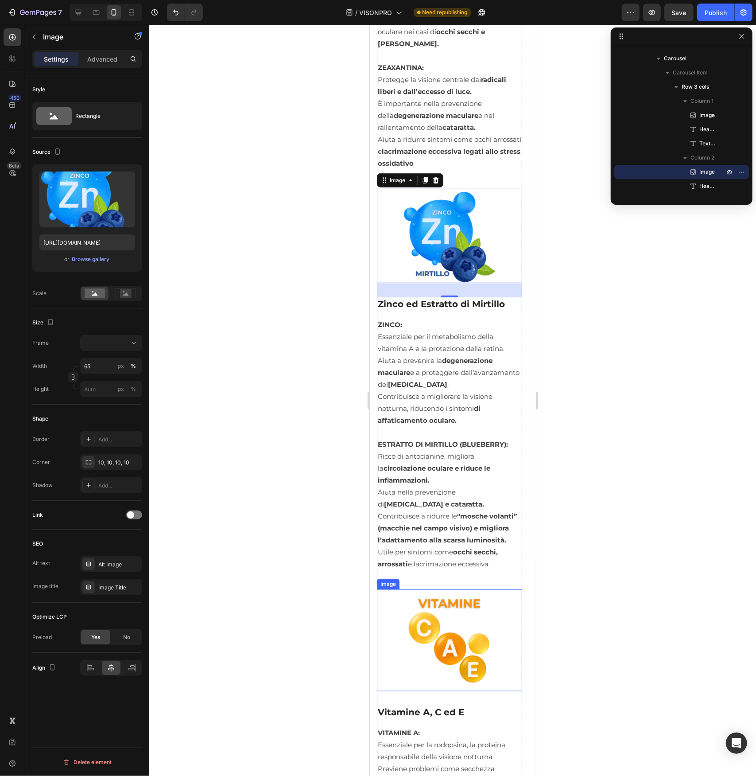
click at [434, 656] on img at bounding box center [449, 640] width 102 height 102
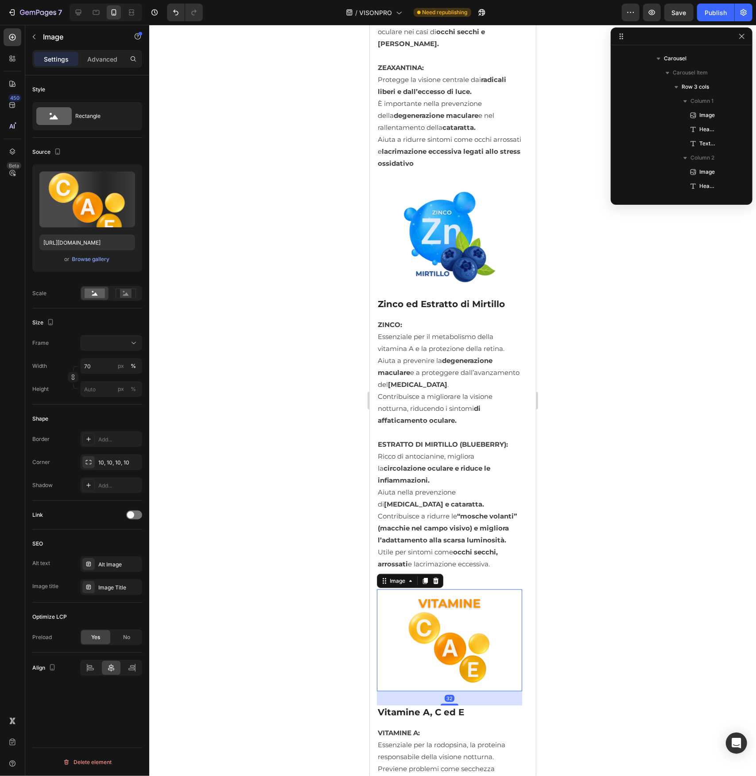
scroll to position [1883, 0]
click at [90, 361] on input "70" at bounding box center [111, 366] width 62 height 16
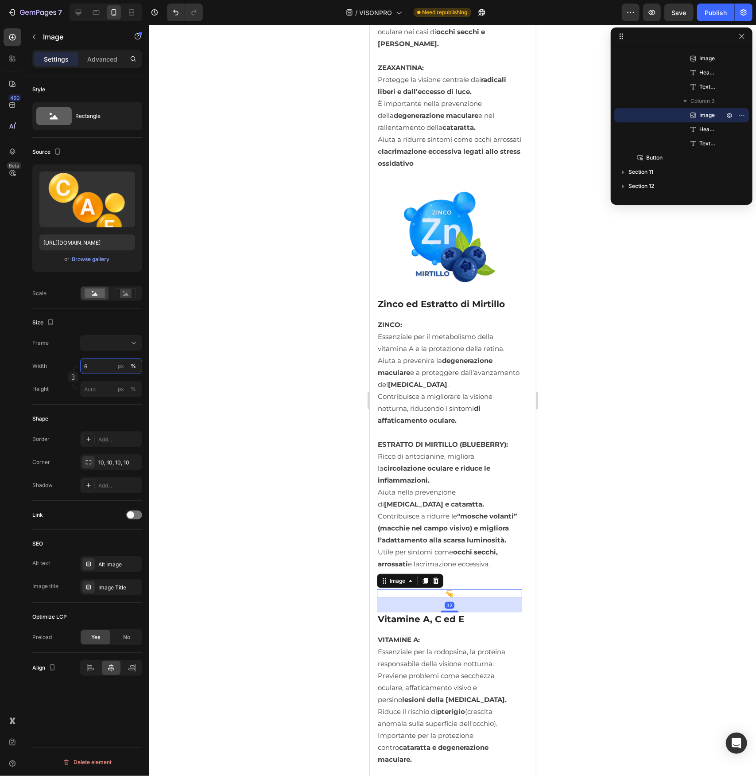
type input "65"
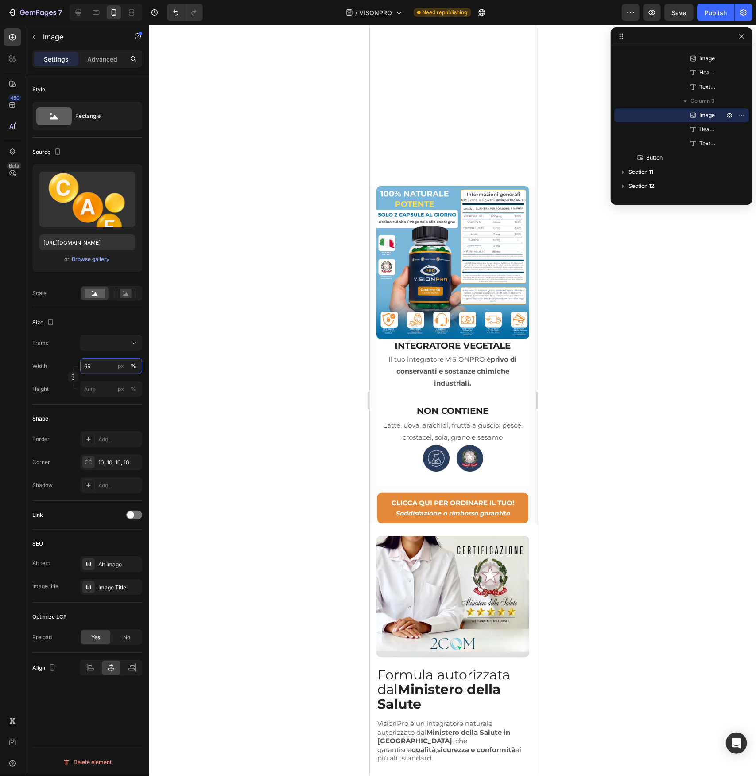
scroll to position [8689, 0]
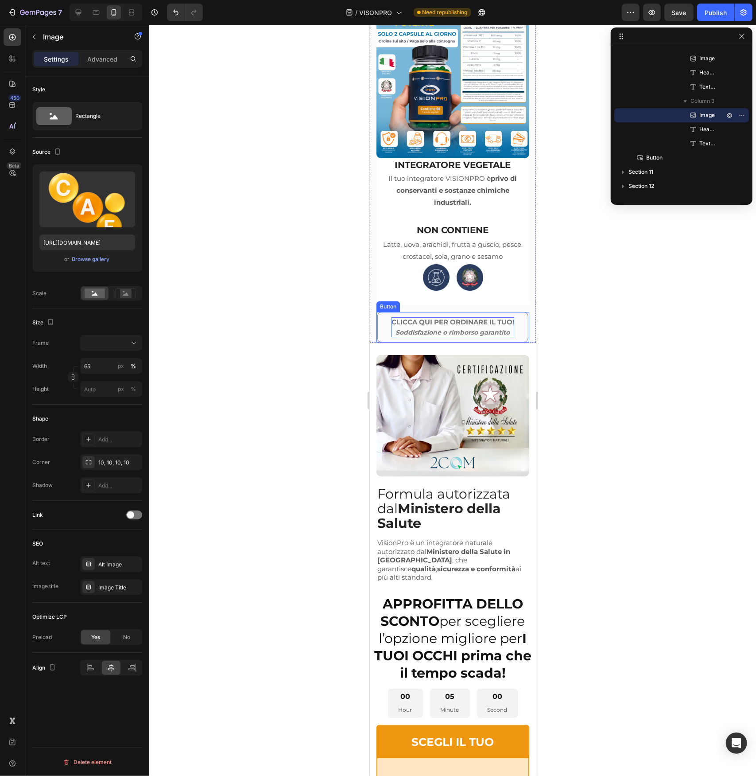
click at [447, 322] on p "CLICCA QUI PER ORDINARE IL TUO! Soddisfazione o rimborso garantito" at bounding box center [452, 327] width 123 height 20
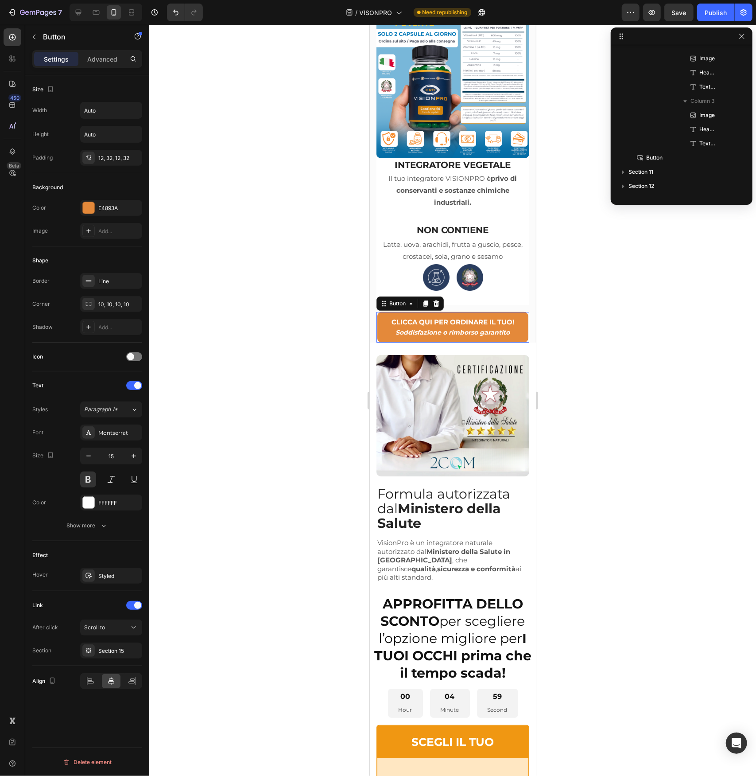
scroll to position [2010, 0]
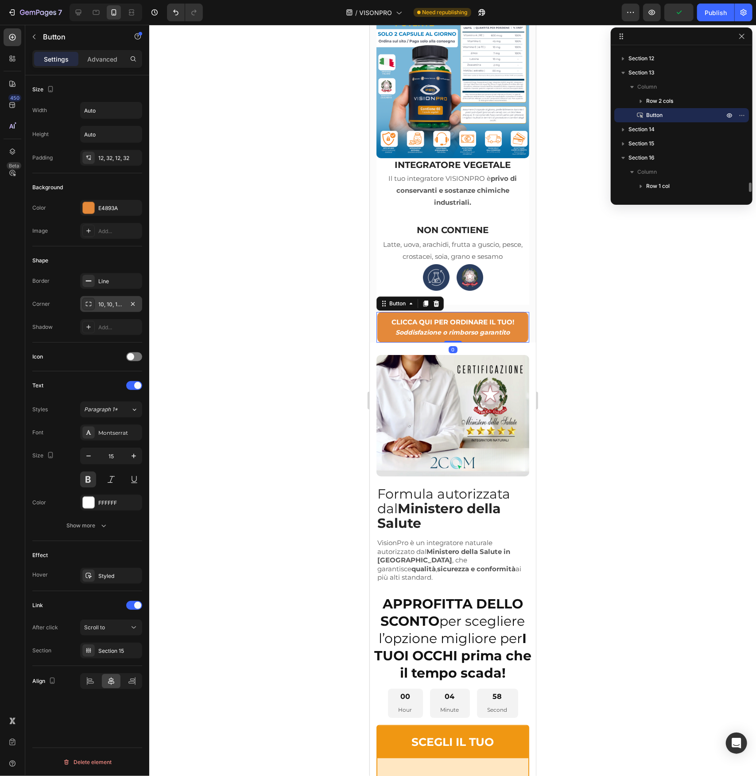
click at [120, 303] on div "10, 10, 10, 10" at bounding box center [111, 304] width 26 height 8
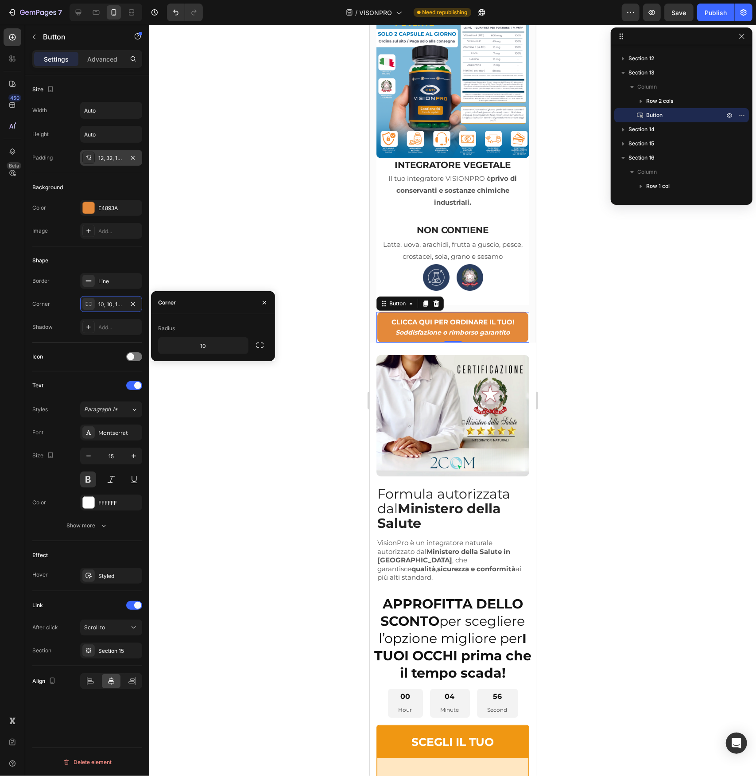
click at [103, 160] on div "12, 32, 12, 32" at bounding box center [111, 158] width 26 height 8
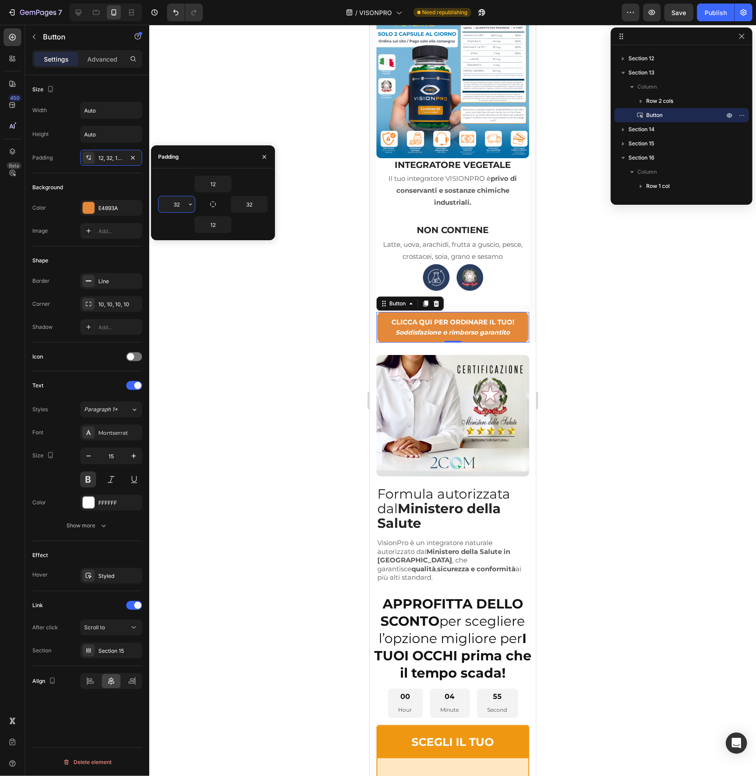
click at [184, 201] on input "32" at bounding box center [177, 204] width 36 height 16
type input "15"
click at [251, 198] on input "32" at bounding box center [249, 204] width 36 height 16
type input "15"
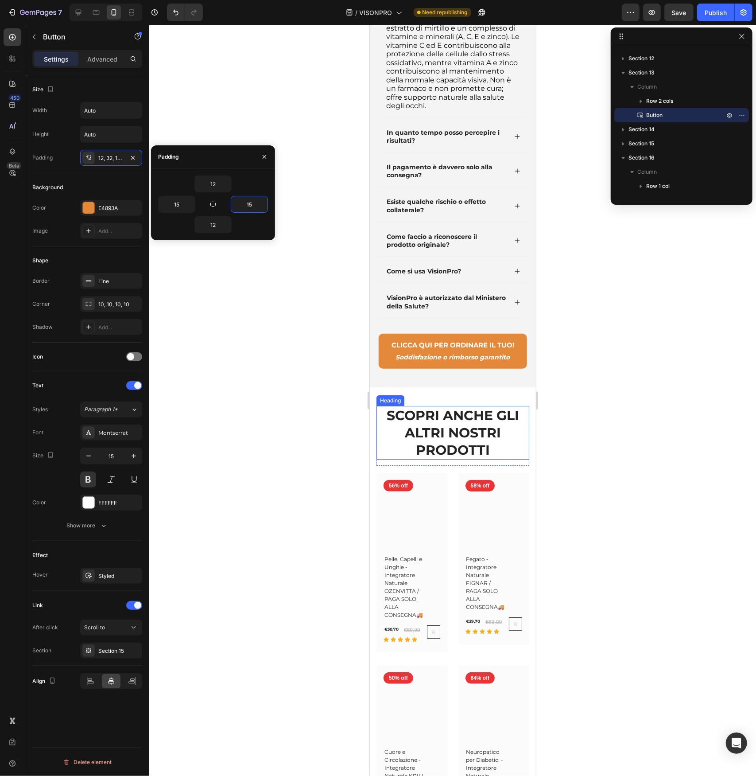
scroll to position [11220, 0]
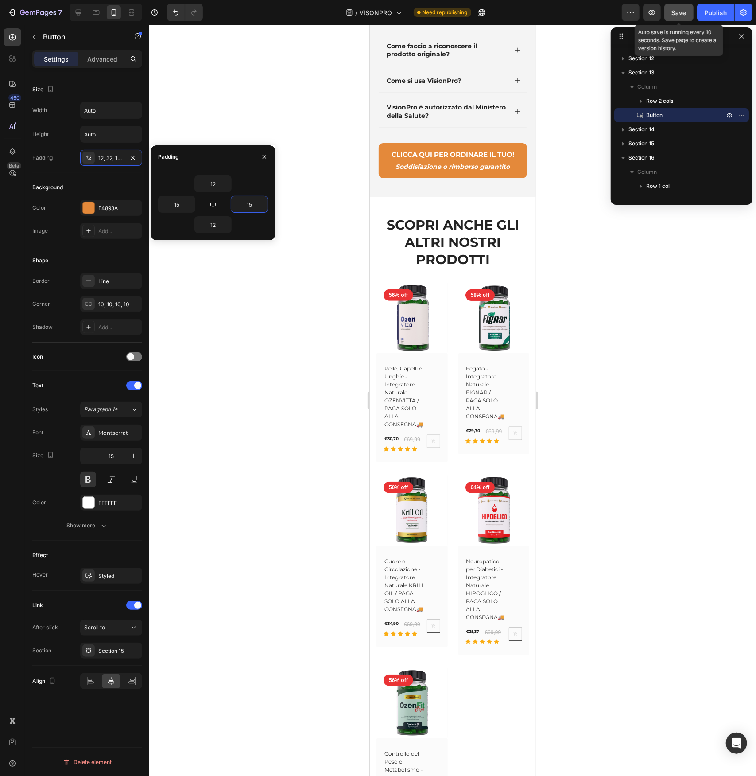
click at [680, 12] on span "Save" at bounding box center [679, 13] width 15 height 8
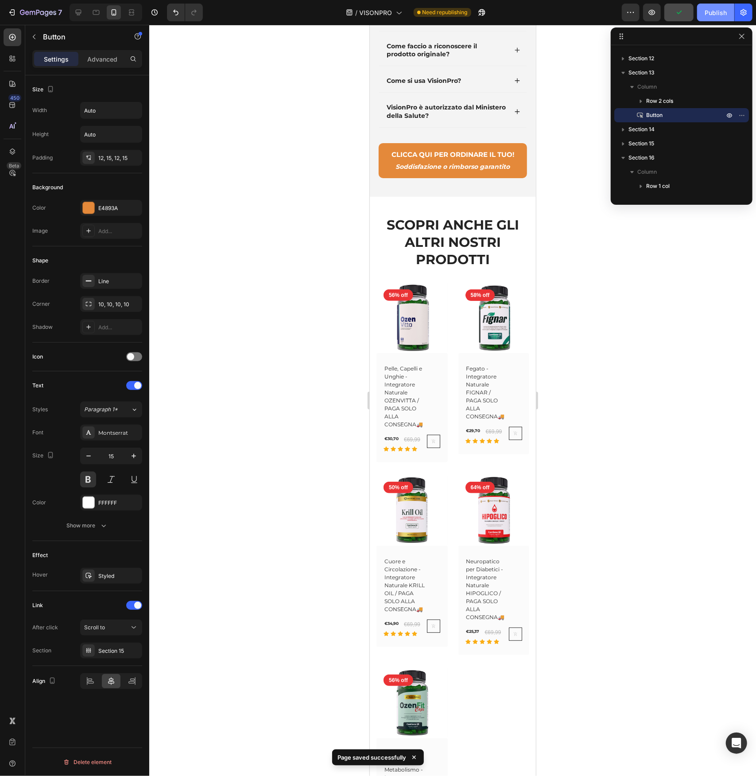
click at [715, 15] on div "Publish" at bounding box center [716, 12] width 22 height 9
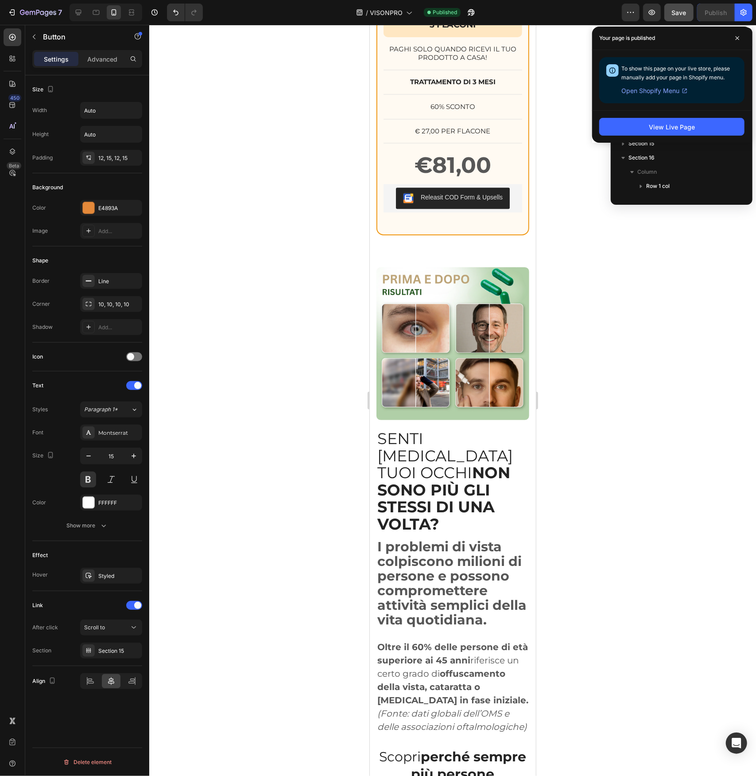
scroll to position [3544, 0]
